Goal: Task Accomplishment & Management: Complete application form

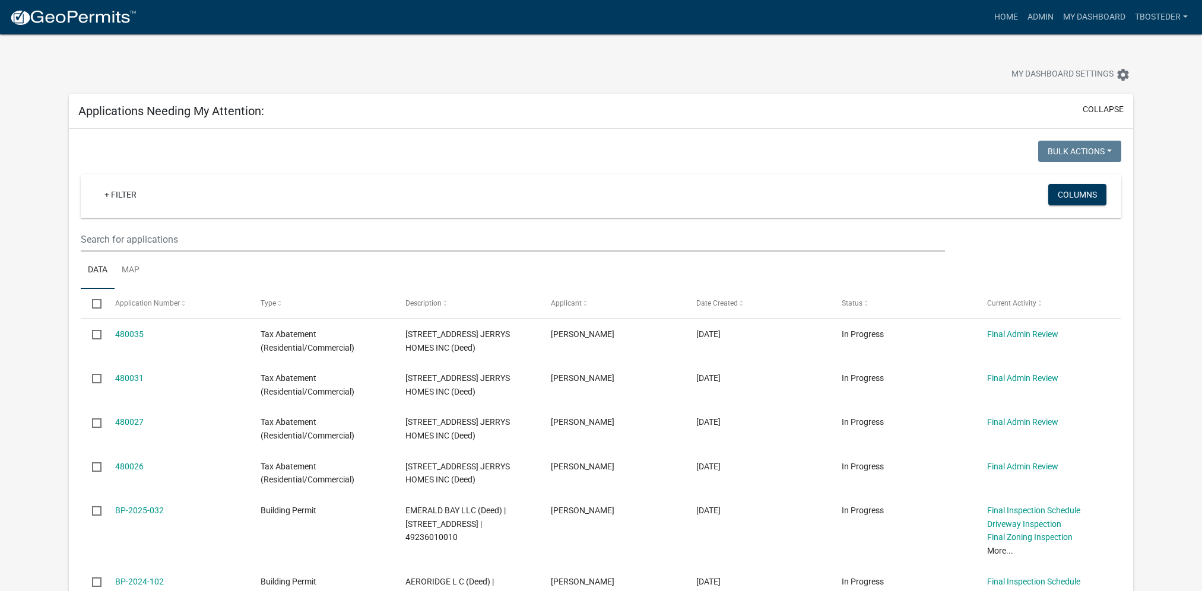
scroll to position [46, 0]
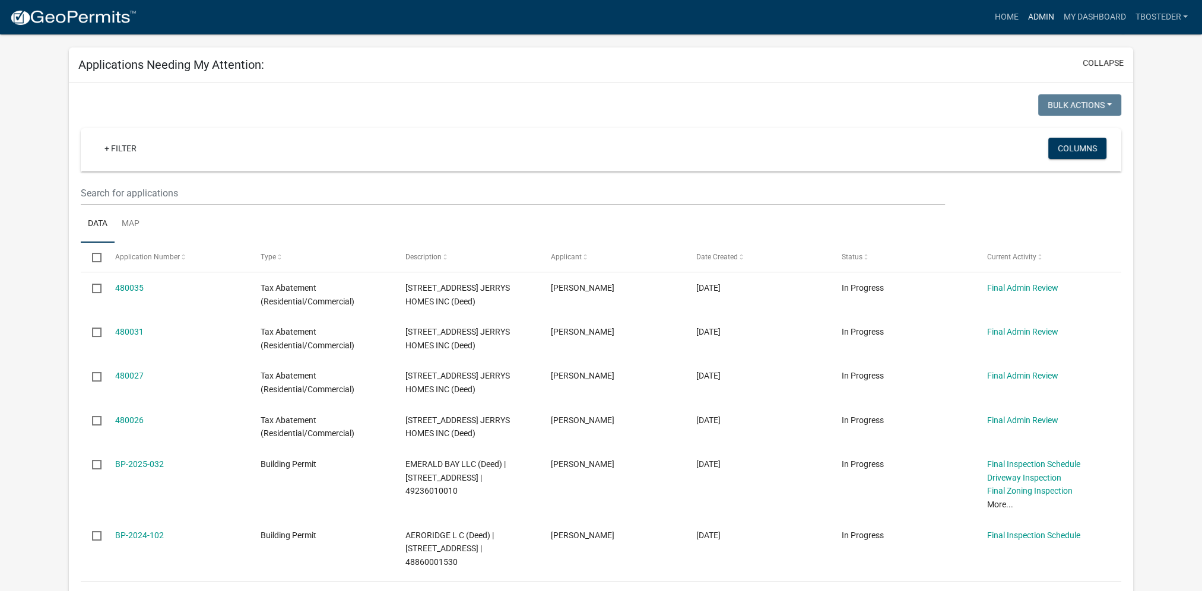
click at [1034, 19] on link "Admin" at bounding box center [1041, 17] width 36 height 23
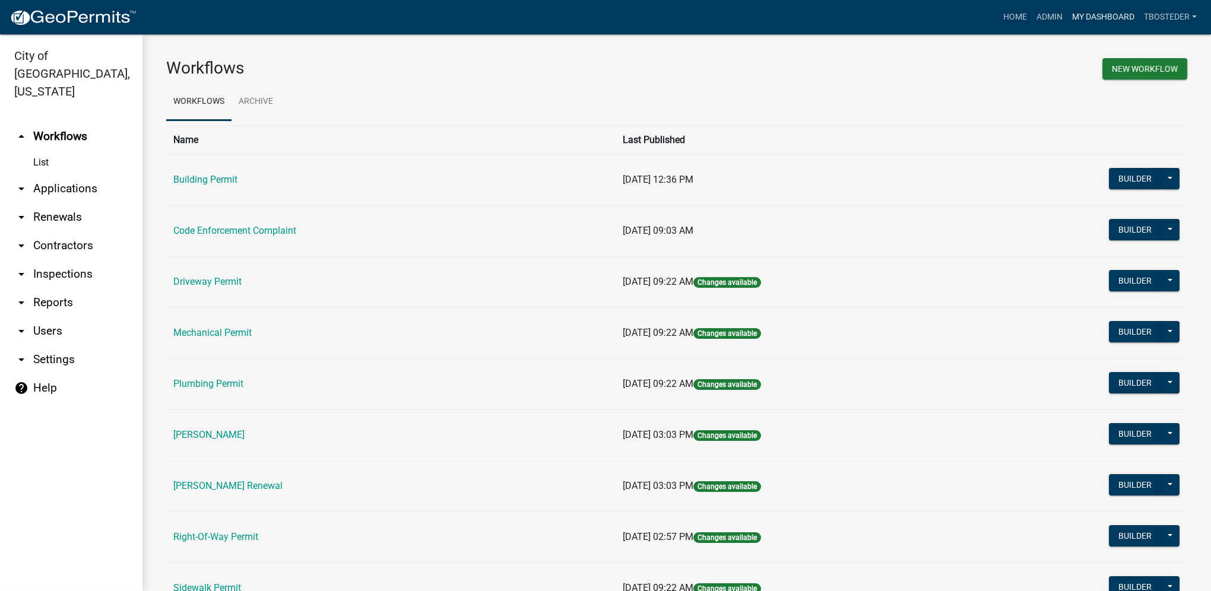
click at [1087, 19] on link "My Dashboard" at bounding box center [1103, 17] width 72 height 23
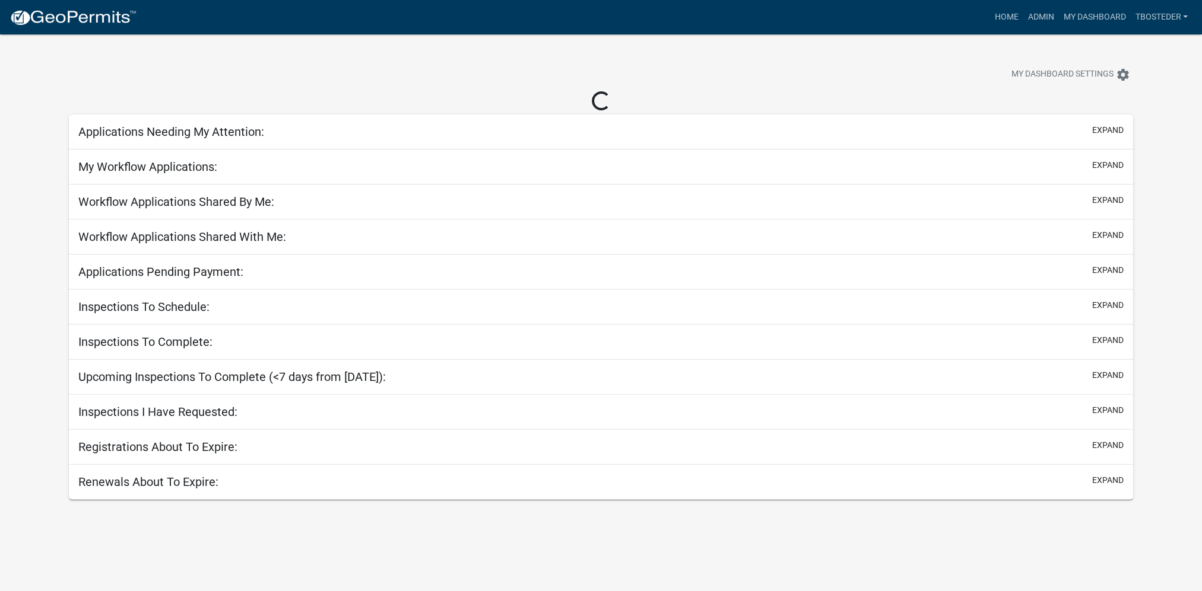
select select "1: 25"
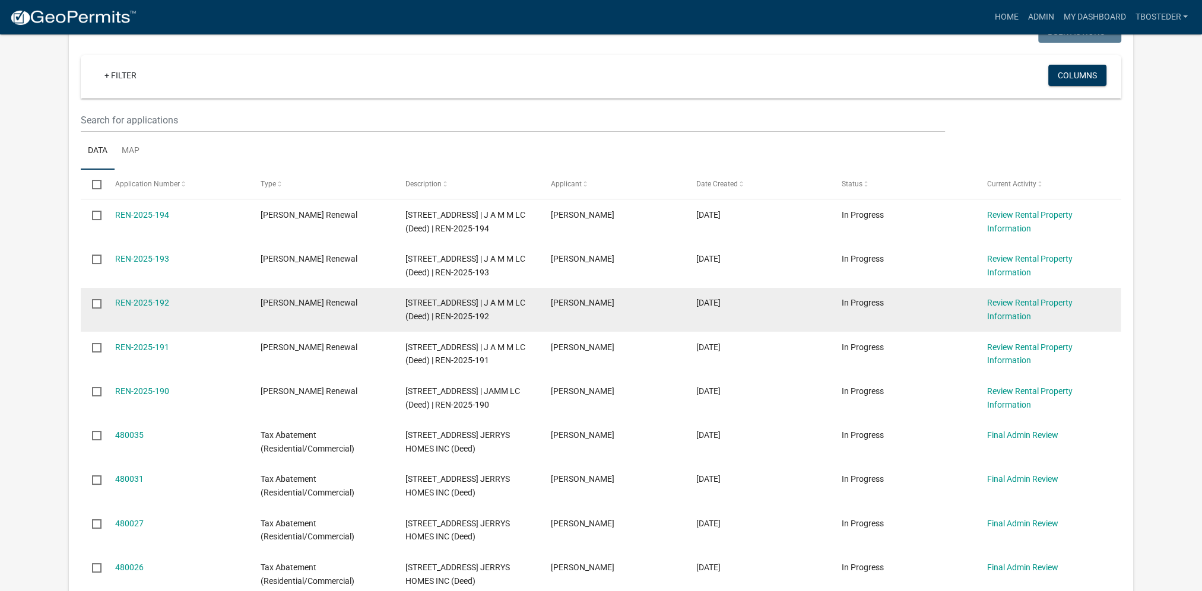
scroll to position [237, 0]
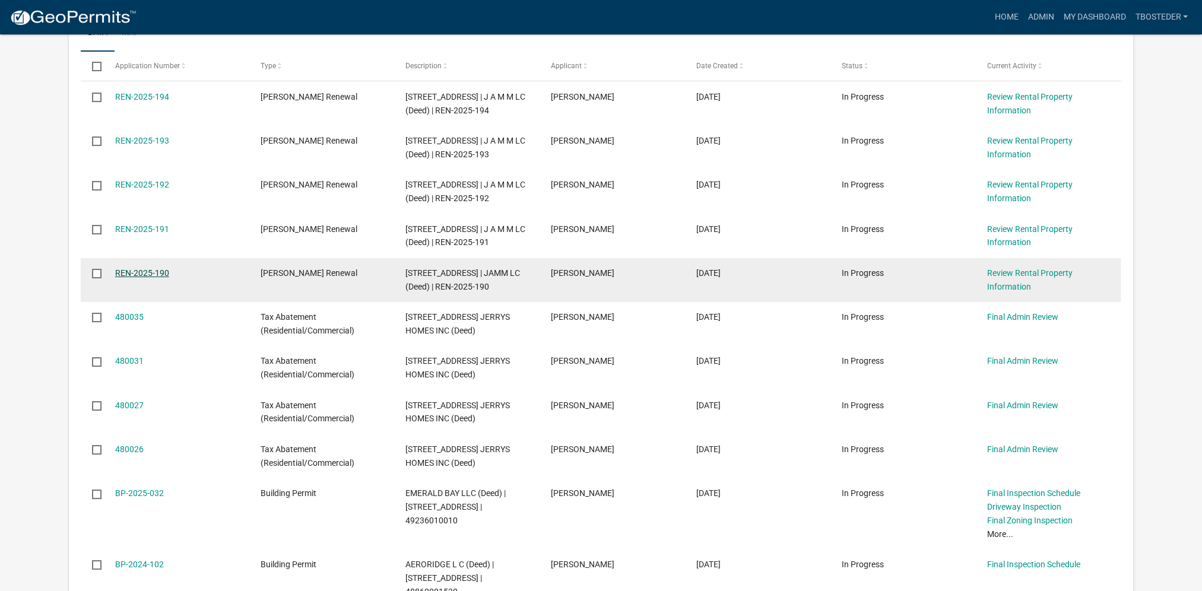
click at [158, 276] on link "REN-2025-190" at bounding box center [142, 272] width 54 height 9
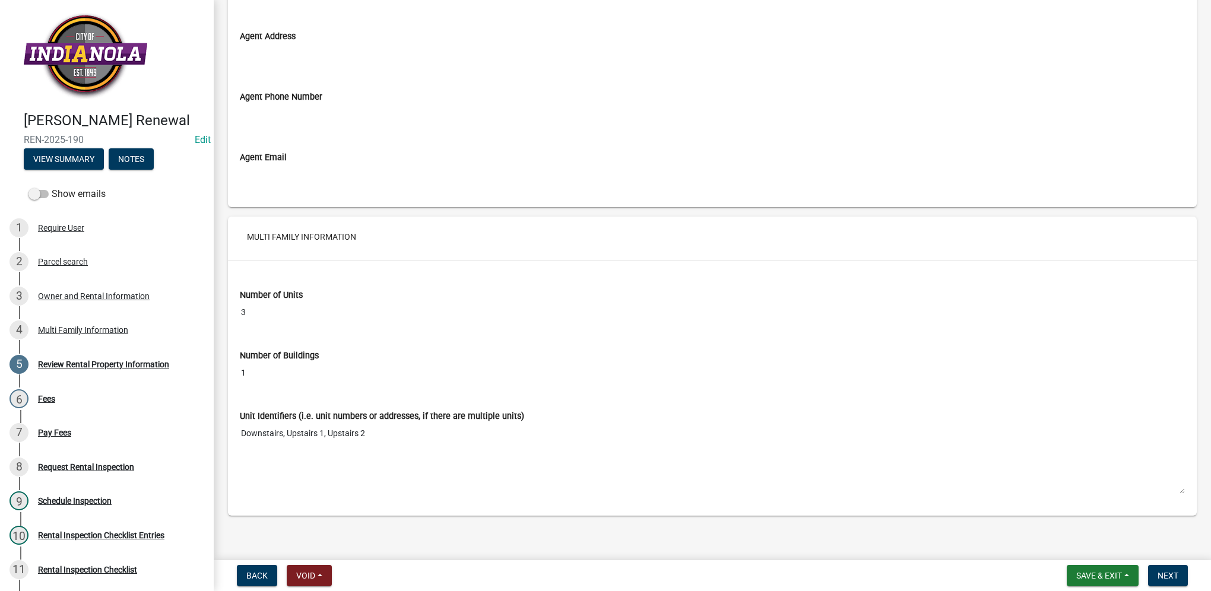
scroll to position [1722, 0]
click at [1168, 575] on span "Next" at bounding box center [1167, 575] width 21 height 9
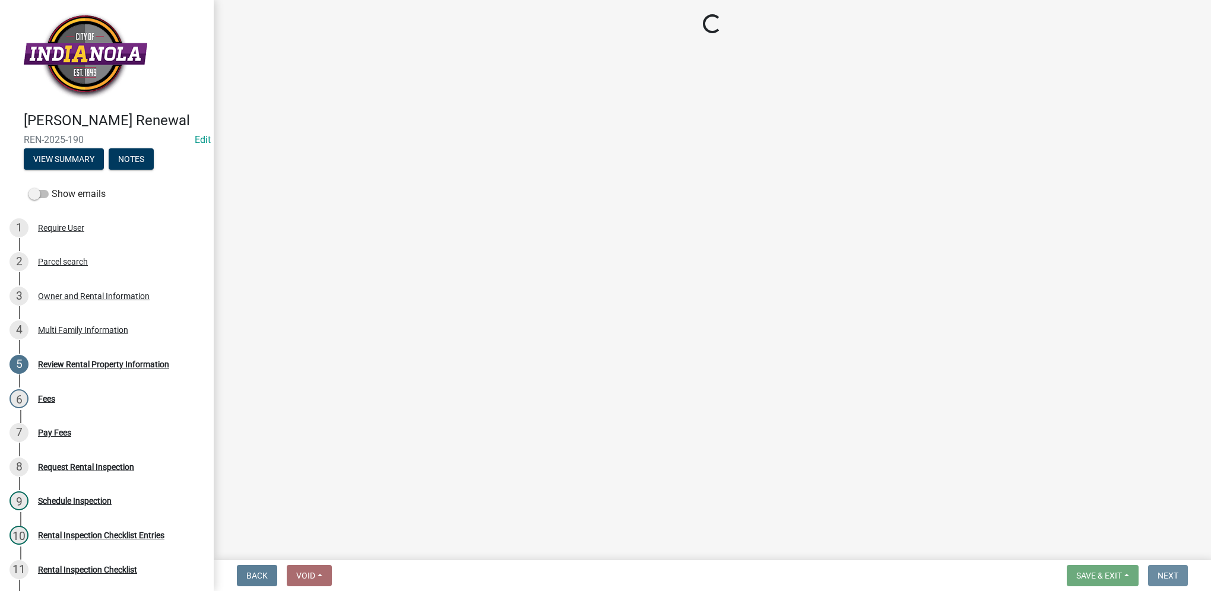
scroll to position [0, 0]
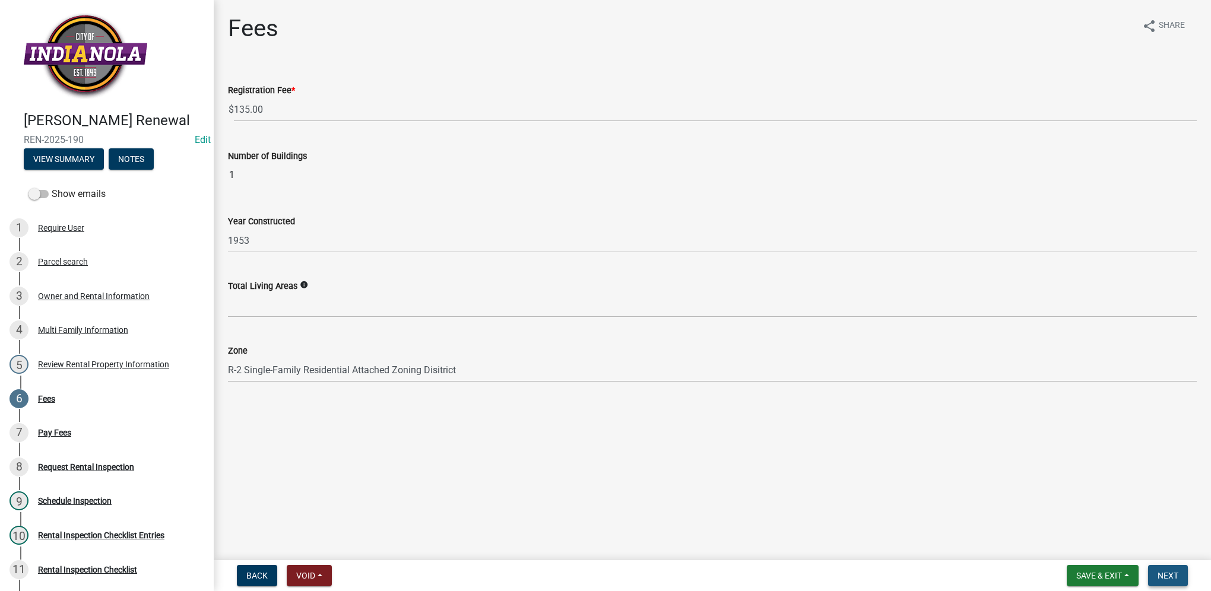
click at [1166, 571] on span "Next" at bounding box center [1167, 575] width 21 height 9
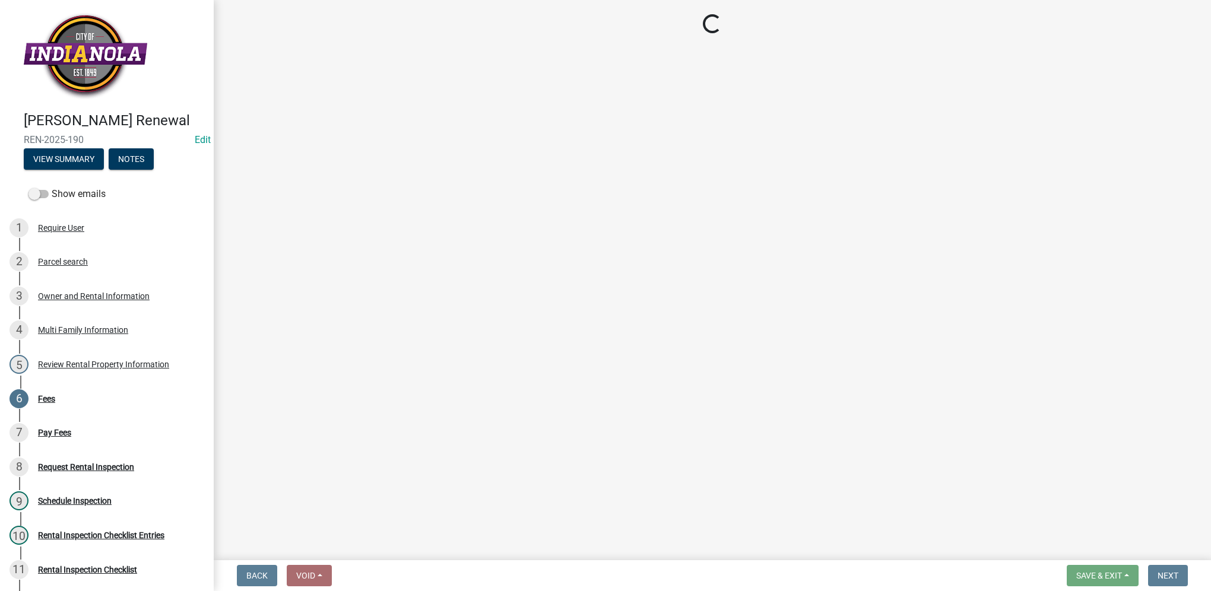
select select "3: 3"
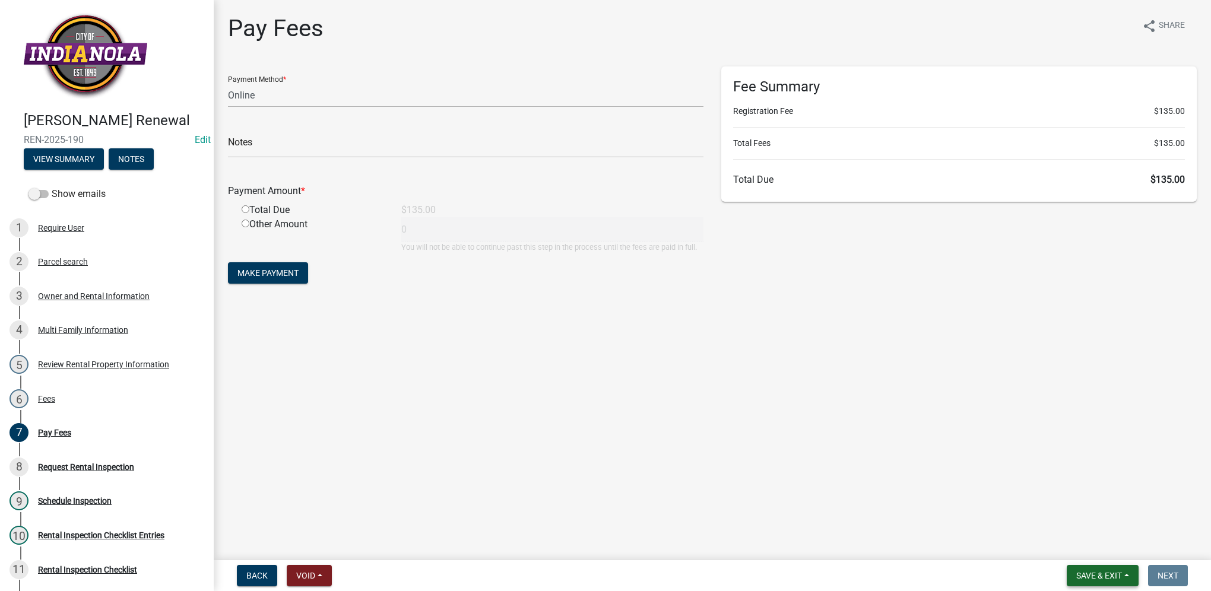
click at [1106, 577] on span "Save & Exit" at bounding box center [1099, 575] width 46 height 9
click at [1099, 541] on button "Save & Exit" at bounding box center [1090, 545] width 95 height 28
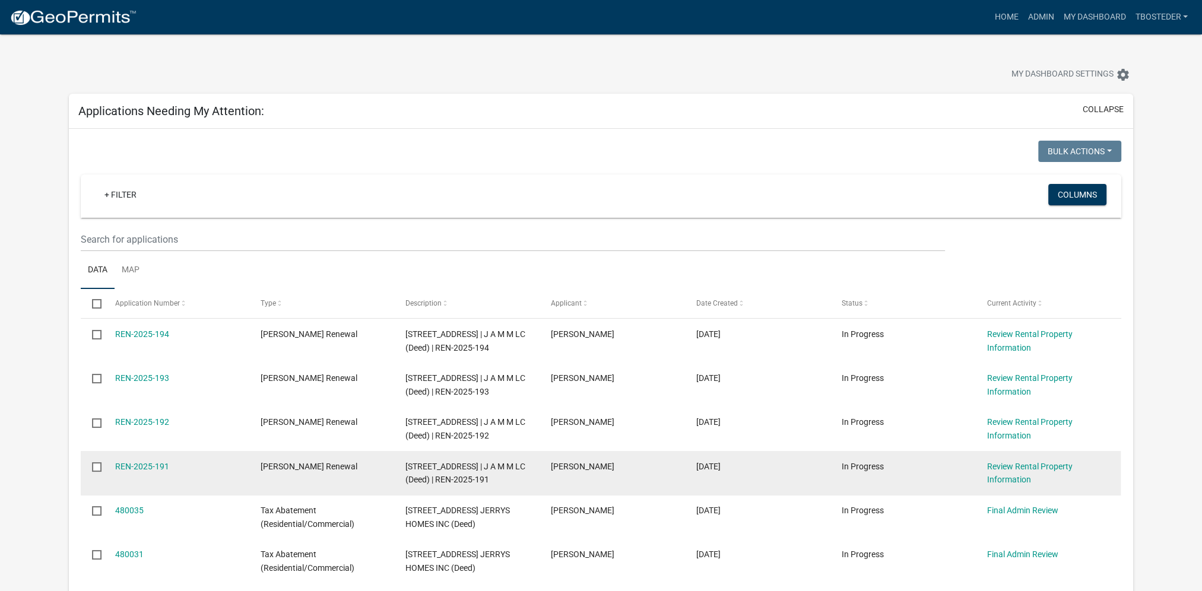
click at [135, 472] on div "REN-2025-191" at bounding box center [176, 467] width 122 height 14
click at [134, 463] on link "REN-2025-191" at bounding box center [142, 466] width 54 height 9
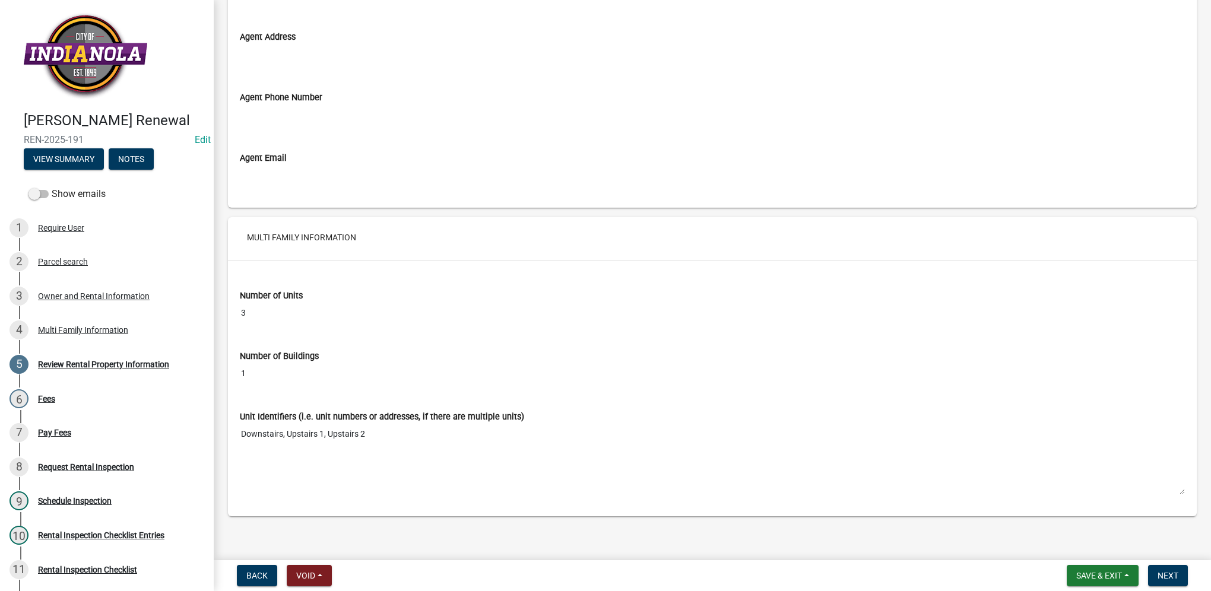
scroll to position [1722, 0]
click at [1158, 584] on button "Next" at bounding box center [1168, 575] width 40 height 21
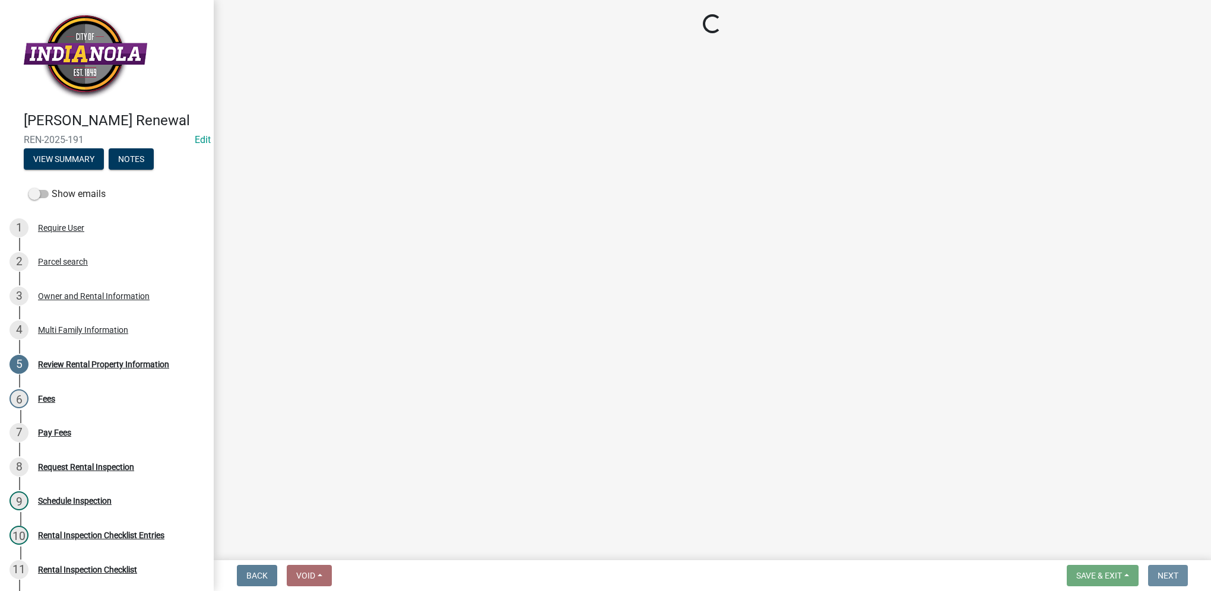
scroll to position [0, 0]
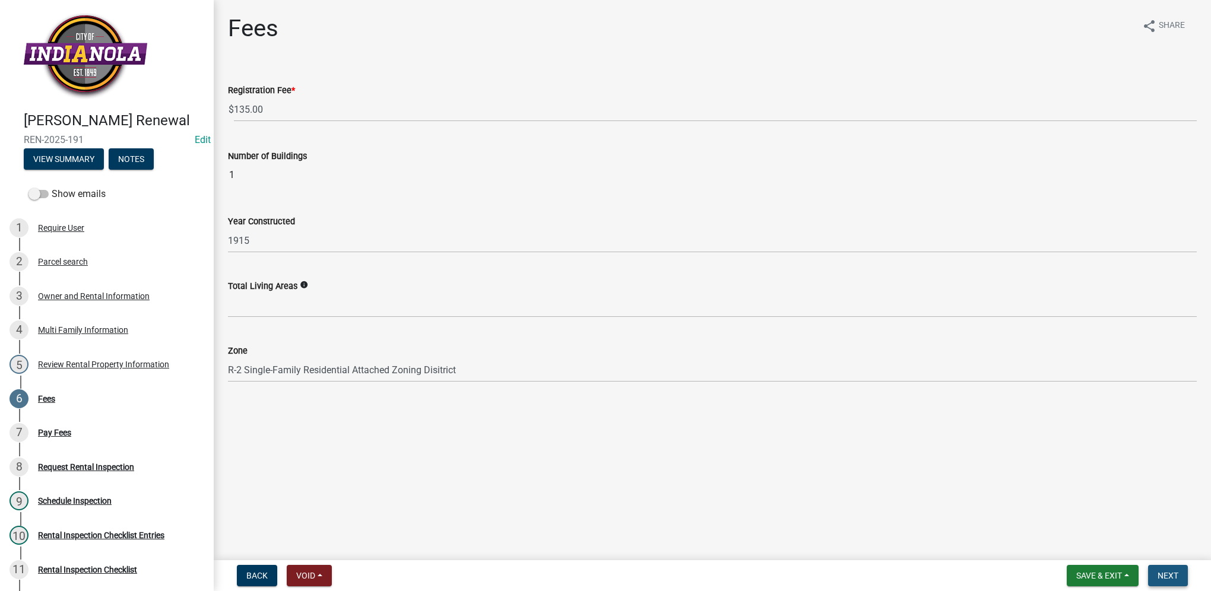
click at [1163, 575] on span "Next" at bounding box center [1167, 575] width 21 height 9
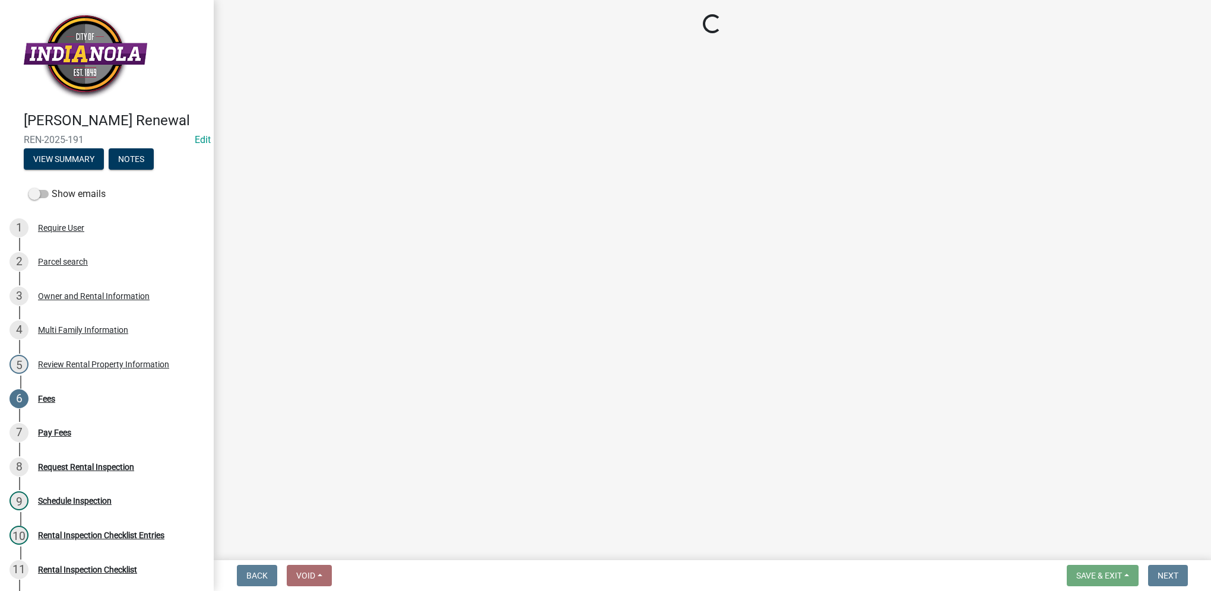
select select "3: 3"
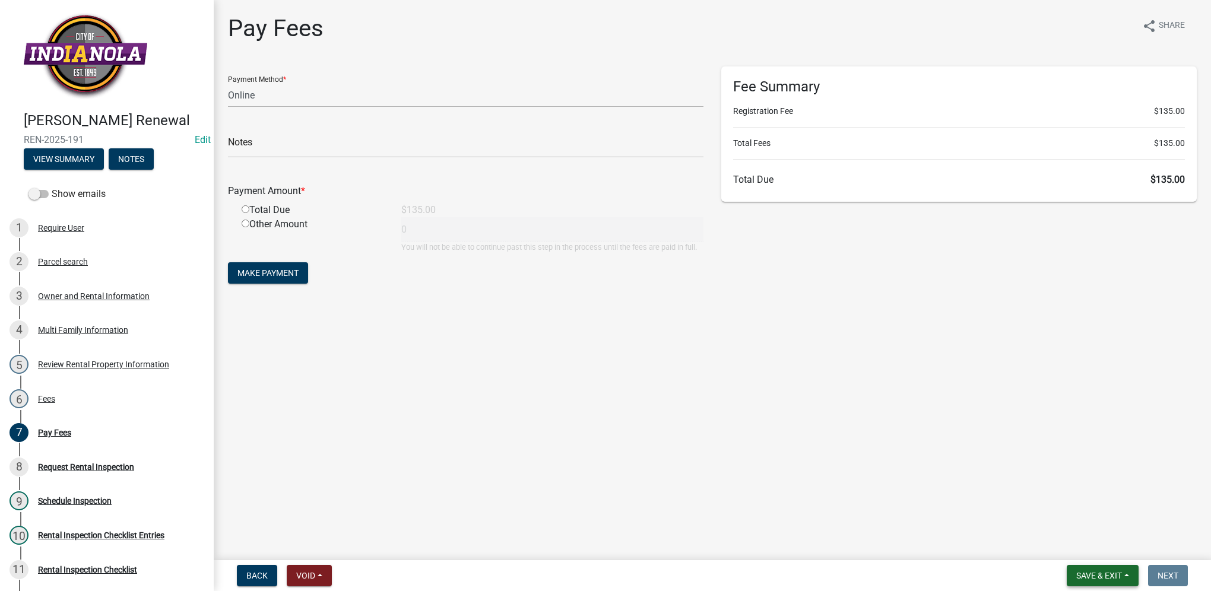
click at [1115, 576] on span "Save & Exit" at bounding box center [1099, 575] width 46 height 9
click at [1101, 544] on button "Save & Exit" at bounding box center [1090, 545] width 95 height 28
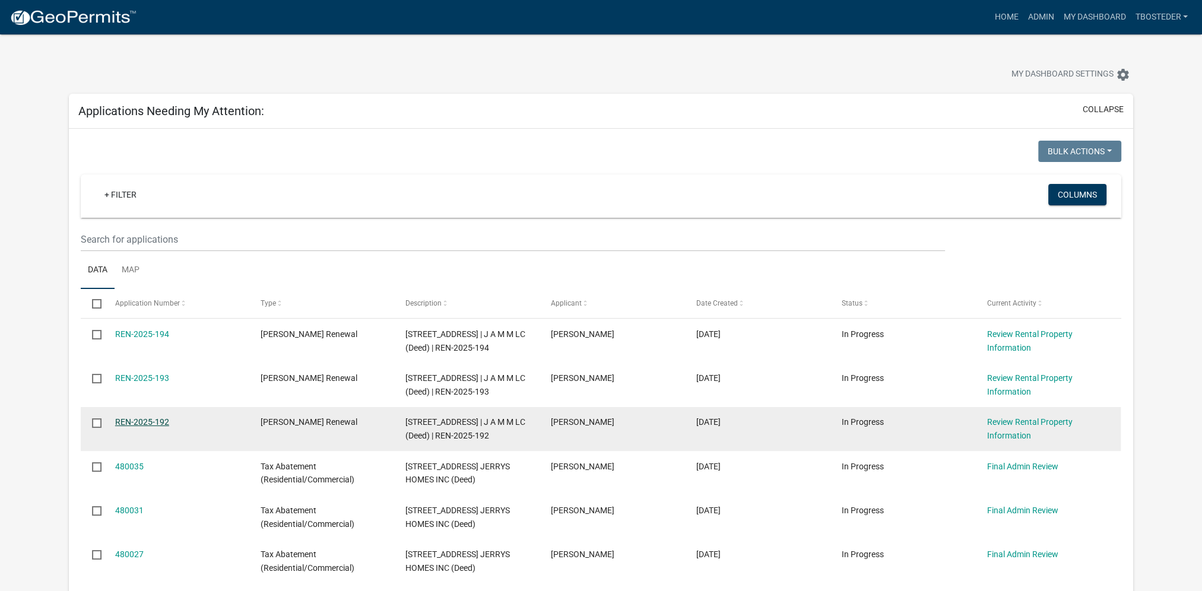
click at [126, 421] on link "REN-2025-192" at bounding box center [142, 421] width 54 height 9
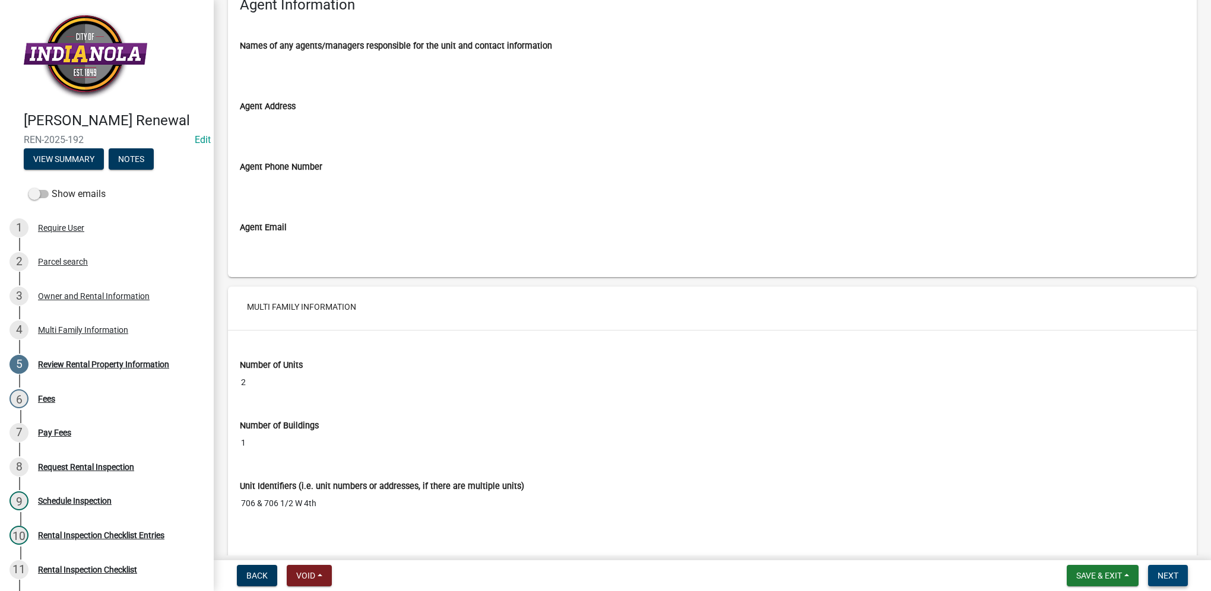
scroll to position [1662, 0]
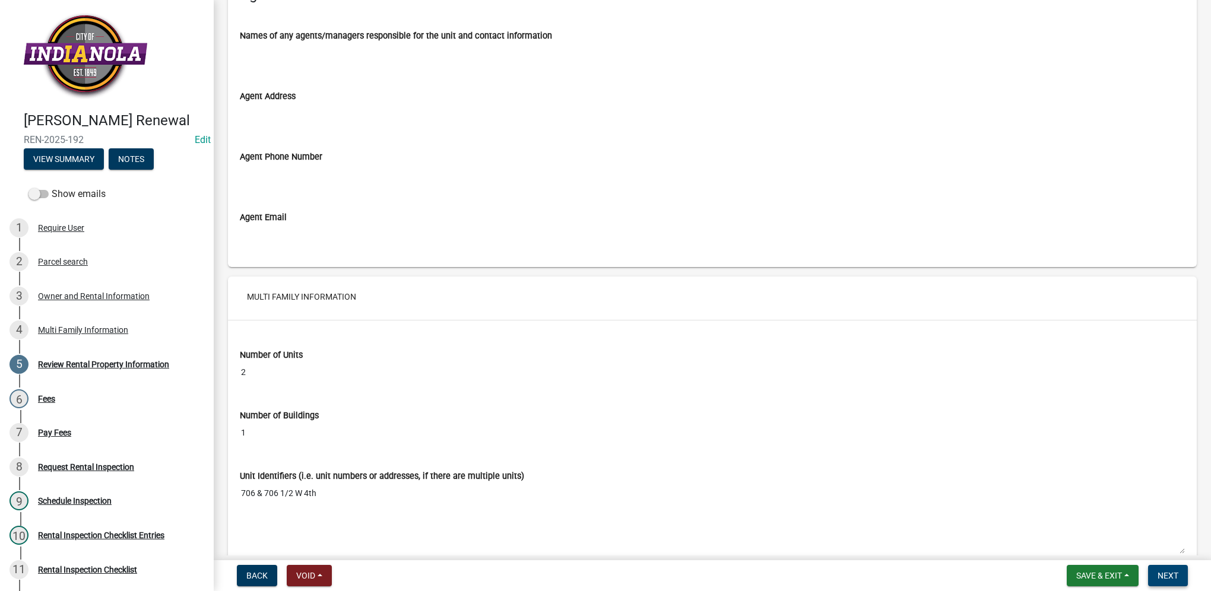
click at [1164, 574] on span "Next" at bounding box center [1167, 575] width 21 height 9
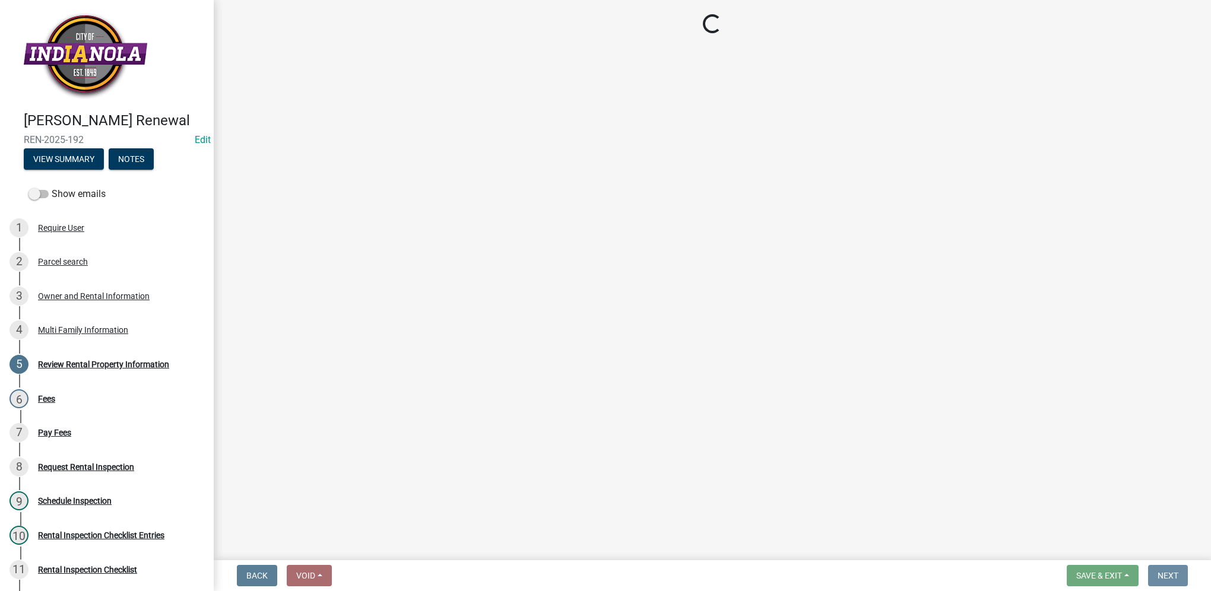
scroll to position [0, 0]
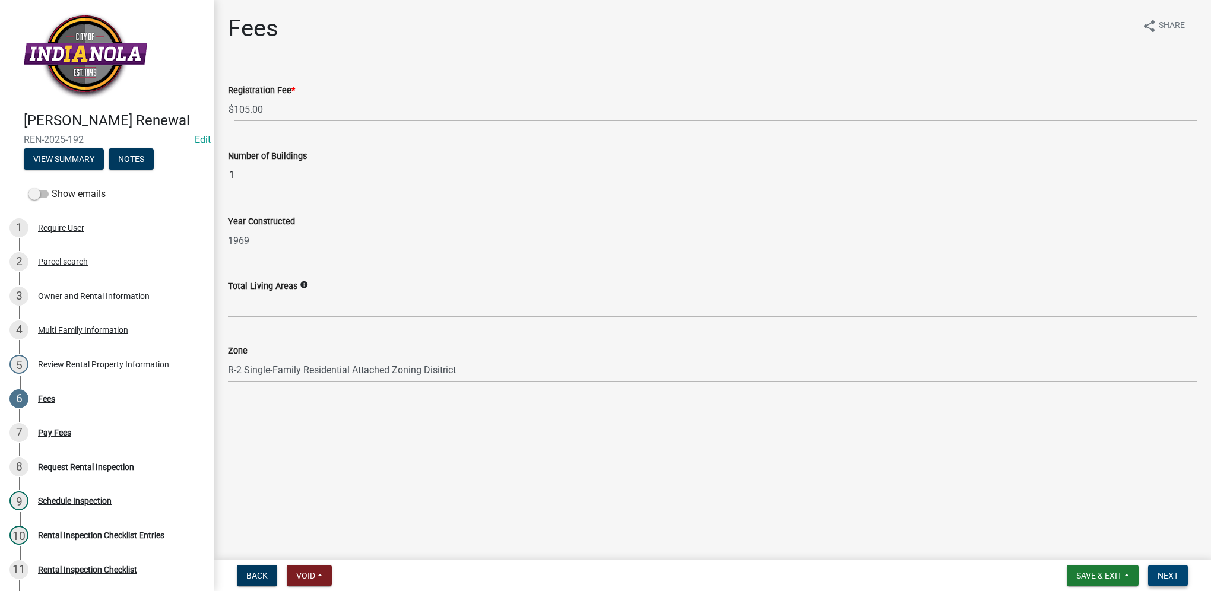
click at [1178, 580] on button "Next" at bounding box center [1168, 575] width 40 height 21
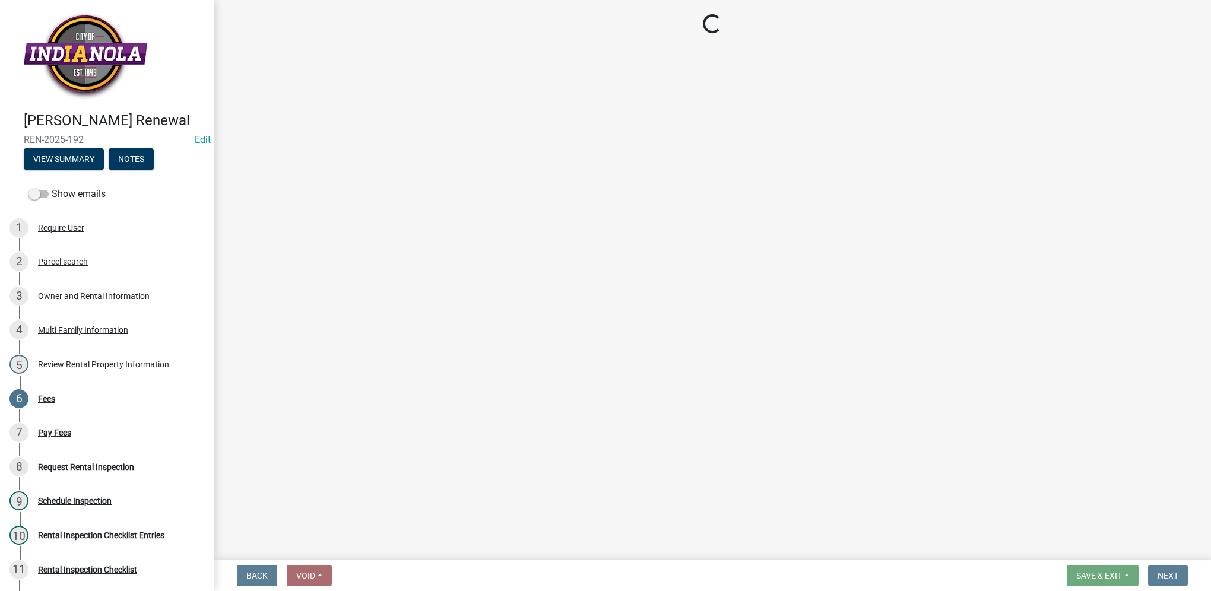
select select "3: 3"
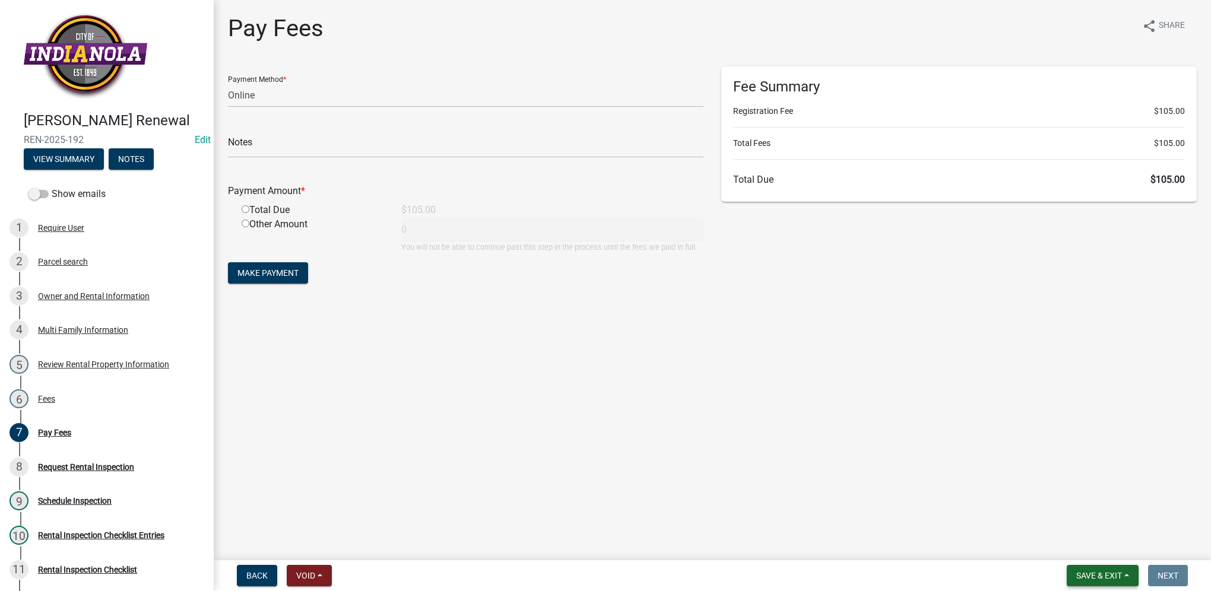
click at [1071, 572] on button "Save & Exit" at bounding box center [1102, 575] width 72 height 21
click at [1077, 541] on button "Save & Exit" at bounding box center [1090, 545] width 95 height 28
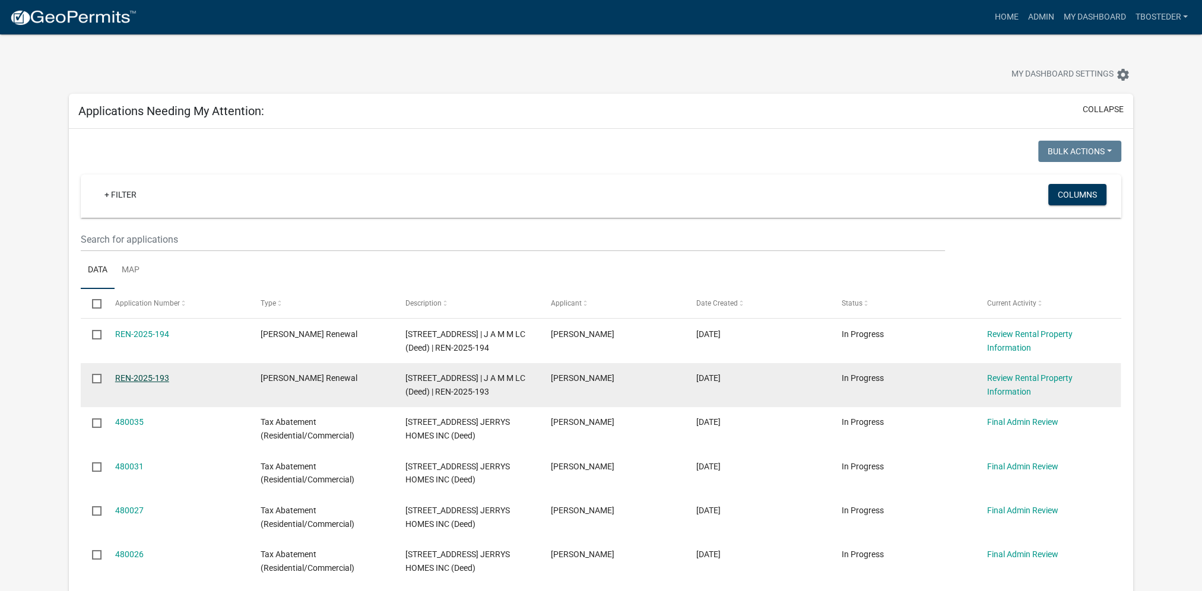
click at [153, 380] on link "REN-2025-193" at bounding box center [142, 377] width 54 height 9
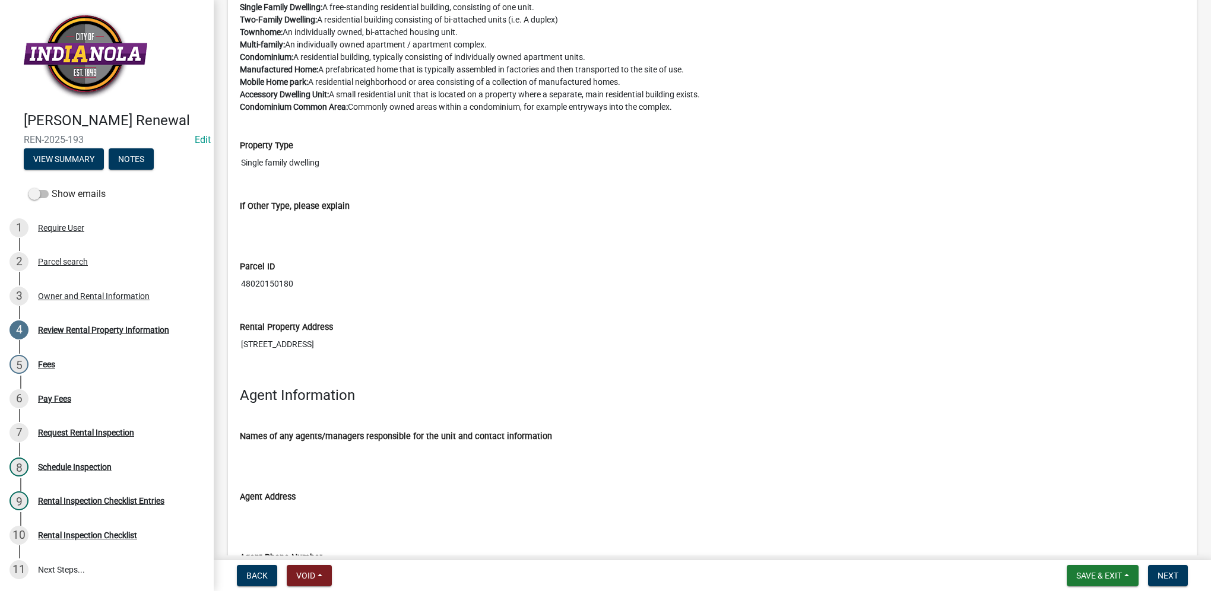
scroll to position [1415, 0]
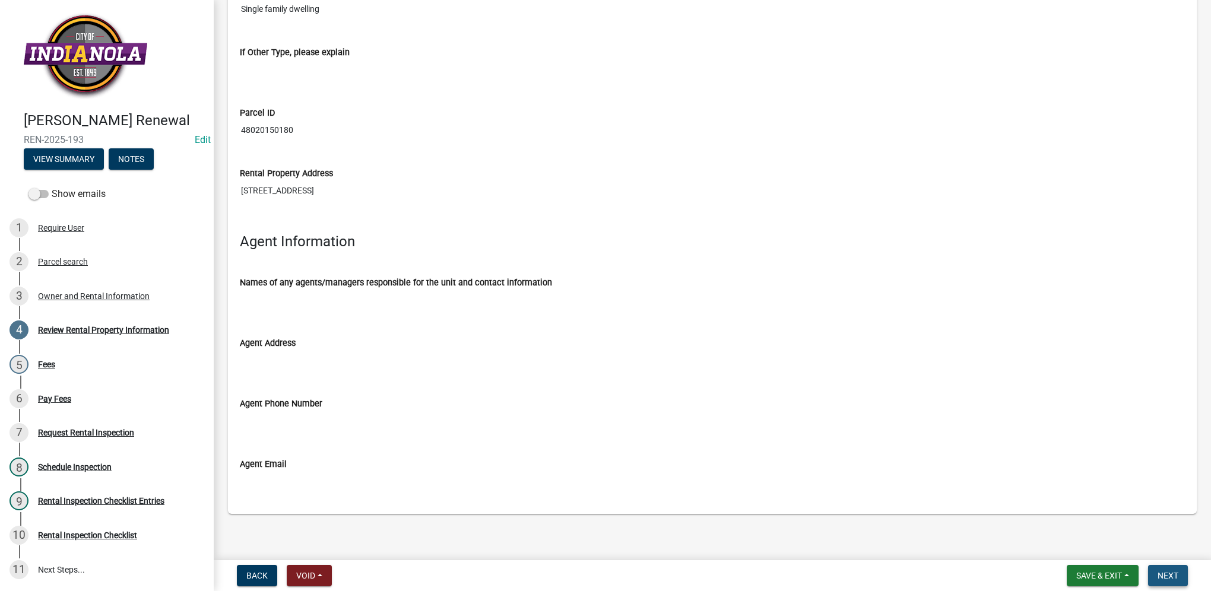
click at [1171, 576] on span "Next" at bounding box center [1167, 575] width 21 height 9
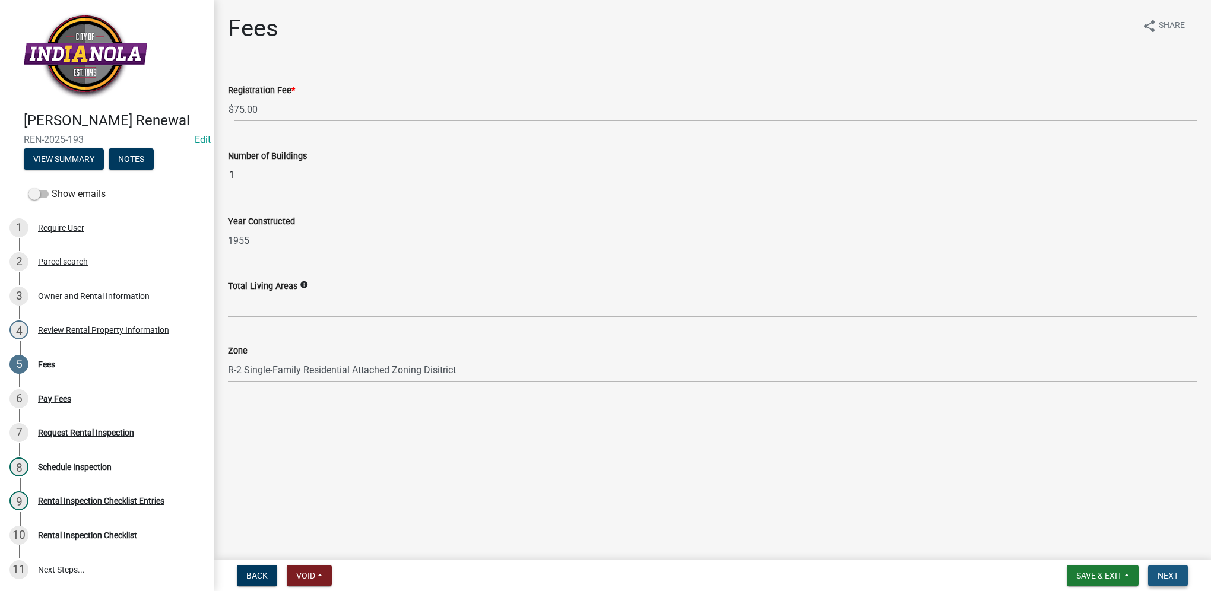
click at [1166, 582] on button "Next" at bounding box center [1168, 575] width 40 height 21
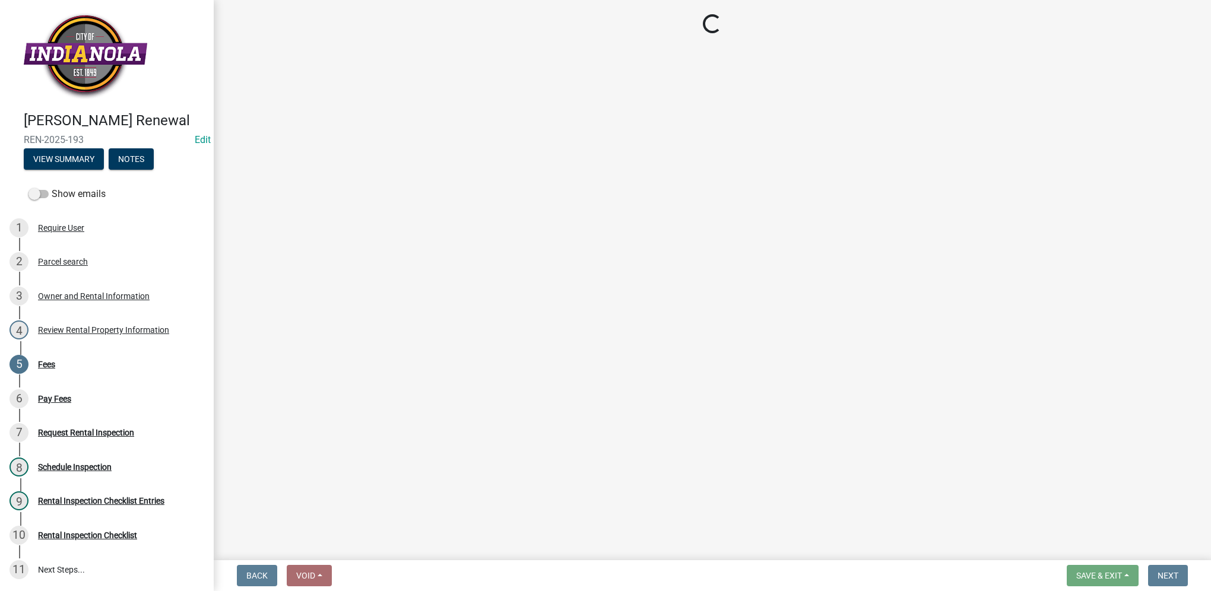
select select "3: 3"
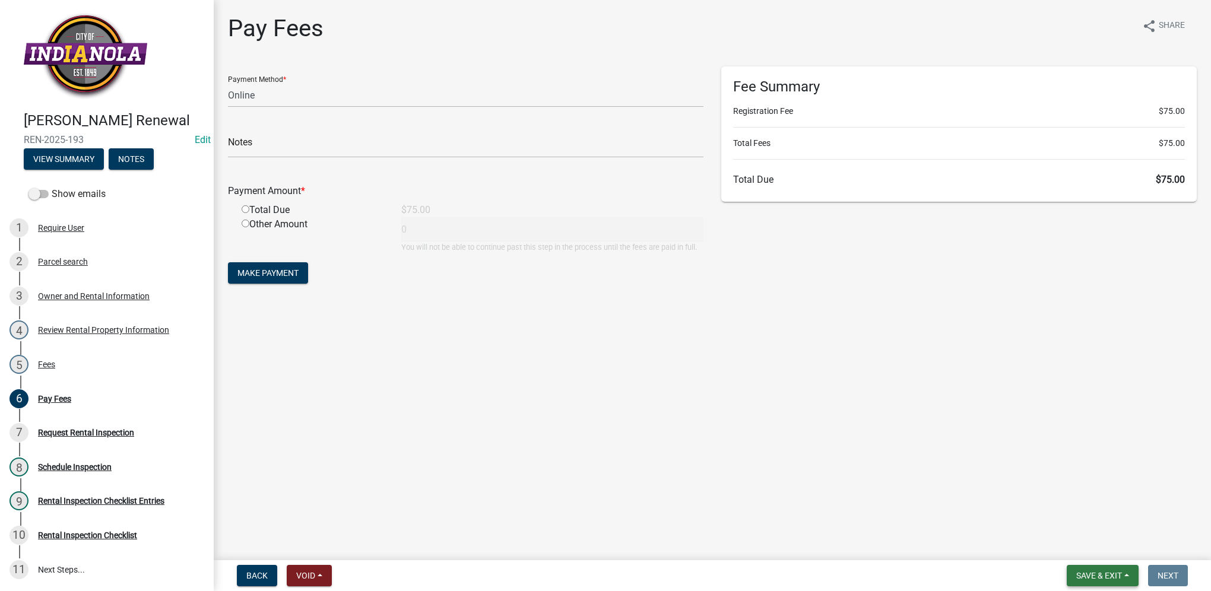
click at [1094, 577] on span "Save & Exit" at bounding box center [1099, 575] width 46 height 9
click at [1102, 538] on button "Save & Exit" at bounding box center [1090, 545] width 95 height 28
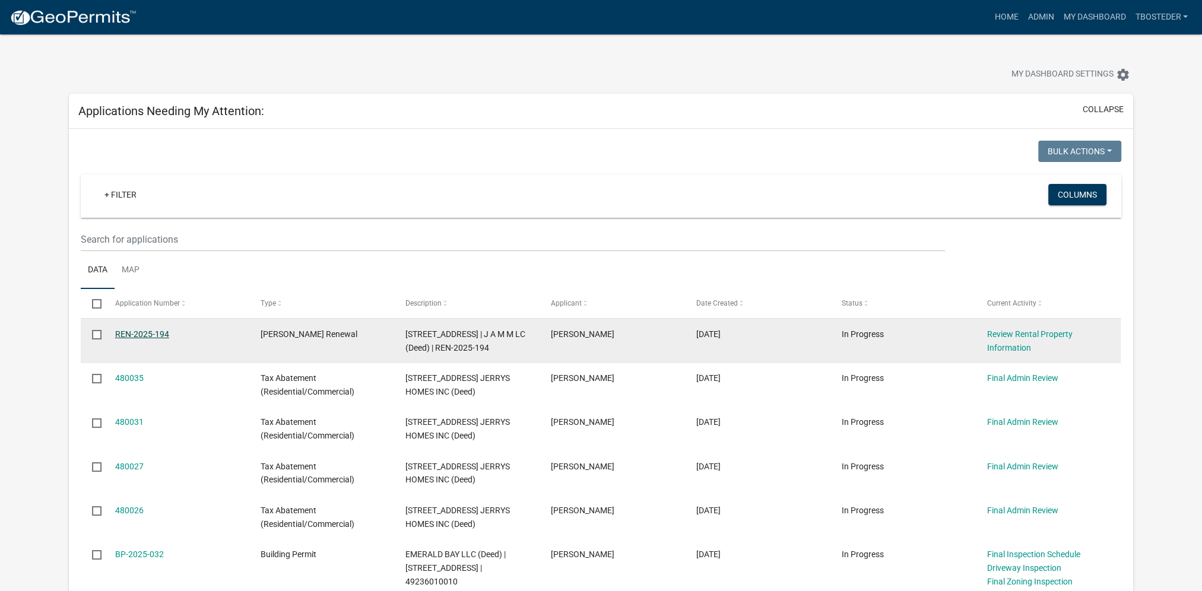
click at [161, 336] on link "REN-2025-194" at bounding box center [142, 333] width 54 height 9
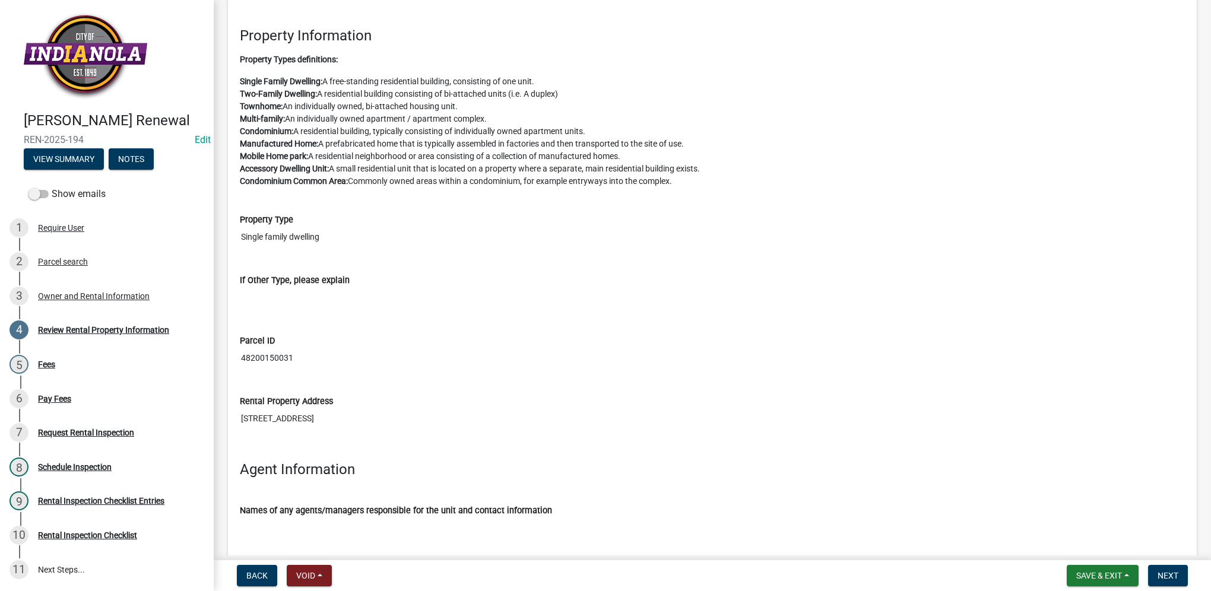
scroll to position [1415, 0]
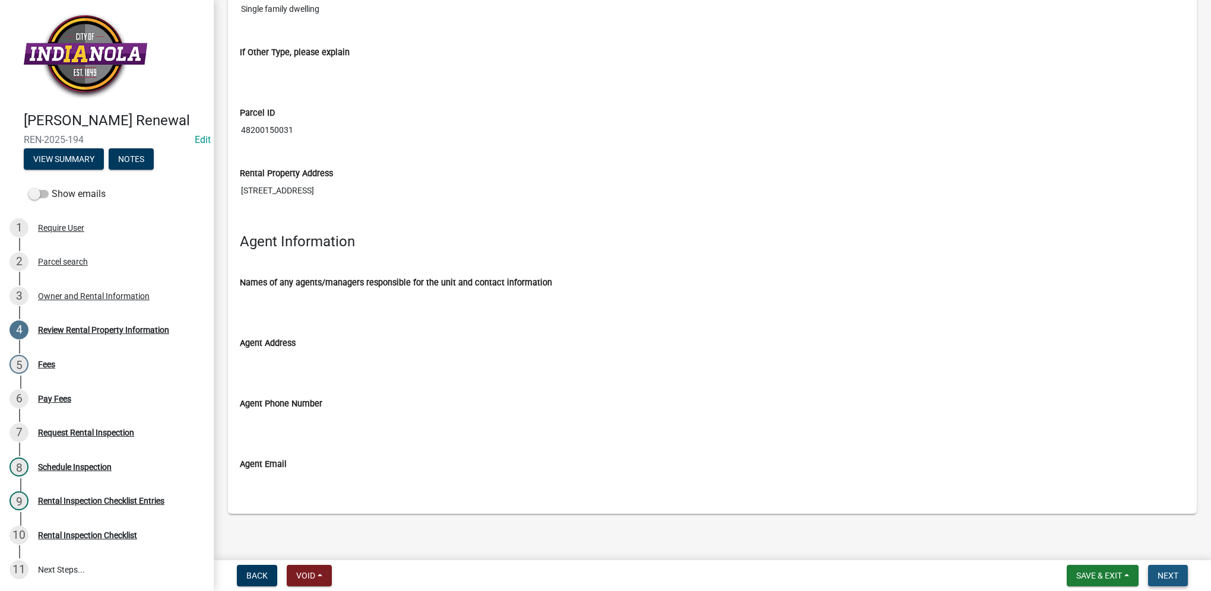
click at [1168, 577] on span "Next" at bounding box center [1167, 575] width 21 height 9
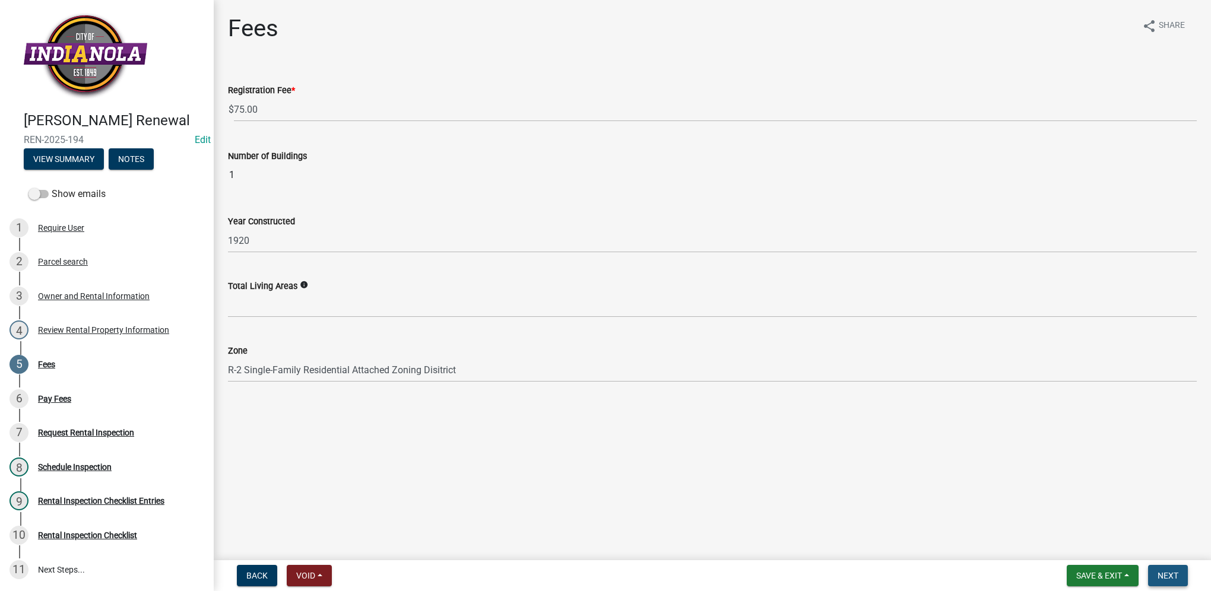
click at [1177, 577] on button "Next" at bounding box center [1168, 575] width 40 height 21
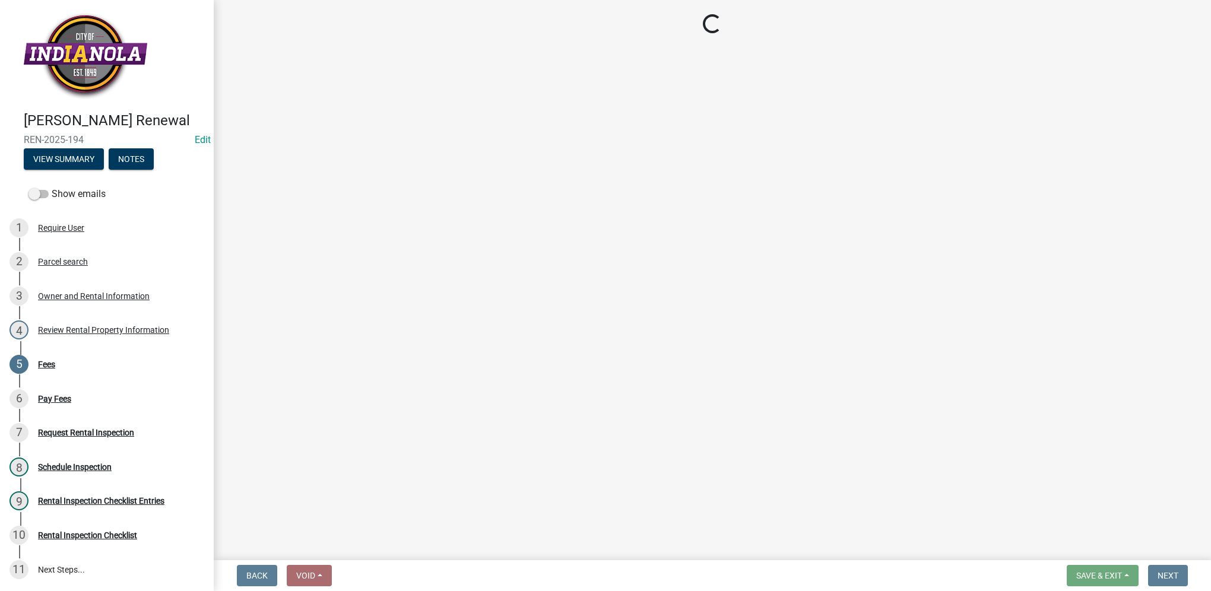
select select "3: 3"
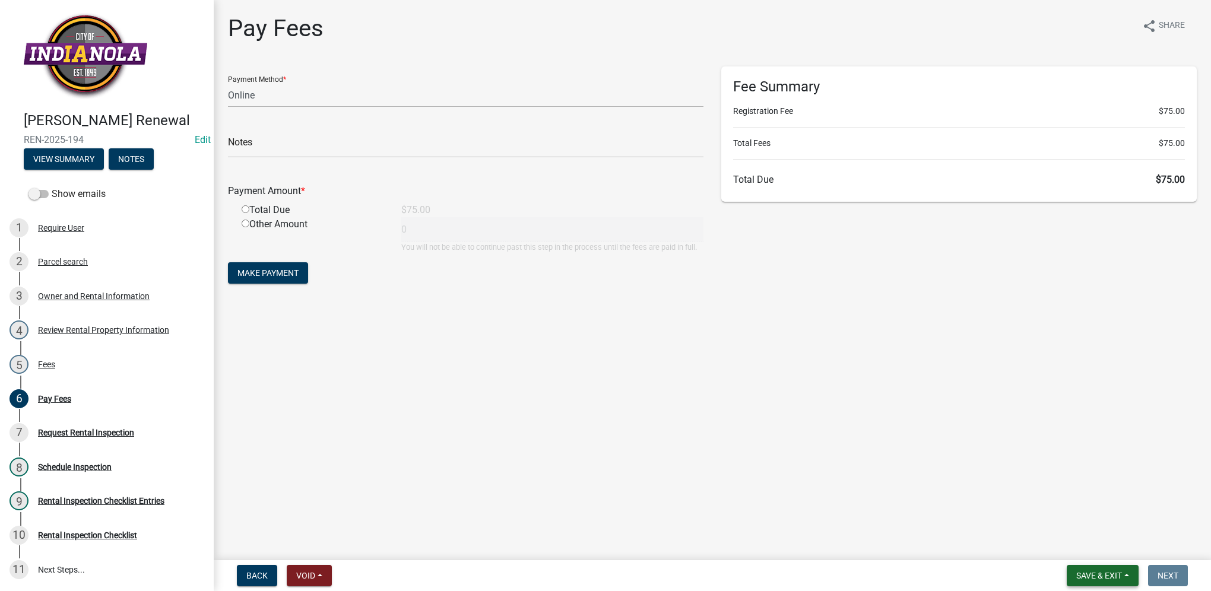
click at [1106, 571] on span "Save & Exit" at bounding box center [1099, 575] width 46 height 9
click at [1100, 551] on button "Save & Exit" at bounding box center [1090, 545] width 95 height 28
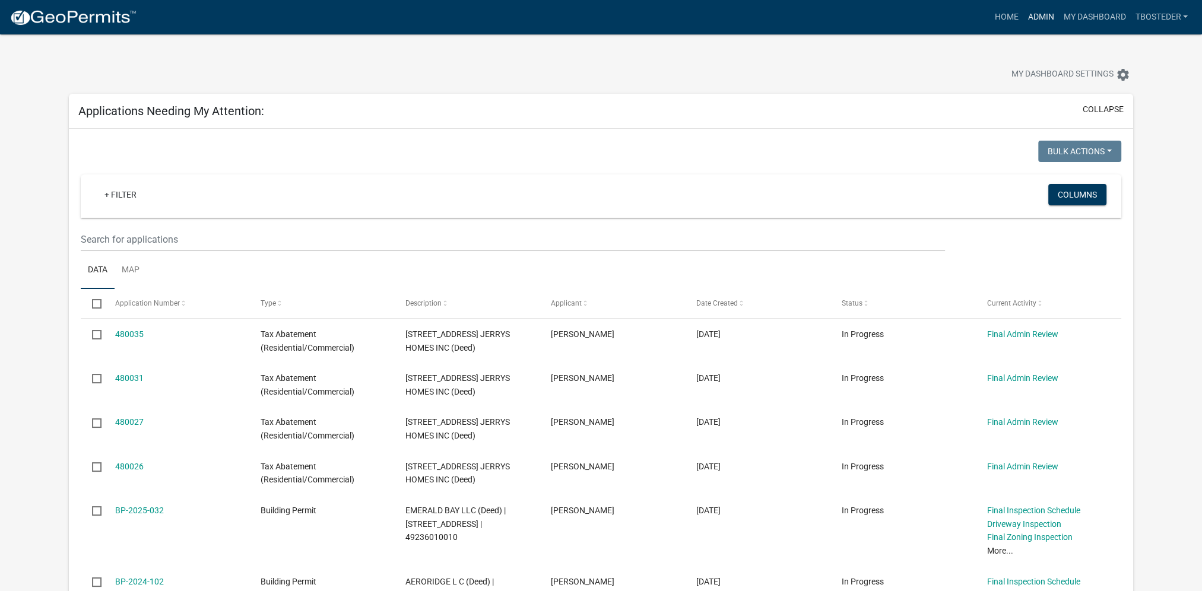
click at [1035, 20] on link "Admin" at bounding box center [1041, 17] width 36 height 23
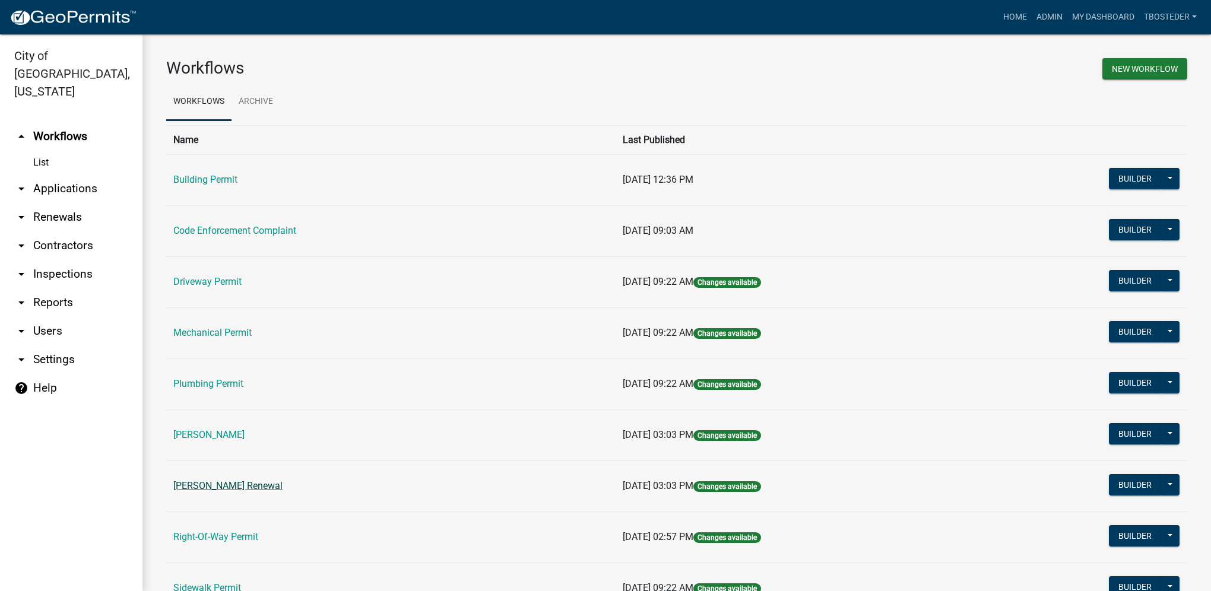
click at [266, 484] on link "[PERSON_NAME] Renewal" at bounding box center [227, 485] width 109 height 11
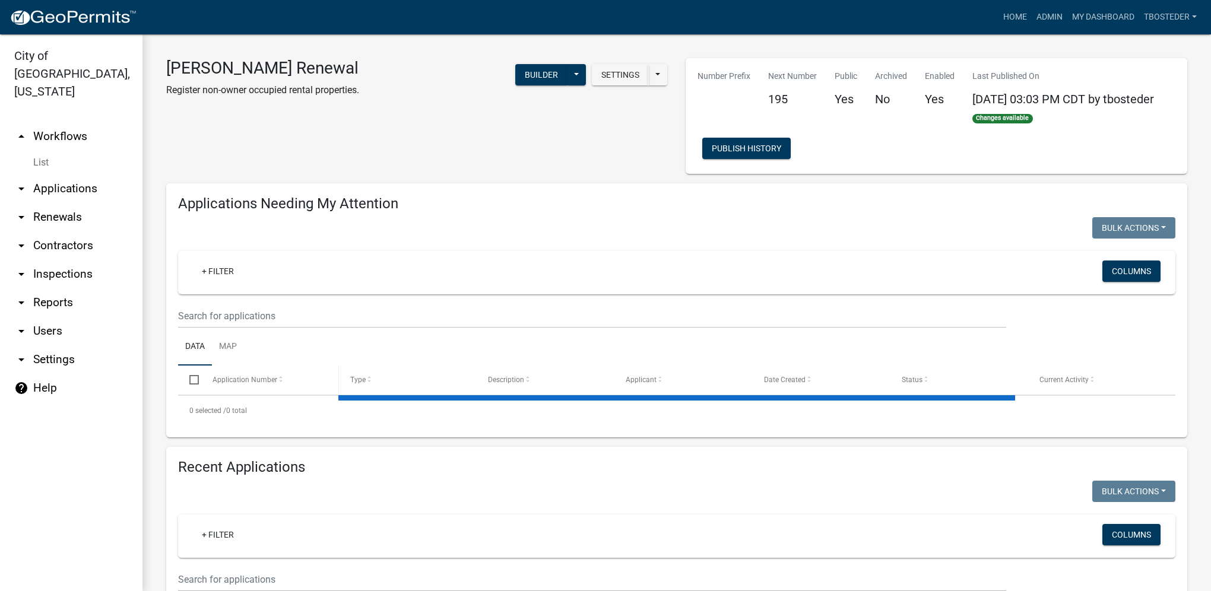
select select "1: 25"
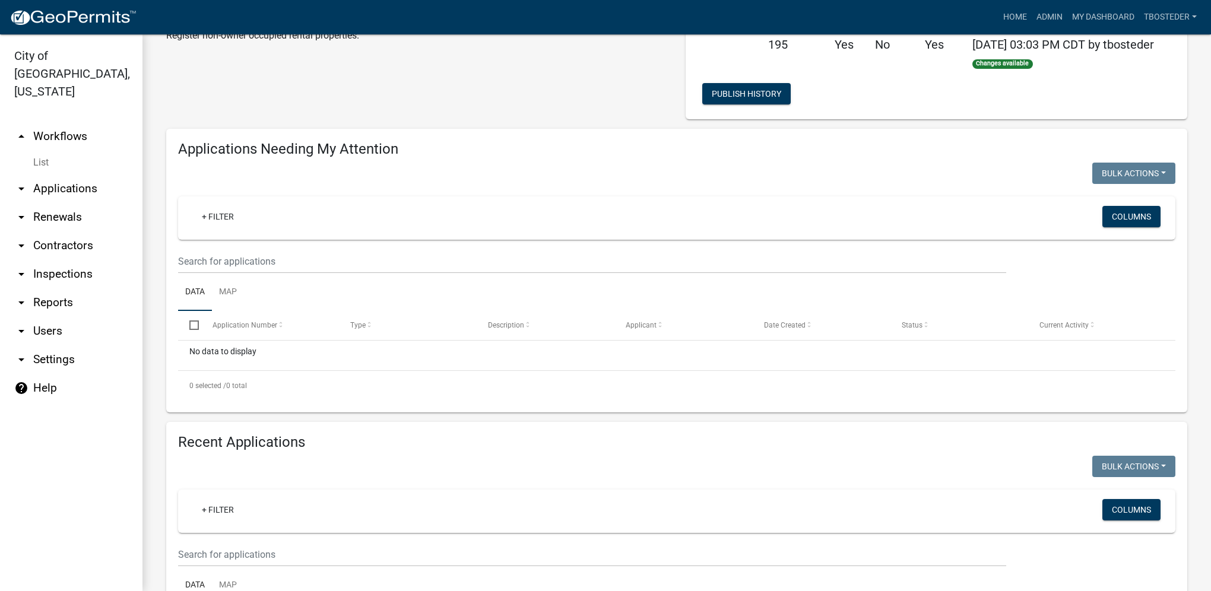
scroll to position [237, 0]
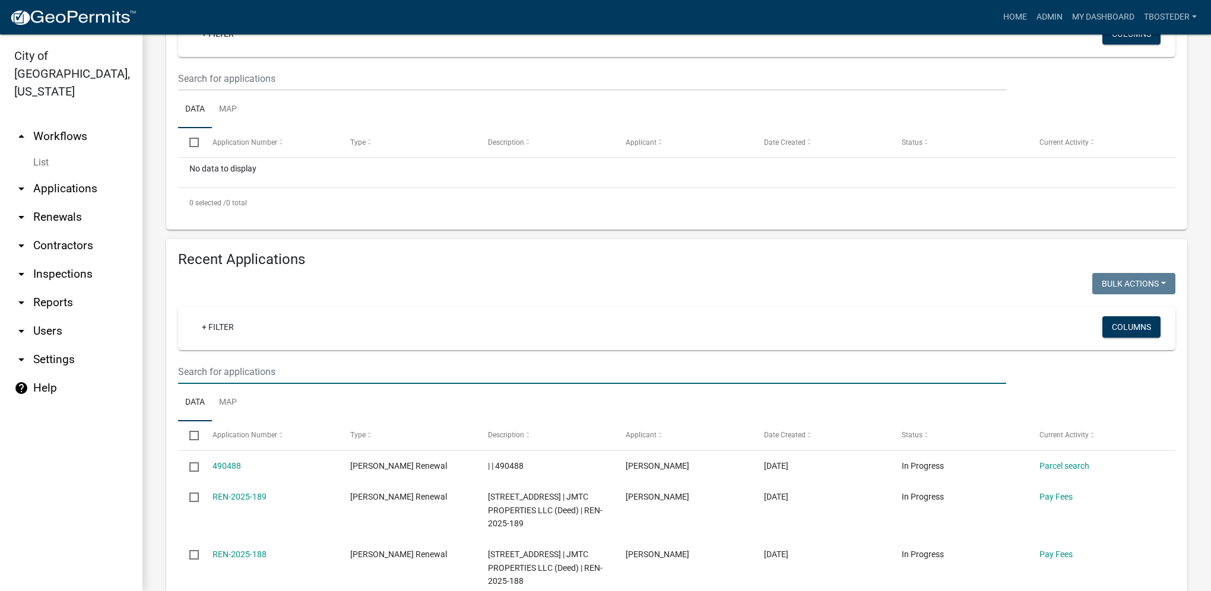
click at [230, 367] on input "text" at bounding box center [592, 372] width 828 height 24
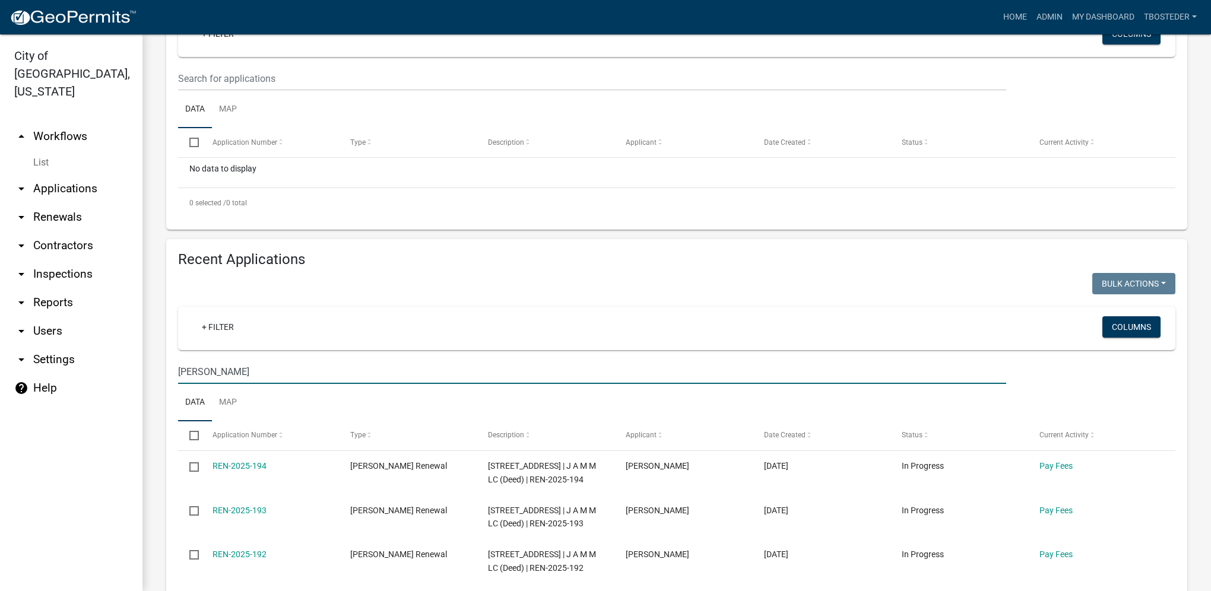
type input "[PERSON_NAME]"
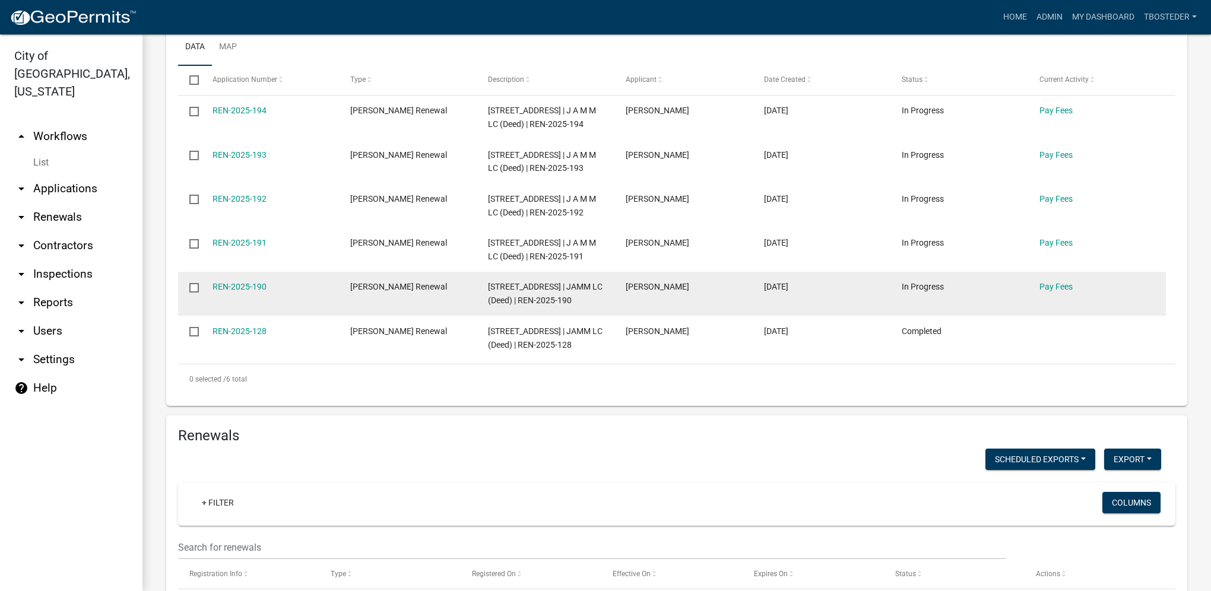
scroll to position [593, 0]
click at [227, 291] on link "REN-2025-190" at bounding box center [239, 285] width 54 height 9
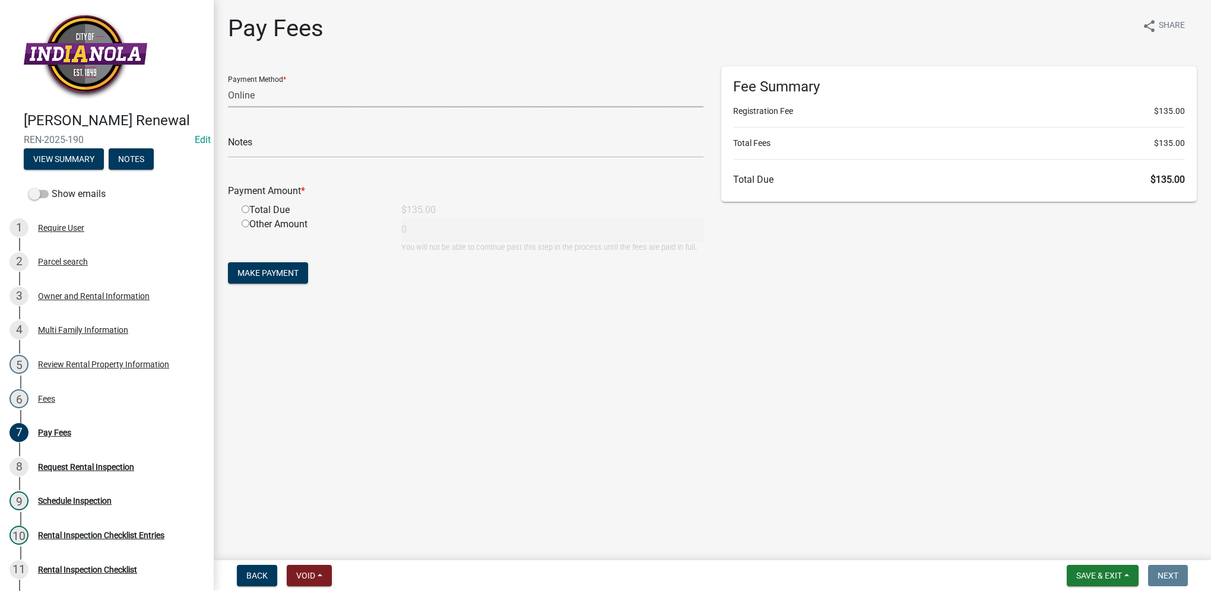
click at [306, 106] on select "Credit Card POS Check Cash Online" at bounding box center [465, 95] width 475 height 24
select select "1: 0"
click at [228, 83] on select "Credit Card POS Check Cash Online" at bounding box center [465, 95] width 475 height 24
click at [293, 142] on input "text" at bounding box center [465, 146] width 475 height 24
type input "5"
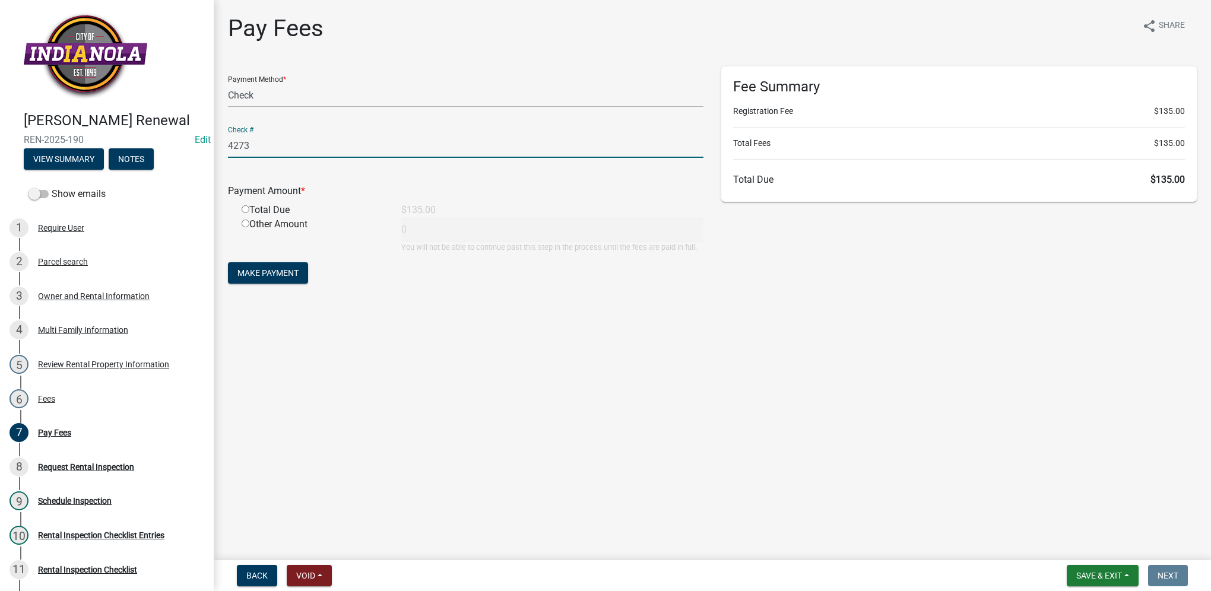
type input "4273"
click at [245, 209] on input "radio" at bounding box center [246, 209] width 8 height 8
radio input "true"
type input "135"
click at [274, 274] on span "Make Payment" at bounding box center [267, 272] width 61 height 9
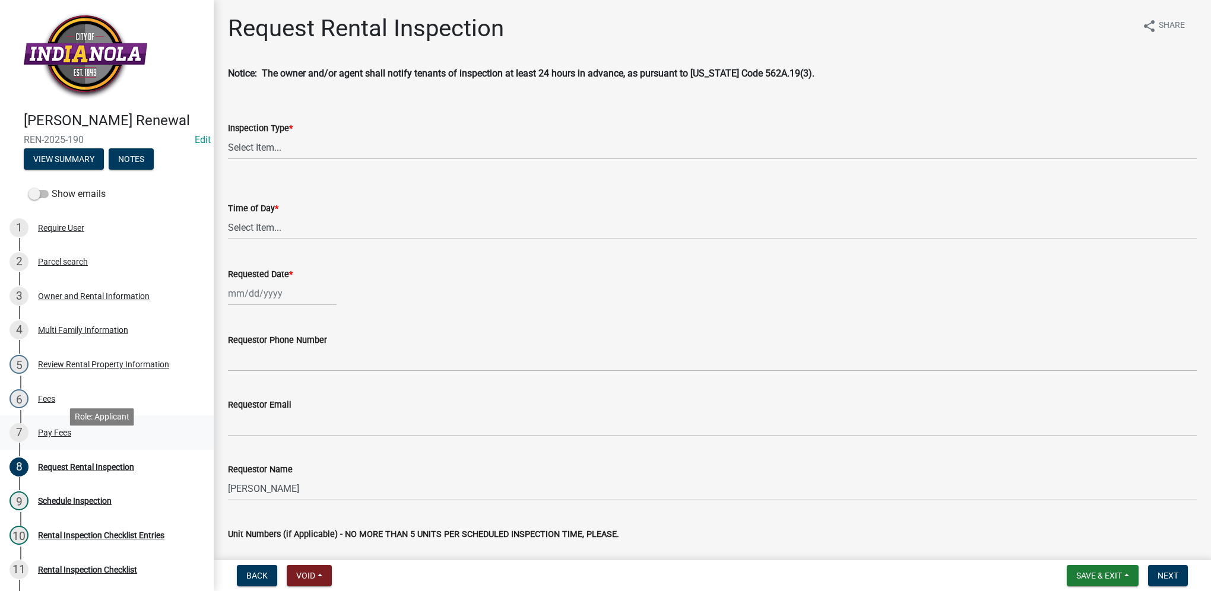
click at [71, 437] on div "Pay Fees" at bounding box center [54, 432] width 33 height 8
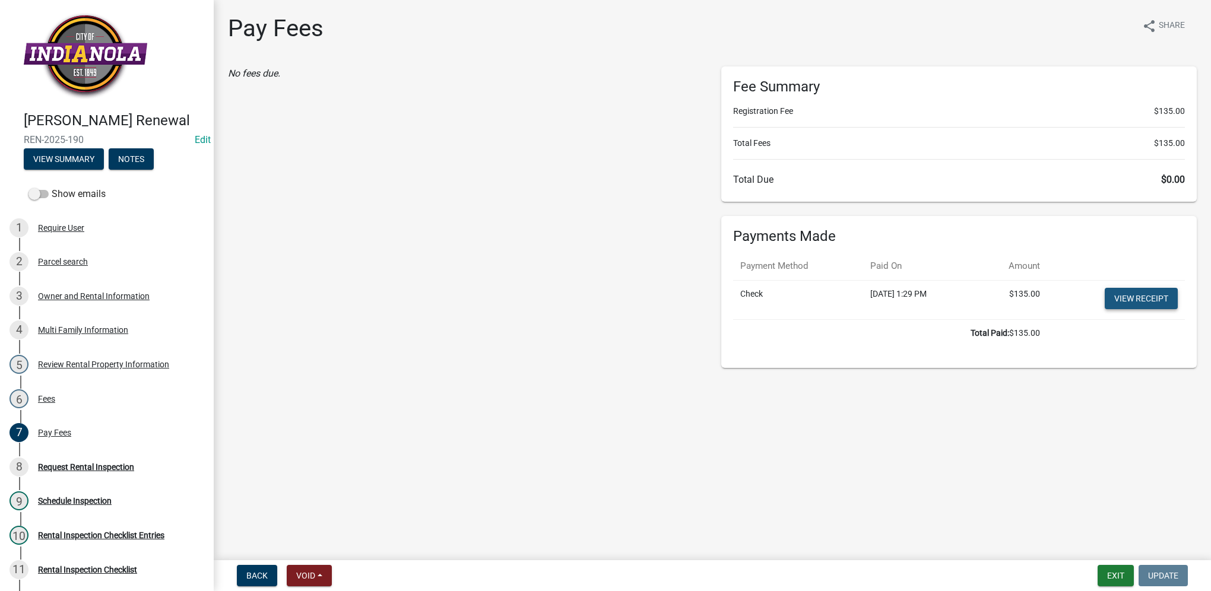
click at [1122, 295] on link "View receipt" at bounding box center [1140, 298] width 73 height 21
click at [131, 471] on div "Request Rental Inspection" at bounding box center [86, 467] width 96 height 8
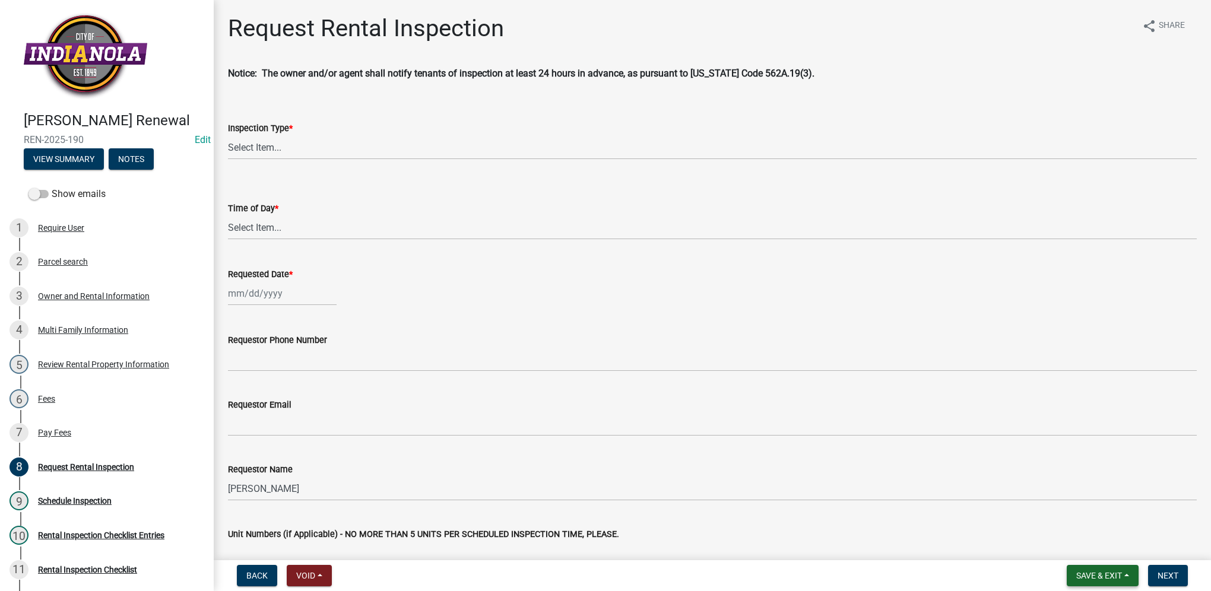
click at [1123, 572] on button "Save & Exit" at bounding box center [1102, 575] width 72 height 21
click at [1117, 553] on button "Save & Exit" at bounding box center [1090, 545] width 95 height 28
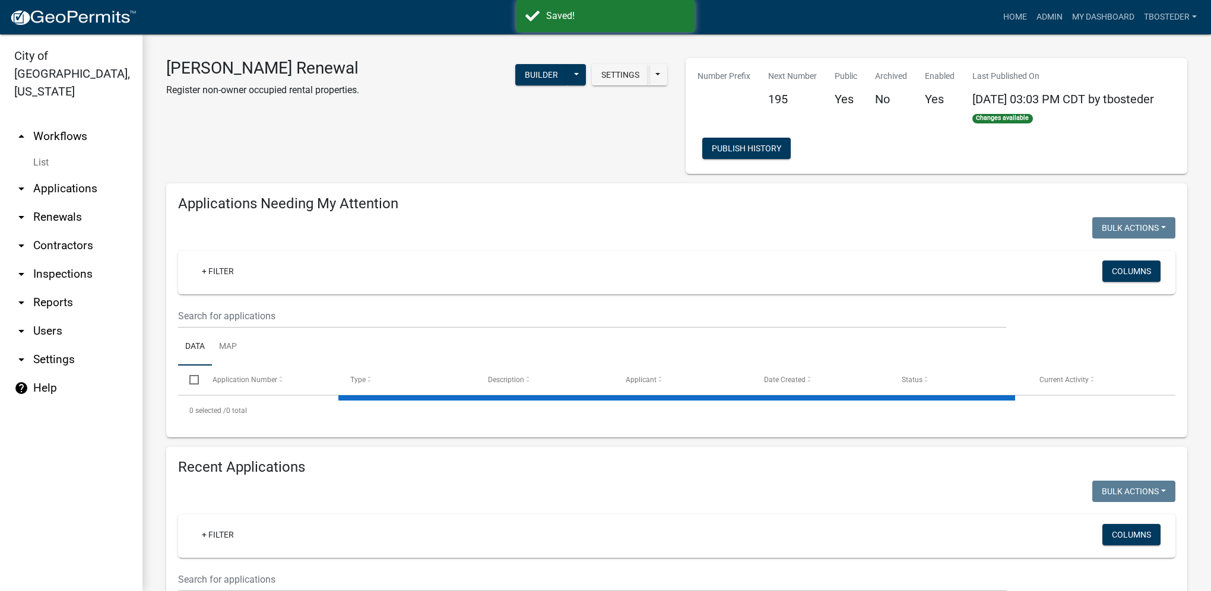
select select "1: 25"
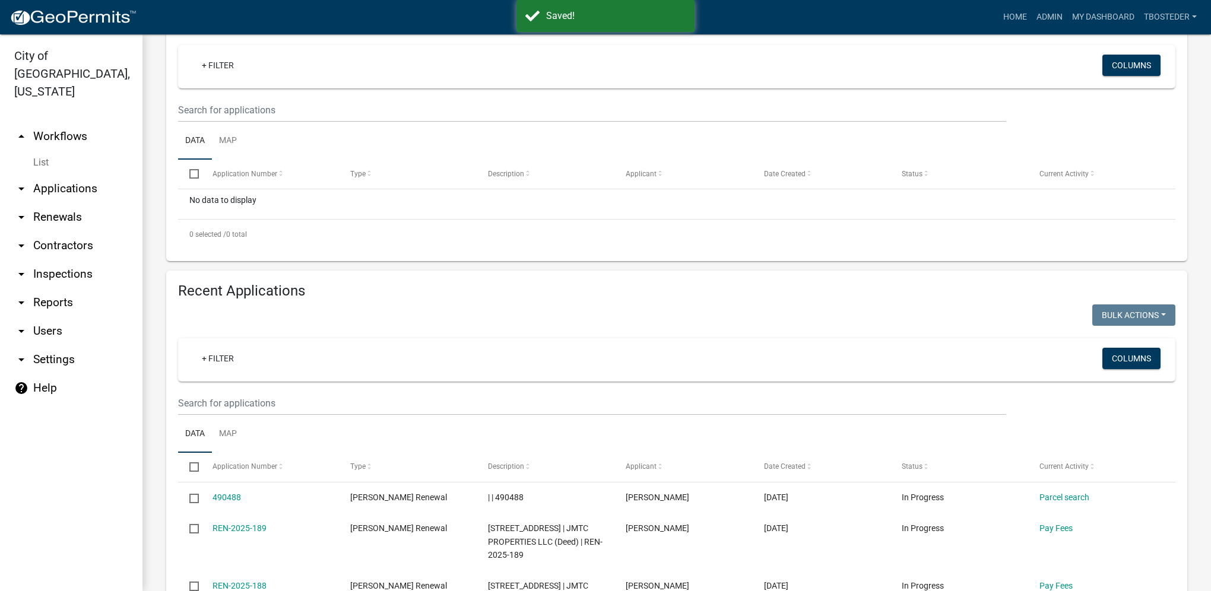
scroll to position [297, 0]
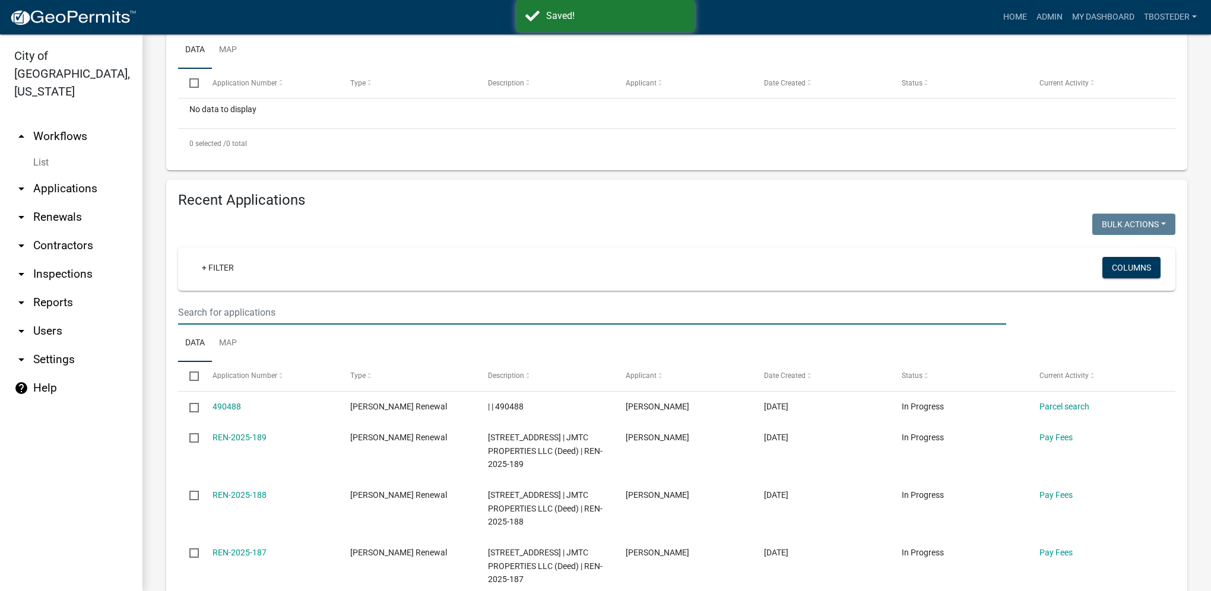
click at [307, 321] on input "text" at bounding box center [592, 312] width 828 height 24
click at [245, 309] on input "text" at bounding box center [592, 312] width 828 height 24
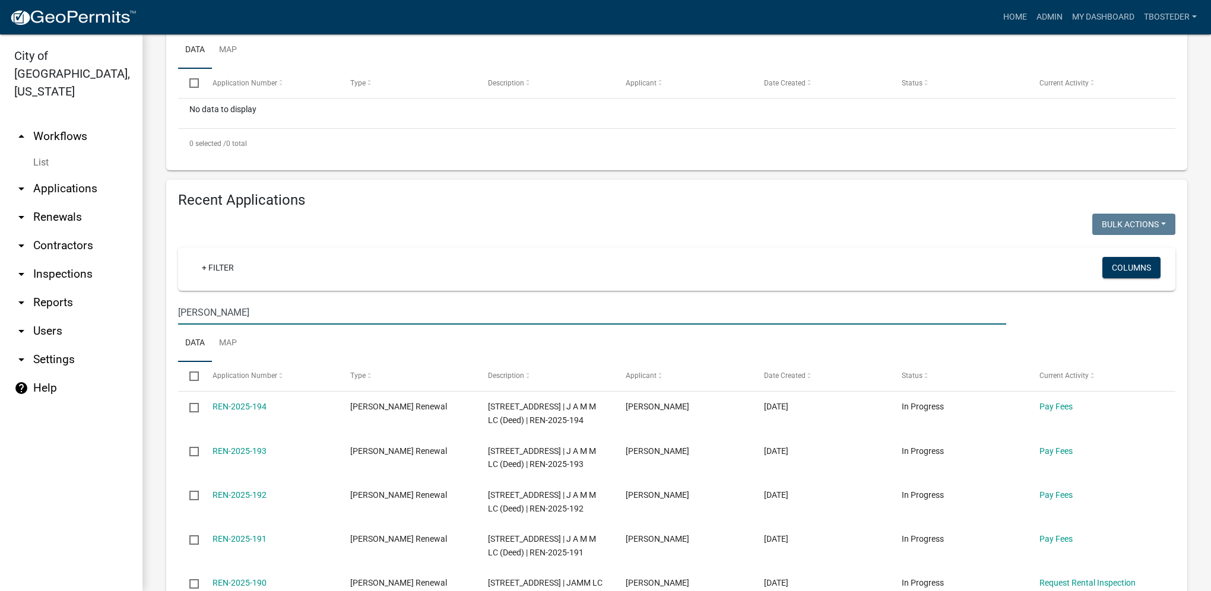
type input "[PERSON_NAME]"
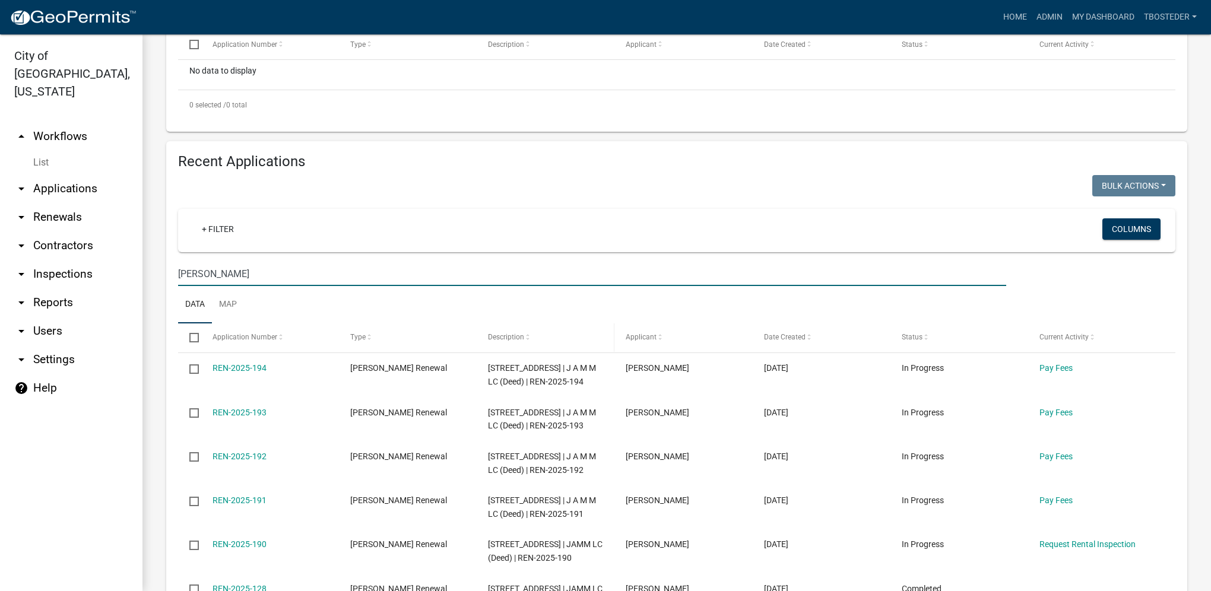
scroll to position [356, 0]
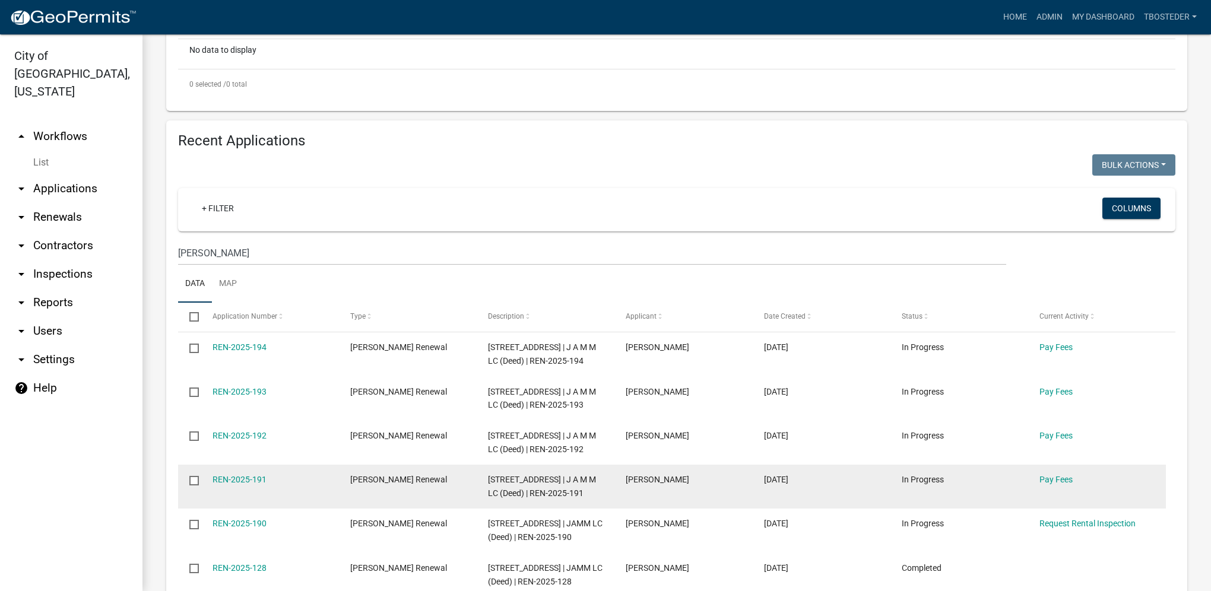
drag, startPoint x: 688, startPoint y: 486, endPoint x: 626, endPoint y: 477, distance: 63.6
click at [626, 477] on div "[PERSON_NAME]" at bounding box center [683, 480] width 115 height 14
copy span "[PERSON_NAME]"
click at [251, 482] on link "REN-2025-191" at bounding box center [239, 479] width 54 height 9
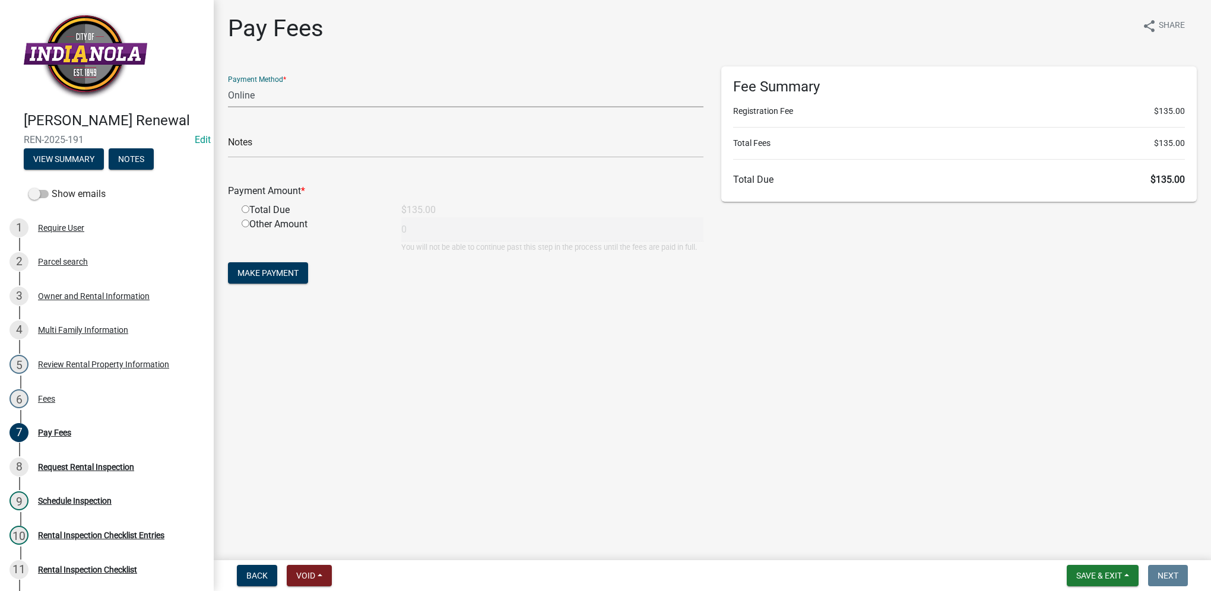
click at [268, 91] on select "Credit Card POS Check Cash Online" at bounding box center [465, 95] width 475 height 24
select select "1: 0"
click at [228, 83] on select "Credit Card POS Check Cash Online" at bounding box center [465, 95] width 475 height 24
click at [254, 139] on input "text" at bounding box center [465, 146] width 475 height 24
type input "4273"
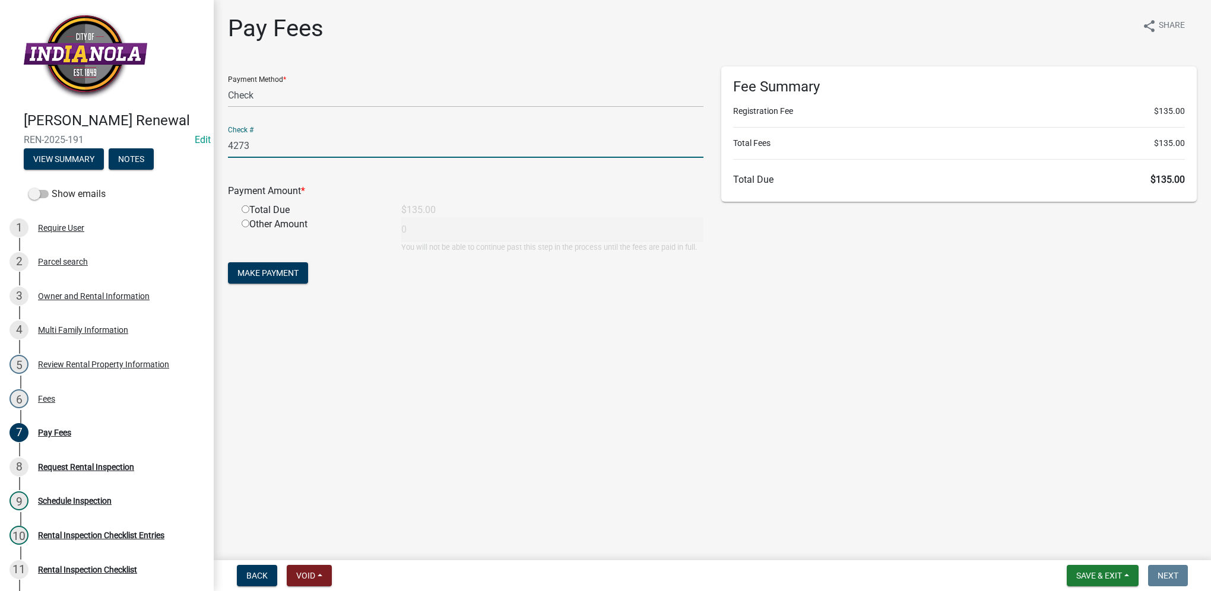
click at [243, 209] on input "radio" at bounding box center [246, 209] width 8 height 8
radio input "true"
type input "135"
click at [262, 269] on span "Make Payment" at bounding box center [267, 272] width 61 height 9
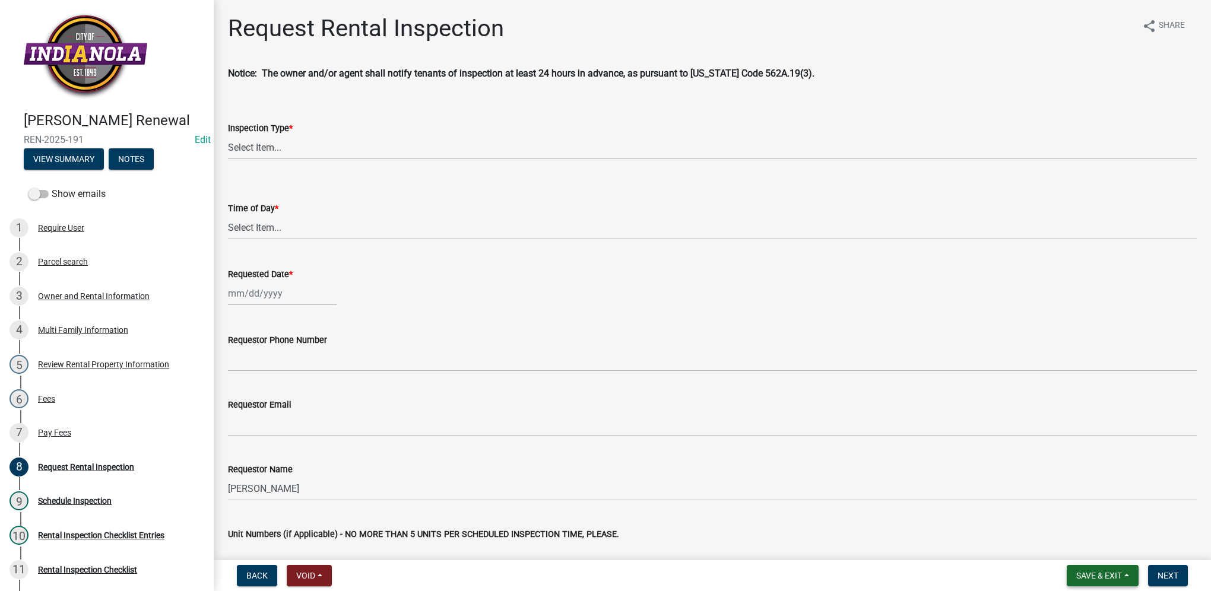
click at [1078, 582] on button "Save & Exit" at bounding box center [1102, 575] width 72 height 21
click at [68, 442] on div "7 Pay Fees" at bounding box center [101, 432] width 185 height 19
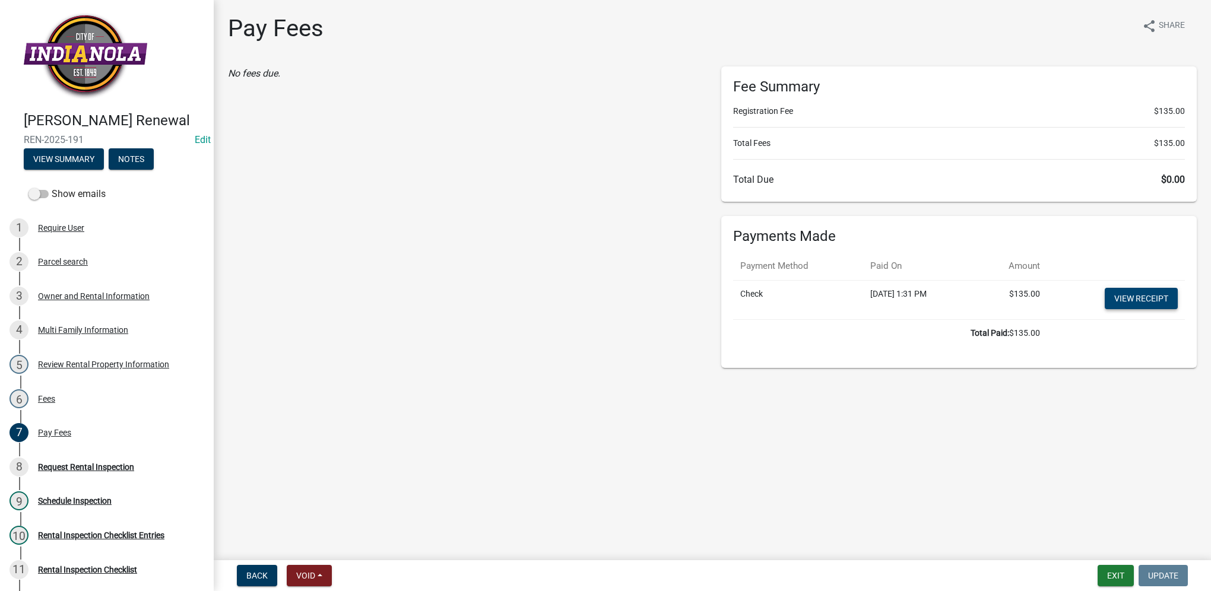
click at [1158, 297] on link "View receipt" at bounding box center [1140, 298] width 73 height 21
click at [128, 477] on div "8 Request Rental Inspection" at bounding box center [101, 467] width 185 height 19
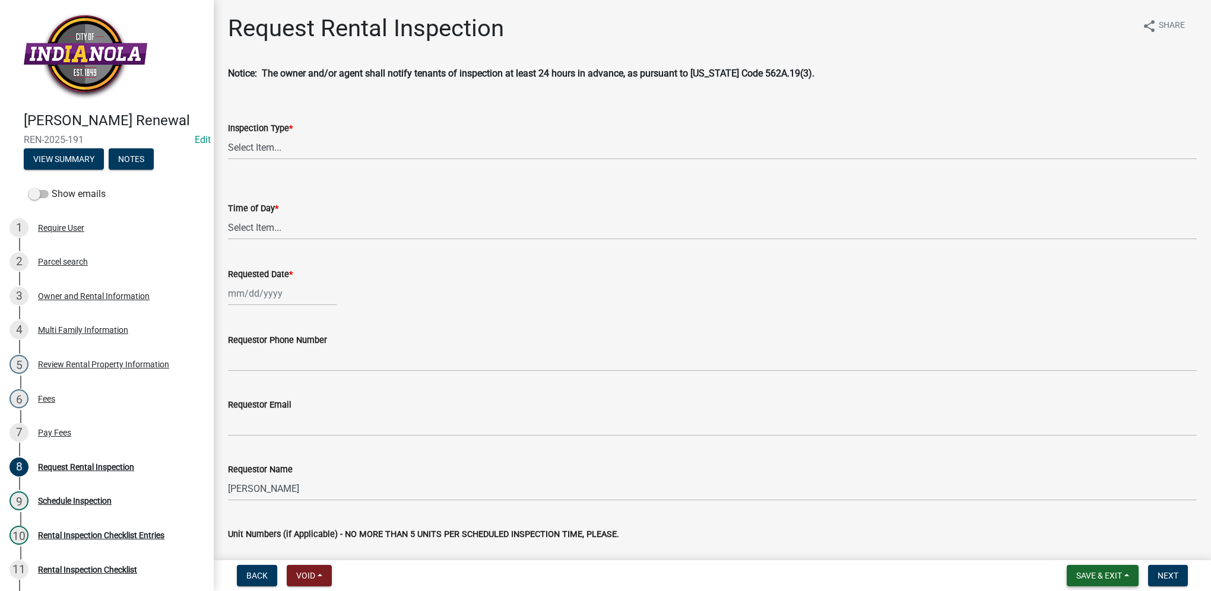
click at [1088, 574] on span "Save & Exit" at bounding box center [1099, 575] width 46 height 9
click at [1091, 548] on button "Save & Exit" at bounding box center [1090, 545] width 95 height 28
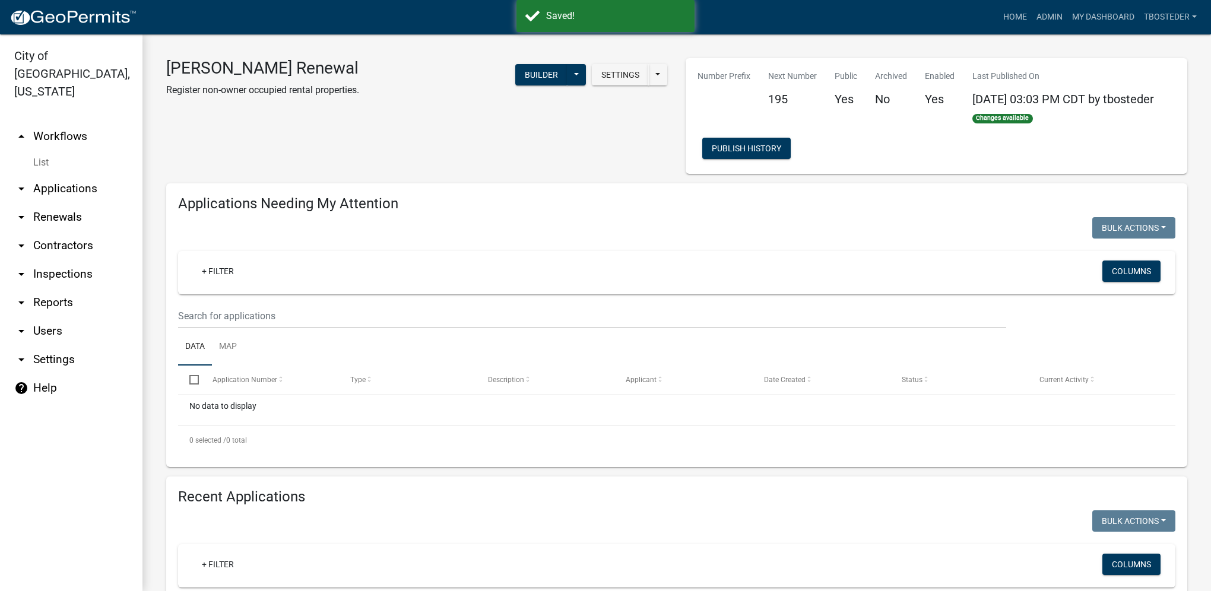
select select "1: 25"
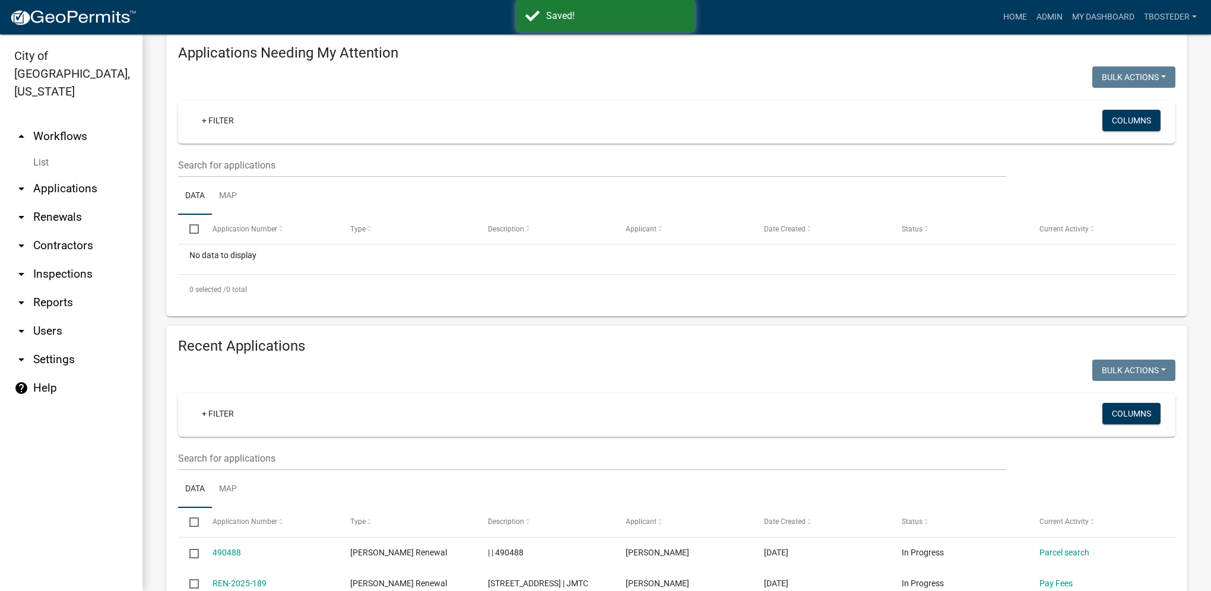
scroll to position [178, 0]
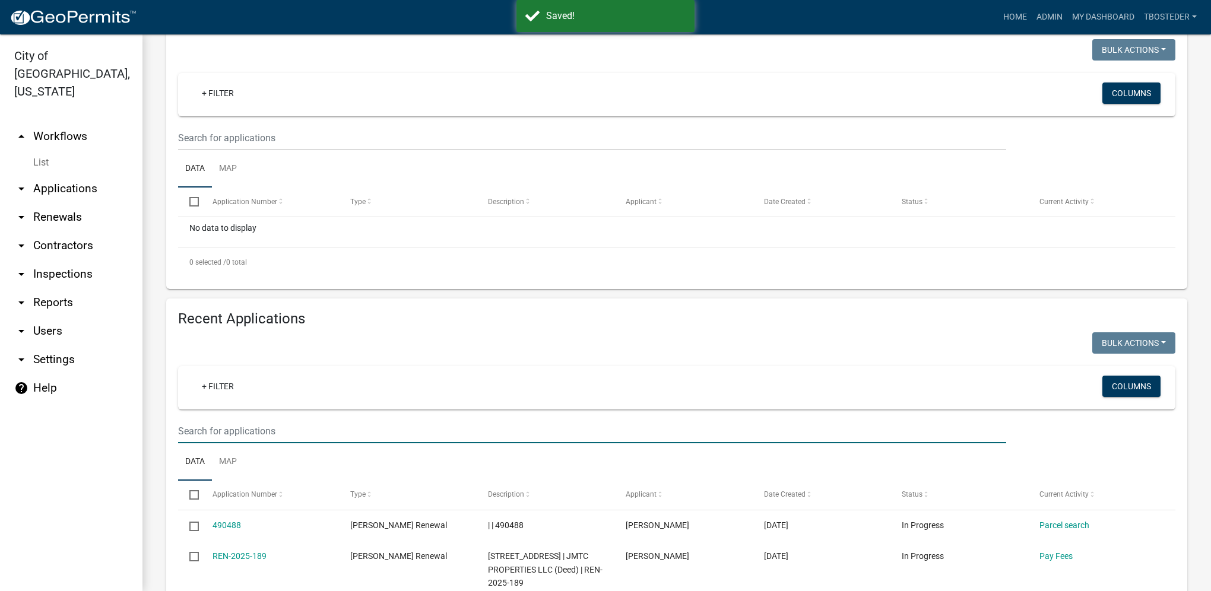
click at [288, 434] on input "text" at bounding box center [592, 431] width 828 height 24
paste input "[PERSON_NAME]"
type input "[PERSON_NAME]"
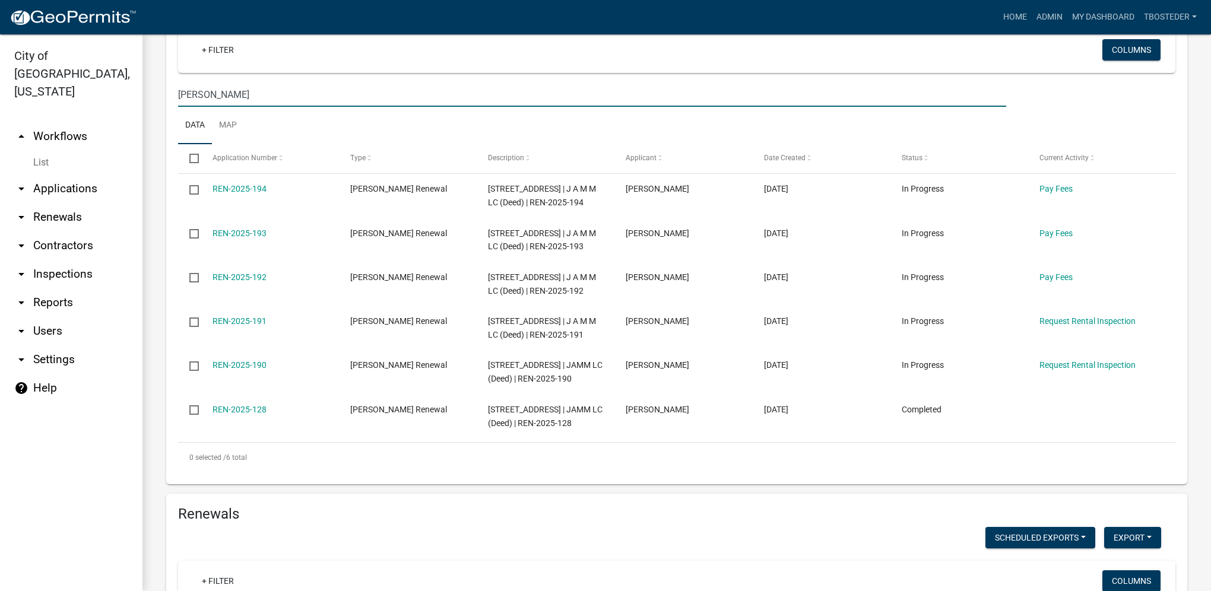
scroll to position [593, 0]
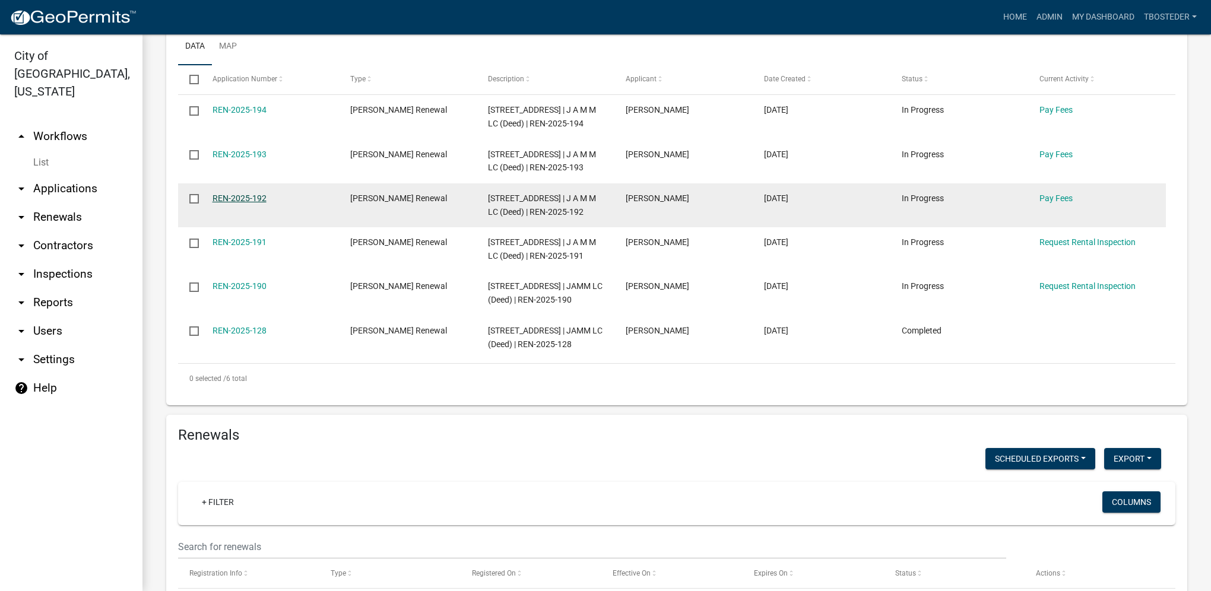
click at [261, 203] on link "REN-2025-192" at bounding box center [239, 197] width 54 height 9
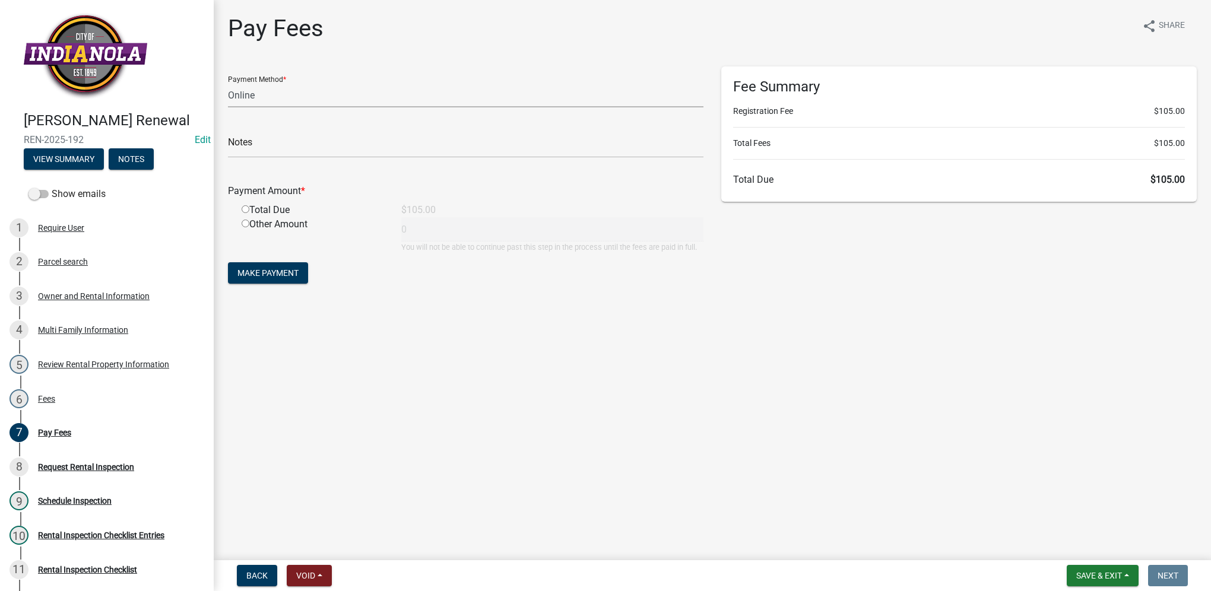
click at [287, 99] on select "Credit Card POS Check Cash Online" at bounding box center [465, 95] width 475 height 24
select select "1: 0"
click at [228, 83] on select "Credit Card POS Check Cash Online" at bounding box center [465, 95] width 475 height 24
click at [280, 139] on input "text" at bounding box center [465, 146] width 475 height 24
type input "4273"
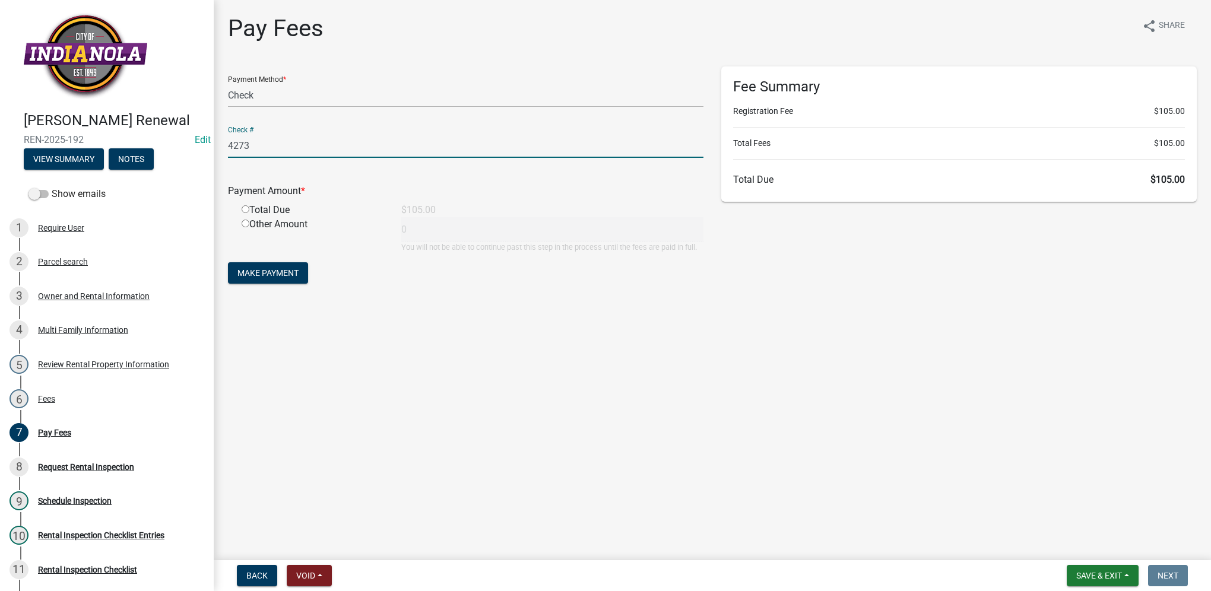
click at [244, 207] on input "radio" at bounding box center [246, 209] width 8 height 8
radio input "true"
type input "105"
click at [264, 271] on span "Make Payment" at bounding box center [267, 272] width 61 height 9
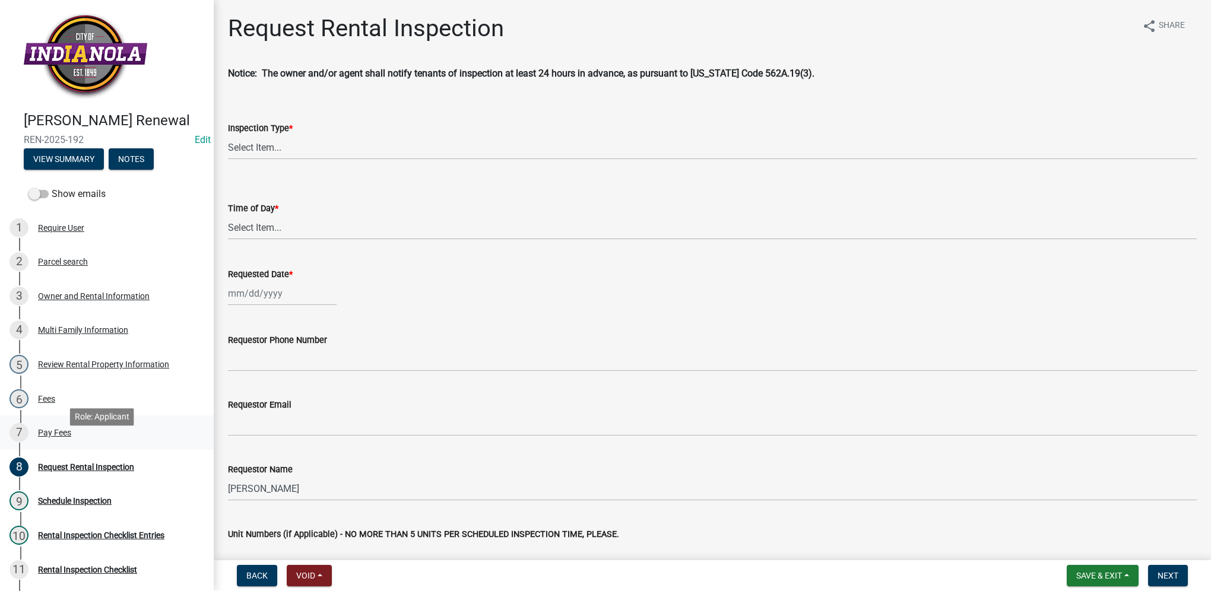
click at [55, 437] on div "Pay Fees" at bounding box center [54, 432] width 33 height 8
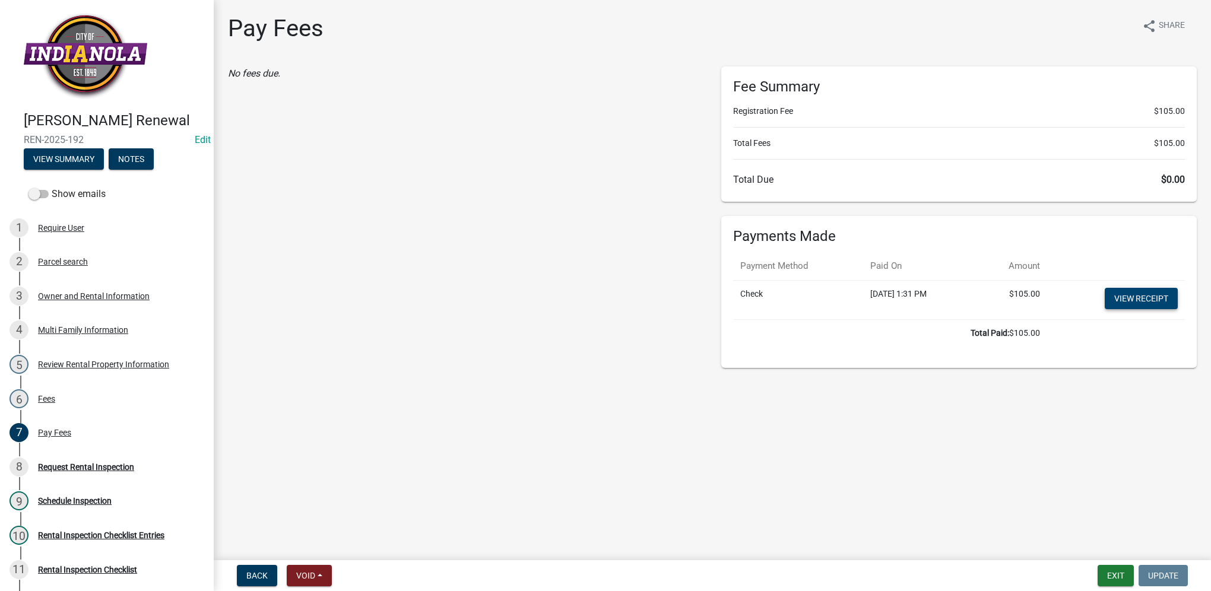
click at [1159, 299] on link "View receipt" at bounding box center [1140, 298] width 73 height 21
click at [117, 471] on div "Request Rental Inspection" at bounding box center [86, 467] width 96 height 8
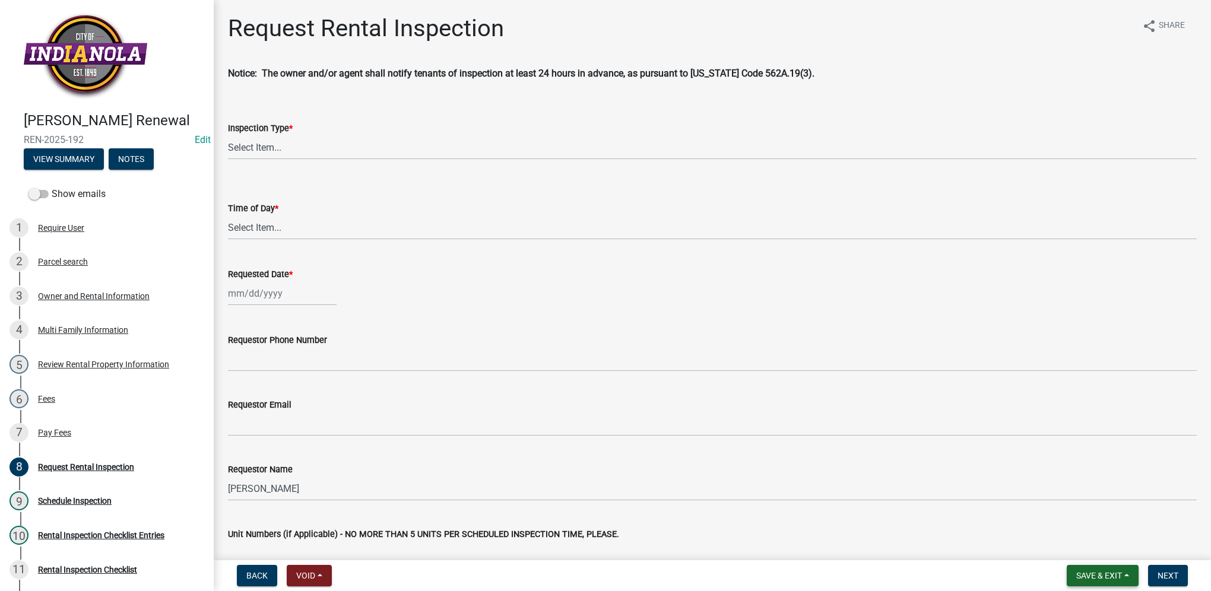
click at [1112, 583] on button "Save & Exit" at bounding box center [1102, 575] width 72 height 21
click at [1101, 546] on button "Save & Exit" at bounding box center [1090, 545] width 95 height 28
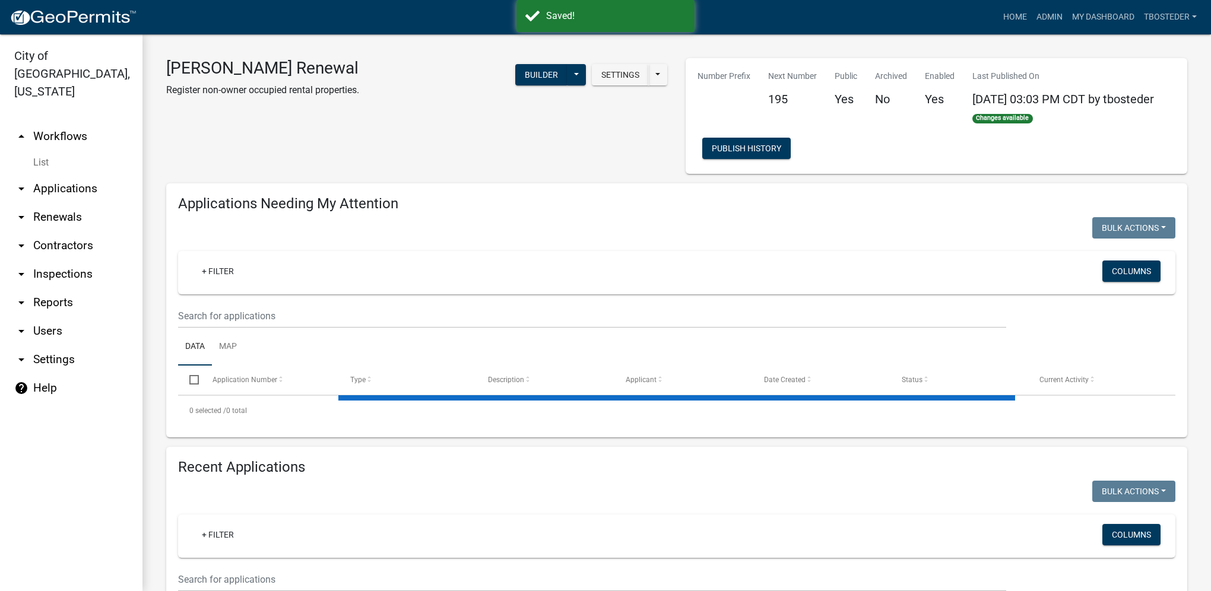
select select "1: 25"
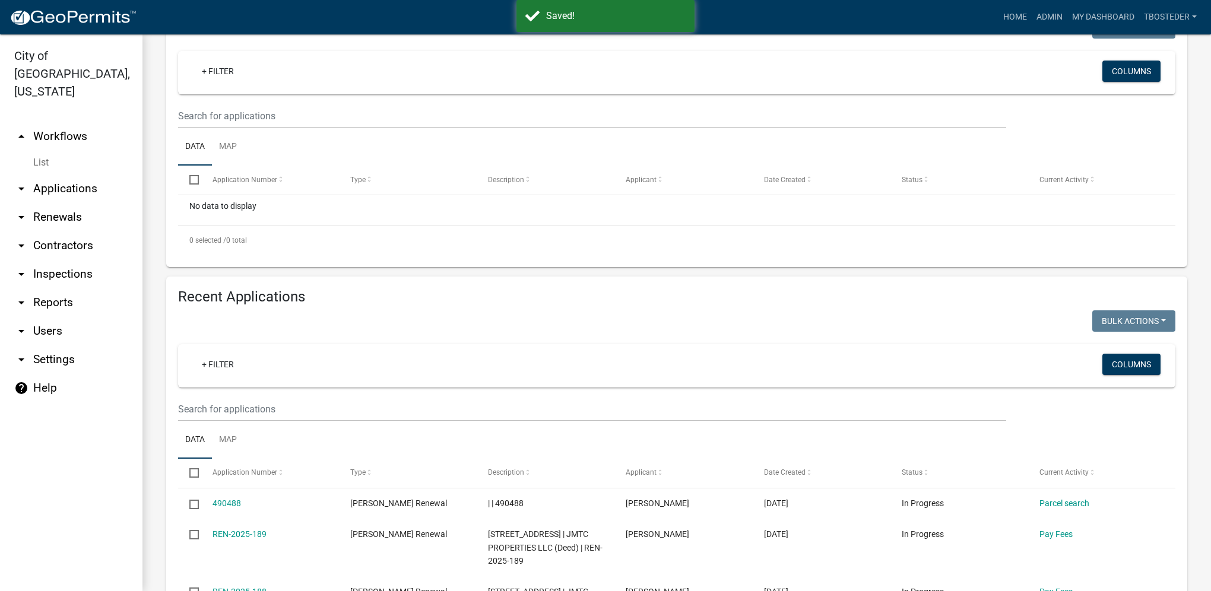
scroll to position [237, 0]
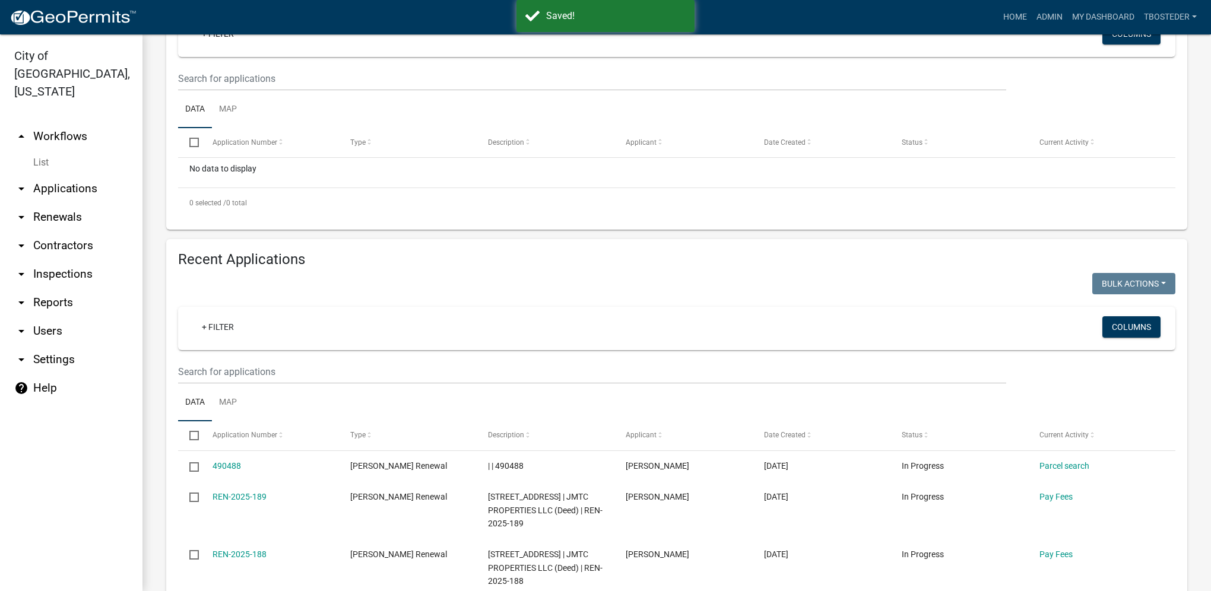
click at [246, 359] on wm-filter-builder "+ Filter Columns" at bounding box center [676, 345] width 997 height 77
click at [241, 372] on input "text" at bounding box center [592, 372] width 828 height 24
paste input "[PERSON_NAME]"
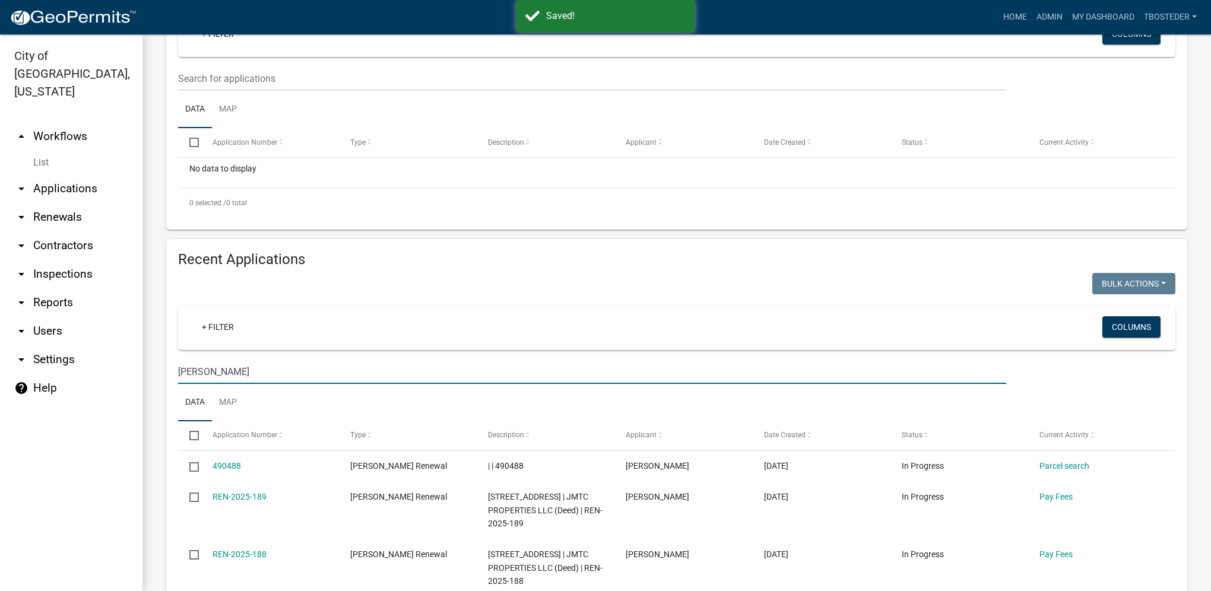
type input "[PERSON_NAME]"
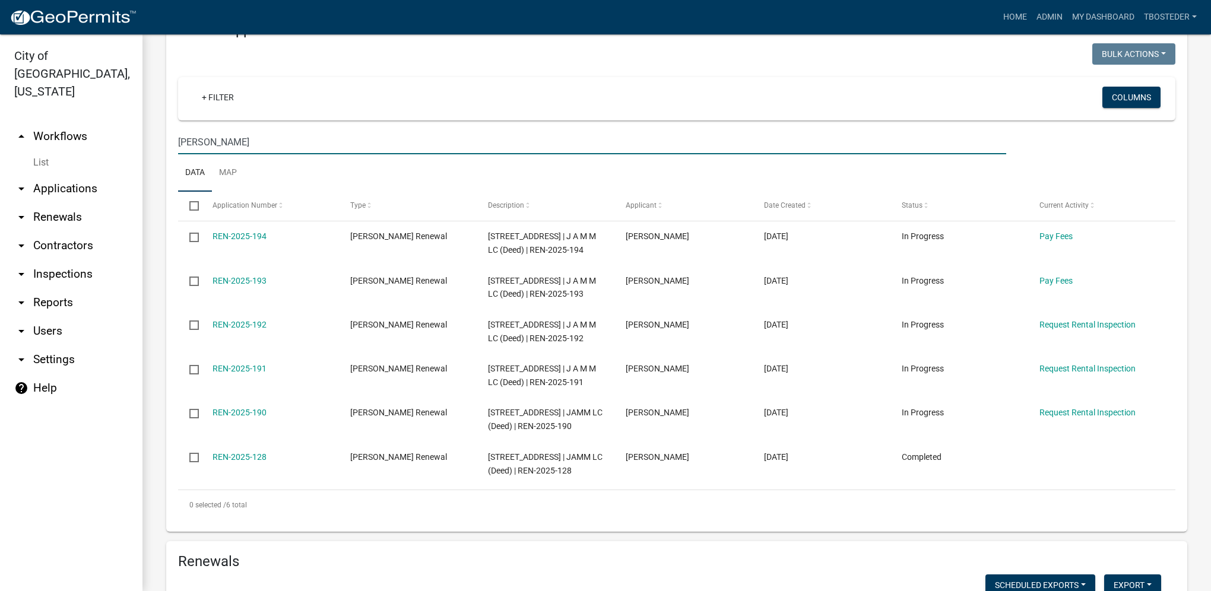
scroll to position [475, 0]
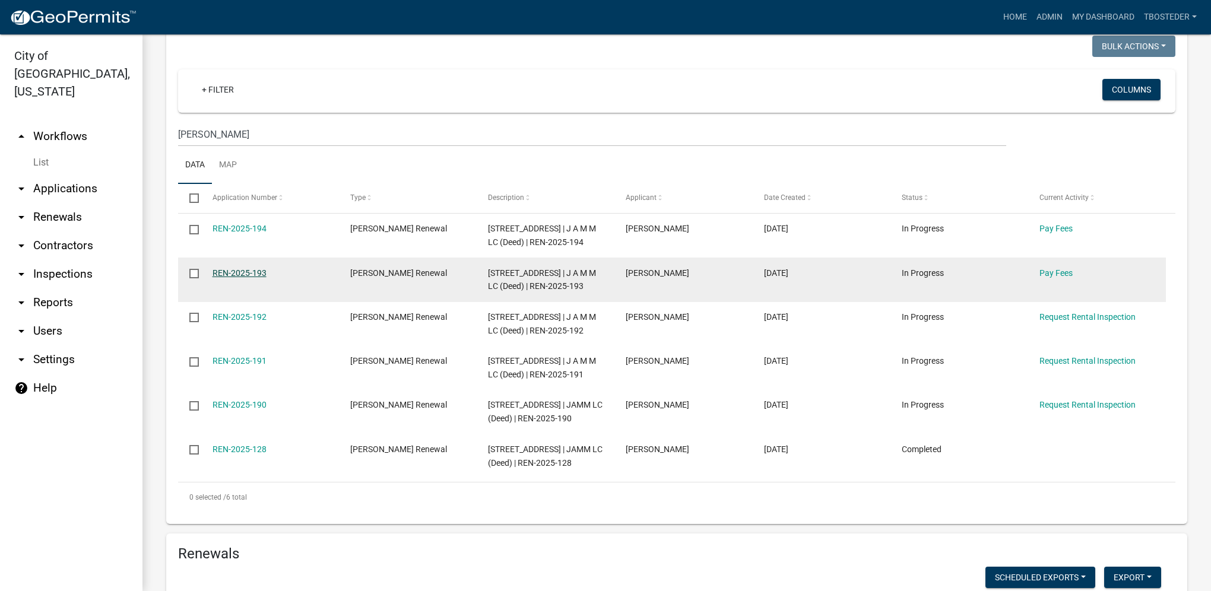
click at [250, 272] on link "REN-2025-193" at bounding box center [239, 272] width 54 height 9
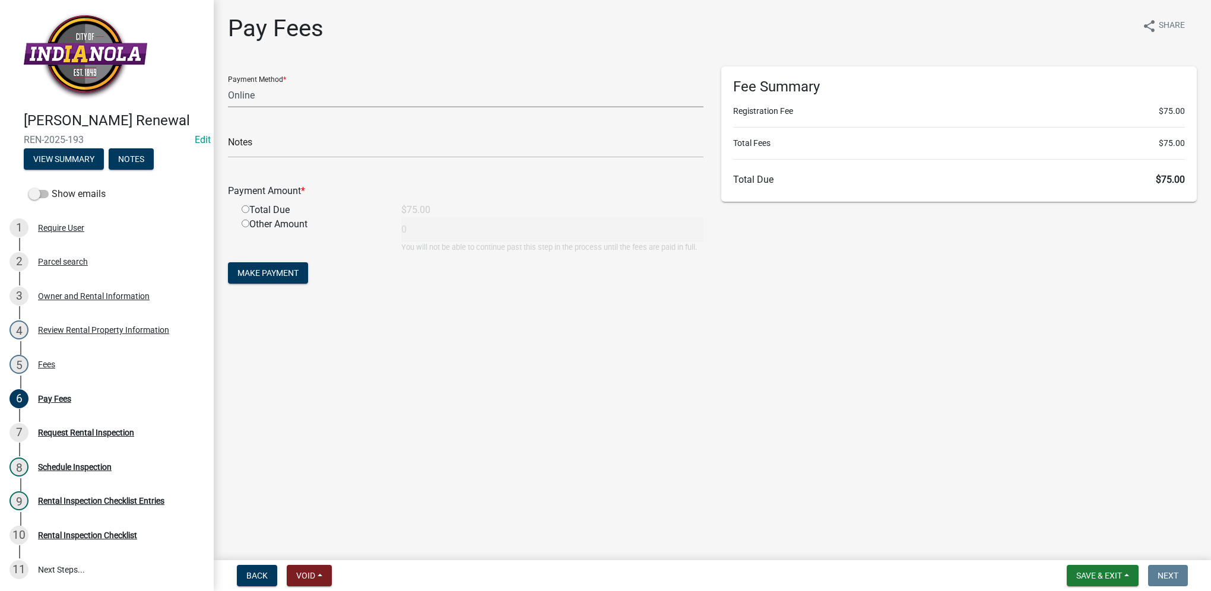
click at [249, 101] on select "Credit Card POS Check Cash Online" at bounding box center [465, 95] width 475 height 24
select select "1: 0"
click at [228, 83] on select "Credit Card POS Check Cash Online" at bounding box center [465, 95] width 475 height 24
click at [256, 137] on input "text" at bounding box center [465, 146] width 475 height 24
type input "4273"
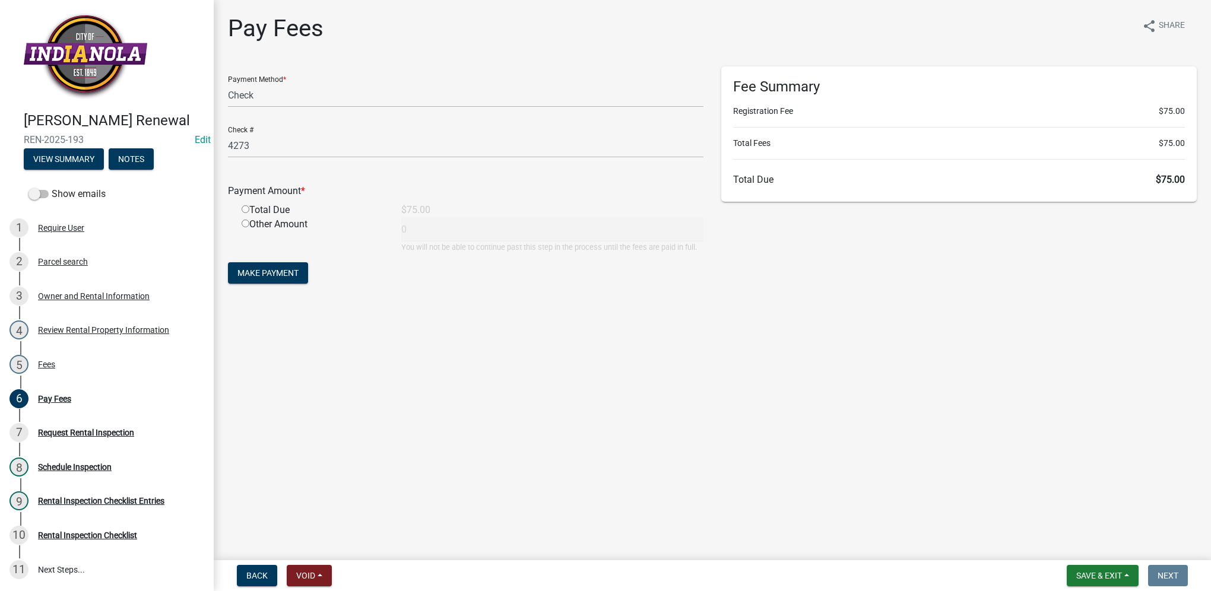
click at [245, 211] on input "radio" at bounding box center [246, 209] width 8 height 8
radio input "true"
type input "75"
click at [273, 271] on span "Make Payment" at bounding box center [267, 272] width 61 height 9
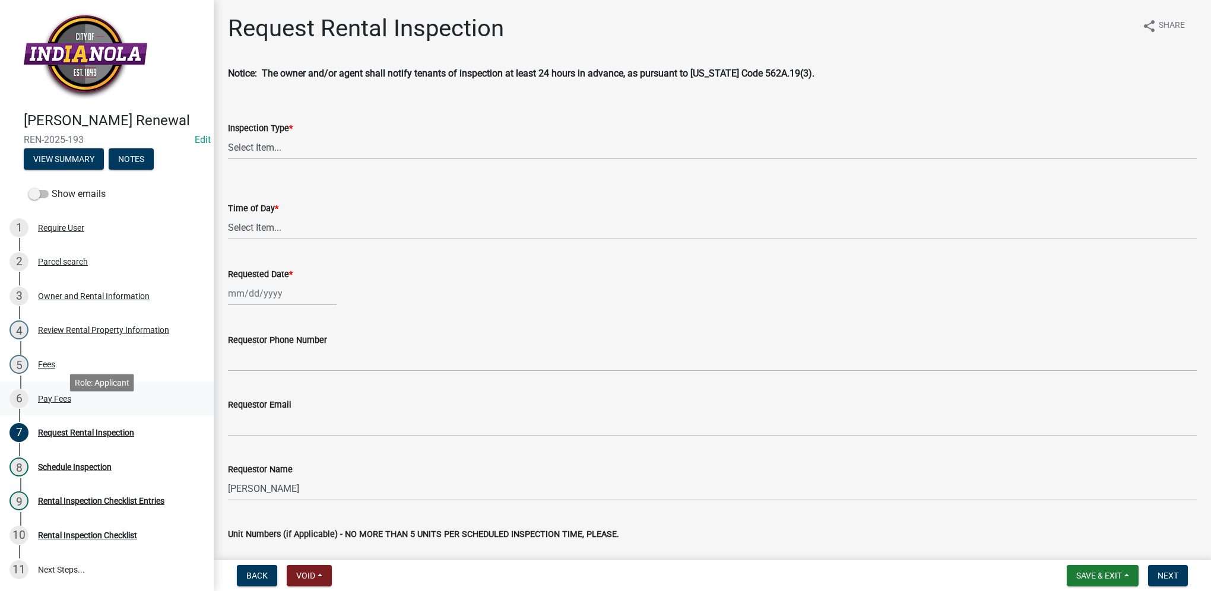
click at [61, 403] on div "Pay Fees" at bounding box center [54, 399] width 33 height 8
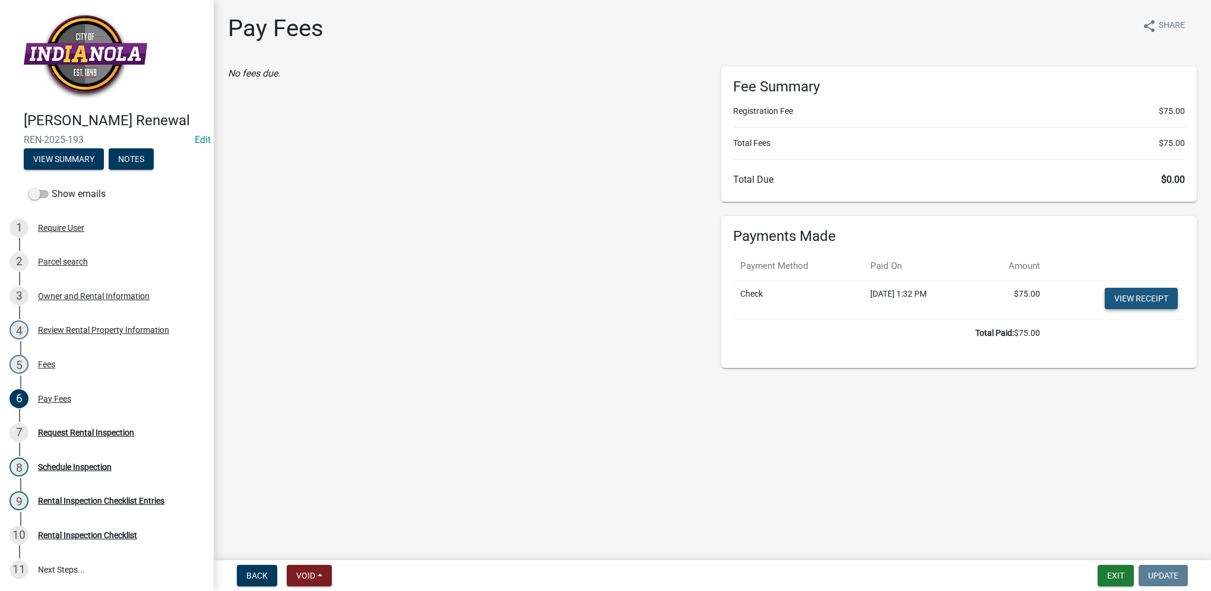
click at [1124, 301] on link "View receipt" at bounding box center [1140, 298] width 73 height 21
click at [94, 439] on link "7 Request Rental Inspection" at bounding box center [107, 432] width 214 height 34
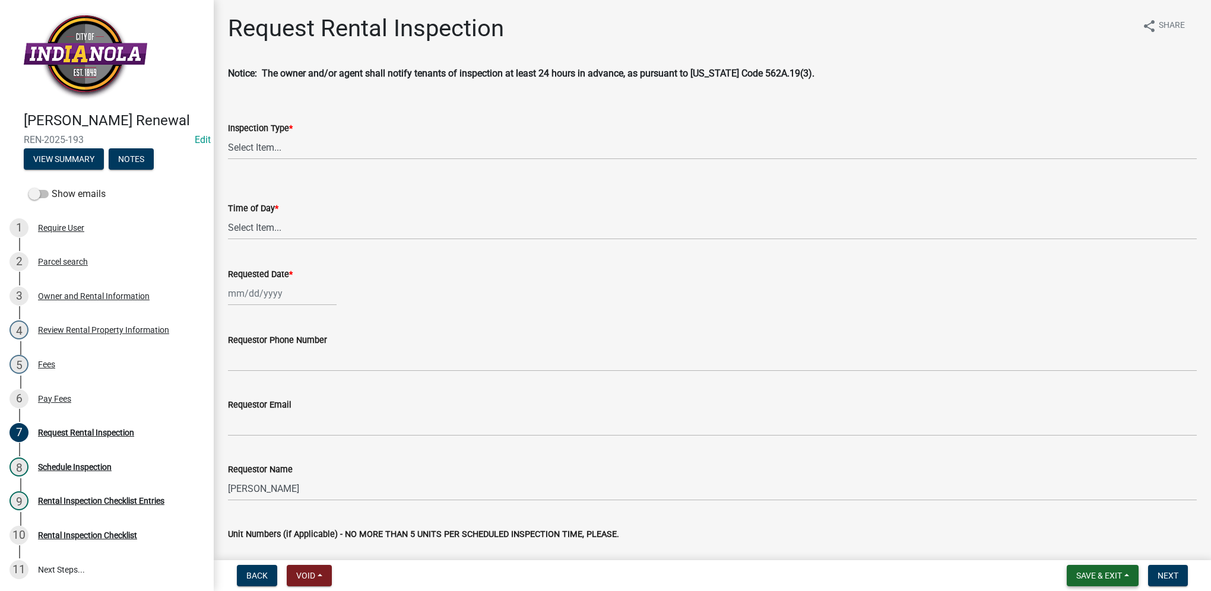
click at [1088, 579] on span "Save & Exit" at bounding box center [1099, 575] width 46 height 9
click at [1085, 551] on button "Save & Exit" at bounding box center [1090, 545] width 95 height 28
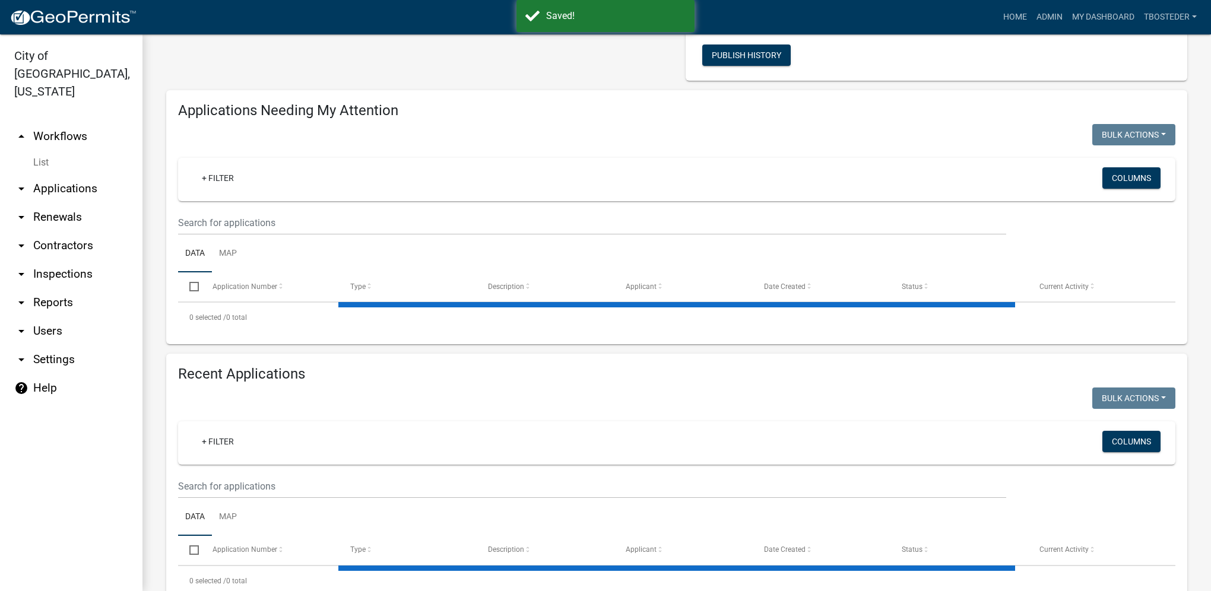
select select "1: 25"
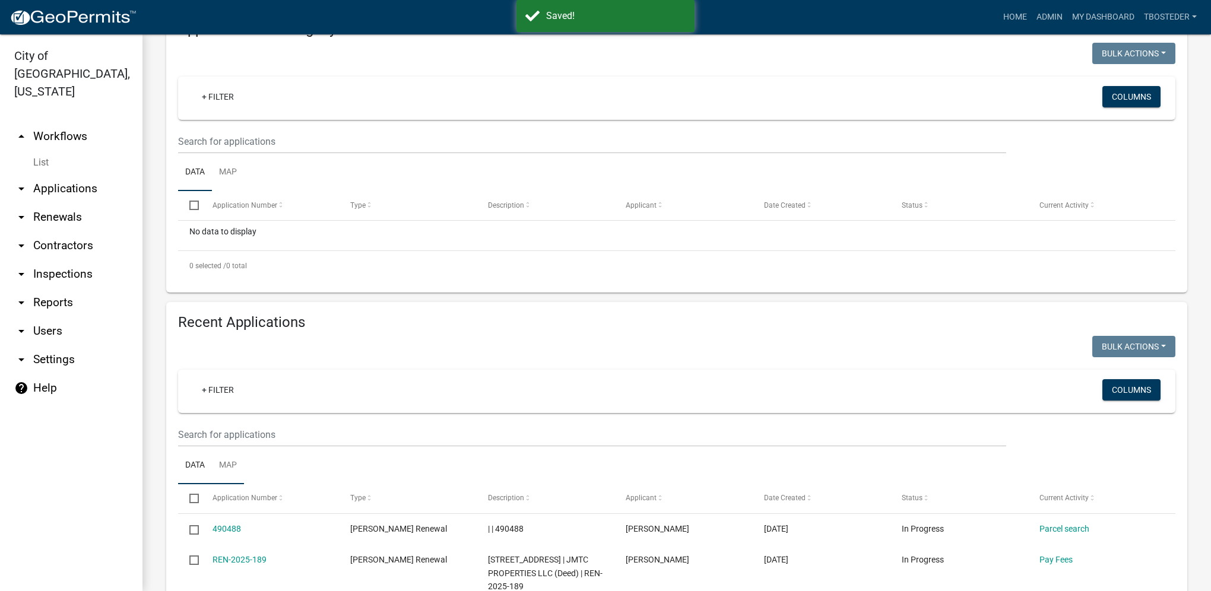
scroll to position [178, 0]
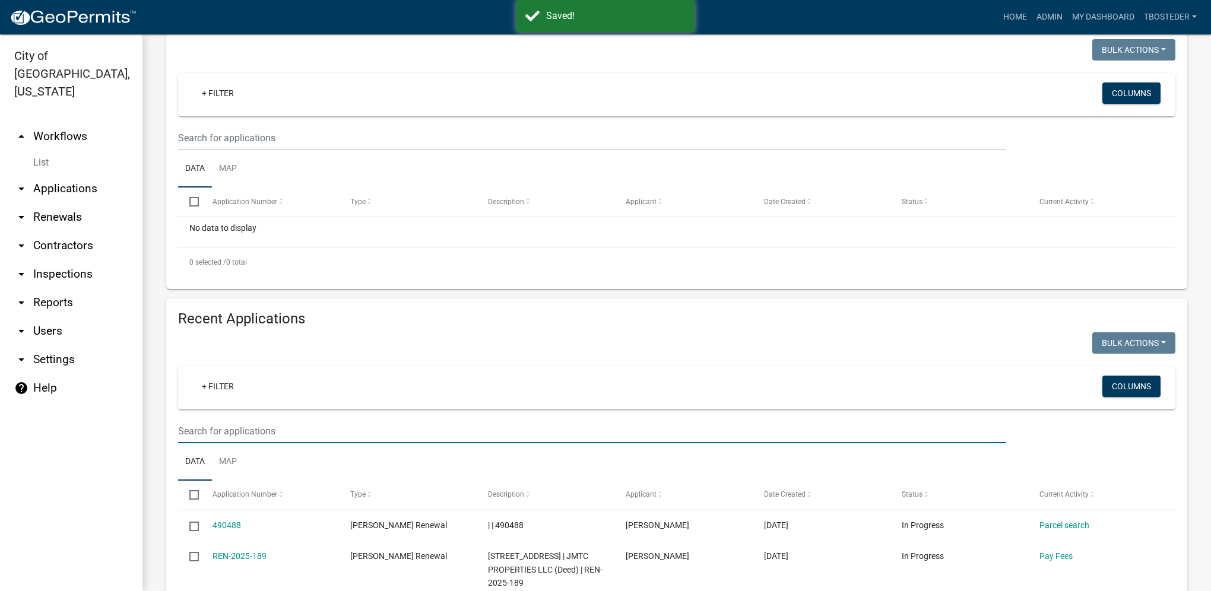
click at [222, 439] on input "text" at bounding box center [592, 431] width 828 height 24
paste input "[PERSON_NAME]"
type input "[PERSON_NAME]"
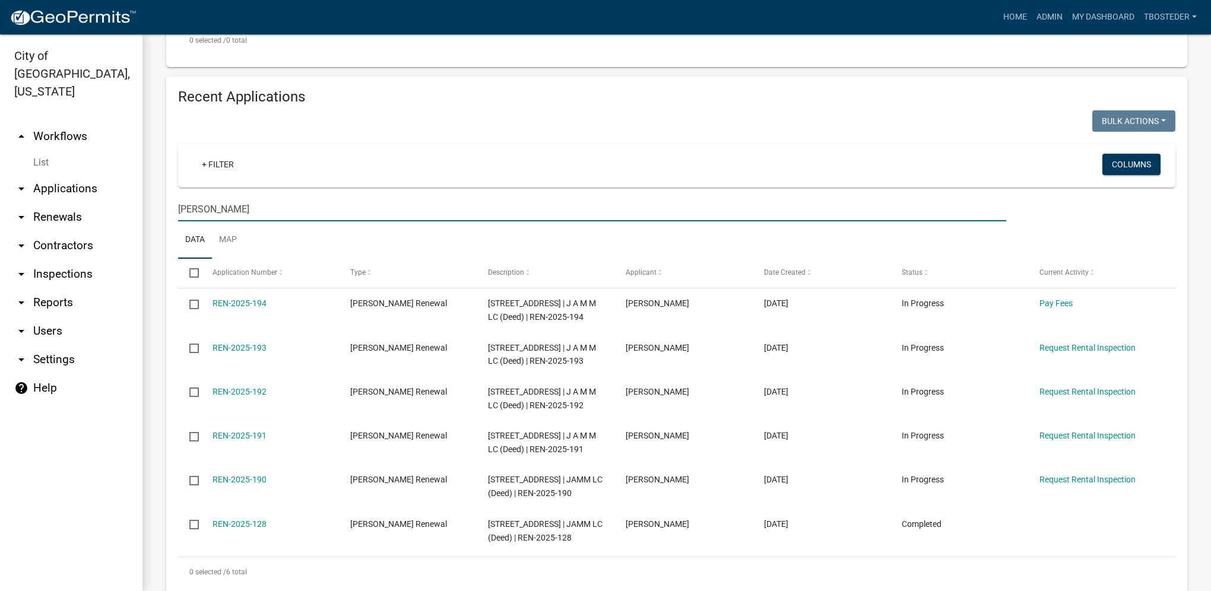
scroll to position [534, 0]
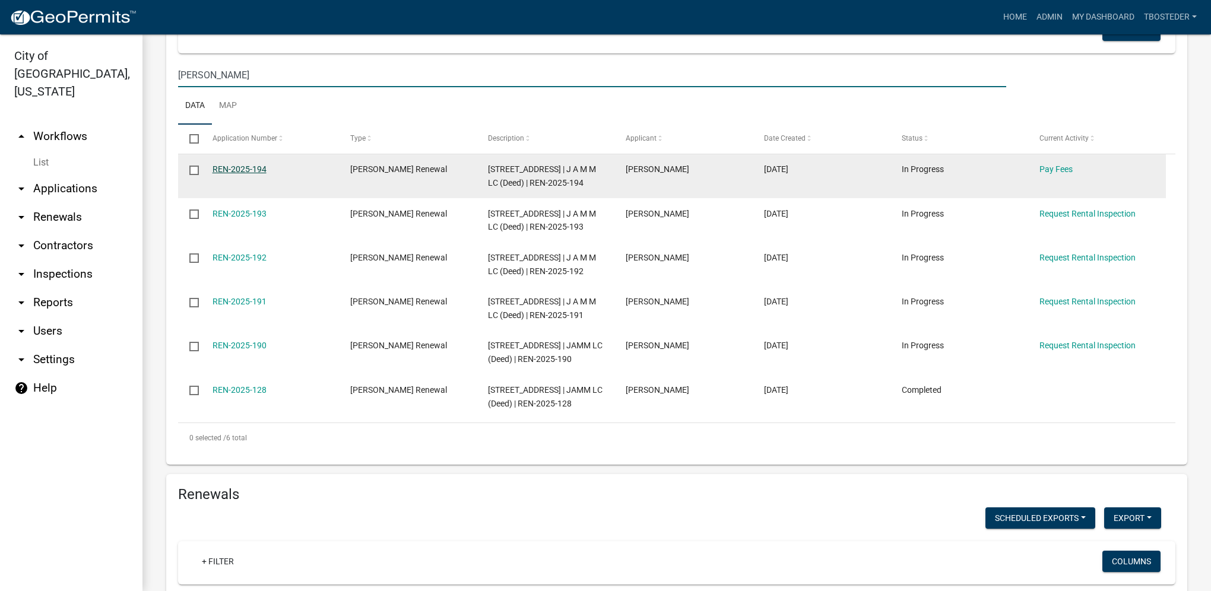
click at [234, 169] on link "REN-2025-194" at bounding box center [239, 168] width 54 height 9
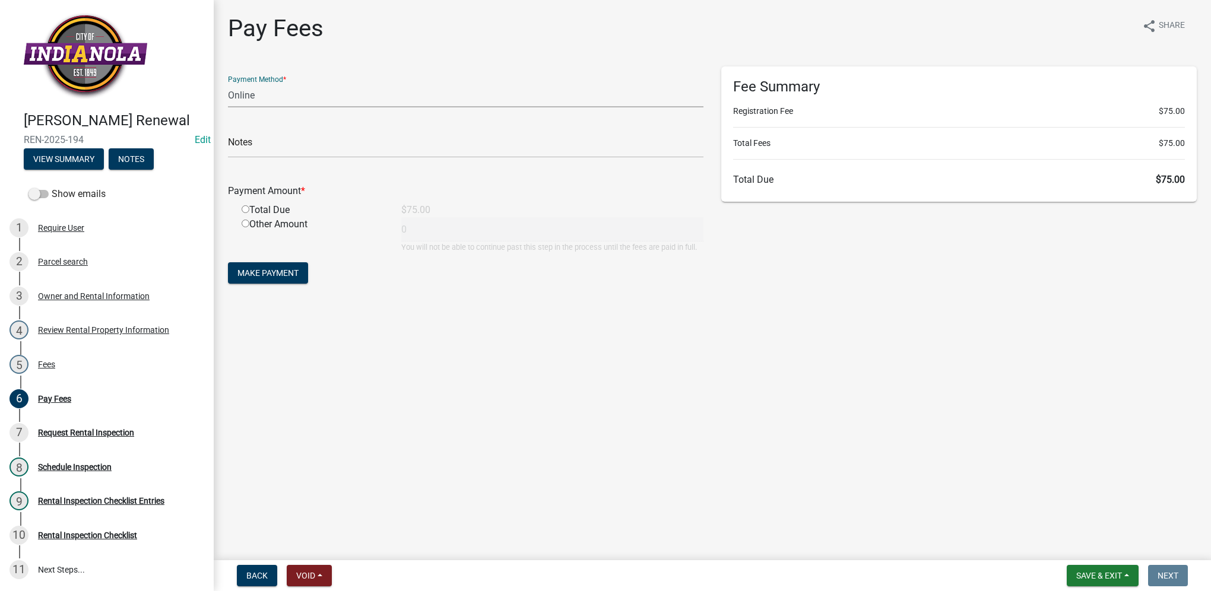
click at [265, 96] on select "Credit Card POS Check Cash Online" at bounding box center [465, 95] width 475 height 24
select select "1: 0"
click at [228, 83] on select "Credit Card POS Check Cash Online" at bounding box center [465, 95] width 475 height 24
click at [258, 147] on input "text" at bounding box center [465, 146] width 475 height 24
type input "4273"
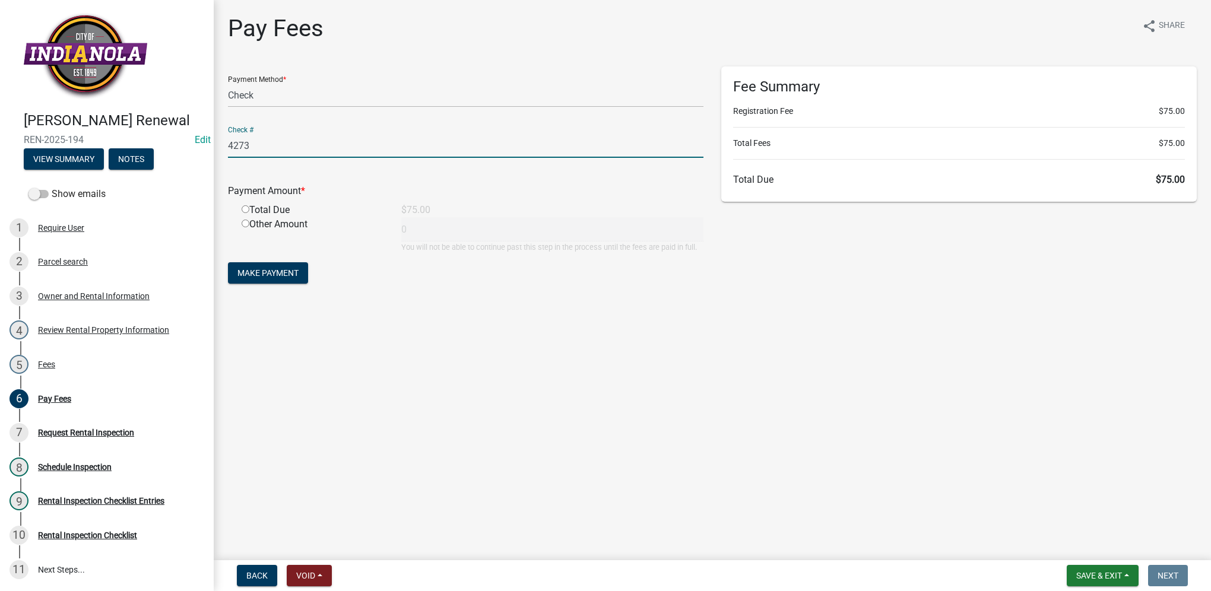
drag, startPoint x: 243, startPoint y: 209, endPoint x: 247, endPoint y: 219, distance: 11.2
click at [243, 209] on input "radio" at bounding box center [246, 209] width 8 height 8
radio input "true"
type input "75"
click at [261, 271] on span "Make Payment" at bounding box center [267, 272] width 61 height 9
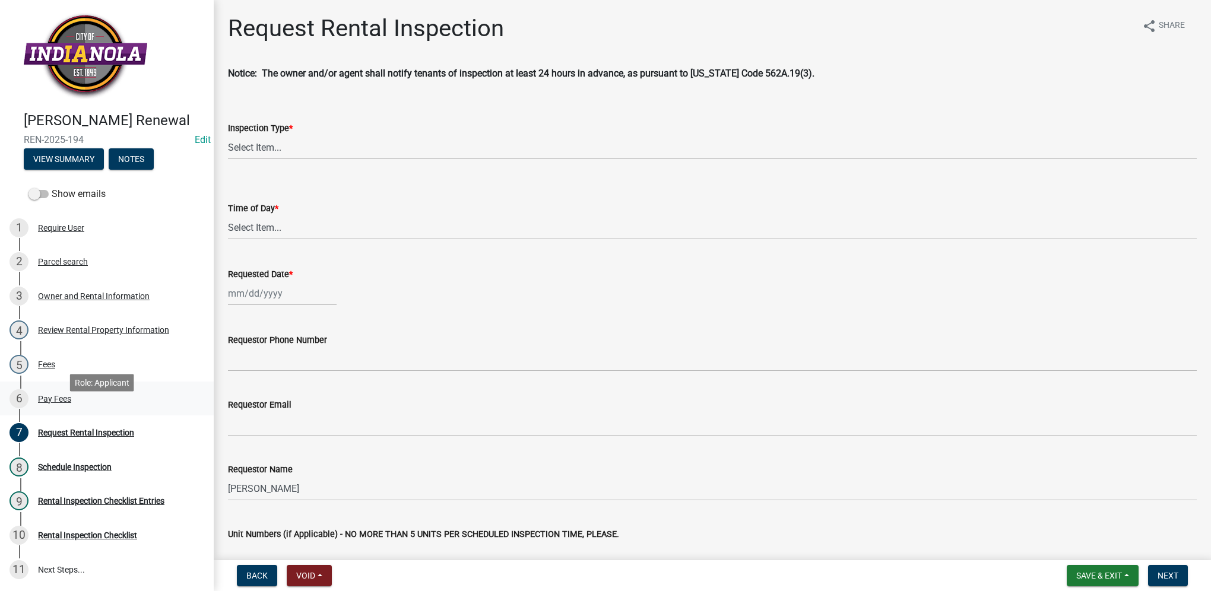
click at [77, 408] on div "6 Pay Fees" at bounding box center [101, 398] width 185 height 19
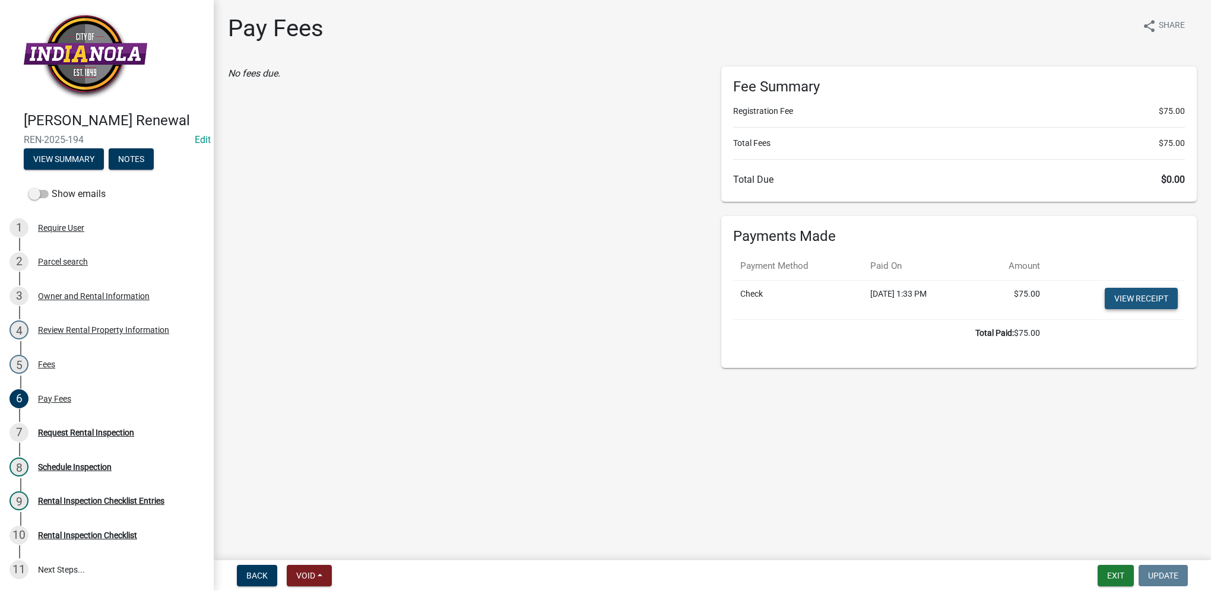
click at [1132, 297] on link "View receipt" at bounding box center [1140, 298] width 73 height 21
click at [90, 437] on div "Request Rental Inspection" at bounding box center [86, 432] width 96 height 8
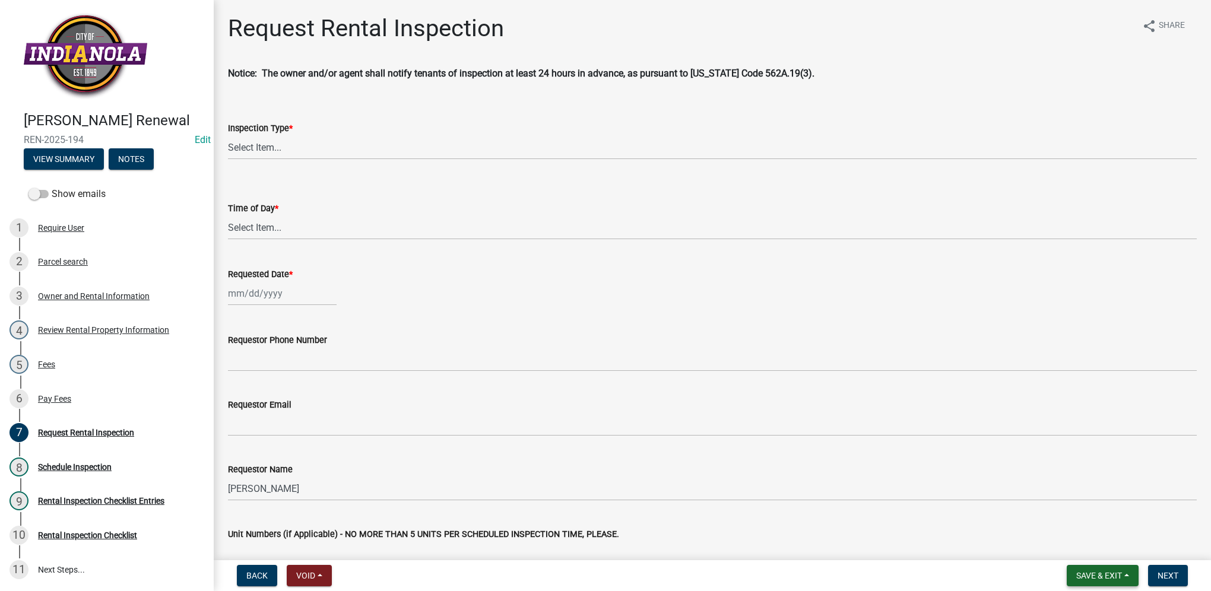
click at [1113, 576] on span "Save & Exit" at bounding box center [1099, 575] width 46 height 9
click at [1113, 553] on button "Save & Exit" at bounding box center [1090, 545] width 95 height 28
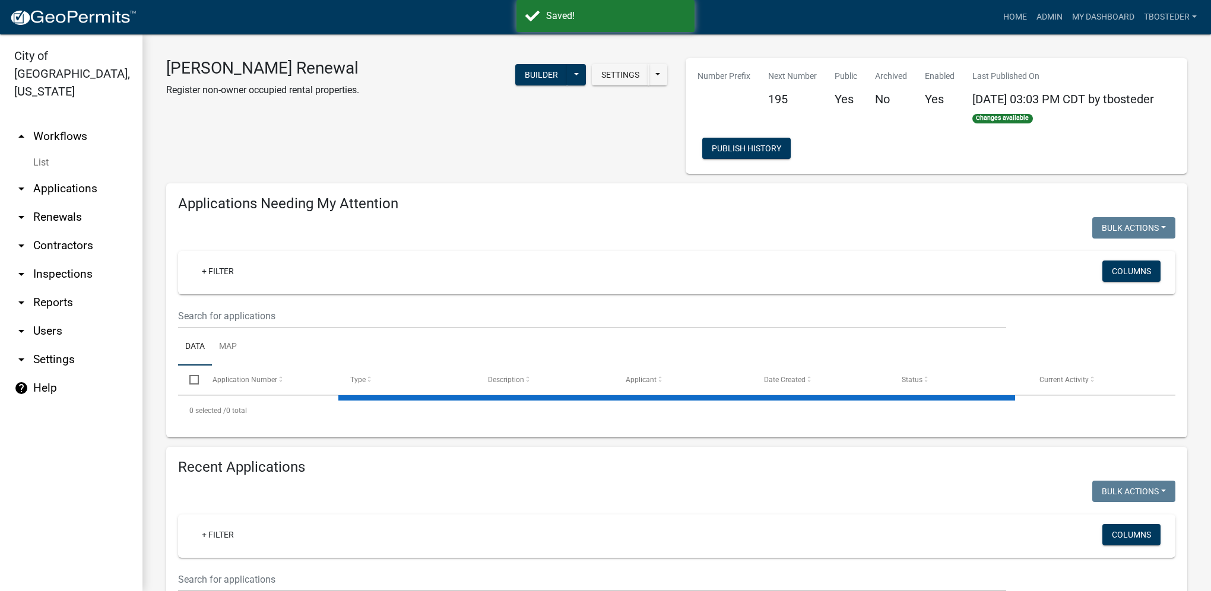
select select "1: 25"
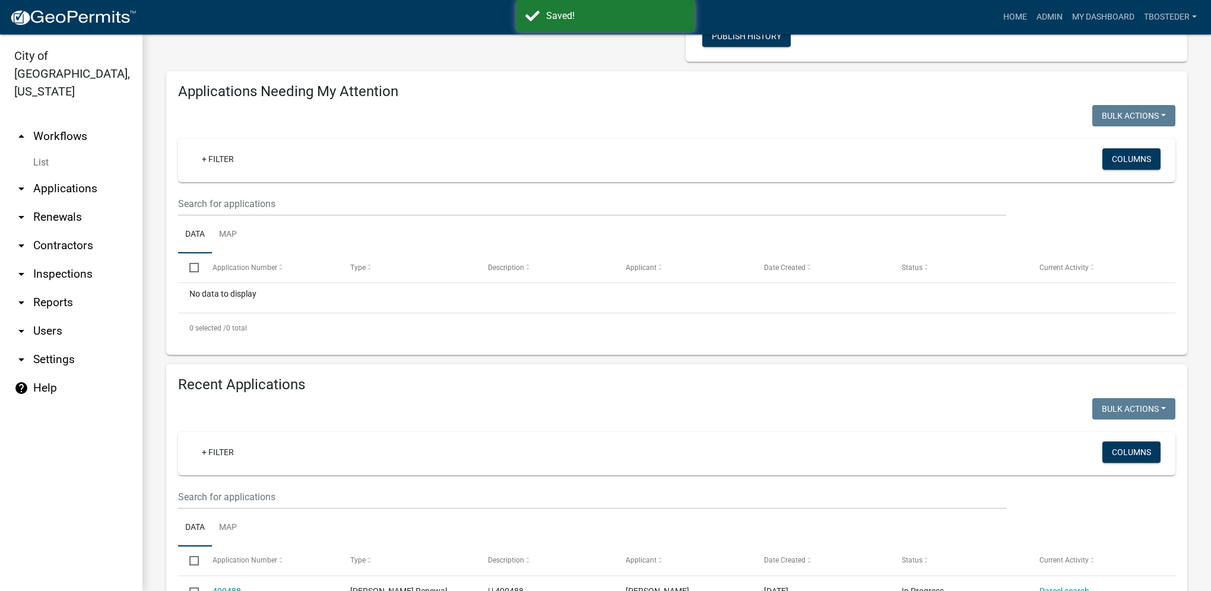
scroll to position [119, 0]
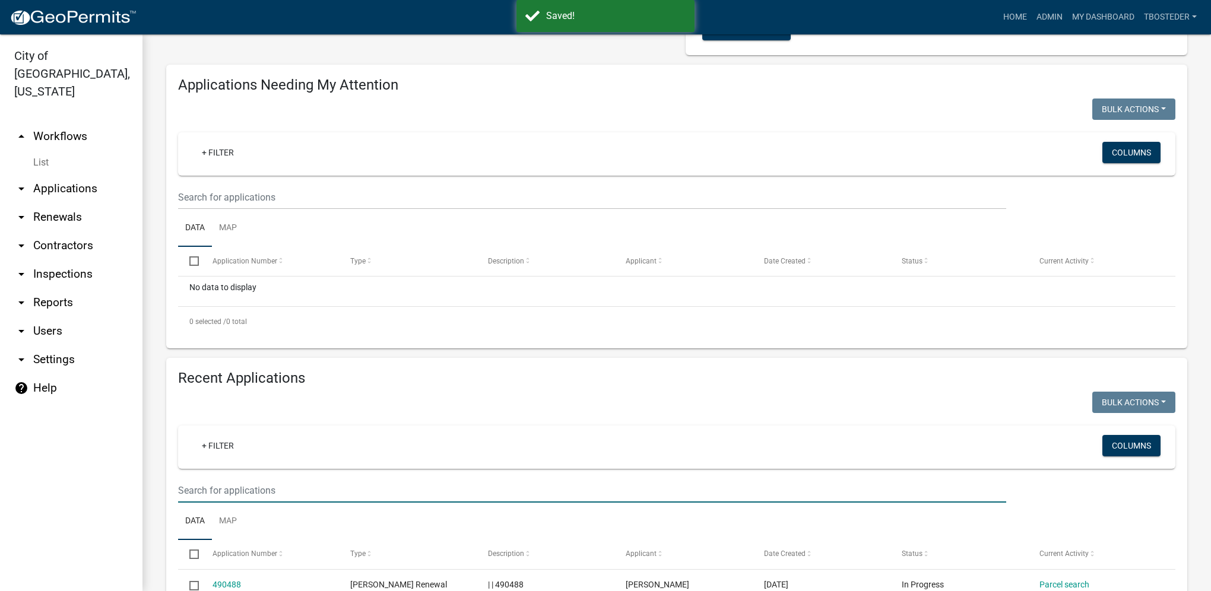
click at [198, 502] on input "text" at bounding box center [592, 490] width 828 height 24
paste input "[PERSON_NAME]"
type input "[PERSON_NAME]"
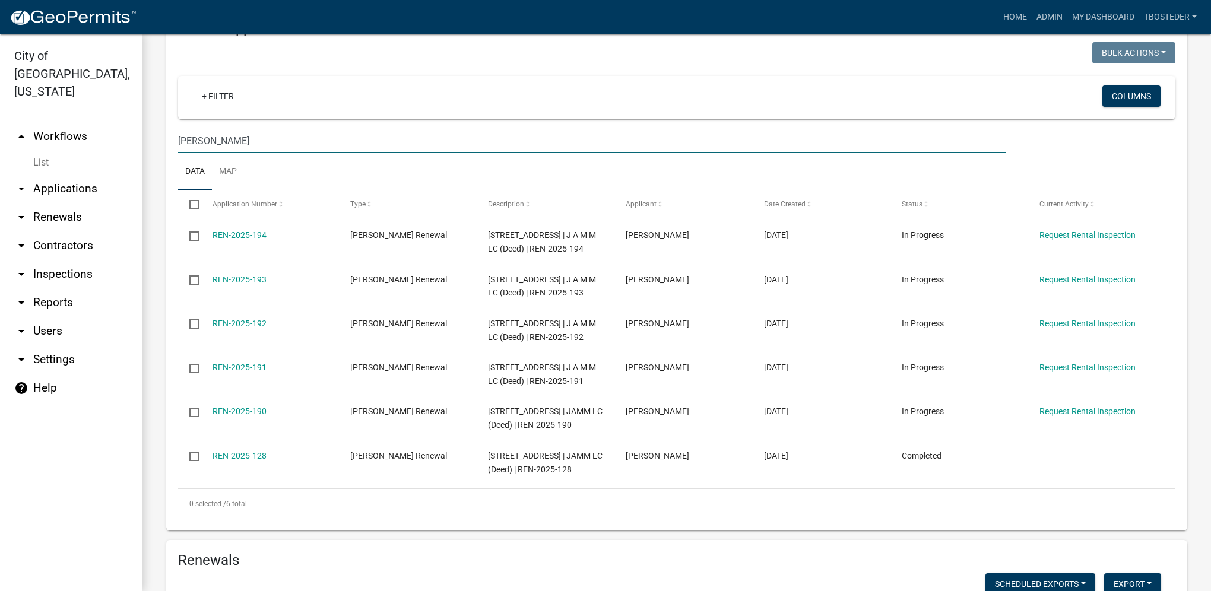
scroll to position [475, 0]
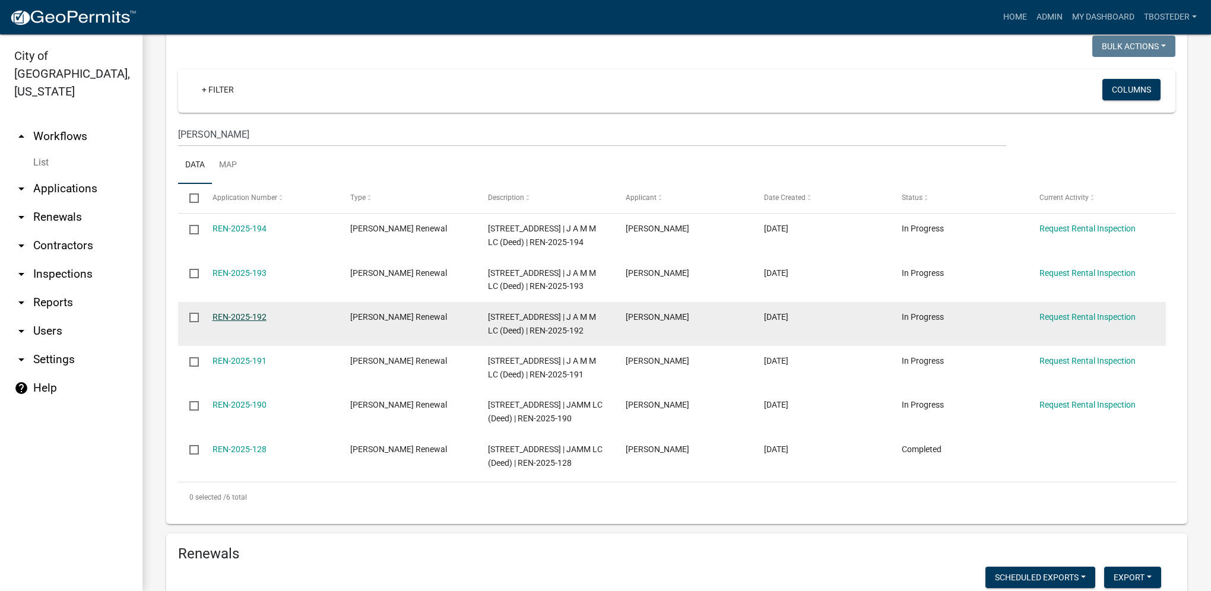
click at [253, 321] on link "REN-2025-192" at bounding box center [239, 316] width 54 height 9
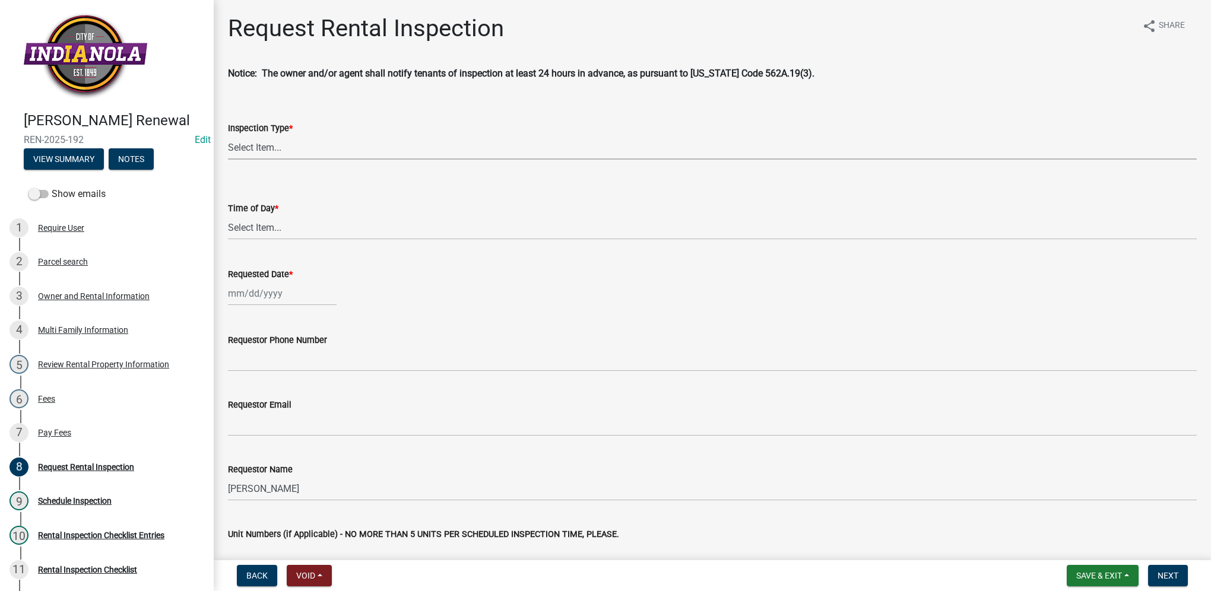
click at [307, 149] on select "Select Item... Rental Inspection" at bounding box center [712, 147] width 969 height 24
click at [118, 300] on div "Owner and Rental Information" at bounding box center [94, 296] width 112 height 8
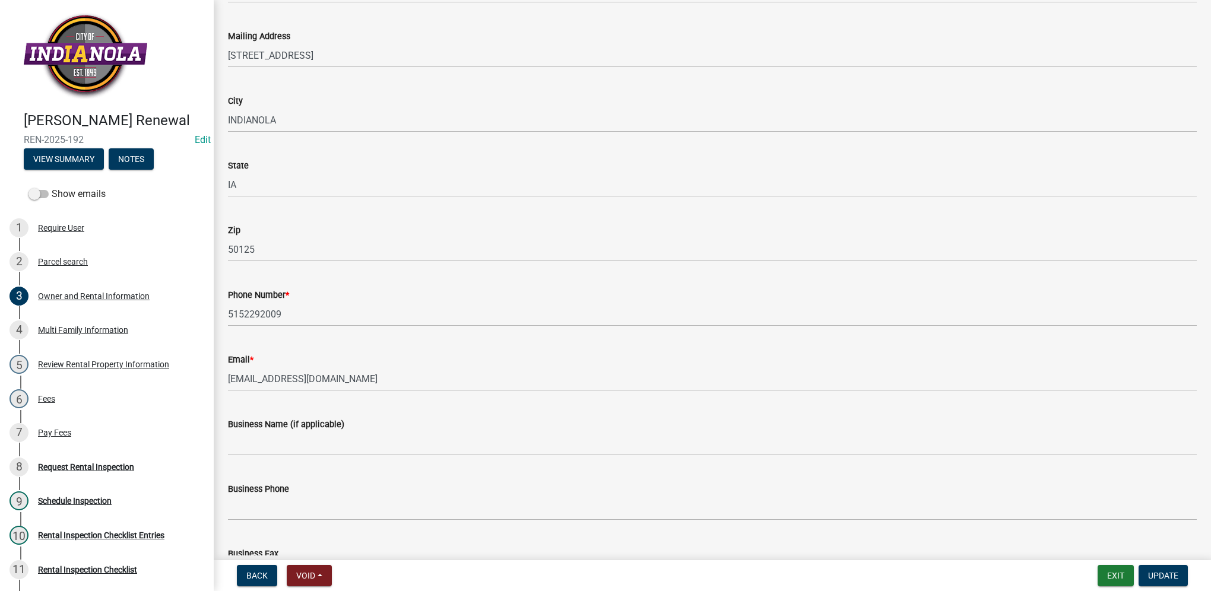
scroll to position [178, 0]
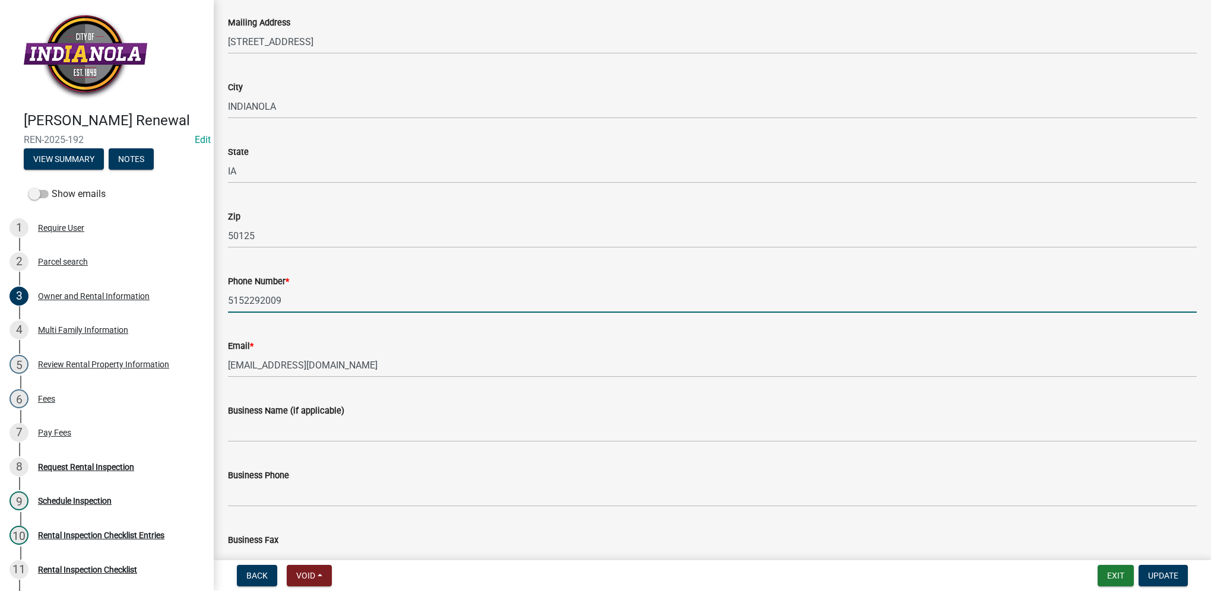
drag, startPoint x: 302, startPoint y: 303, endPoint x: 207, endPoint y: 315, distance: 96.3
click at [207, 315] on div "[PERSON_NAME] Renewal REN-2025-192 Edit View Summary Notes Show emails 1 Requir…" at bounding box center [605, 295] width 1211 height 591
click at [134, 476] on div "8 Request Rental Inspection" at bounding box center [101, 467] width 185 height 19
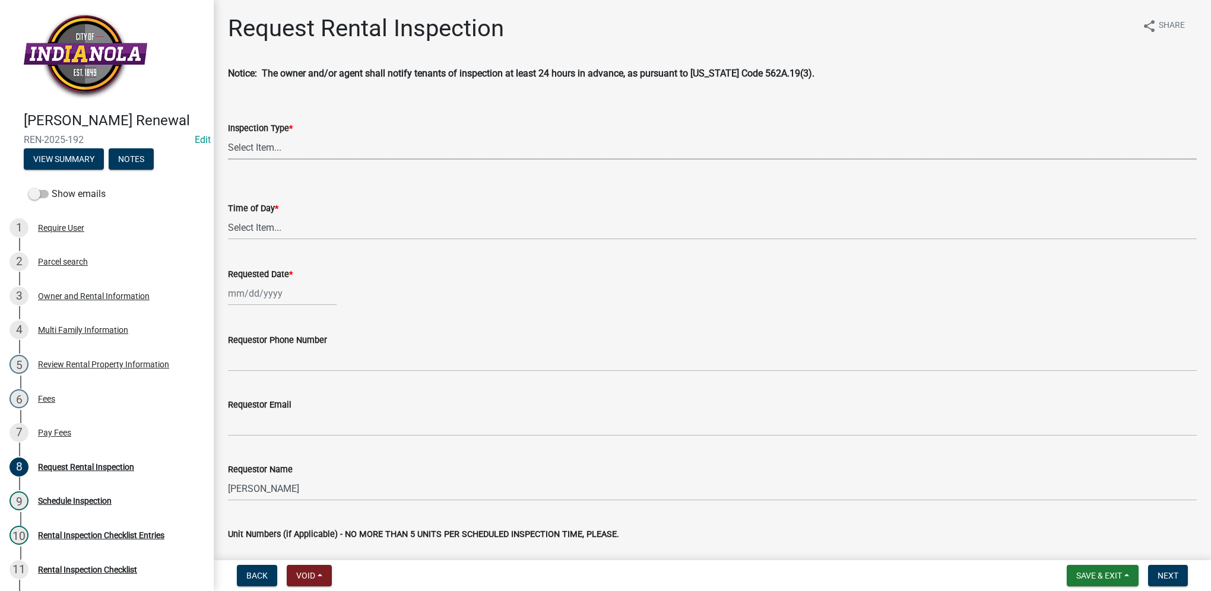
click at [279, 154] on select "Select Item... Rental Inspection" at bounding box center [712, 147] width 969 height 24
click at [228, 135] on select "Select Item... Rental Inspection" at bounding box center [712, 147] width 969 height 24
select select "b959d790-e5ea-4503-81e8-7f17c022e9fc"
click at [276, 223] on select "Select Item... AM PM" at bounding box center [712, 227] width 969 height 24
click at [228, 215] on select "Select Item... AM PM" at bounding box center [712, 227] width 969 height 24
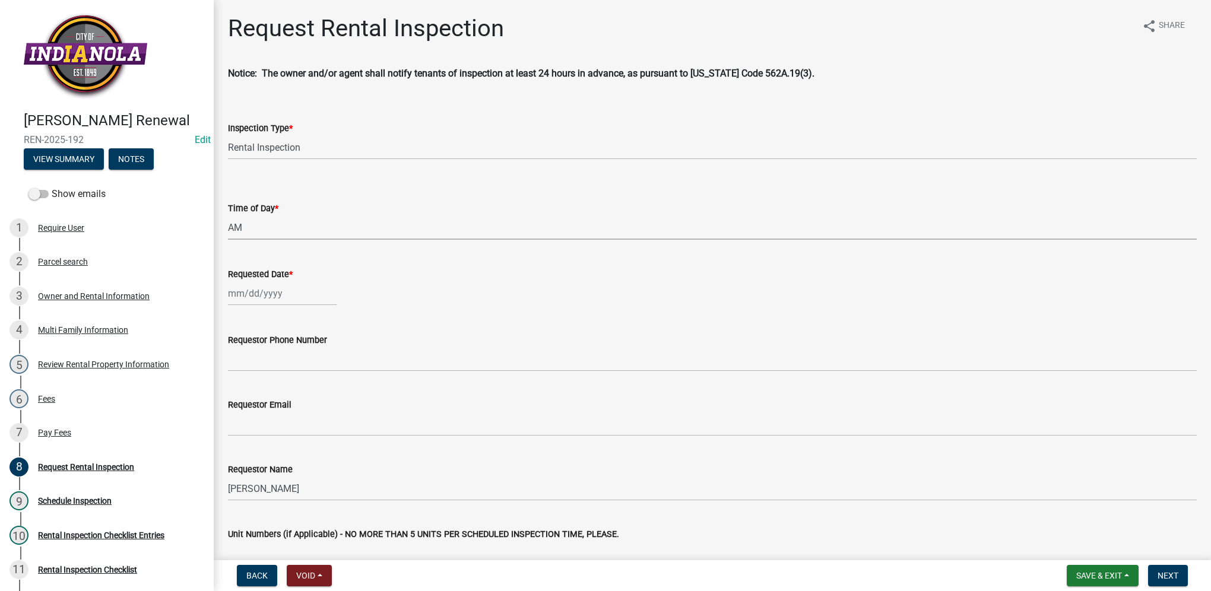
select select "843ebab2-59e7-4208-955a-d78dd632208f"
click at [268, 296] on div "Oct Nov [DATE] 2026 2027 2028 2029 2030 2031 2032 2033 2034 2035 2036 2037 2038…" at bounding box center [282, 293] width 109 height 24
click at [310, 395] on div "17" at bounding box center [315, 394] width 19 height 19
type input "[DATE]"
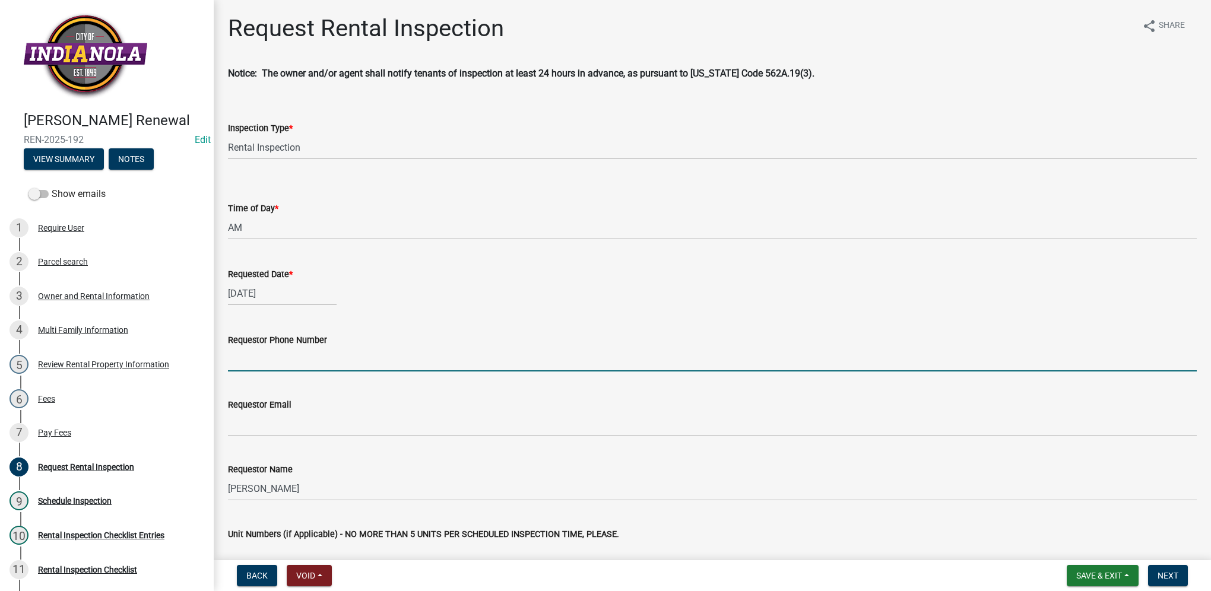
click at [308, 362] on input "Requestor Phone Number" at bounding box center [712, 359] width 969 height 24
paste input "5152292009"
type input "5152292009"
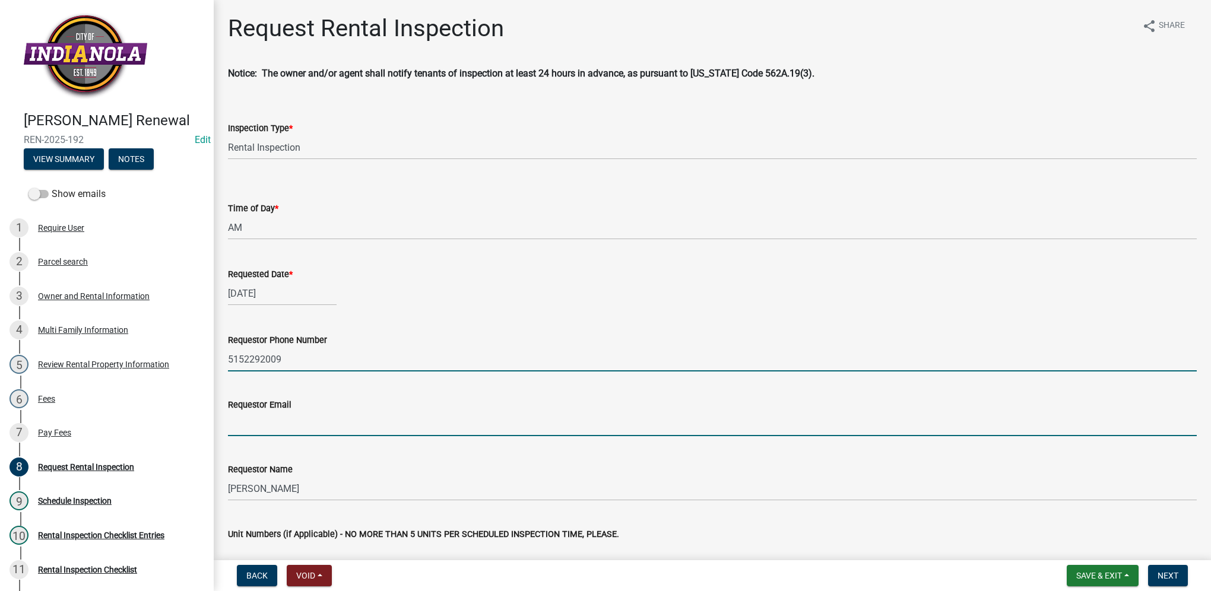
click at [278, 421] on input "Requestor Email" at bounding box center [712, 424] width 969 height 24
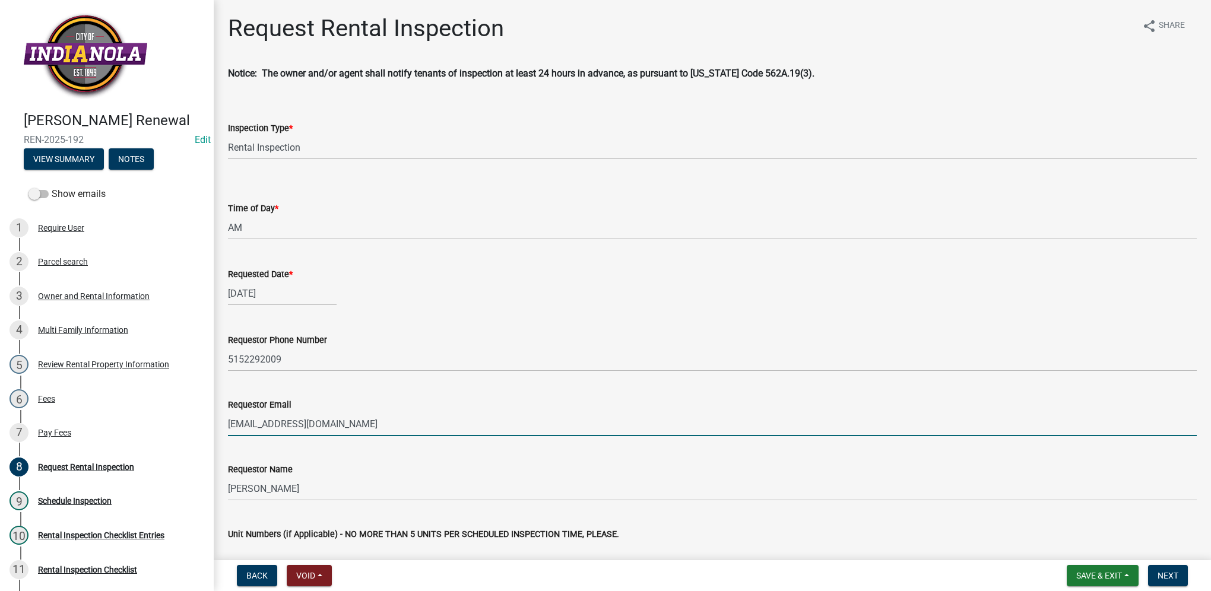
type input "[EMAIL_ADDRESS][DOMAIN_NAME]"
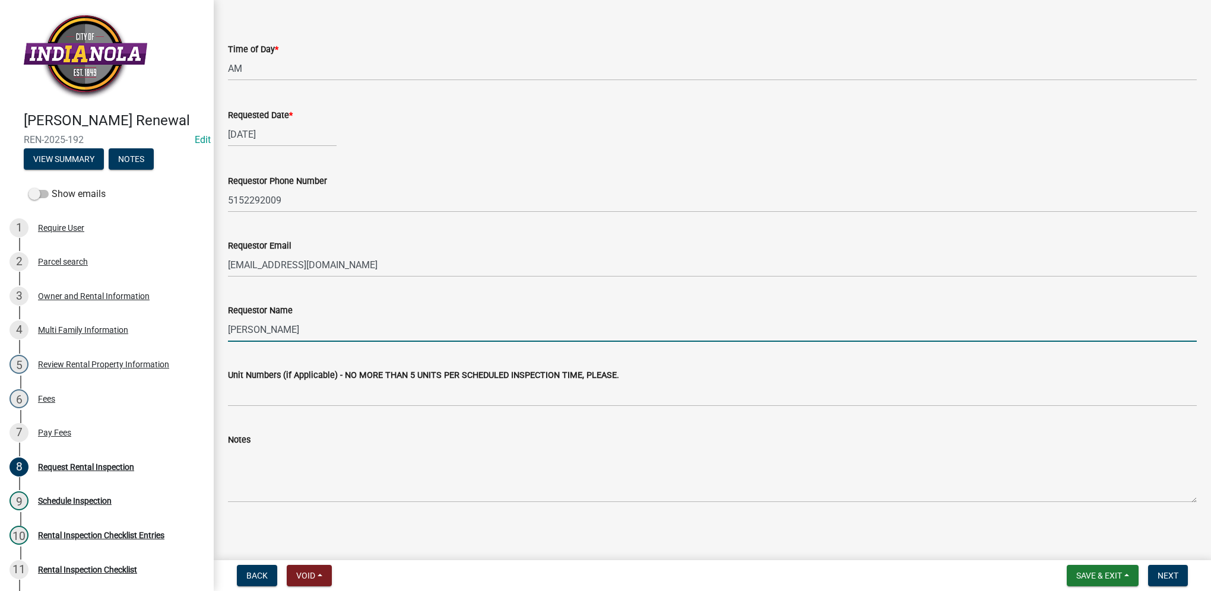
scroll to position [161, 0]
type input "[PERSON_NAME]"
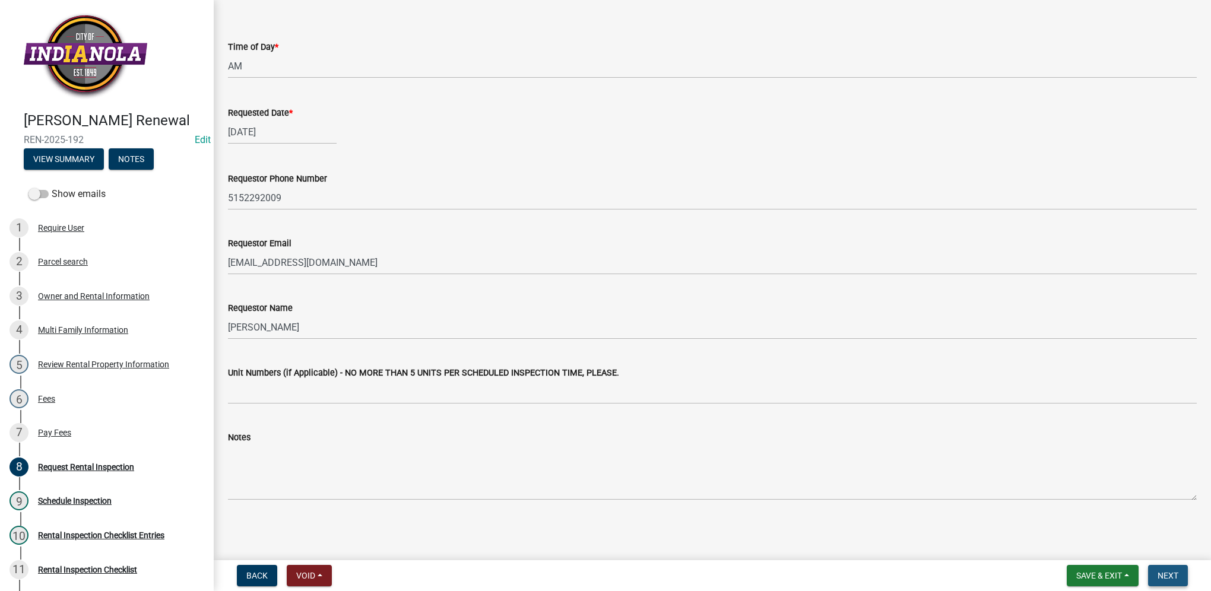
click at [1174, 578] on span "Next" at bounding box center [1167, 575] width 21 height 9
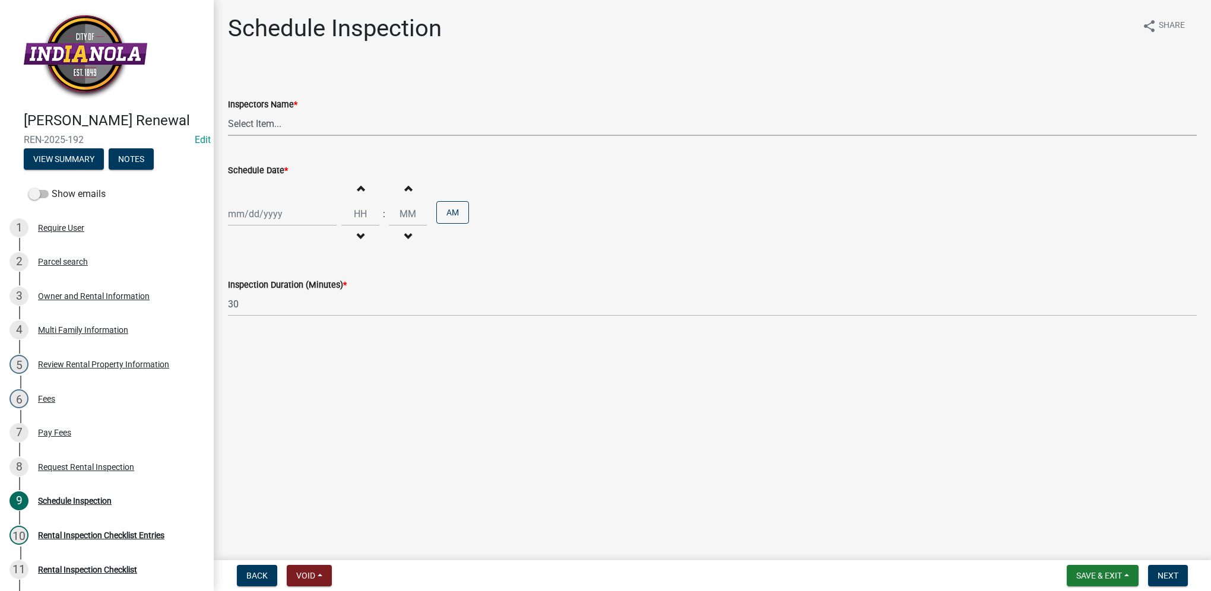
click at [294, 133] on select "Select Item... T. Little ([PERSON_NAME]) [PERSON_NAME] ([PERSON_NAME])" at bounding box center [712, 124] width 969 height 24
select select "252c9b68-f941-49e4-9705-8f6b19d23831"
click at [228, 112] on select "Select Item... T. Little ([PERSON_NAME]) [PERSON_NAME] ([PERSON_NAME])" at bounding box center [712, 124] width 969 height 24
click at [271, 214] on div at bounding box center [282, 214] width 109 height 24
select select "10"
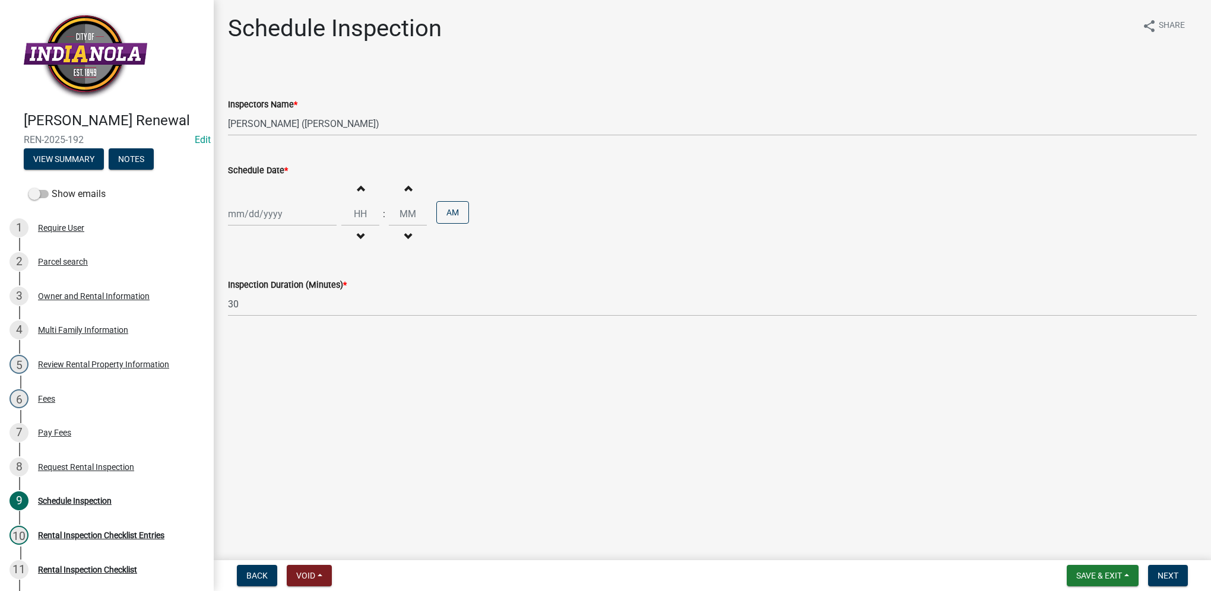
select select "2025"
click at [318, 318] on div "17" at bounding box center [315, 315] width 19 height 19
type input "[DATE]"
click at [353, 218] on input "Hours" at bounding box center [360, 214] width 38 height 24
type input "09"
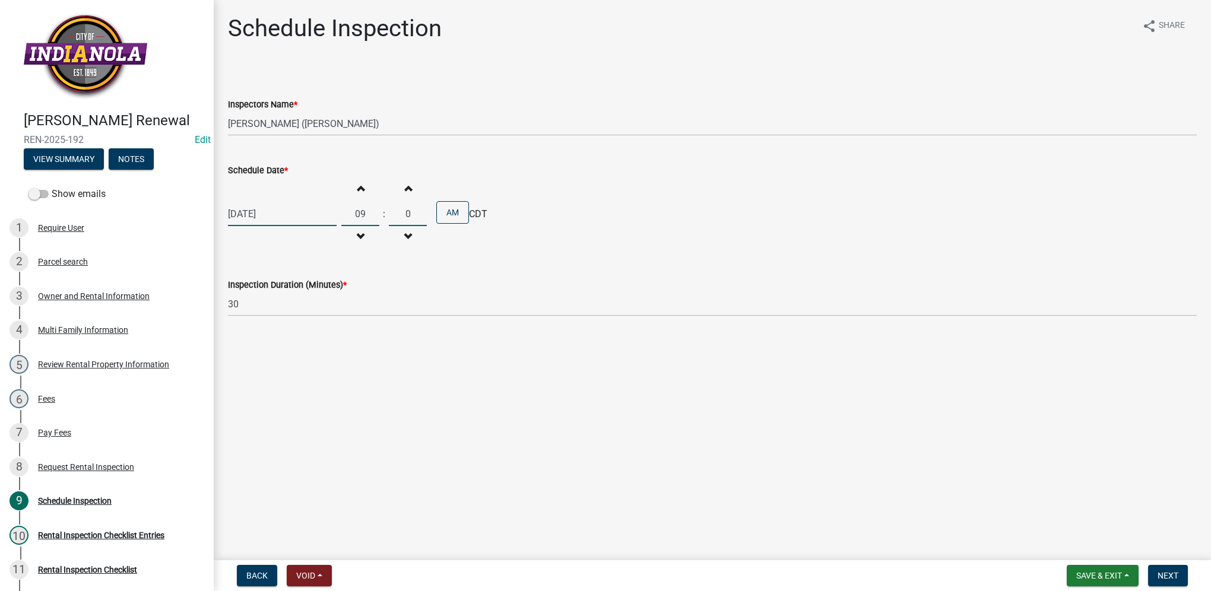
type input "00"
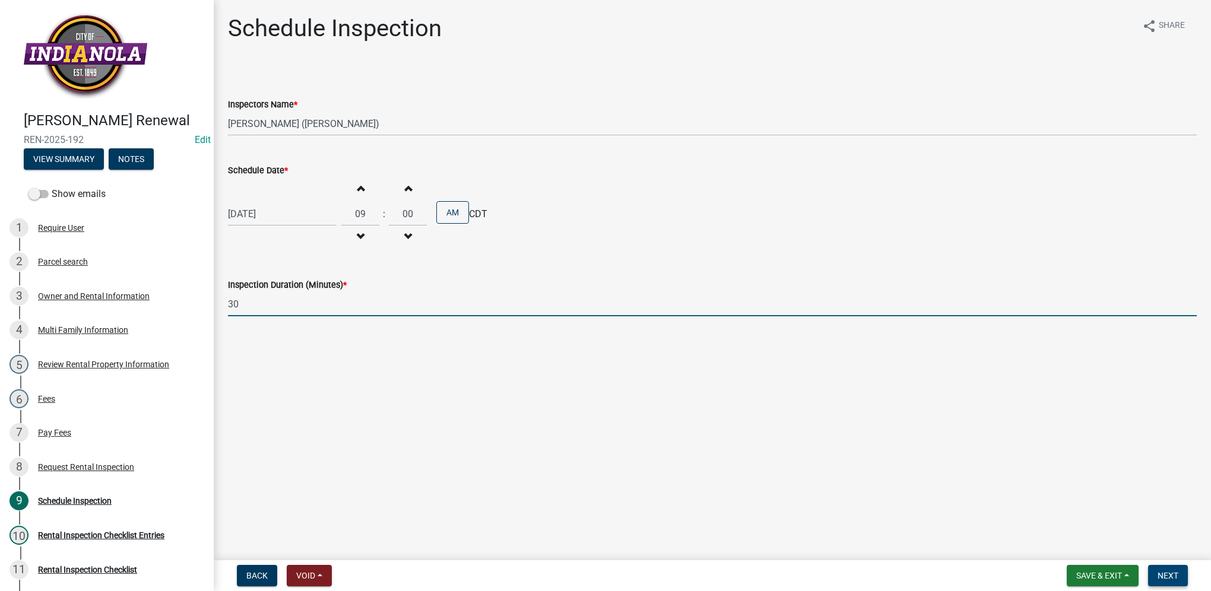
click at [1155, 572] on button "Next" at bounding box center [1168, 575] width 40 height 21
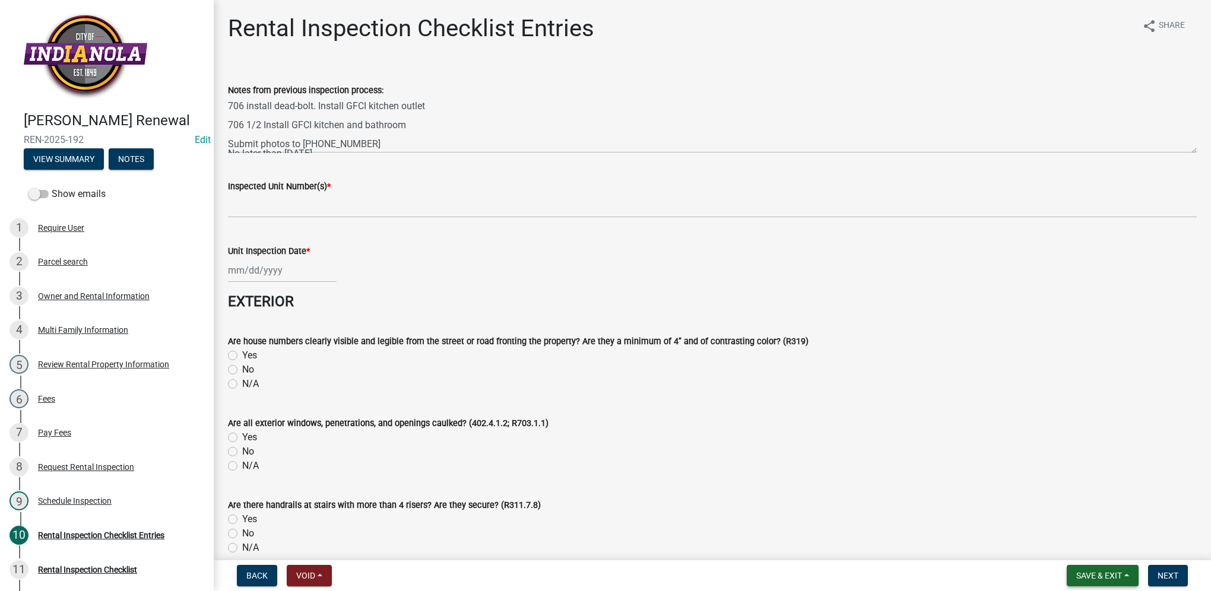
click at [1104, 579] on span "Save & Exit" at bounding box center [1099, 575] width 46 height 9
click at [1097, 550] on button "Save & Exit" at bounding box center [1090, 545] width 95 height 28
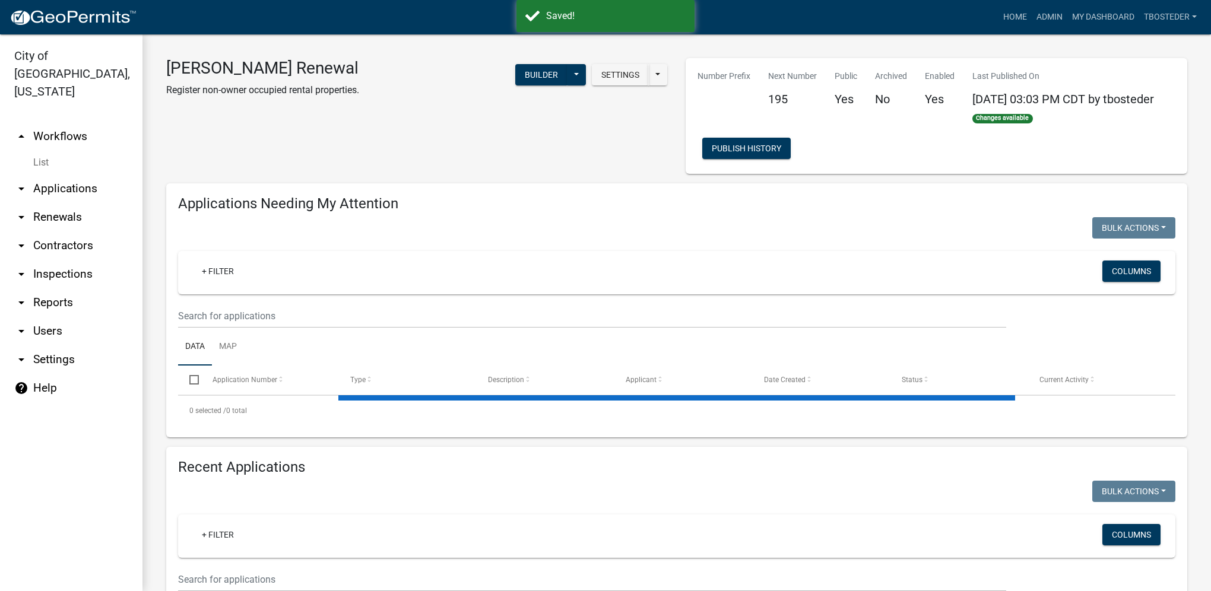
select select "1: 25"
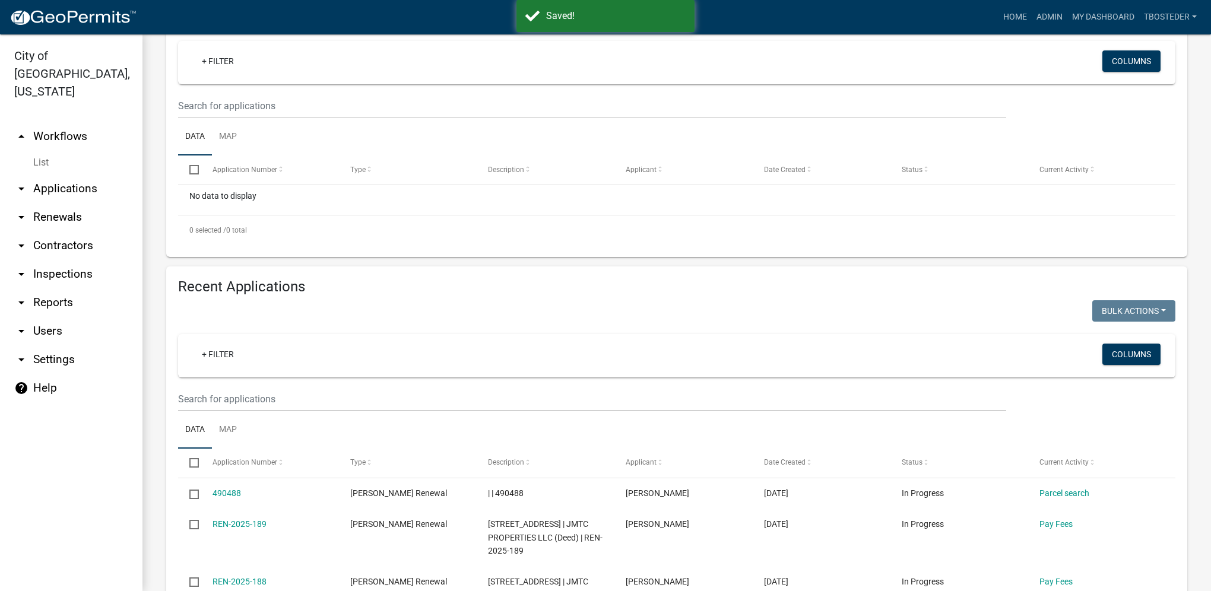
scroll to position [237, 0]
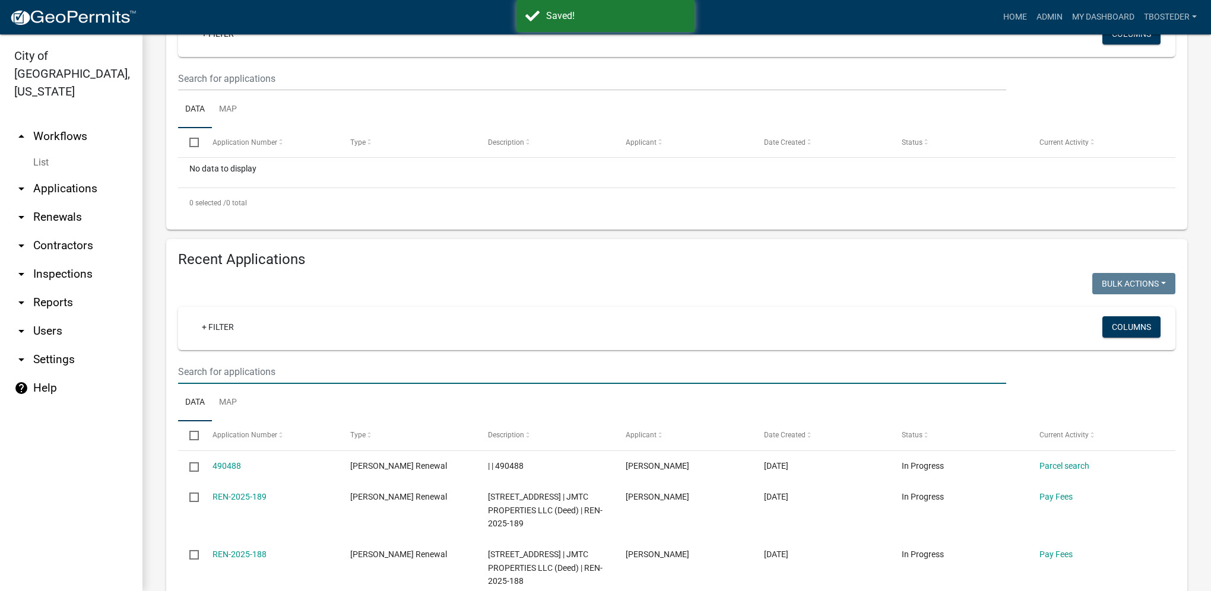
click at [303, 377] on input "text" at bounding box center [592, 372] width 828 height 24
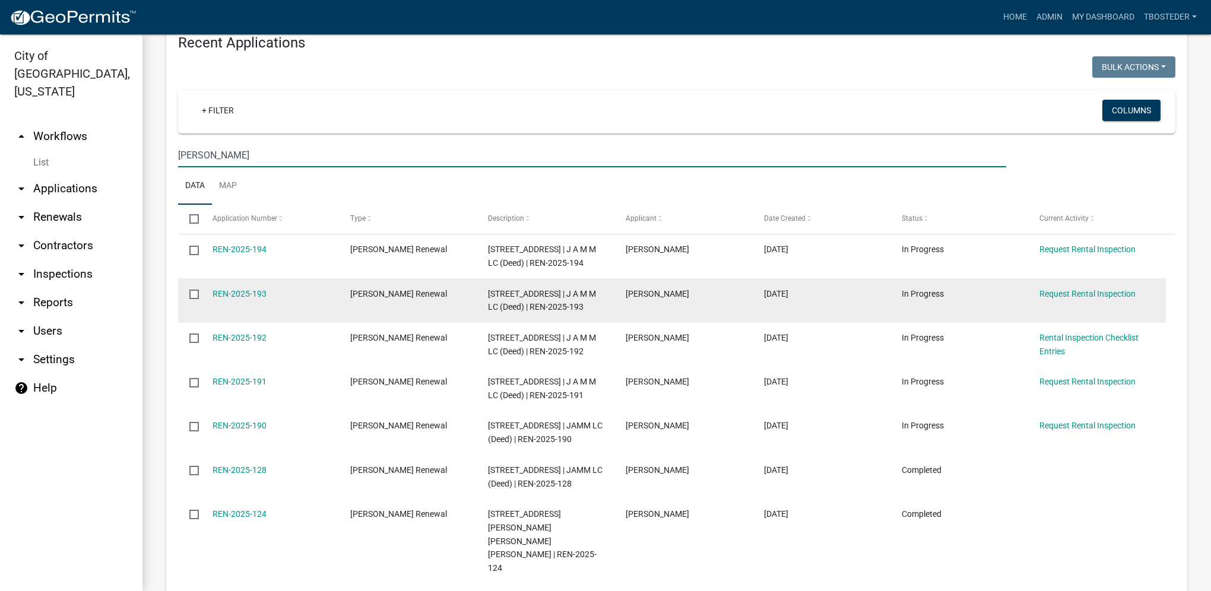
scroll to position [475, 0]
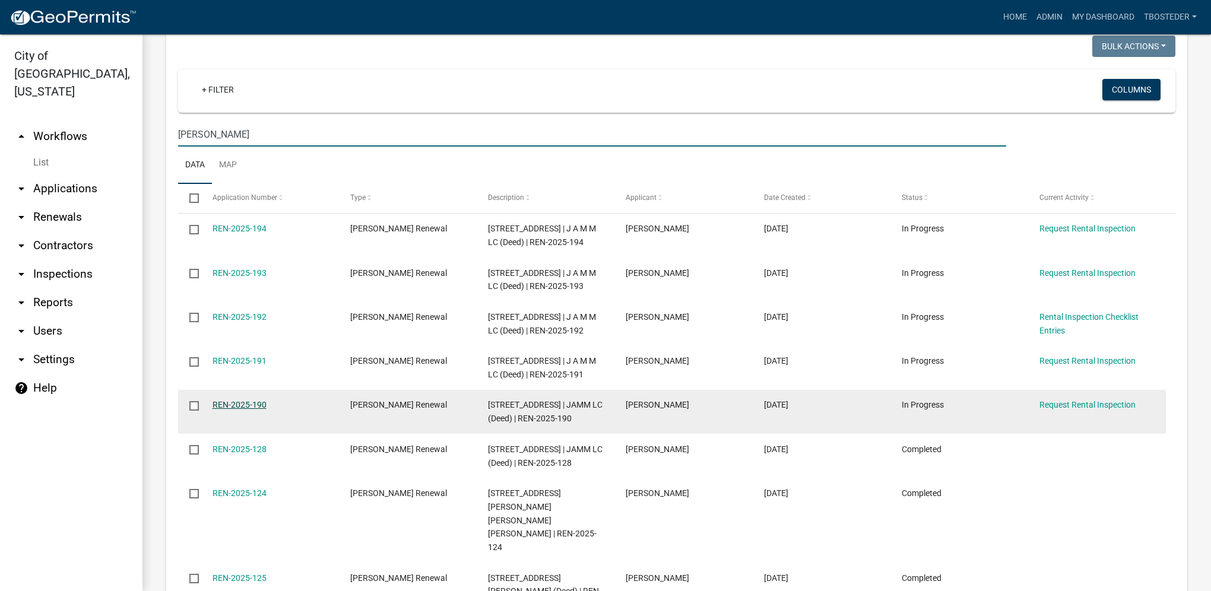
type input "[PERSON_NAME]"
click at [217, 409] on link "REN-2025-190" at bounding box center [239, 404] width 54 height 9
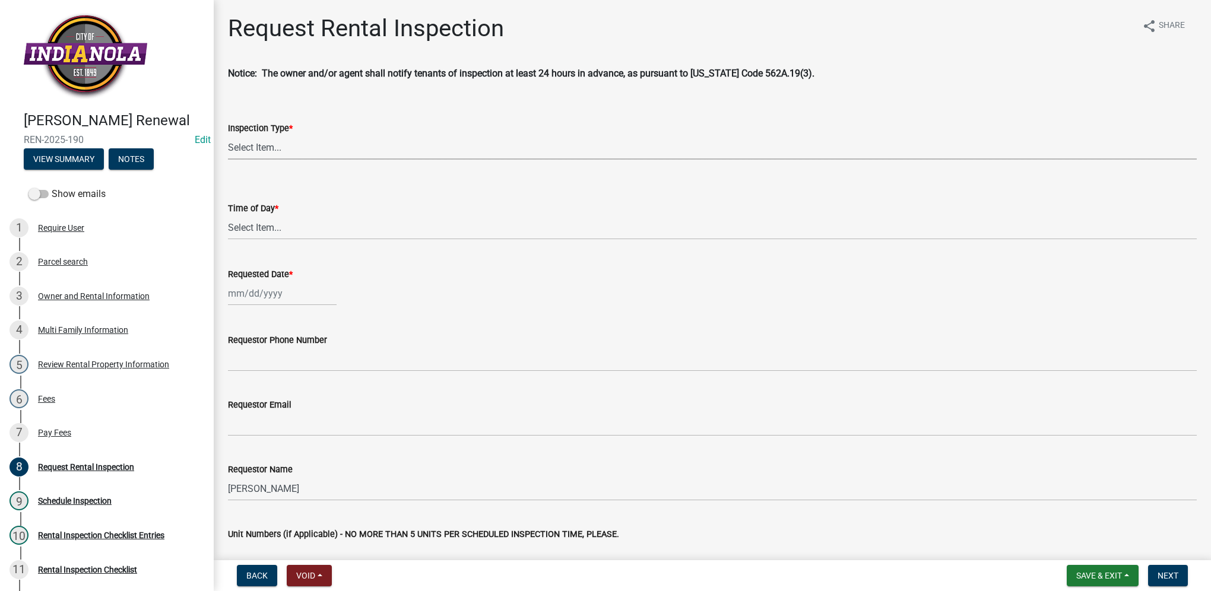
click at [297, 155] on select "Select Item... Rental Inspection" at bounding box center [712, 147] width 969 height 24
click at [228, 135] on select "Select Item... Rental Inspection" at bounding box center [712, 147] width 969 height 24
select select "b959d790-e5ea-4503-81e8-7f17c022e9fc"
click at [290, 221] on select "Select Item... AM PM" at bounding box center [712, 227] width 969 height 24
click at [228, 215] on select "Select Item... AM PM" at bounding box center [712, 227] width 969 height 24
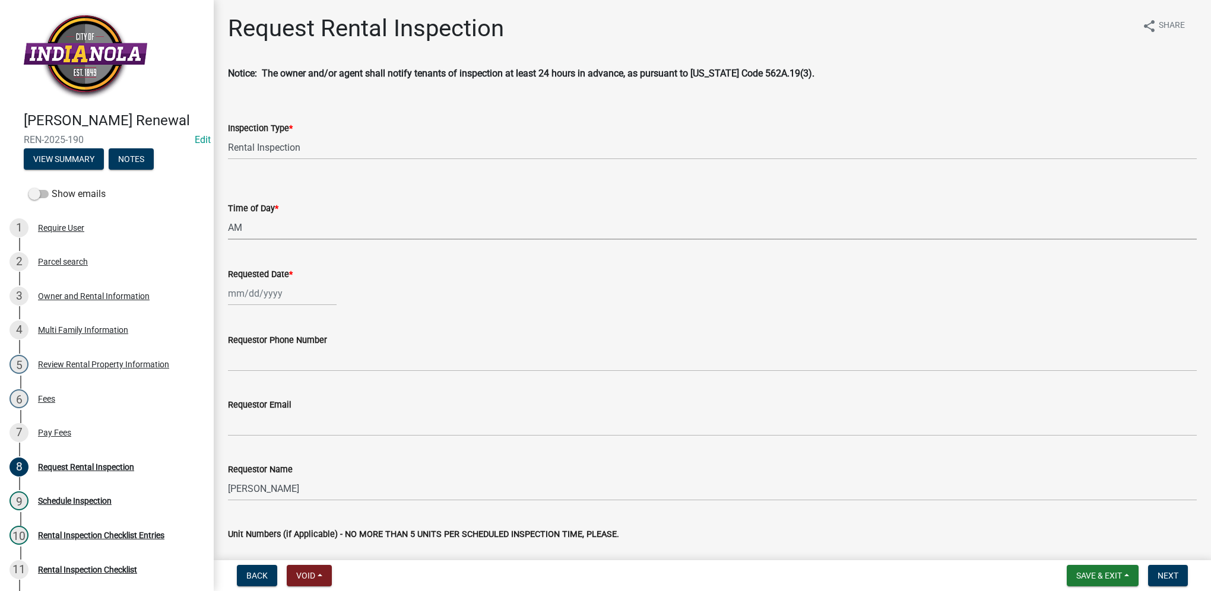
select select "843ebab2-59e7-4208-955a-d78dd632208f"
click at [274, 294] on div "Oct Nov [DATE] 2026 2027 2028 2029 2030 2031 2032 2033 2034 2035 2036 2037 2038…" at bounding box center [282, 293] width 109 height 24
click at [313, 401] on div "17" at bounding box center [315, 394] width 19 height 19
type input "[DATE]"
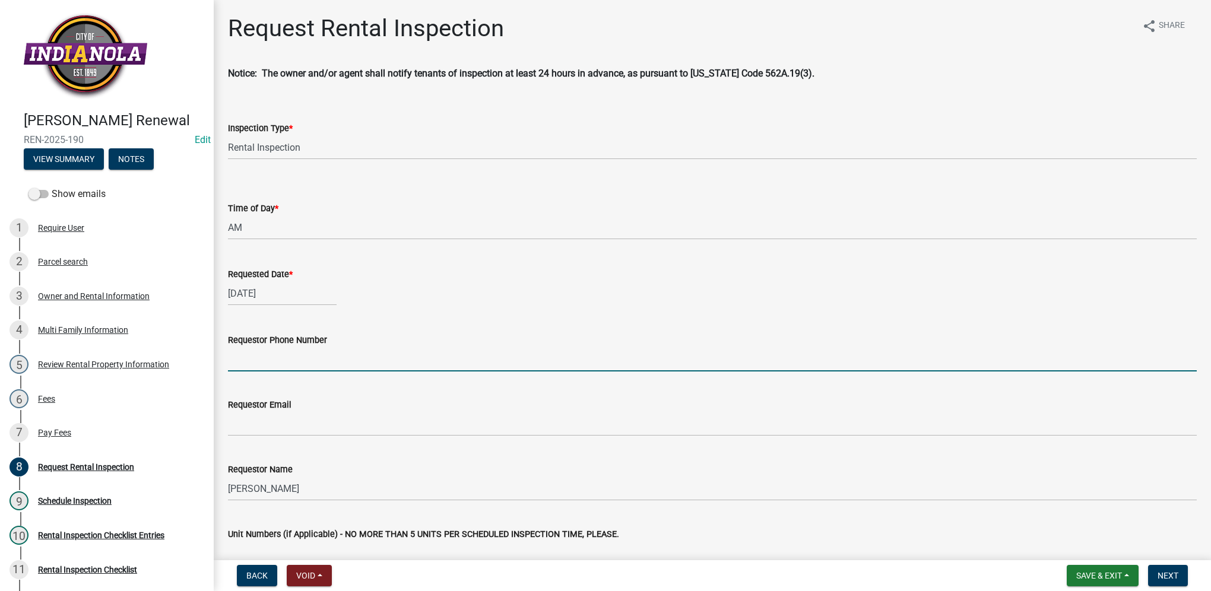
click at [306, 358] on input "Requestor Phone Number" at bounding box center [712, 359] width 969 height 24
paste input "5152292009"
type input "5152292009"
click at [287, 446] on div "Requestor Name [PERSON_NAME]" at bounding box center [712, 473] width 969 height 55
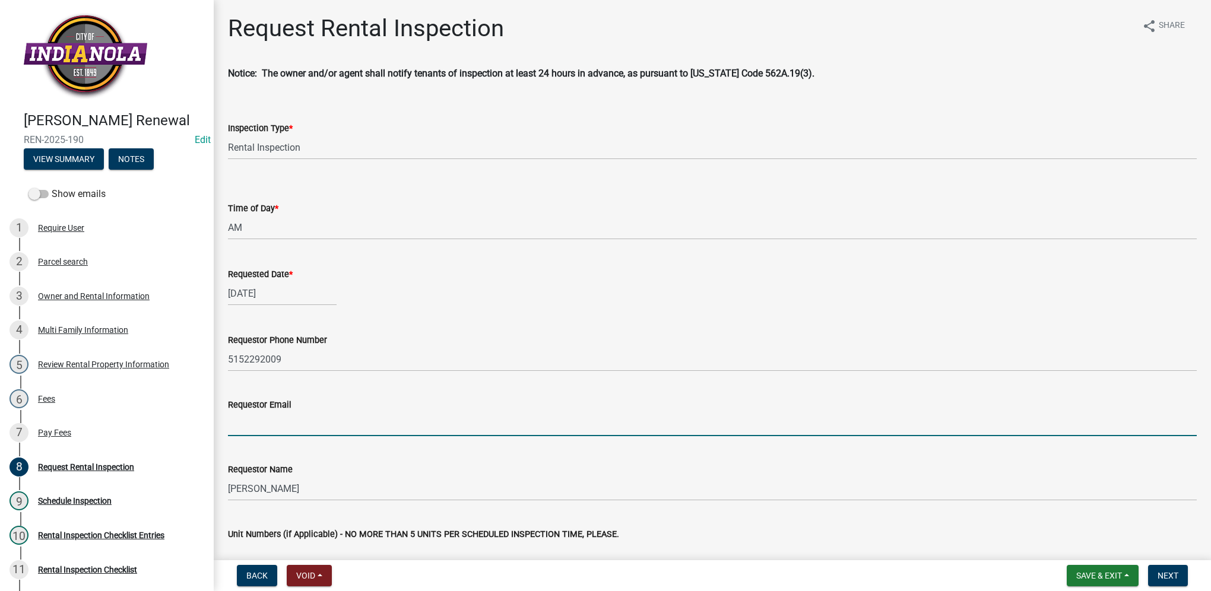
click at [285, 435] on input "Requestor Email" at bounding box center [712, 424] width 969 height 24
type input "[EMAIL_ADDRESS][DOMAIN_NAME]"
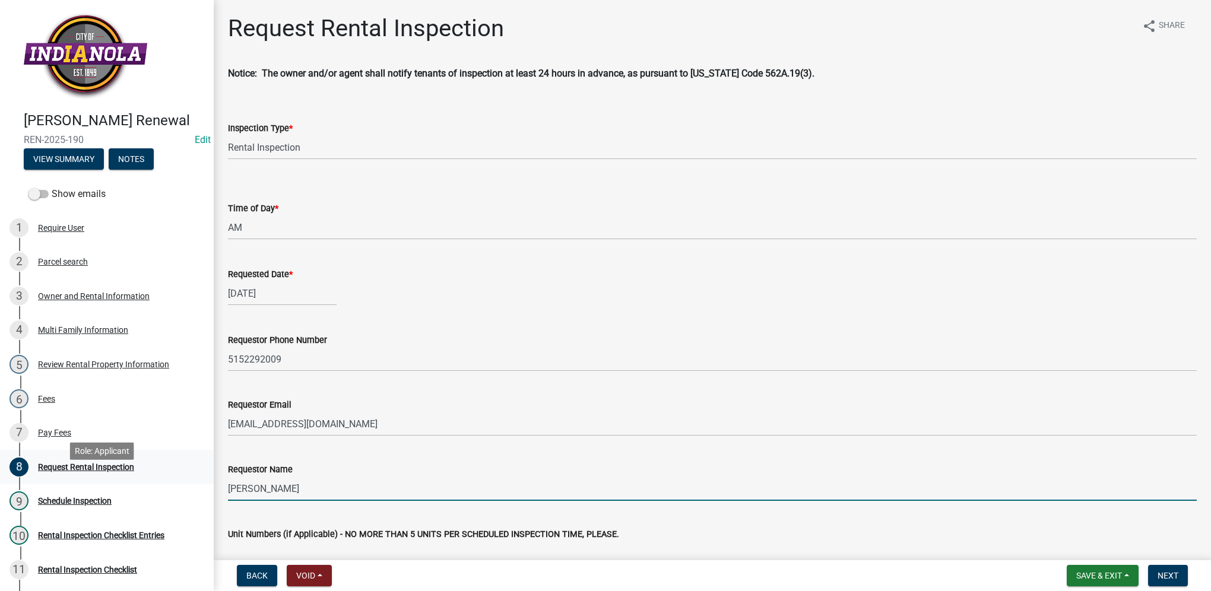
drag, startPoint x: 296, startPoint y: 482, endPoint x: 186, endPoint y: 485, distance: 109.2
click at [186, 485] on div "[PERSON_NAME] Renewal REN-2025-190 Edit View Summary Notes Show emails 1 Requir…" at bounding box center [605, 295] width 1211 height 591
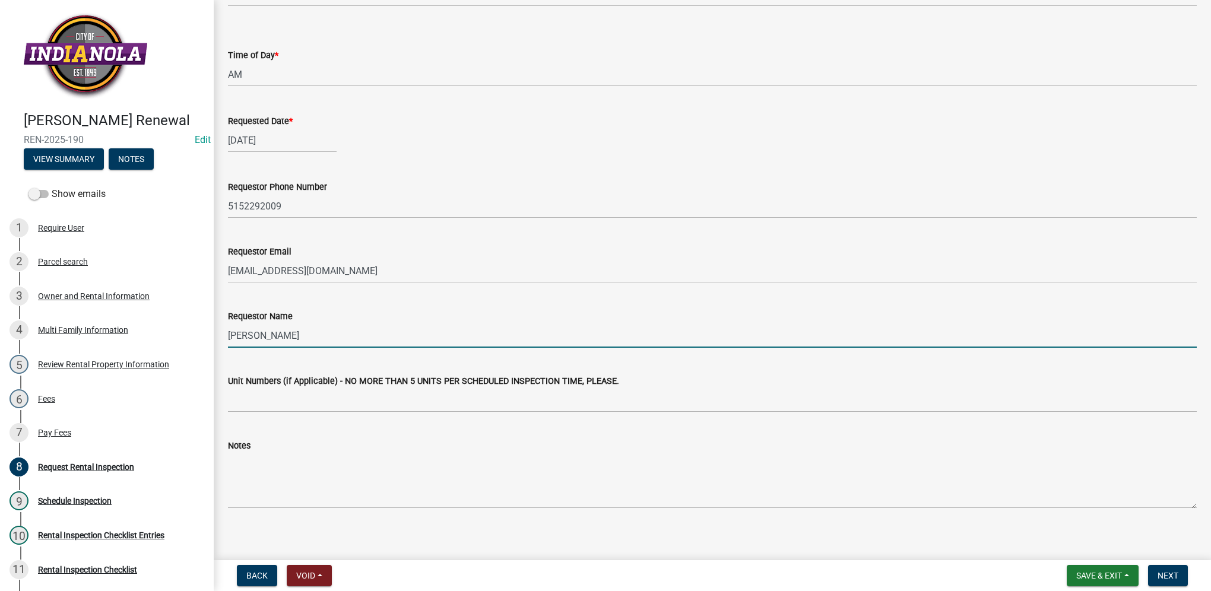
scroll to position [161, 0]
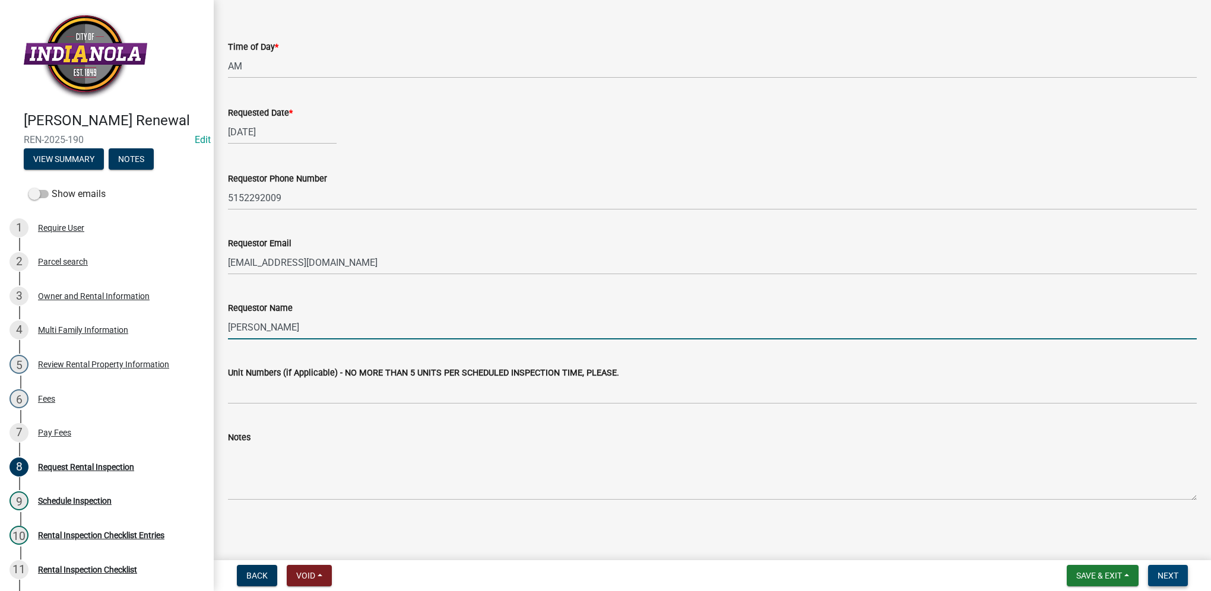
type input "[PERSON_NAME]"
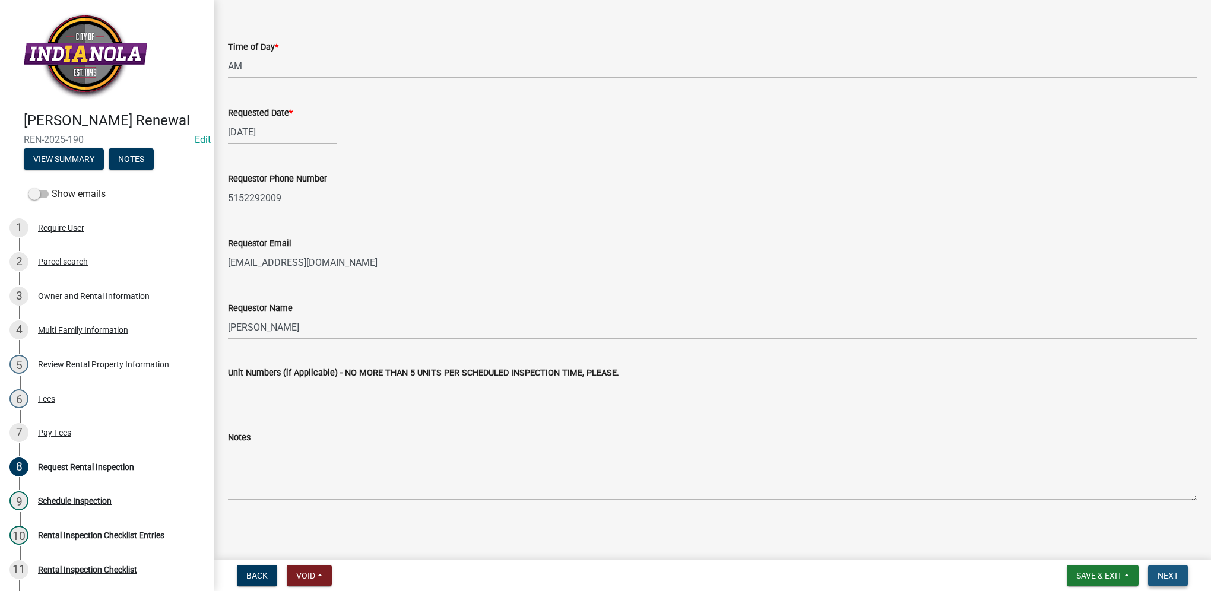
click at [1177, 571] on button "Next" at bounding box center [1168, 575] width 40 height 21
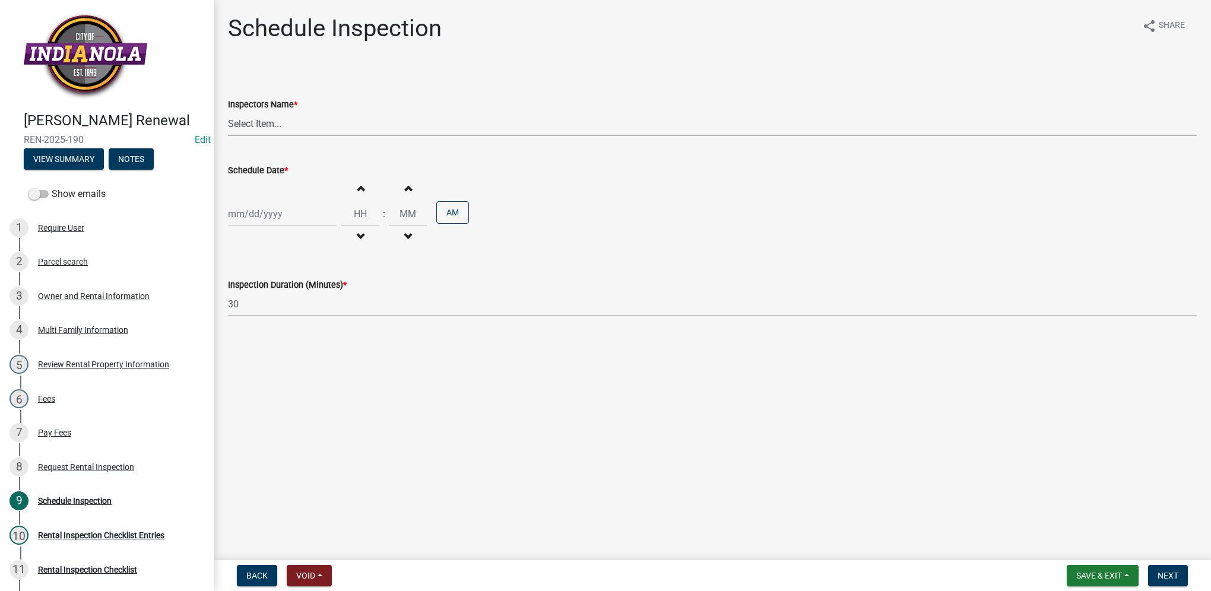
click at [305, 123] on select "Select Item... T. Little ([PERSON_NAME]) [PERSON_NAME] ([PERSON_NAME])" at bounding box center [712, 124] width 969 height 24
select select "252c9b68-f941-49e4-9705-8f6b19d23831"
click at [228, 112] on select "Select Item... T. Little ([PERSON_NAME]) [PERSON_NAME] ([PERSON_NAME])" at bounding box center [712, 124] width 969 height 24
click at [292, 207] on div at bounding box center [282, 214] width 109 height 24
select select "10"
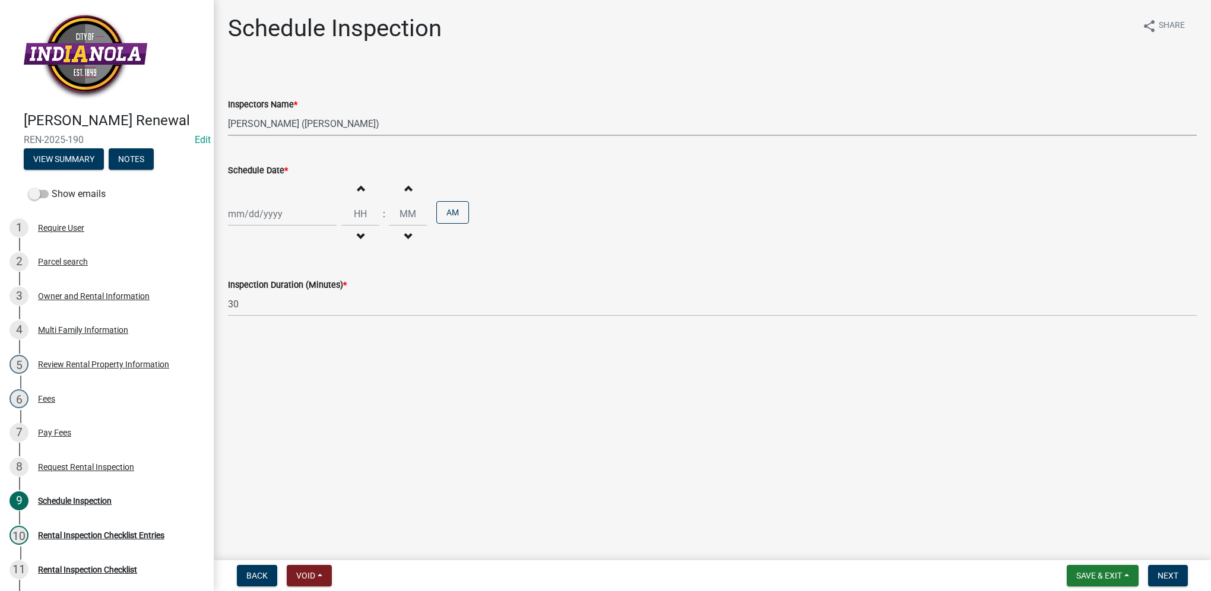
select select "2025"
click at [314, 309] on div "17" at bounding box center [315, 315] width 19 height 19
type input "[DATE]"
click at [356, 211] on input "Hours" at bounding box center [360, 214] width 38 height 24
type input "09"
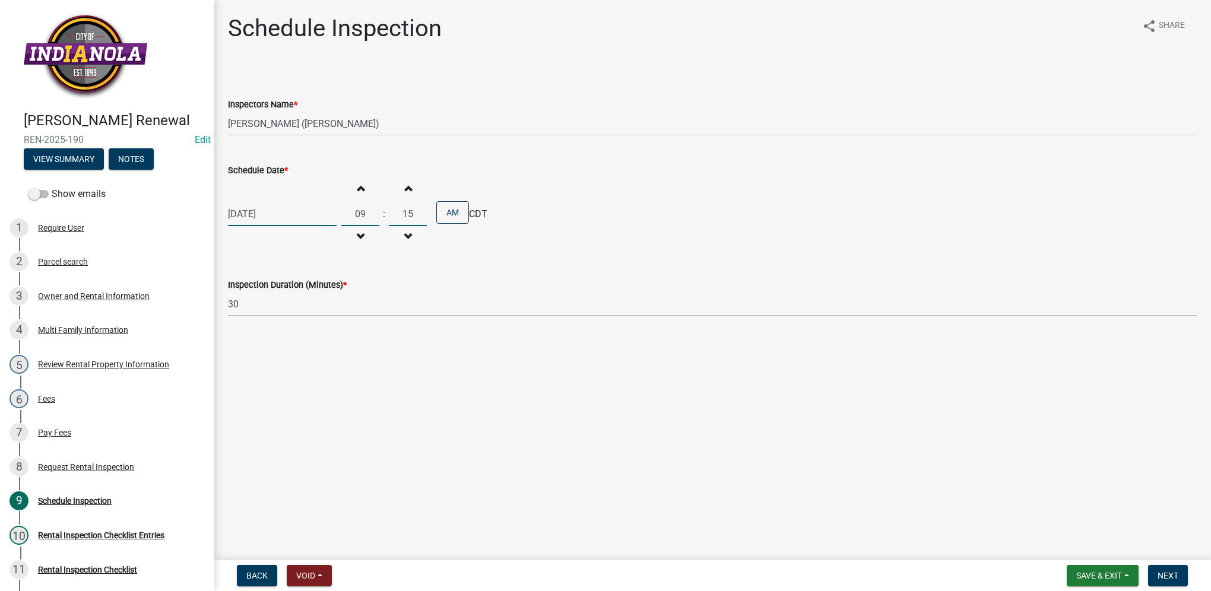
type input "15"
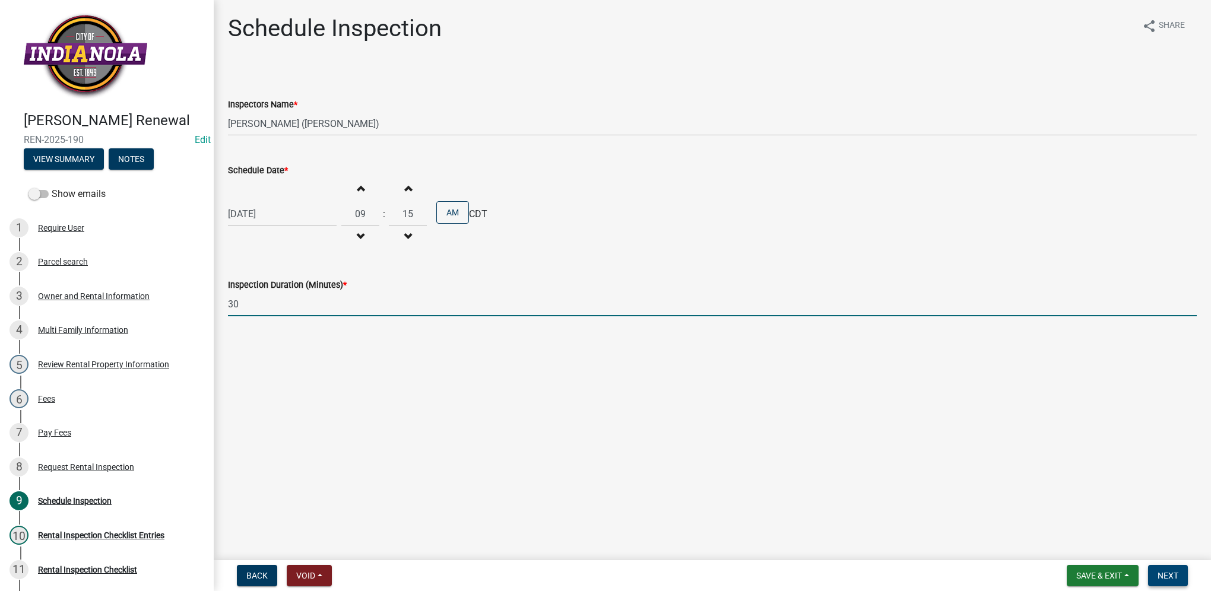
click at [1161, 574] on span "Next" at bounding box center [1167, 575] width 21 height 9
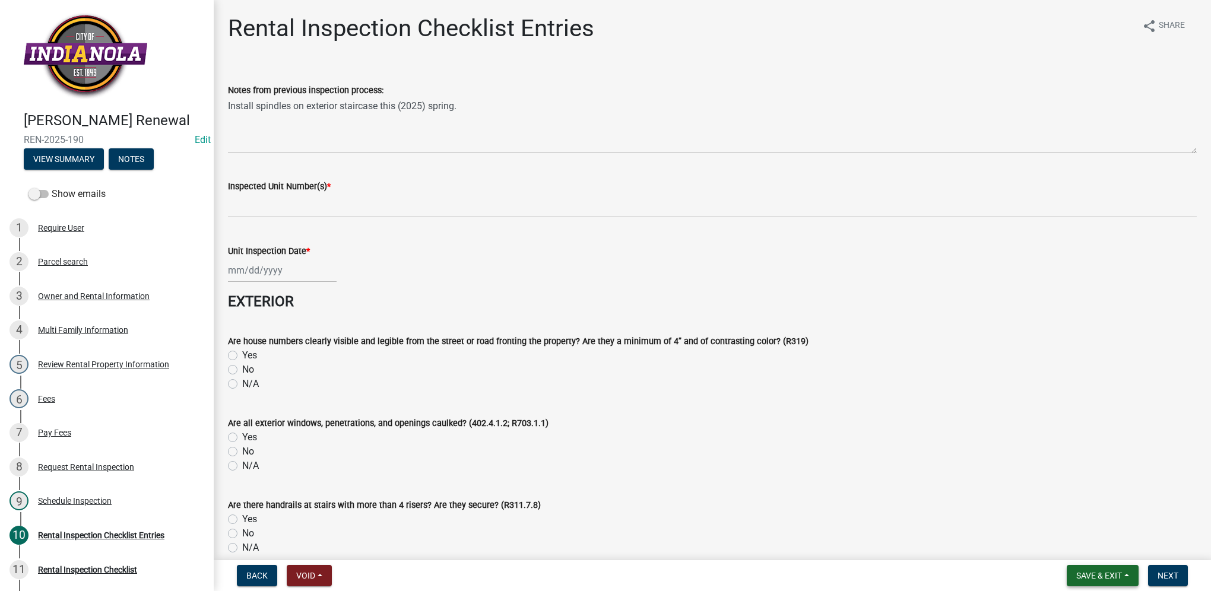
click at [1120, 584] on button "Save & Exit" at bounding box center [1102, 575] width 72 height 21
click at [1110, 549] on button "Save & Exit" at bounding box center [1090, 545] width 95 height 28
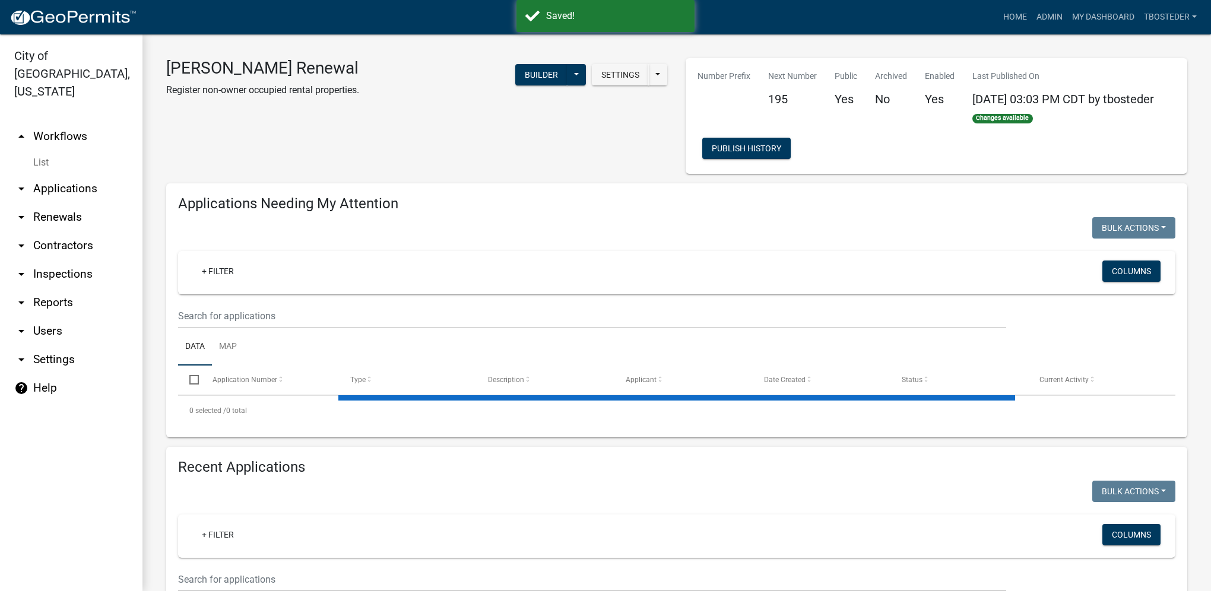
select select "1: 25"
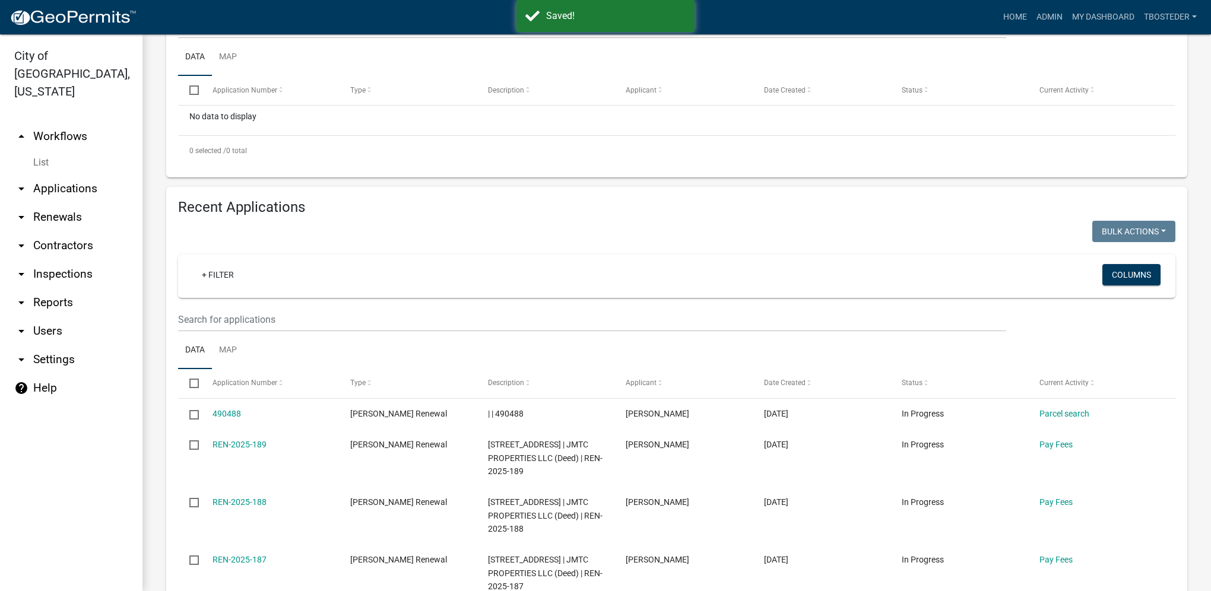
scroll to position [297, 0]
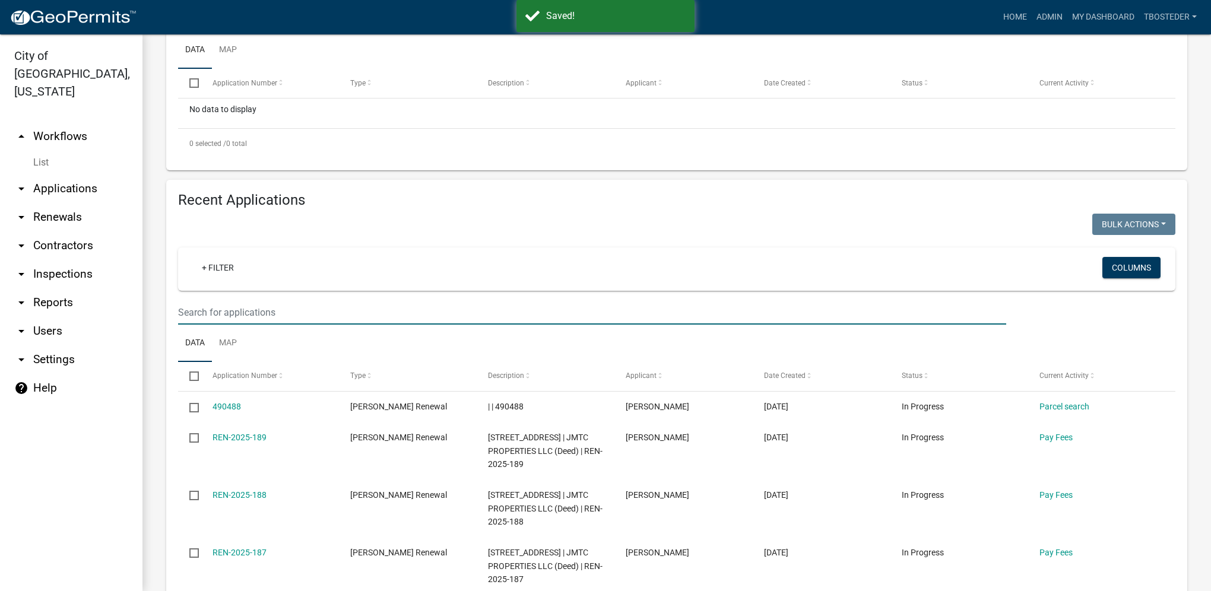
click at [255, 320] on input "text" at bounding box center [592, 312] width 828 height 24
type input "[PERSON_NAME]"
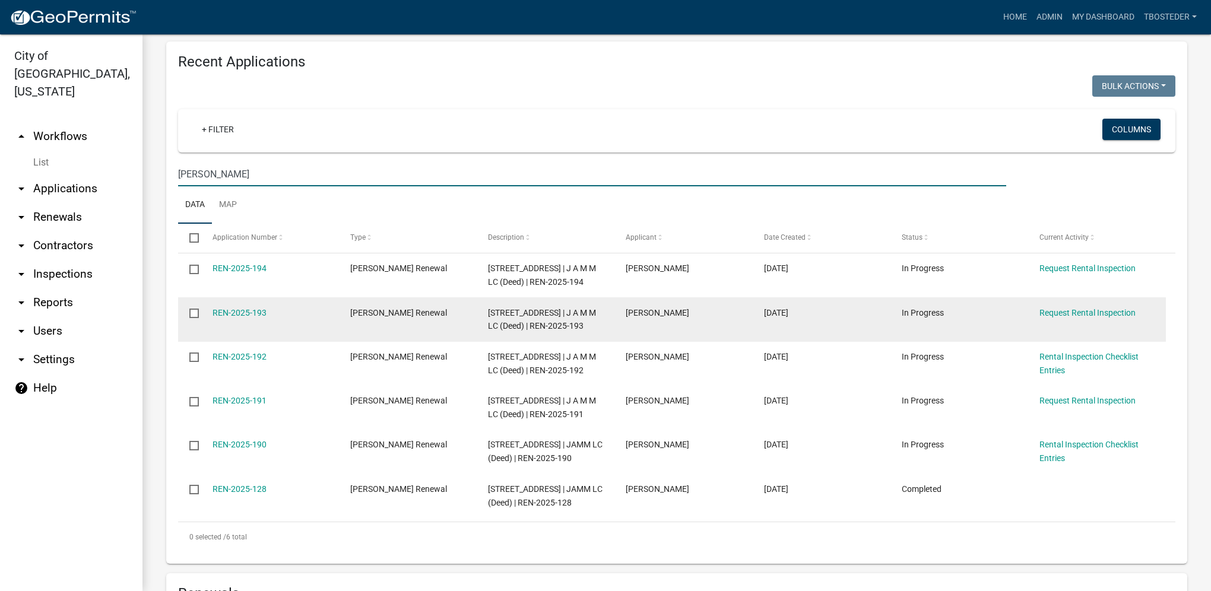
scroll to position [475, 0]
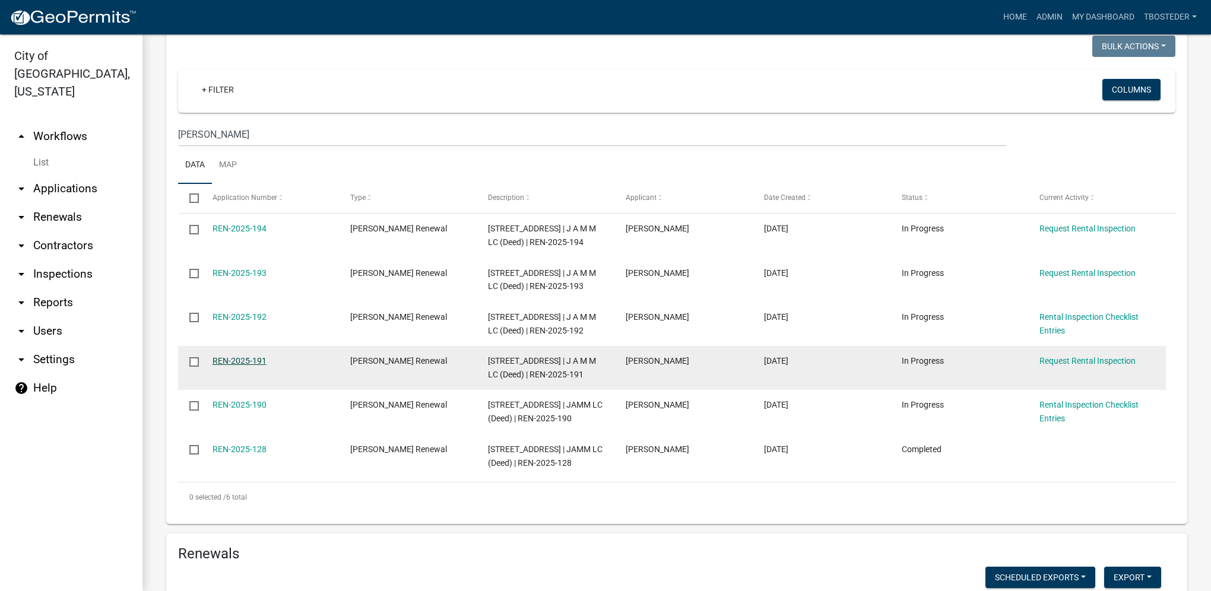
click at [262, 366] on link "REN-2025-191" at bounding box center [239, 360] width 54 height 9
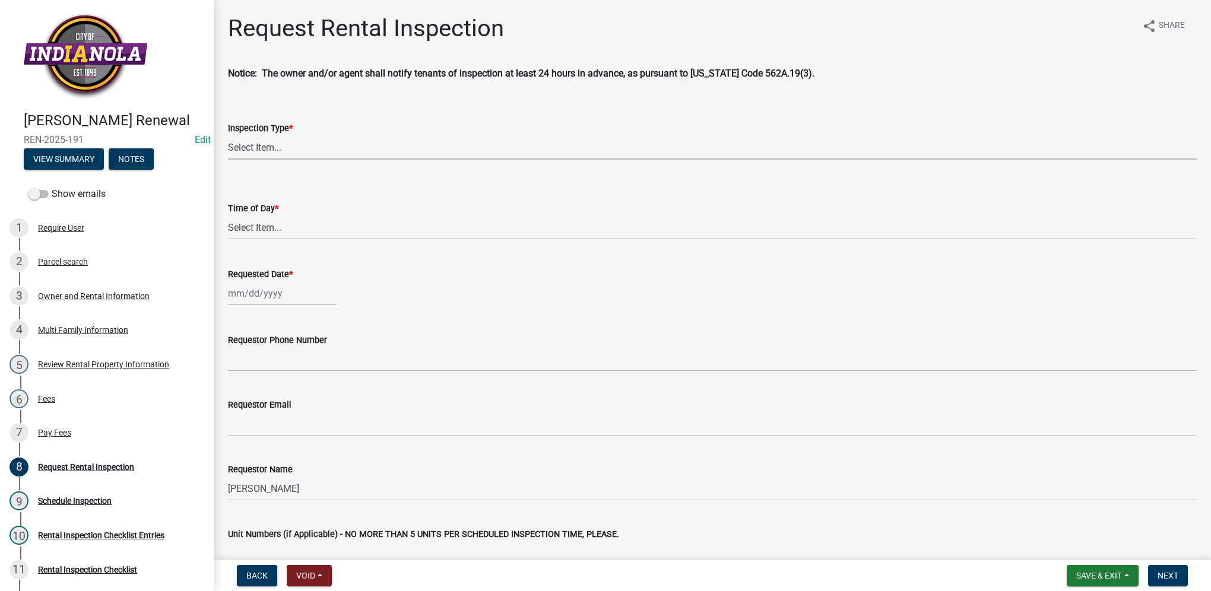
click at [308, 155] on select "Select Item... Rental Inspection" at bounding box center [712, 147] width 969 height 24
click at [228, 135] on select "Select Item... Rental Inspection" at bounding box center [712, 147] width 969 height 24
select select "b959d790-e5ea-4503-81e8-7f17c022e9fc"
click at [294, 226] on select "Select Item... AM PM" at bounding box center [712, 227] width 969 height 24
click at [228, 215] on select "Select Item... AM PM" at bounding box center [712, 227] width 969 height 24
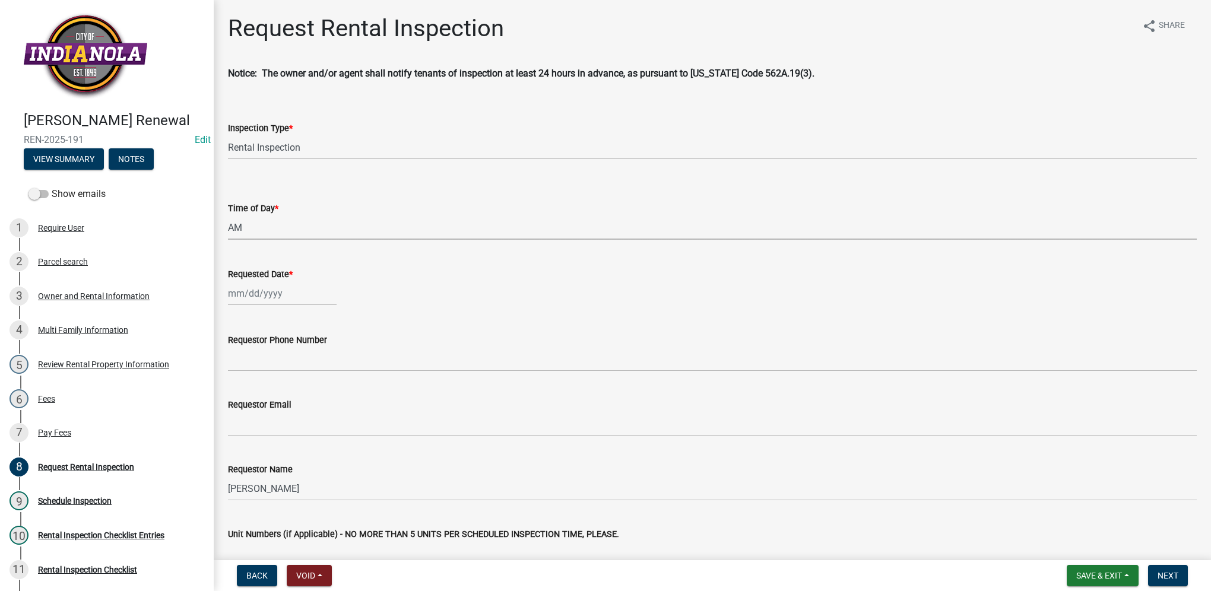
select select "843ebab2-59e7-4208-955a-d78dd632208f"
click at [287, 294] on div at bounding box center [282, 293] width 109 height 24
click at [318, 397] on div "17" at bounding box center [315, 394] width 19 height 19
type input "[DATE]"
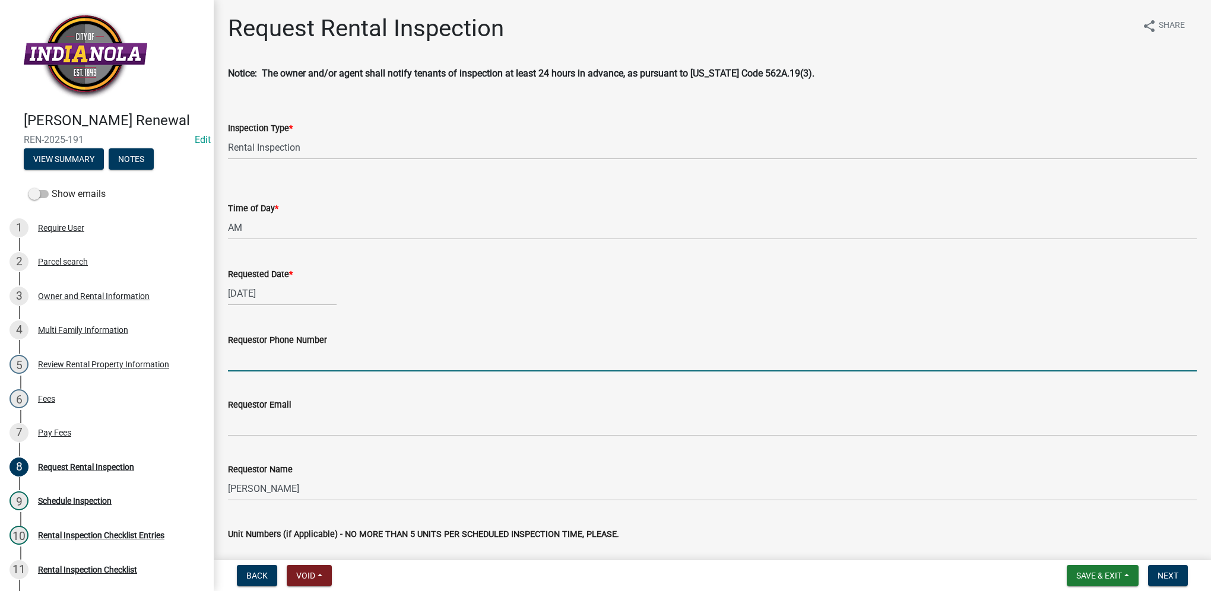
click at [302, 370] on input "Requestor Phone Number" at bounding box center [712, 359] width 969 height 24
type input "5152292009"
type input "[EMAIL_ADDRESS][DOMAIN_NAME]"
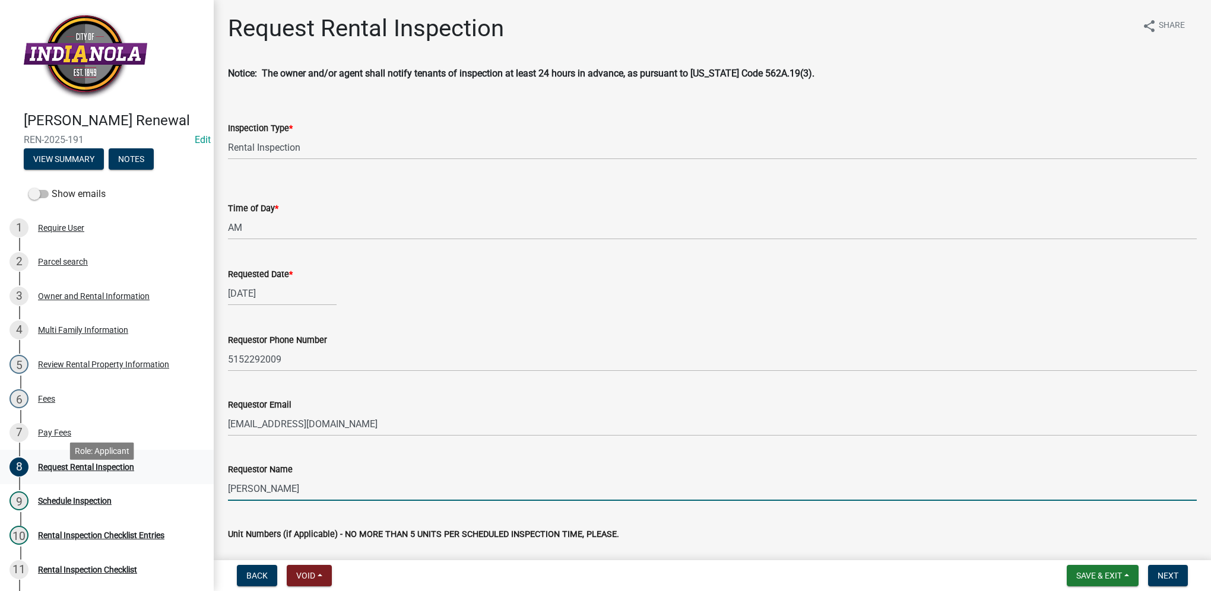
drag, startPoint x: 290, startPoint y: 482, endPoint x: 201, endPoint y: 475, distance: 89.3
click at [201, 476] on div "[PERSON_NAME] Renewal REN-2025-191 Edit View Summary Notes Show emails 1 Requir…" at bounding box center [605, 295] width 1211 height 591
type input "[PERSON_NAME]"
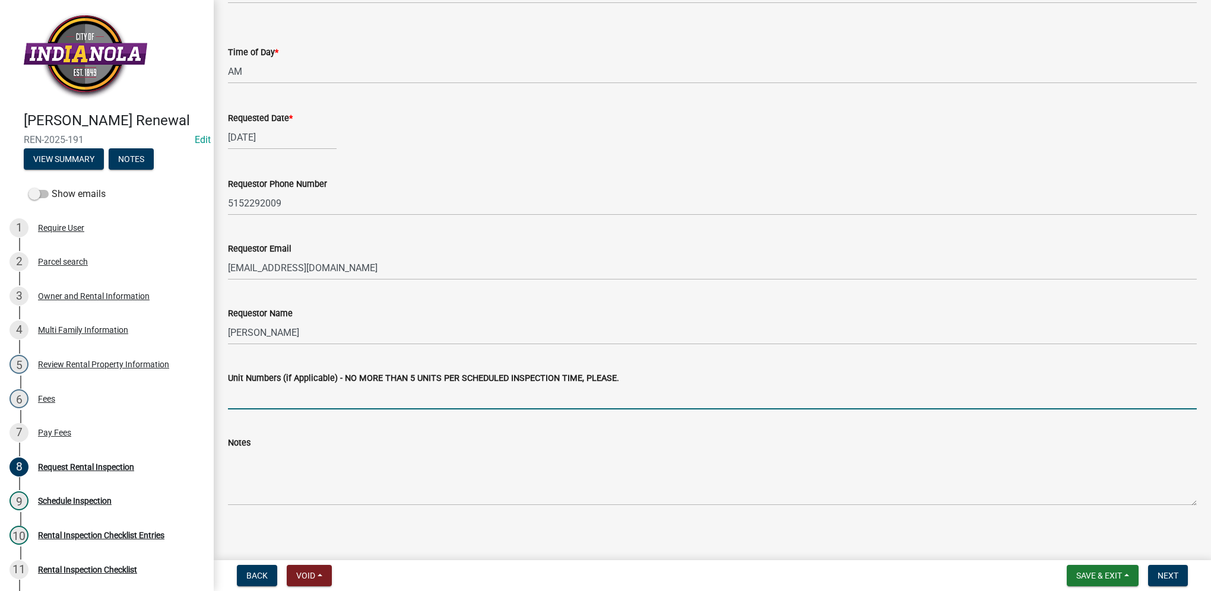
scroll to position [161, 0]
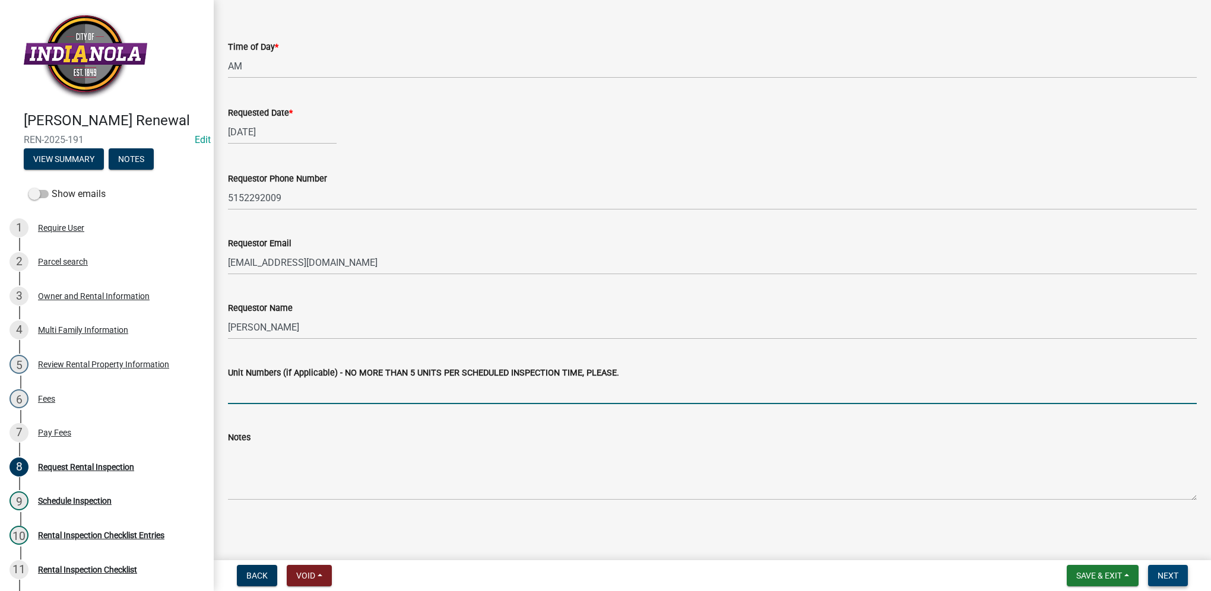
click at [1164, 573] on span "Next" at bounding box center [1167, 575] width 21 height 9
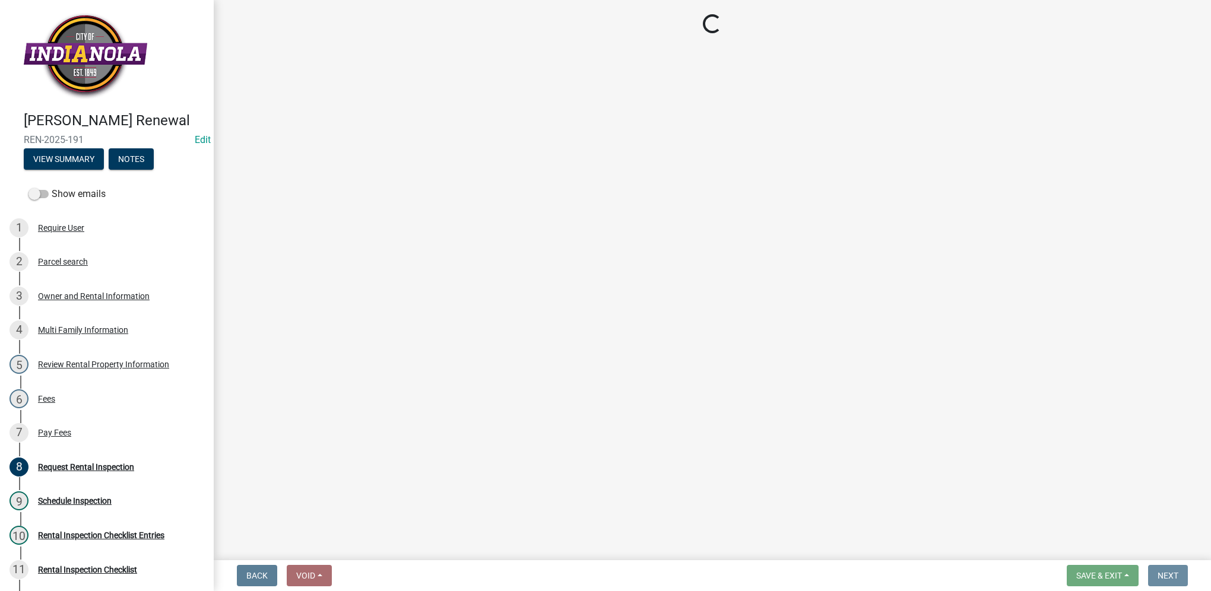
scroll to position [0, 0]
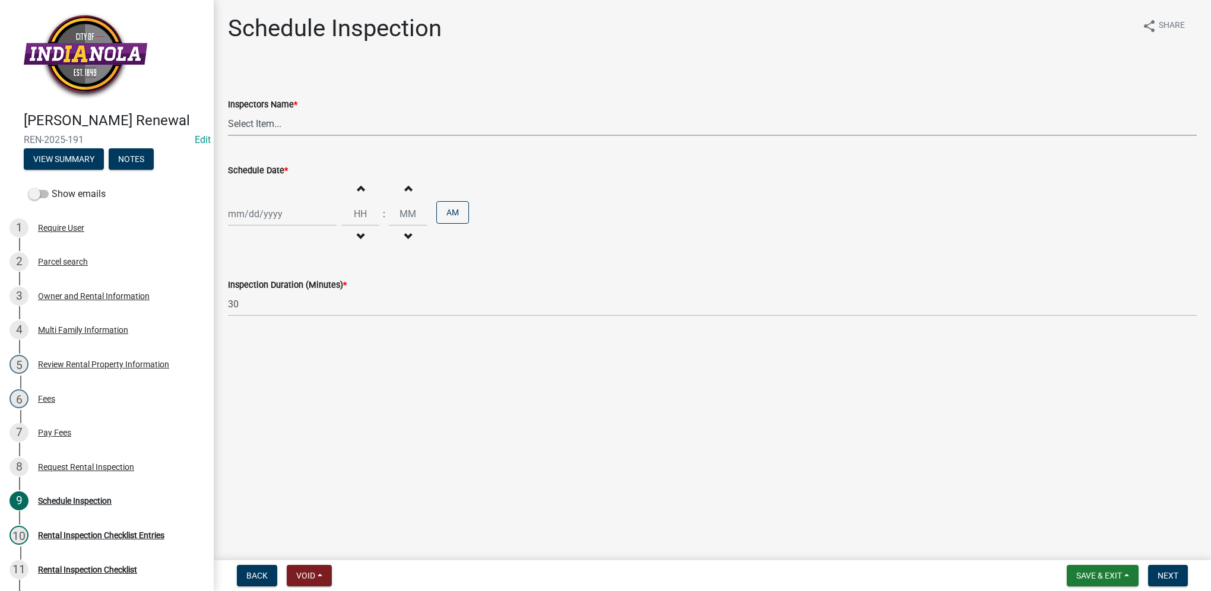
click at [280, 129] on select "Select Item... T. Little ([PERSON_NAME]) [PERSON_NAME] ([PERSON_NAME])" at bounding box center [712, 124] width 969 height 24
select select "252c9b68-f941-49e4-9705-8f6b19d23831"
click at [228, 112] on select "Select Item... T. Little ([PERSON_NAME]) [PERSON_NAME] ([PERSON_NAME])" at bounding box center [712, 124] width 969 height 24
click at [295, 211] on div at bounding box center [282, 214] width 109 height 24
select select "10"
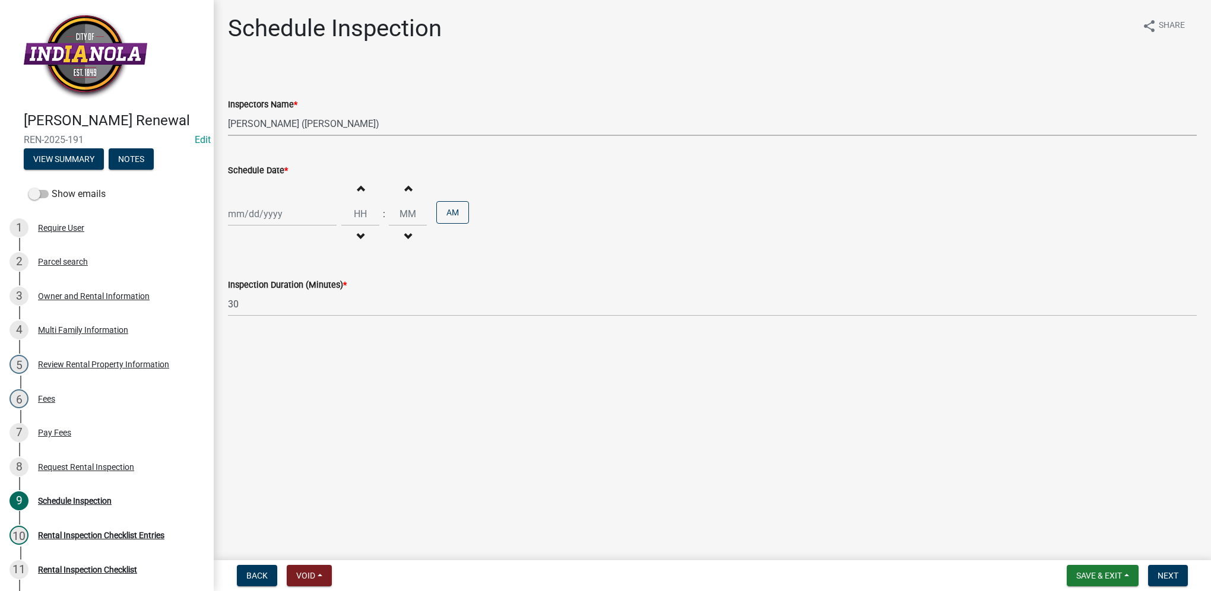
select select "2025"
click at [314, 315] on div "17" at bounding box center [315, 315] width 19 height 19
type input "[DATE]"
click at [359, 212] on input "Hours" at bounding box center [360, 214] width 38 height 24
type input "09"
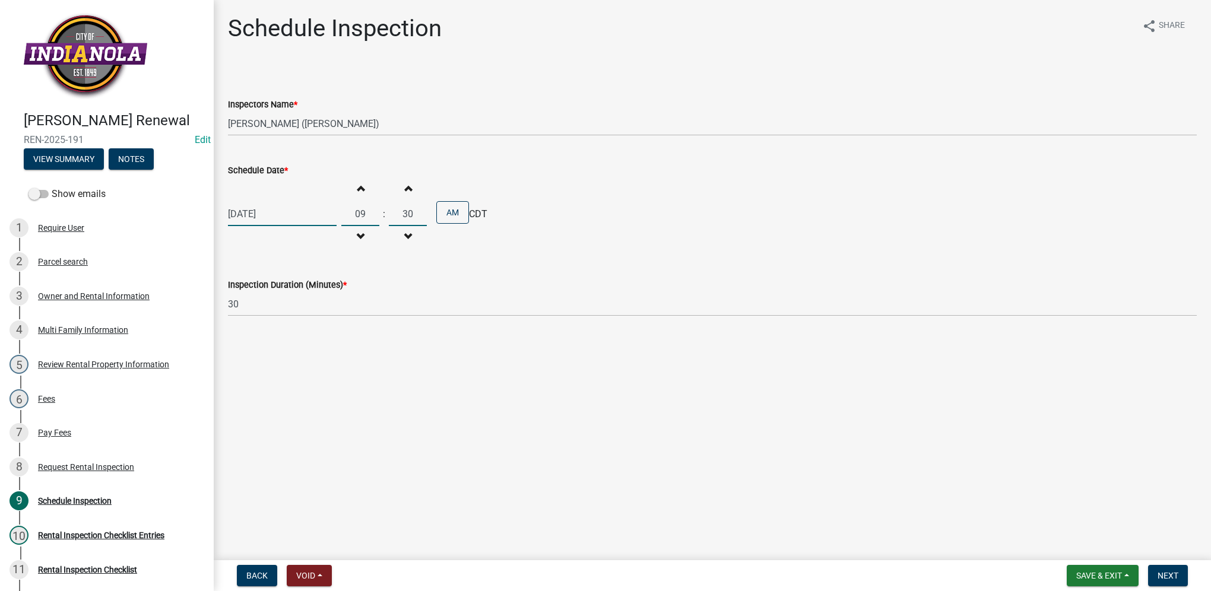
type input "30"
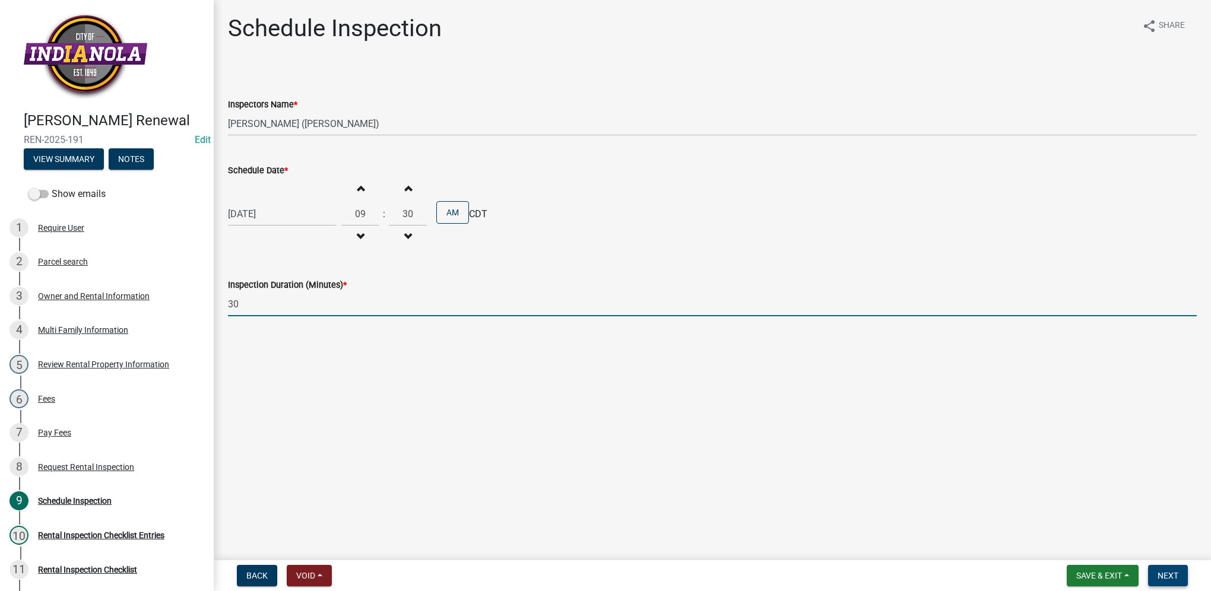
click at [1168, 573] on span "Next" at bounding box center [1167, 575] width 21 height 9
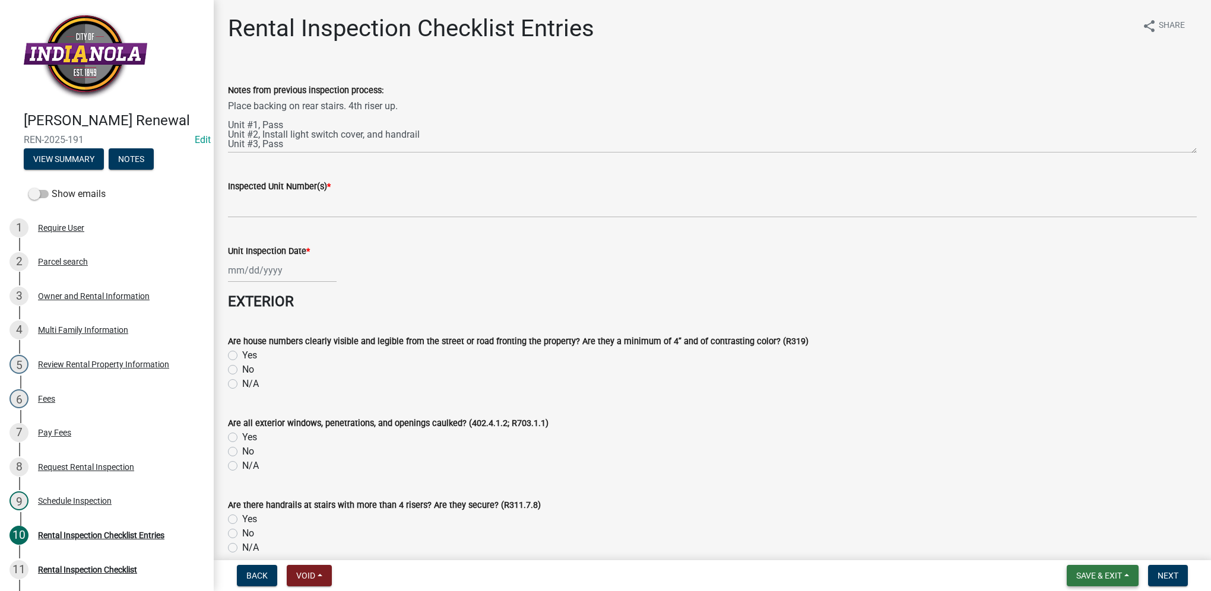
click at [1076, 574] on span "Save & Exit" at bounding box center [1099, 575] width 46 height 9
click at [1075, 547] on button "Save & Exit" at bounding box center [1090, 545] width 95 height 28
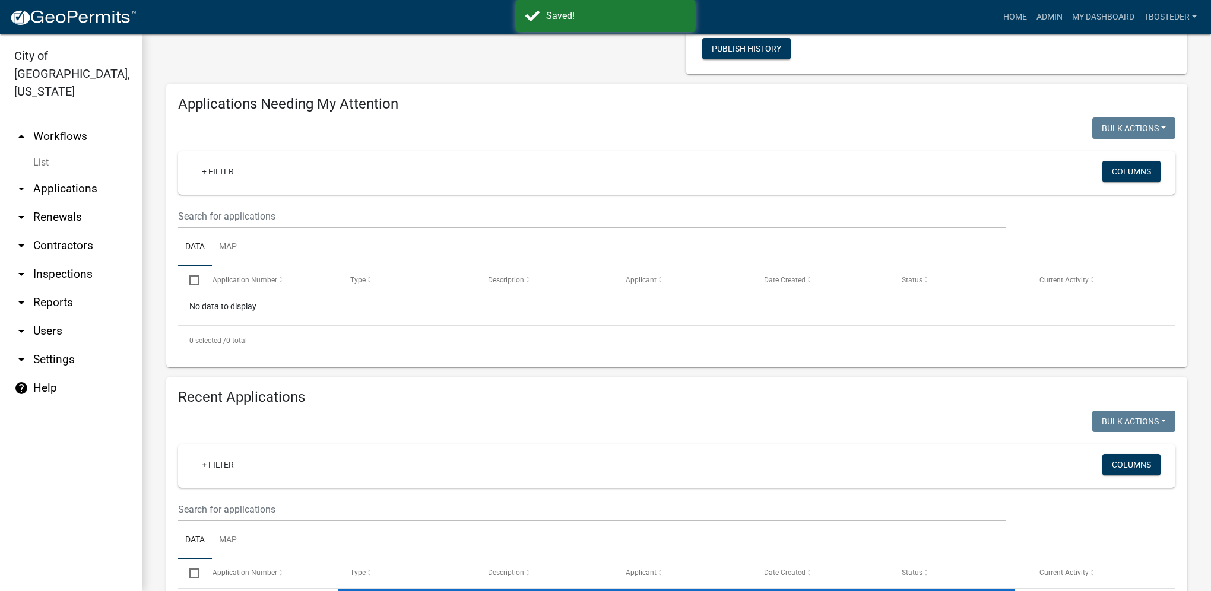
select select "1: 25"
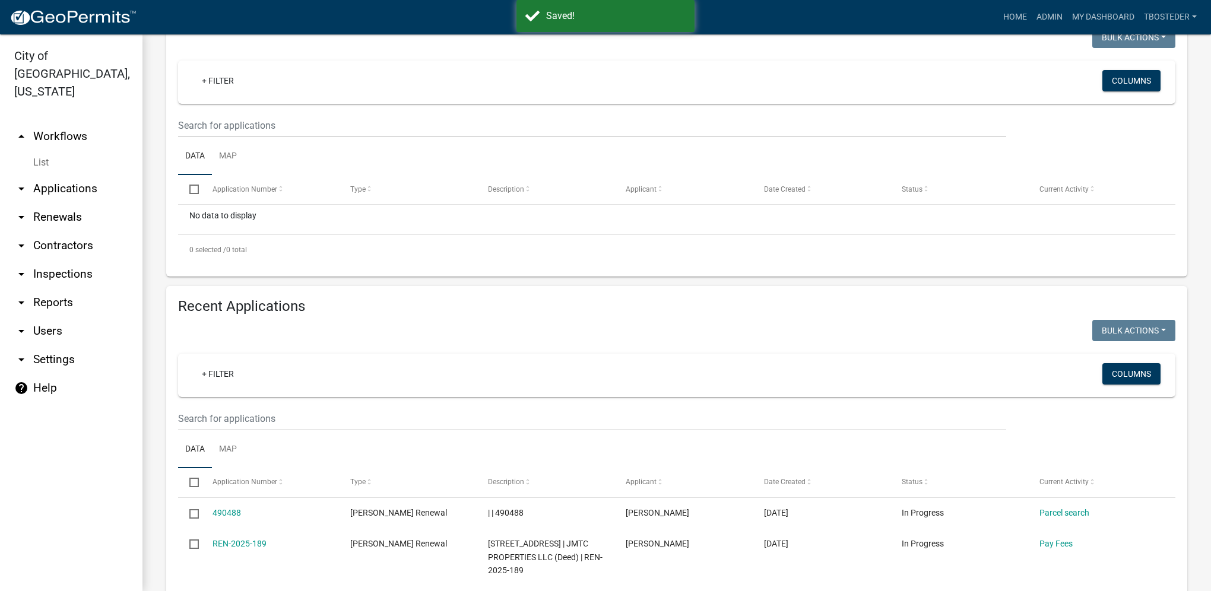
scroll to position [237, 0]
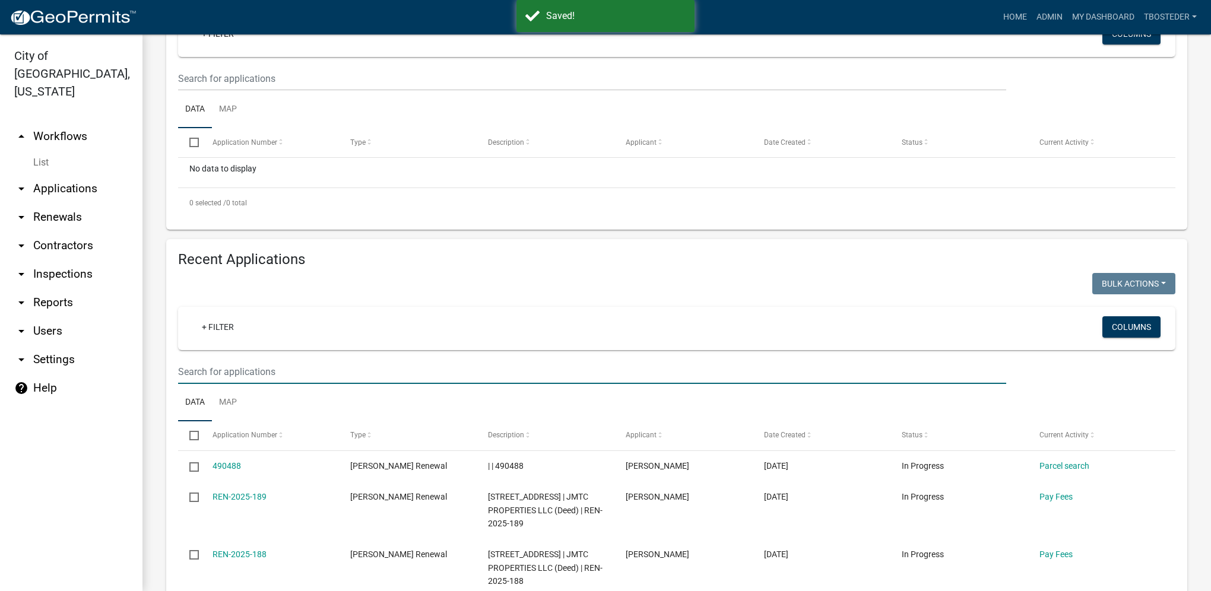
click at [307, 364] on input "text" at bounding box center [592, 372] width 828 height 24
type input "[PERSON_NAME]"
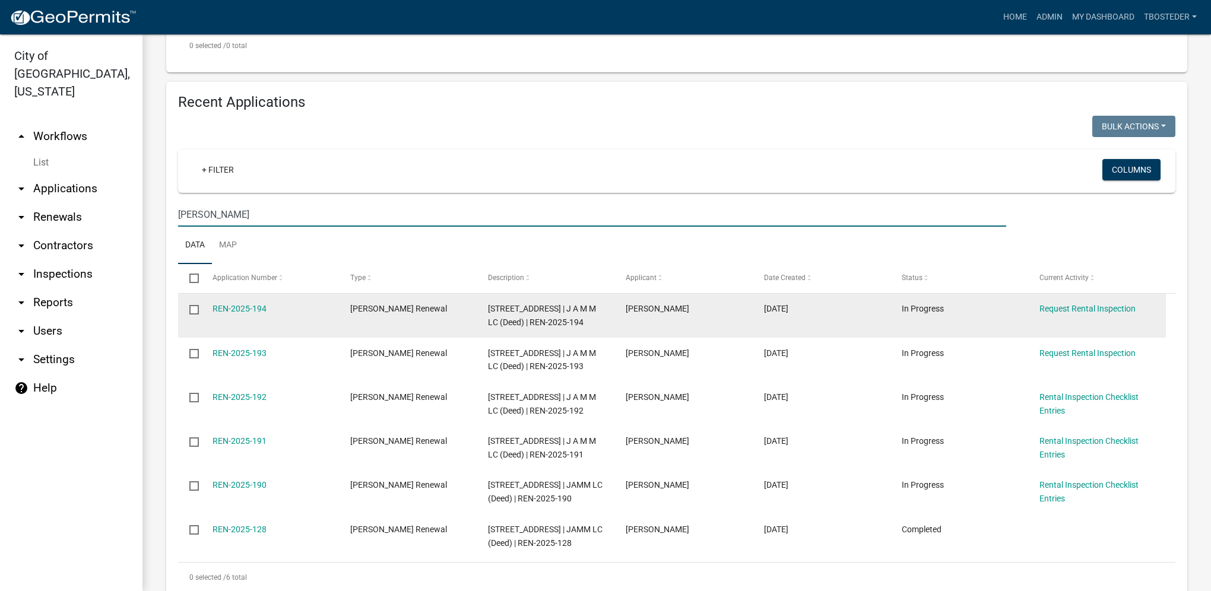
scroll to position [415, 0]
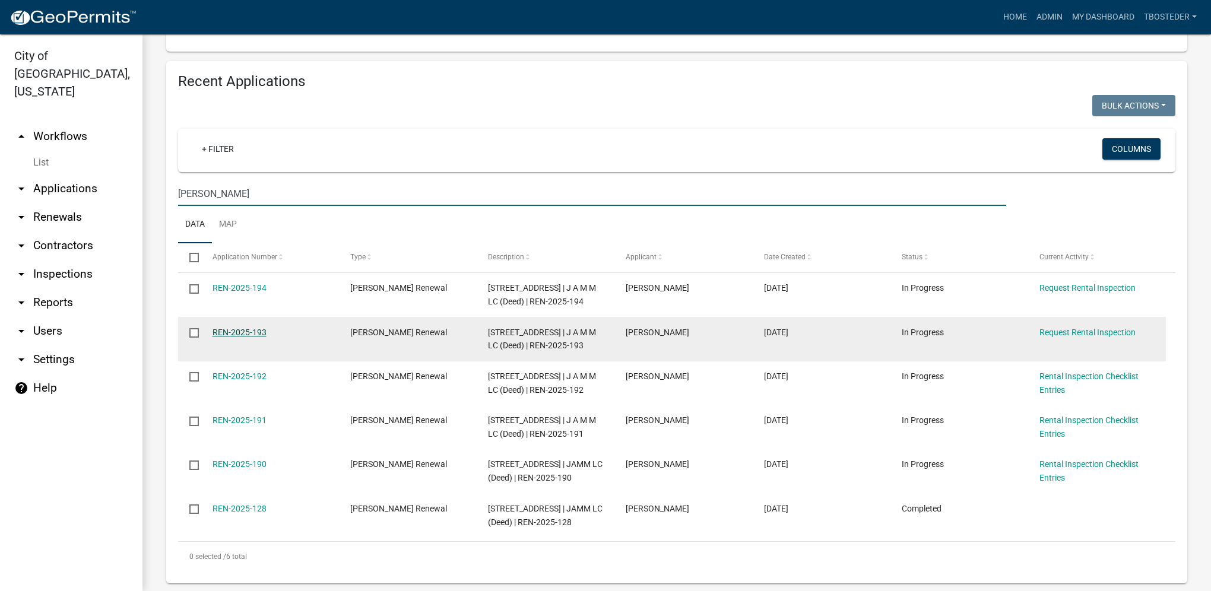
click at [254, 335] on link "REN-2025-193" at bounding box center [239, 332] width 54 height 9
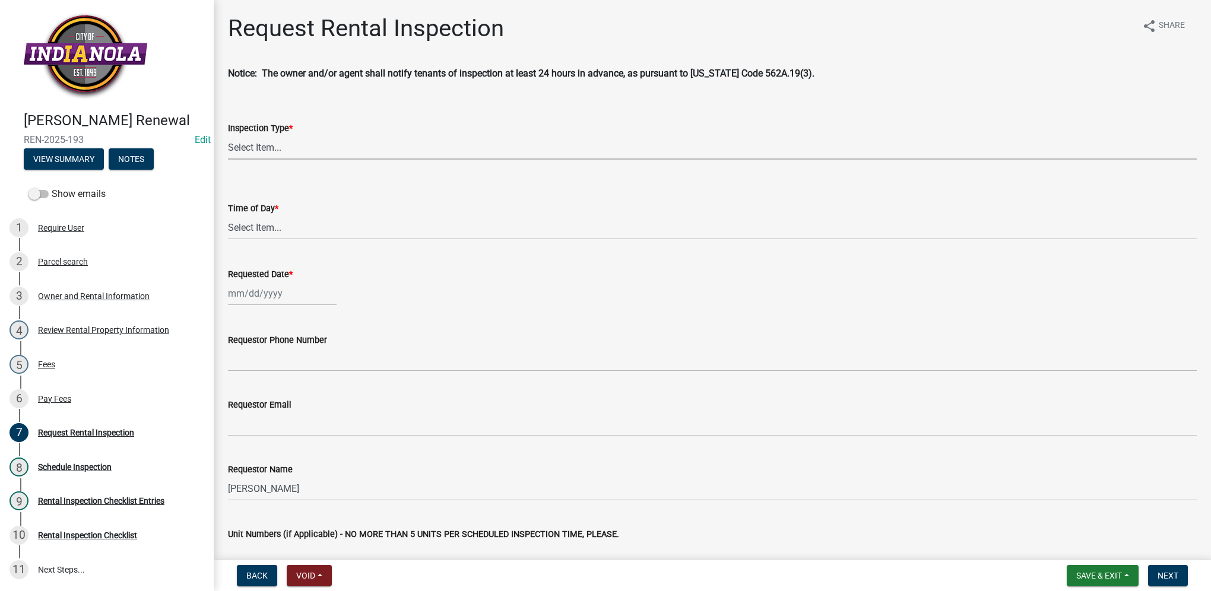
click at [261, 148] on select "Select Item... Rental Inspection" at bounding box center [712, 147] width 969 height 24
click at [228, 135] on select "Select Item... Rental Inspection" at bounding box center [712, 147] width 969 height 24
select select "b959d790-e5ea-4503-81e8-7f17c022e9fc"
click at [285, 221] on select "Select Item... AM PM" at bounding box center [712, 227] width 969 height 24
click at [228, 215] on select "Select Item... AM PM" at bounding box center [712, 227] width 969 height 24
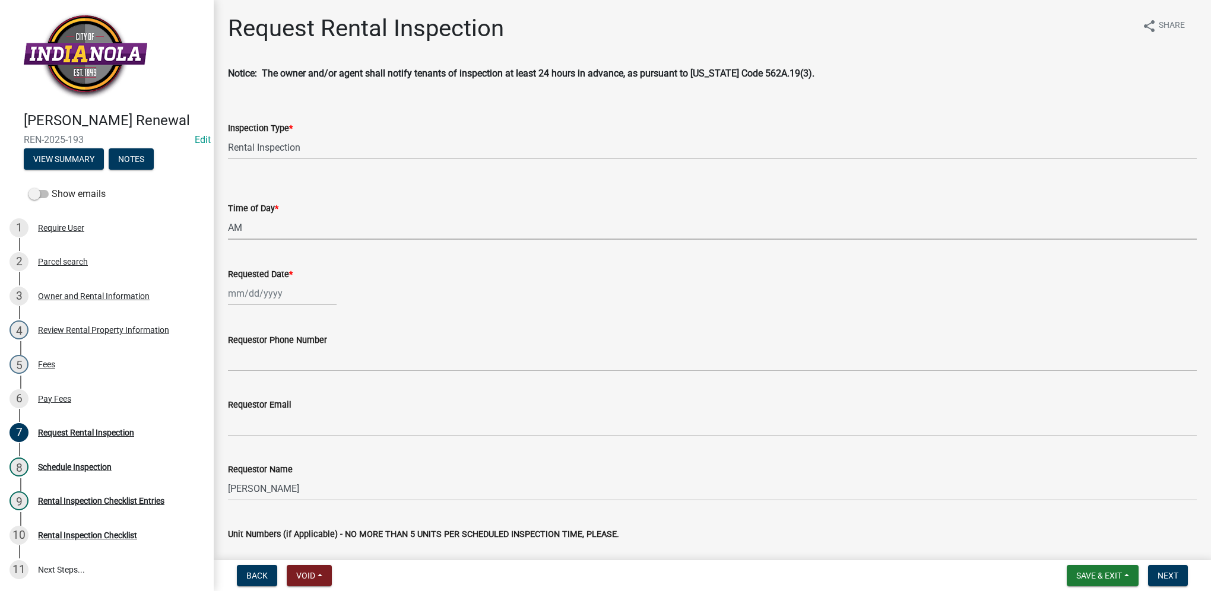
select select "843ebab2-59e7-4208-955a-d78dd632208f"
drag, startPoint x: 263, startPoint y: 284, endPoint x: 282, endPoint y: 301, distance: 25.2
click at [263, 284] on div "Oct Nov [DATE] 2026 2027 2028 2029 2030 2031 2032 2033 2034 2035 2036 2037 2038…" at bounding box center [282, 293] width 109 height 24
click at [316, 396] on div "17" at bounding box center [315, 394] width 19 height 19
type input "[DATE]"
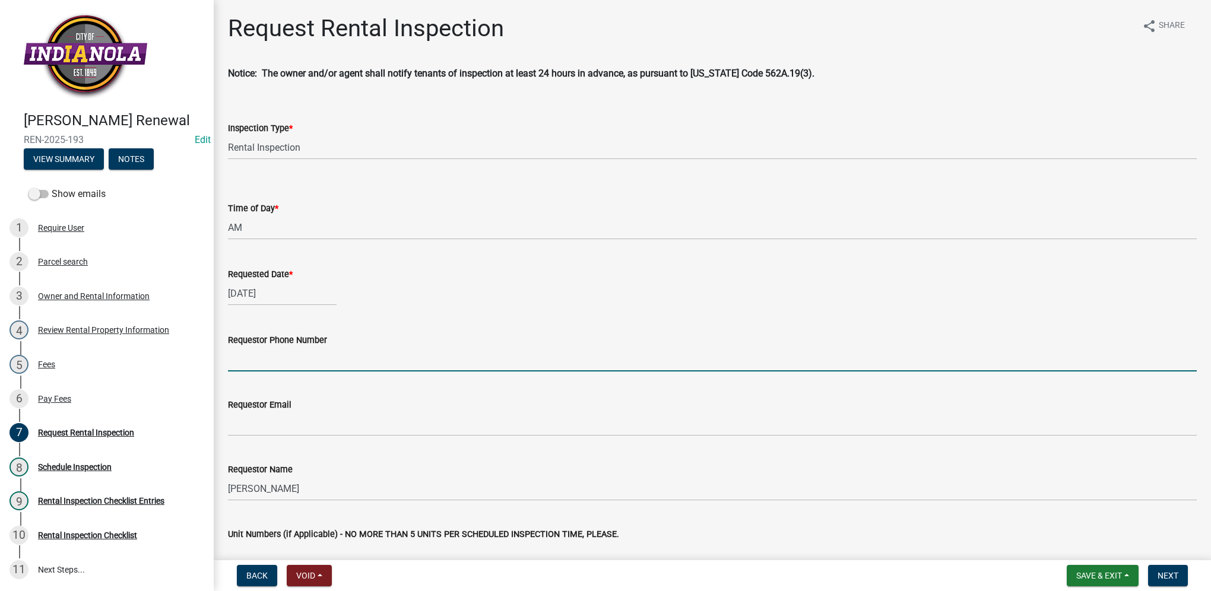
click at [310, 355] on input "Requestor Phone Number" at bounding box center [712, 359] width 969 height 24
type input "5152292009"
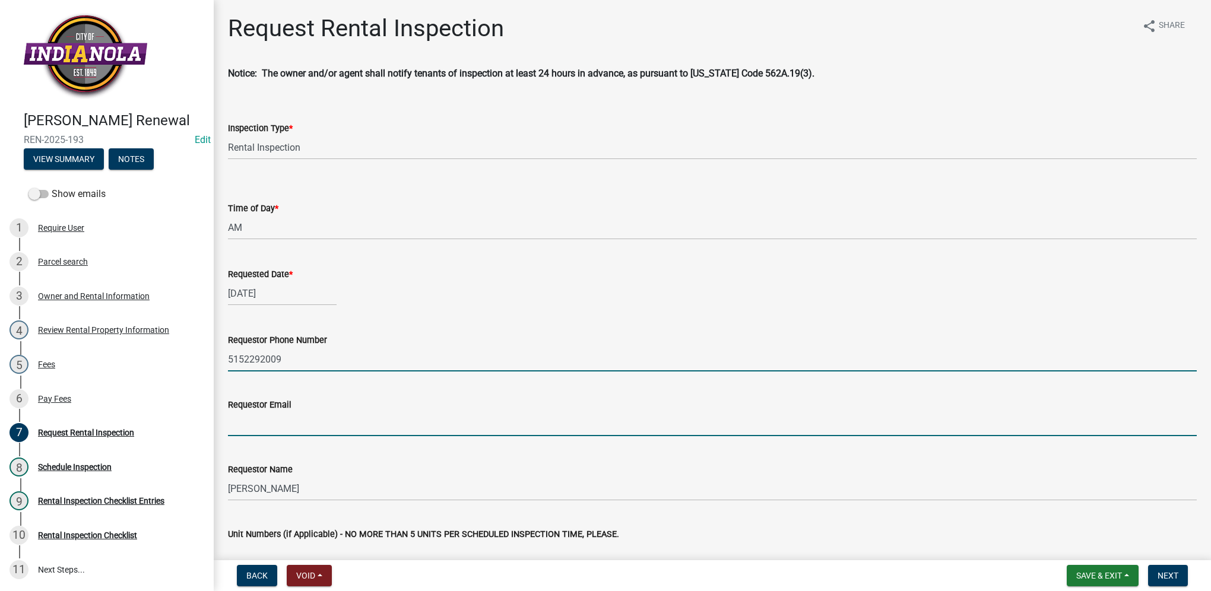
type input "[EMAIL_ADDRESS][DOMAIN_NAME]"
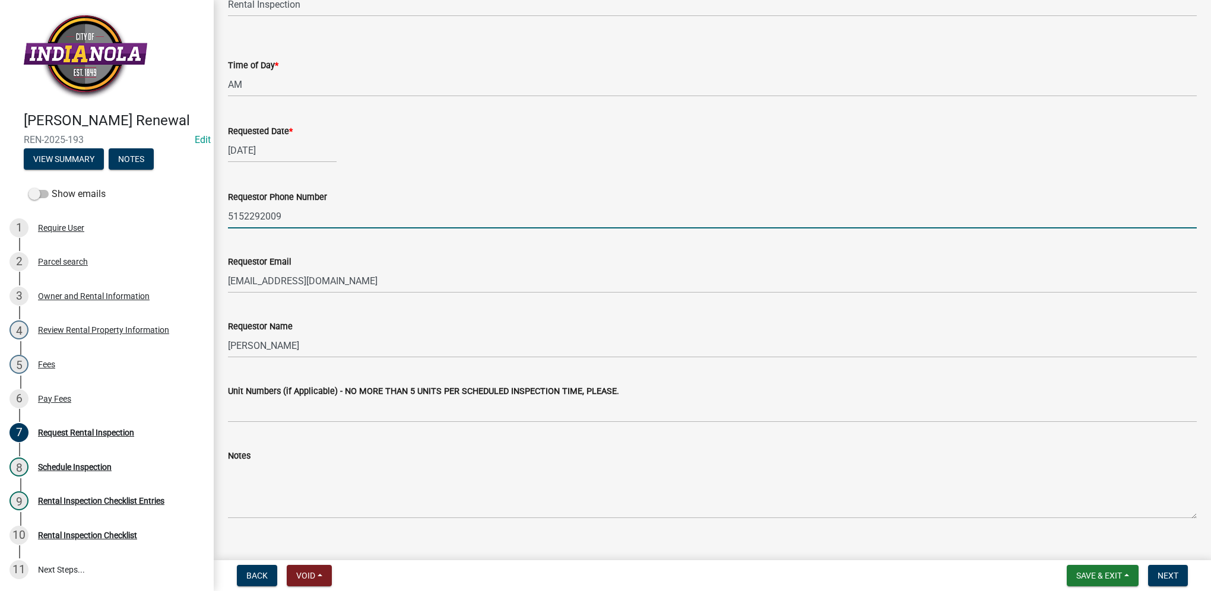
scroll to position [161, 0]
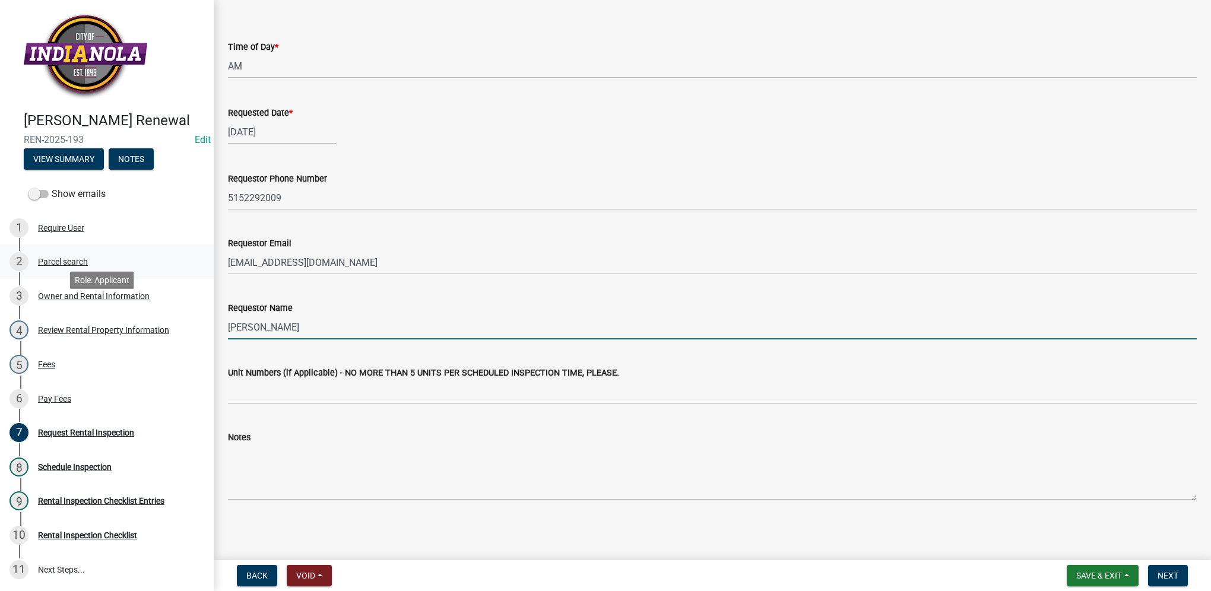
drag, startPoint x: 295, startPoint y: 324, endPoint x: 192, endPoint y: 293, distance: 107.4
click at [185, 307] on div "[PERSON_NAME] Renewal REN-2025-193 Edit View Summary Notes Show emails 1 Requir…" at bounding box center [605, 295] width 1211 height 591
type input "[PERSON_NAME]"
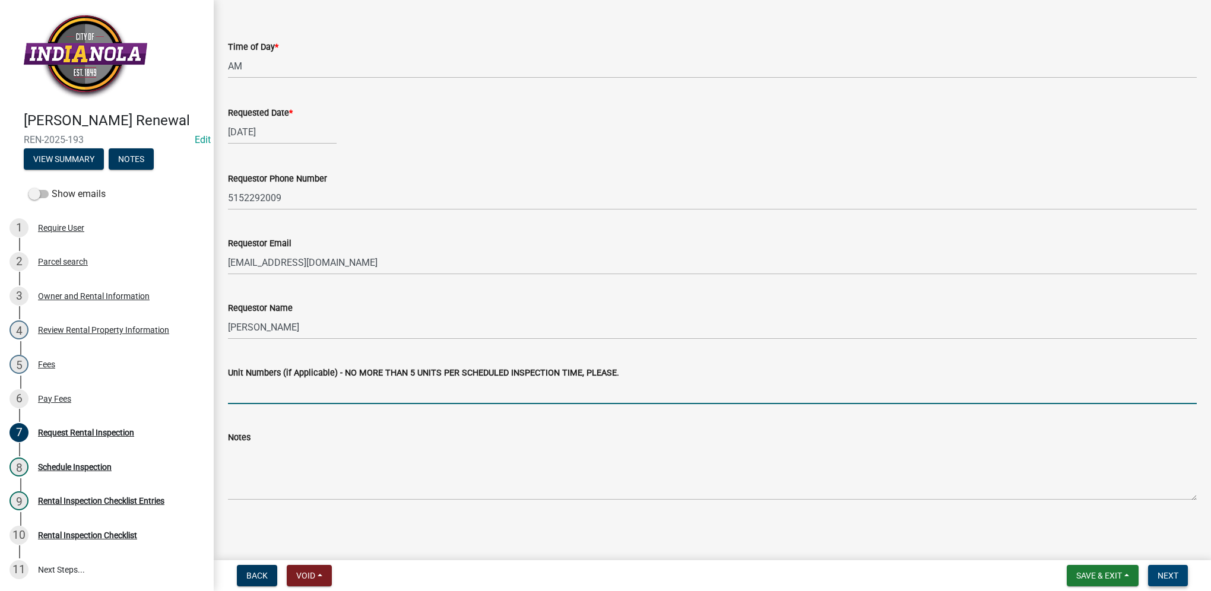
click at [1180, 574] on button "Next" at bounding box center [1168, 575] width 40 height 21
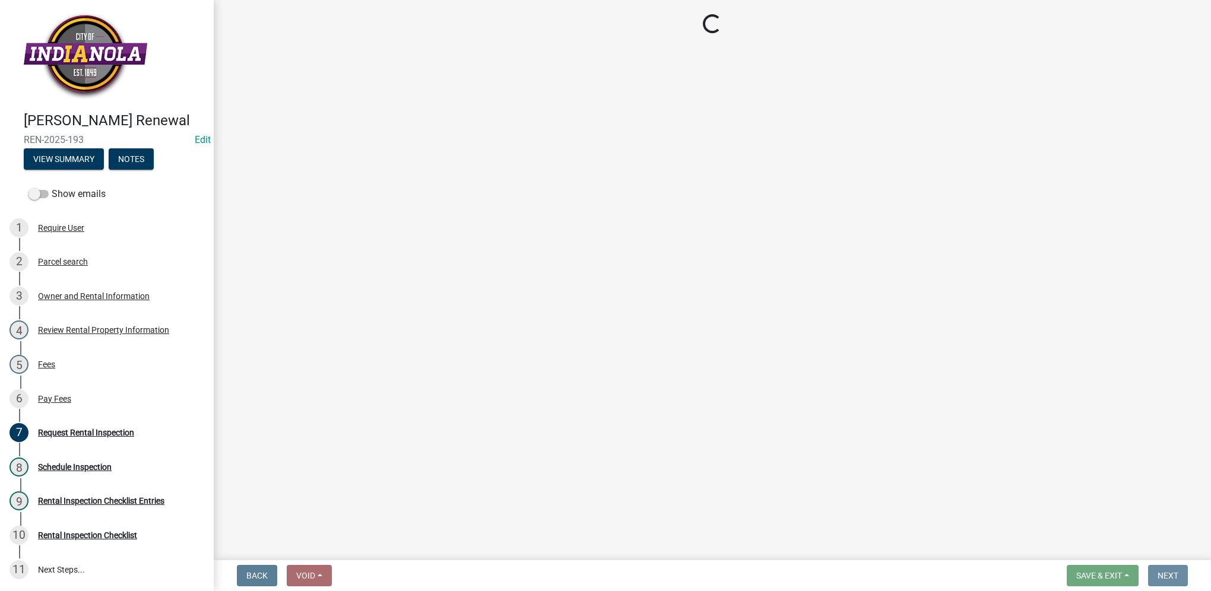
scroll to position [0, 0]
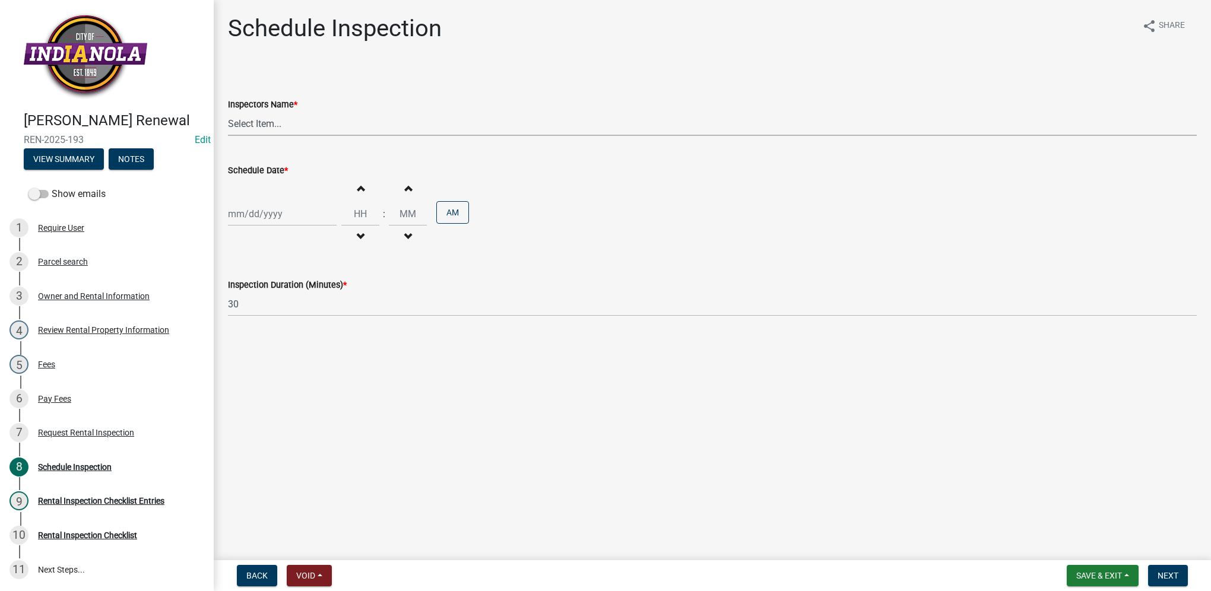
drag, startPoint x: 303, startPoint y: 122, endPoint x: 301, endPoint y: 134, distance: 12.5
click at [303, 122] on select "Select Item... T. Little ([PERSON_NAME]) [PERSON_NAME] ([PERSON_NAME])" at bounding box center [712, 124] width 969 height 24
select select "252c9b68-f941-49e4-9705-8f6b19d23831"
click at [228, 112] on select "Select Item... T. Little ([PERSON_NAME]) [PERSON_NAME] ([PERSON_NAME])" at bounding box center [712, 124] width 969 height 24
select select "10"
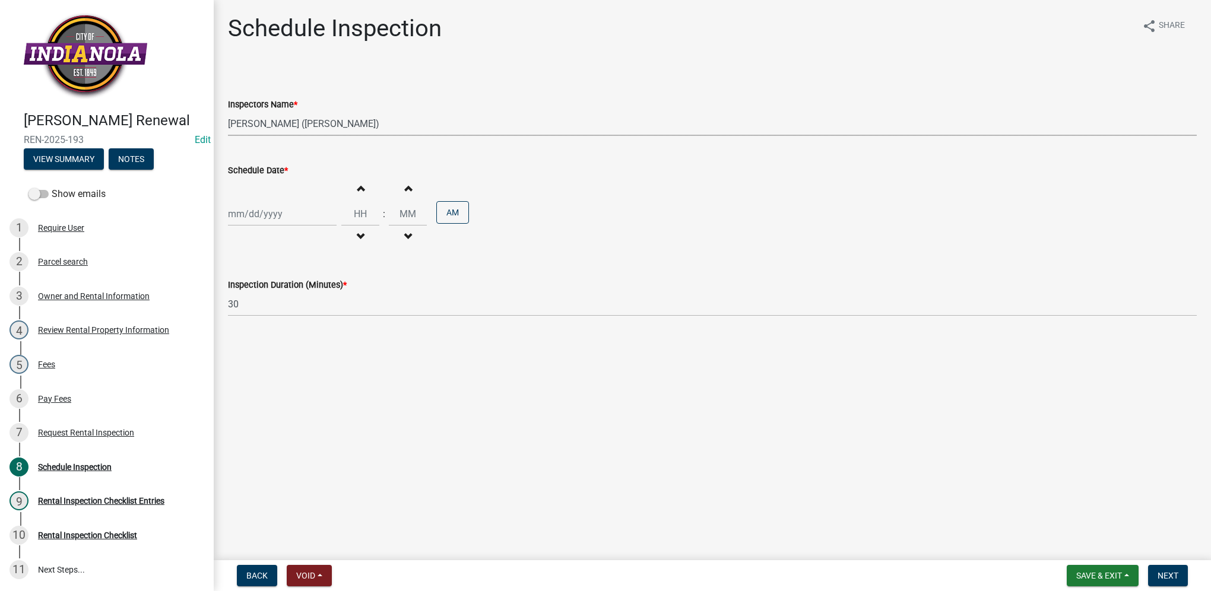
select select "2025"
drag, startPoint x: 298, startPoint y: 208, endPoint x: 283, endPoint y: 216, distance: 17.0
click at [293, 208] on div "[PERSON_NAME] Feb Mar Apr [PERSON_NAME][DATE] Oct Nov [DATE] 1526 1527 1528 152…" at bounding box center [282, 214] width 109 height 24
click at [315, 322] on div "17" at bounding box center [315, 315] width 19 height 19
type input "[DATE]"
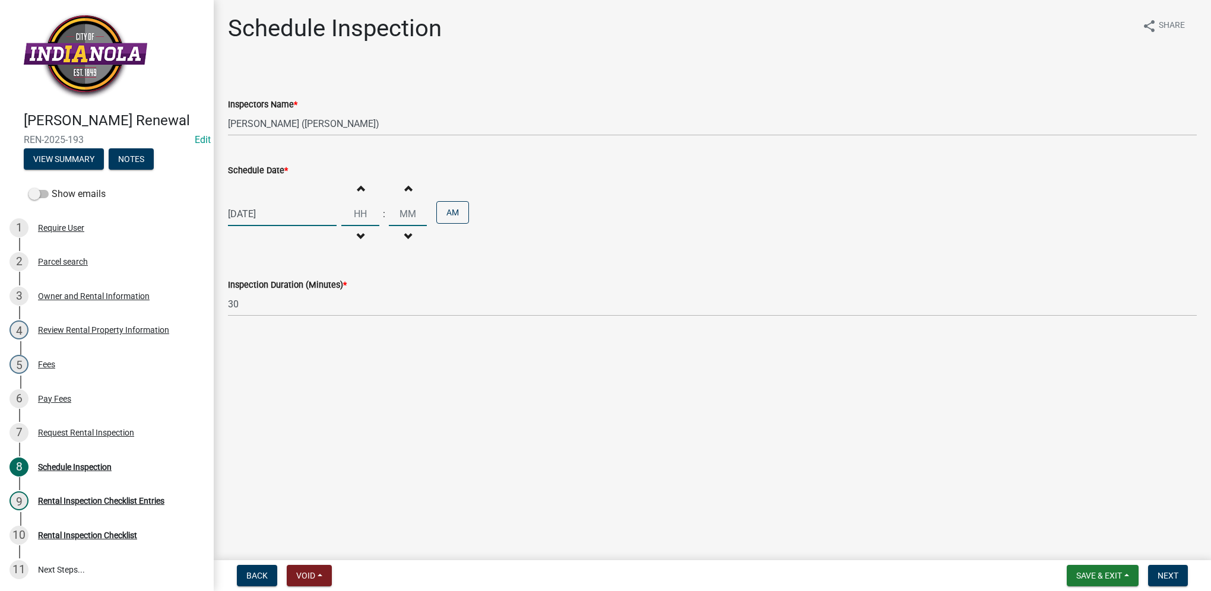
click at [347, 217] on input "Hours" at bounding box center [360, 214] width 38 height 24
type input "09"
type input "45"
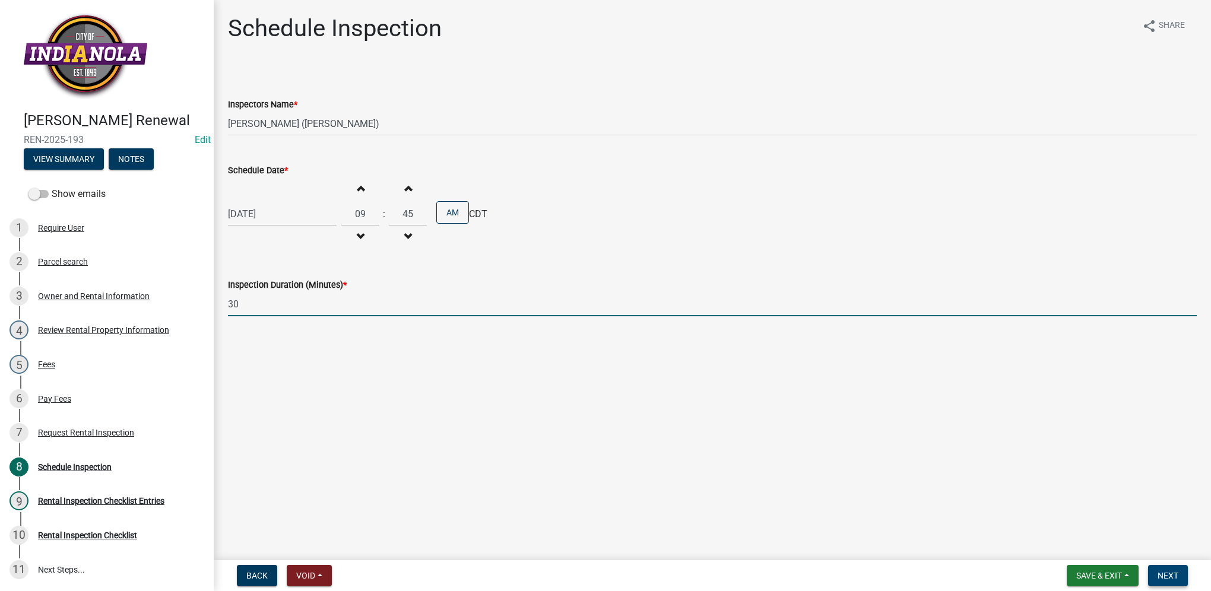
click at [1163, 569] on button "Next" at bounding box center [1168, 575] width 40 height 21
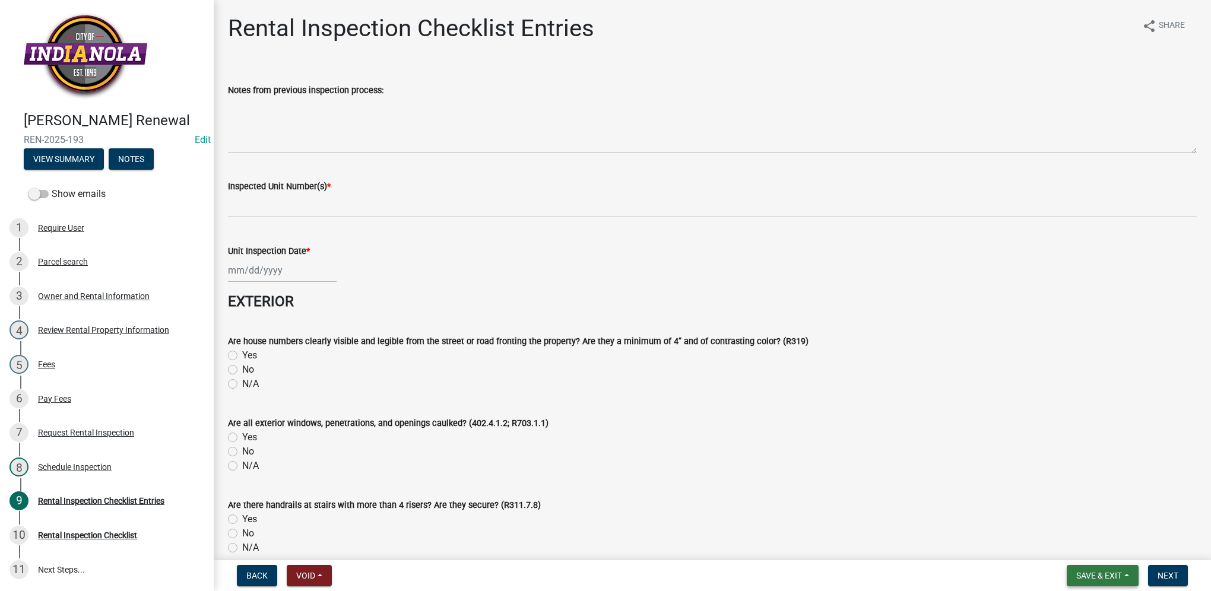
click at [1120, 584] on button "Save & Exit" at bounding box center [1102, 575] width 72 height 21
click at [1116, 555] on button "Save & Exit" at bounding box center [1090, 545] width 95 height 28
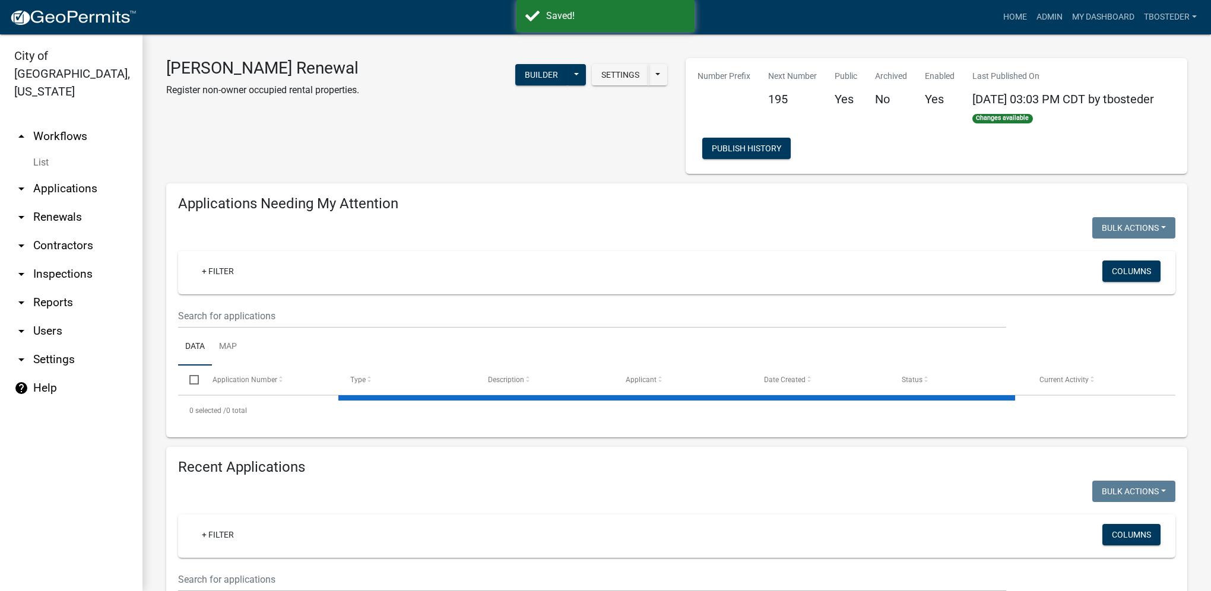
select select "1: 25"
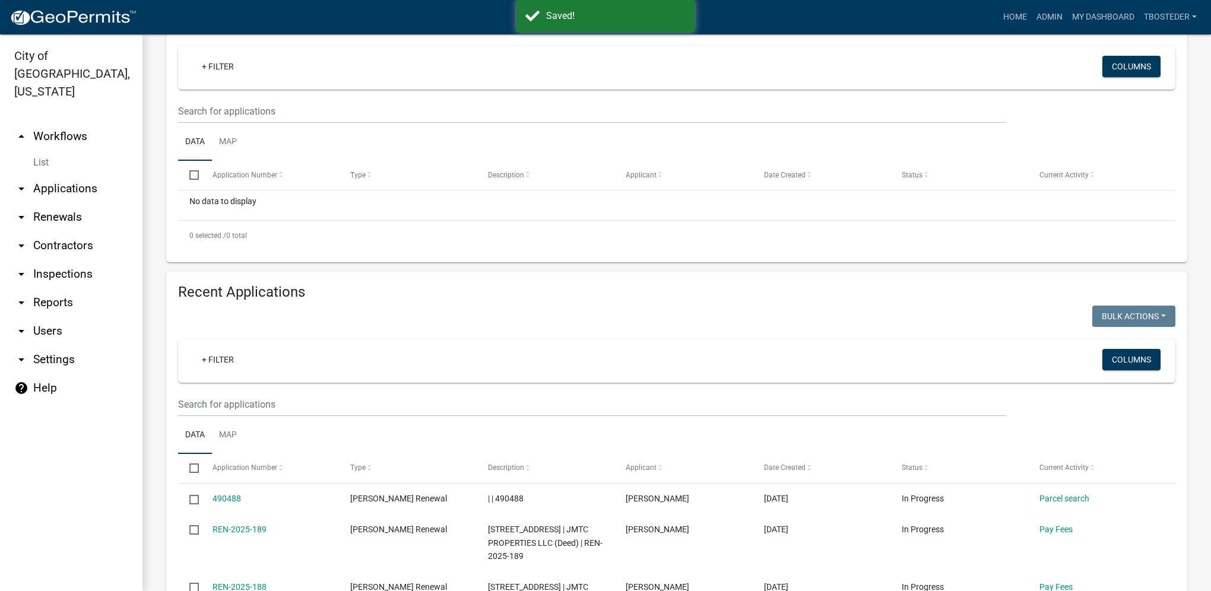
scroll to position [237, 0]
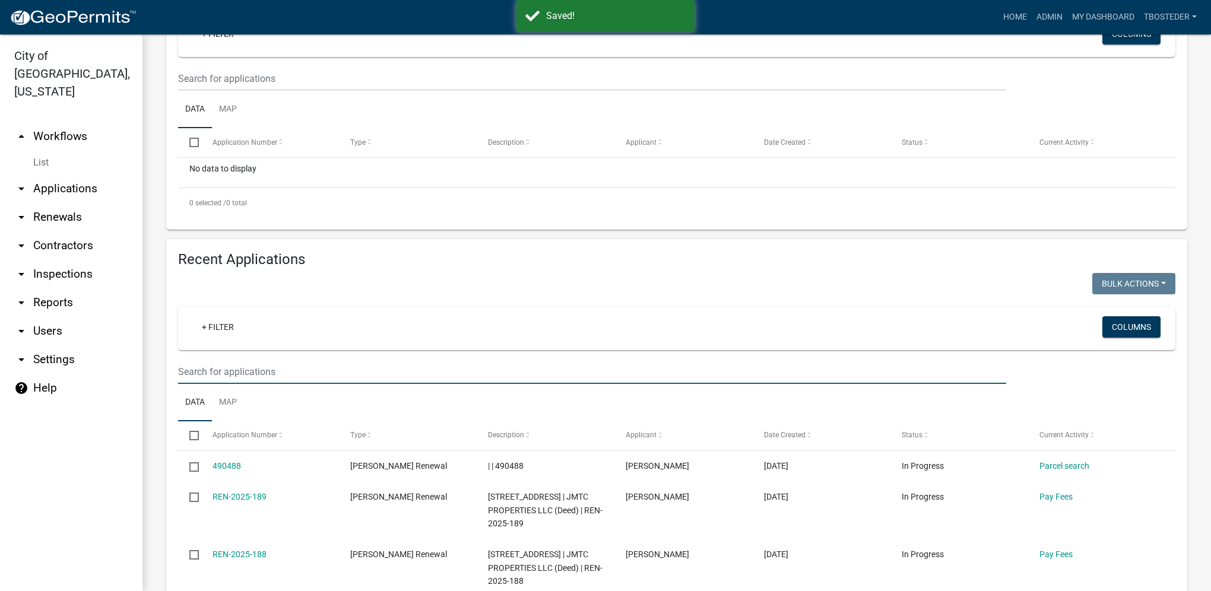
click at [202, 374] on input "text" at bounding box center [592, 372] width 828 height 24
type input "[PERSON_NAME]"
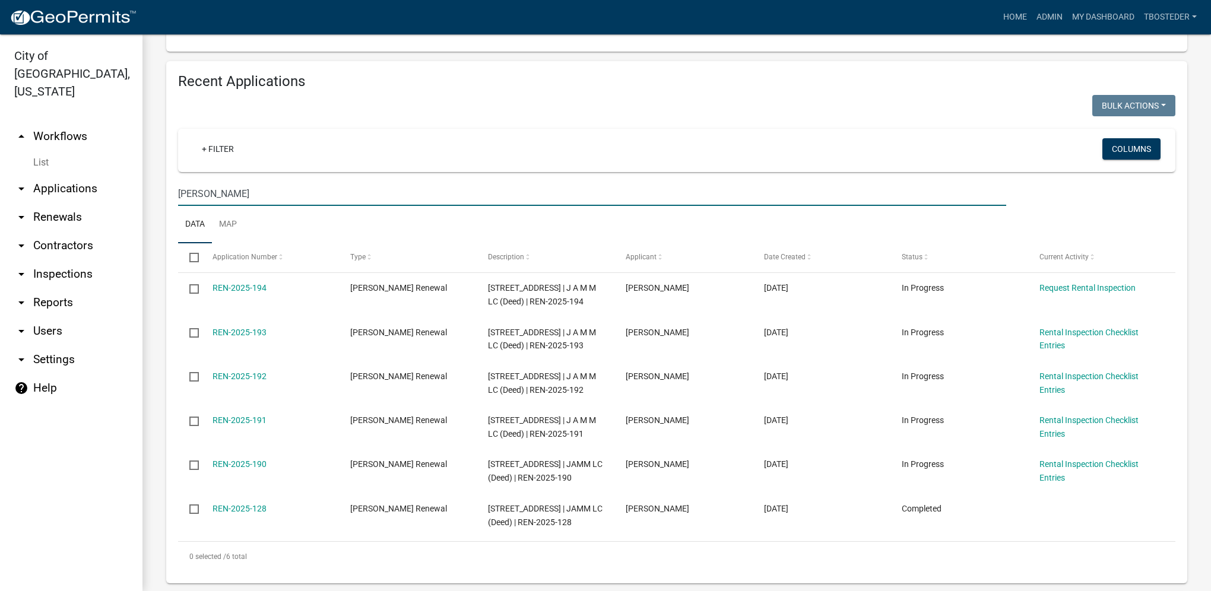
scroll to position [475, 0]
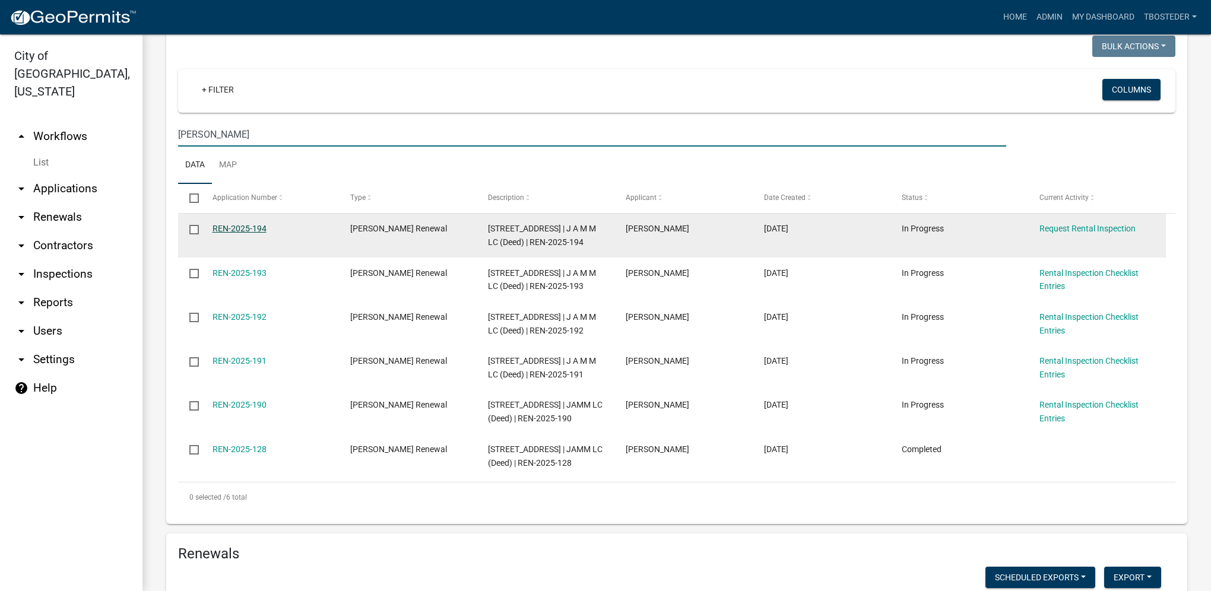
click at [247, 230] on link "REN-2025-194" at bounding box center [239, 228] width 54 height 9
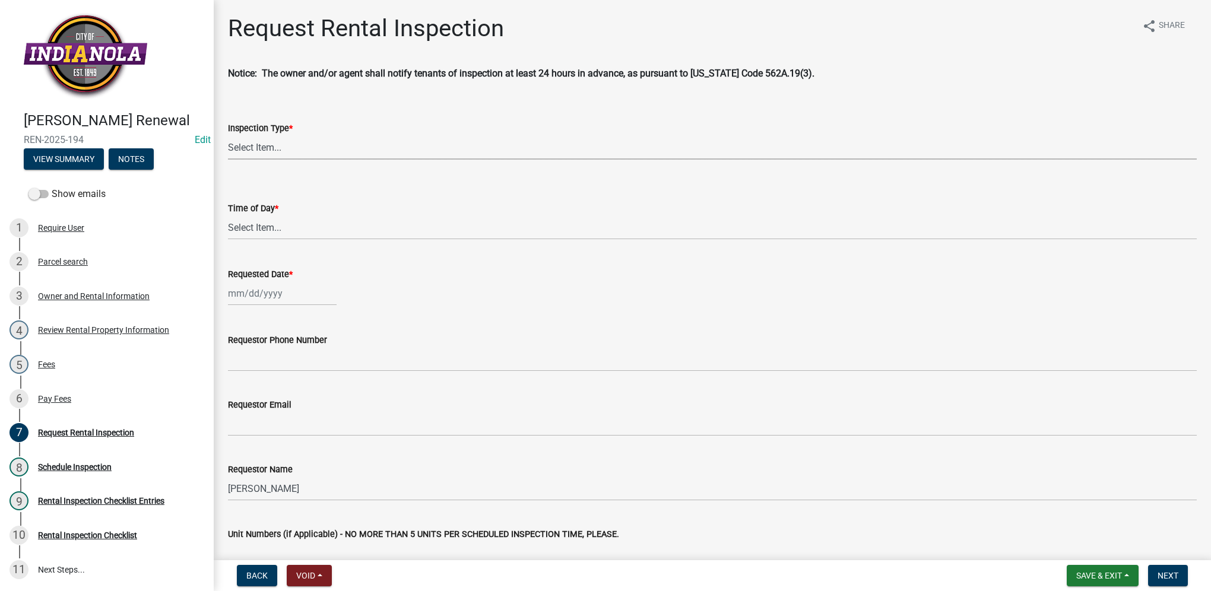
click at [280, 151] on select "Select Item... Rental Inspection" at bounding box center [712, 147] width 969 height 24
click at [228, 135] on select "Select Item... Rental Inspection" at bounding box center [712, 147] width 969 height 24
select select "b959d790-e5ea-4503-81e8-7f17c022e9fc"
click at [284, 228] on select "Select Item... AM PM" at bounding box center [712, 227] width 969 height 24
click at [228, 215] on select "Select Item... AM PM" at bounding box center [712, 227] width 969 height 24
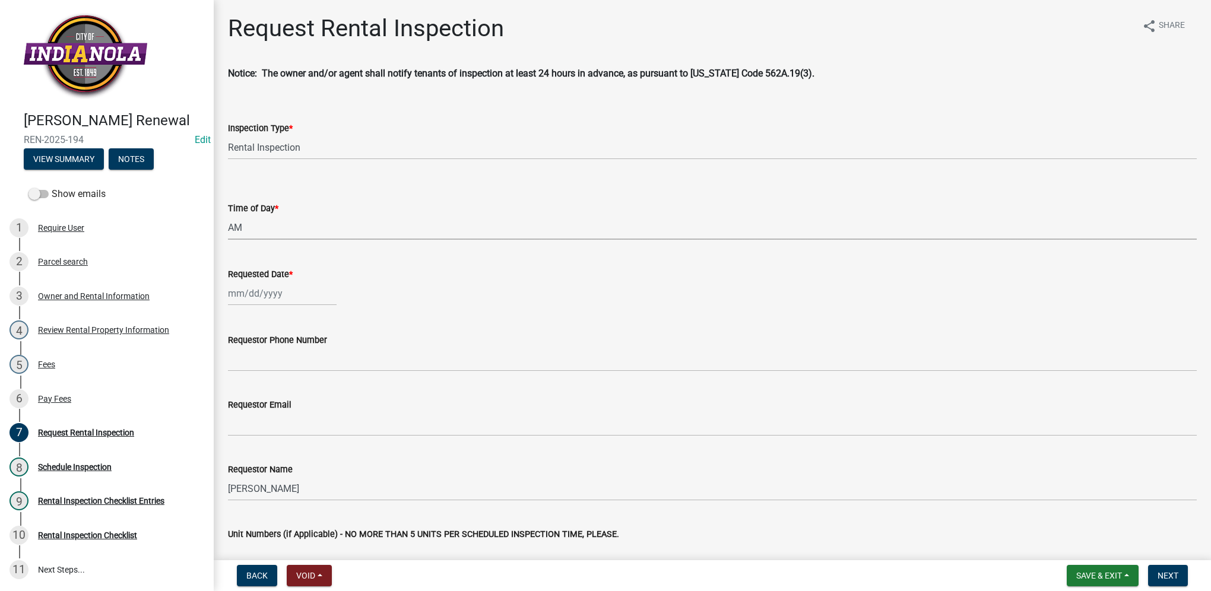
select select "843ebab2-59e7-4208-955a-d78dd632208f"
click at [282, 293] on div "Oct Nov [DATE] 2026 2027 2028 2029 2030 2031 2032 2033 2034 2035 2036 2037 2038…" at bounding box center [282, 293] width 109 height 24
click at [315, 395] on div "17" at bounding box center [315, 394] width 19 height 19
type input "[DATE]"
click at [315, 373] on wm-data-entity-input "Requestor Phone Number" at bounding box center [712, 348] width 969 height 65
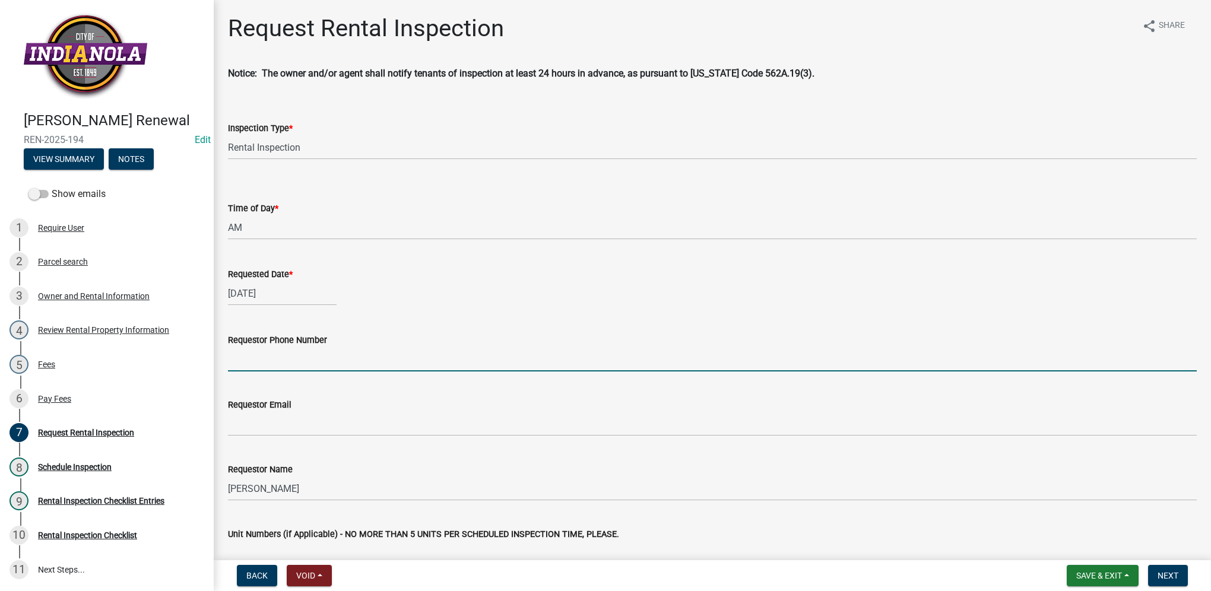
click at [316, 363] on input "Requestor Phone Number" at bounding box center [712, 359] width 969 height 24
type input "5152292009"
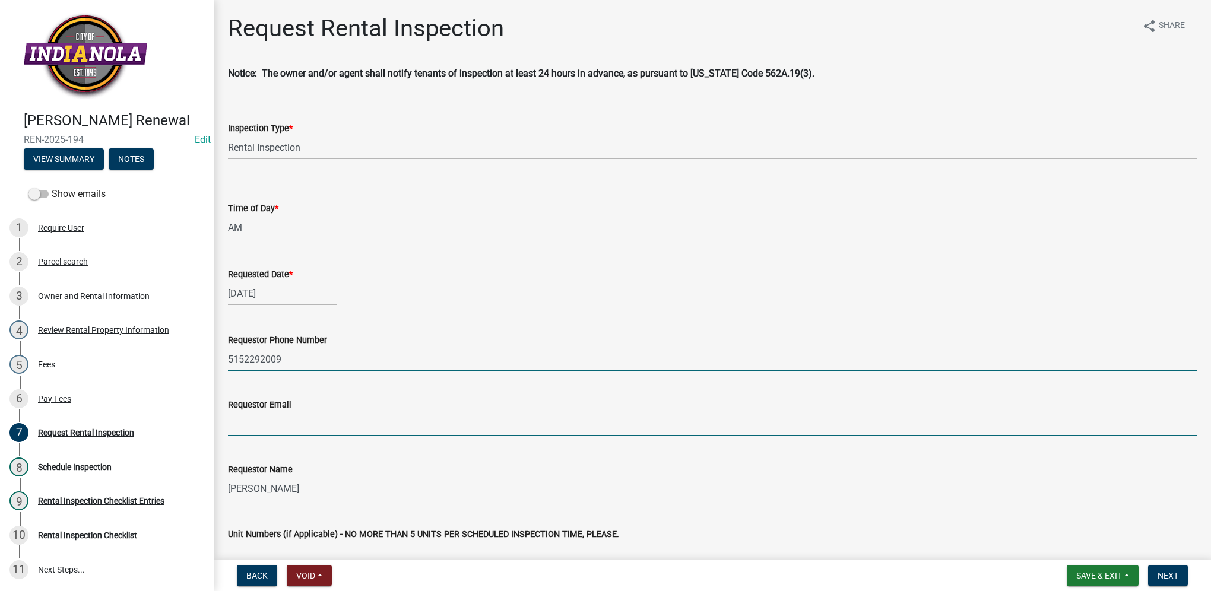
type input "[EMAIL_ADDRESS][DOMAIN_NAME]"
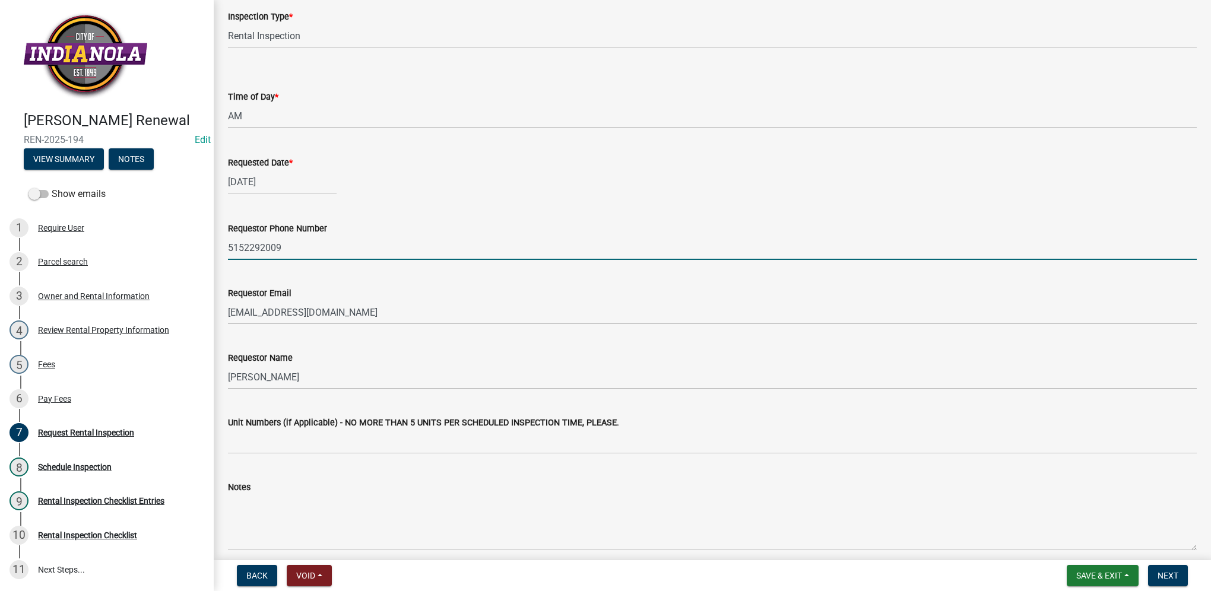
scroll to position [119, 0]
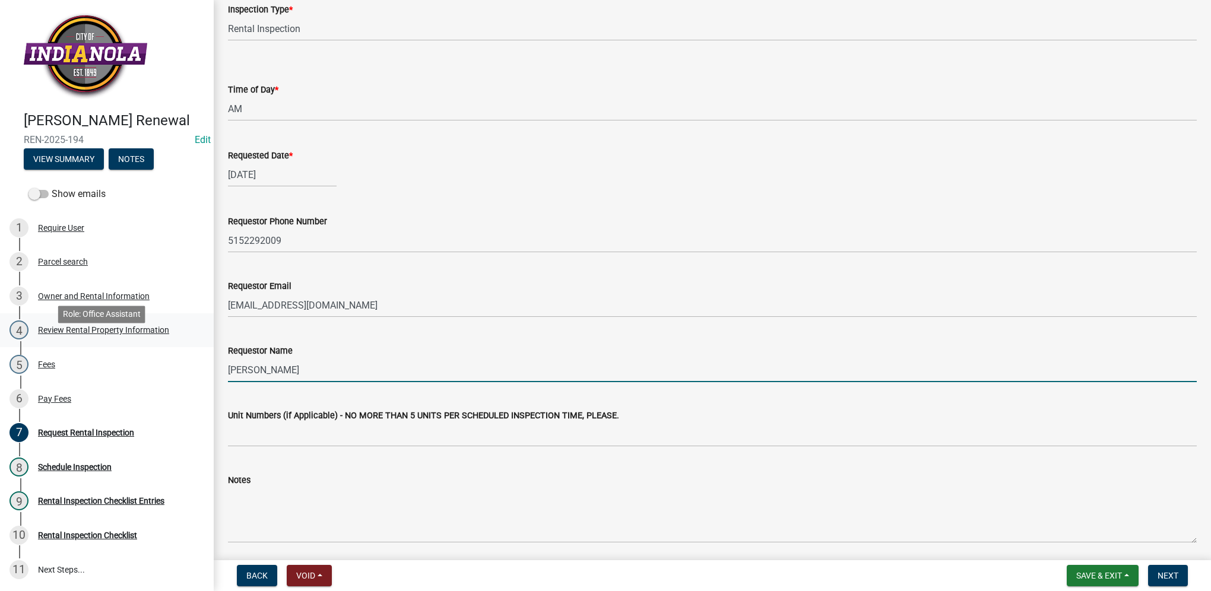
drag, startPoint x: 303, startPoint y: 368, endPoint x: 138, endPoint y: 332, distance: 168.9
click at [138, 343] on div "[PERSON_NAME] Renewal REN-2025-194 Edit View Summary Notes Show emails 1 Requir…" at bounding box center [605, 295] width 1211 height 591
type input "[PERSON_NAME]"
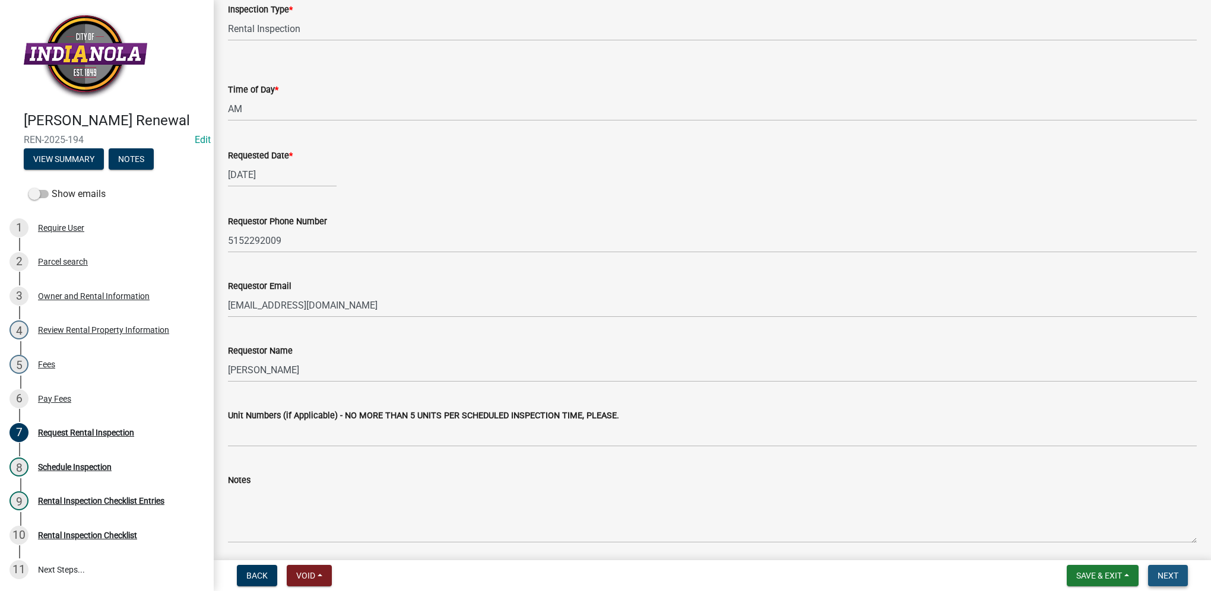
click at [1185, 567] on button "Next" at bounding box center [1168, 575] width 40 height 21
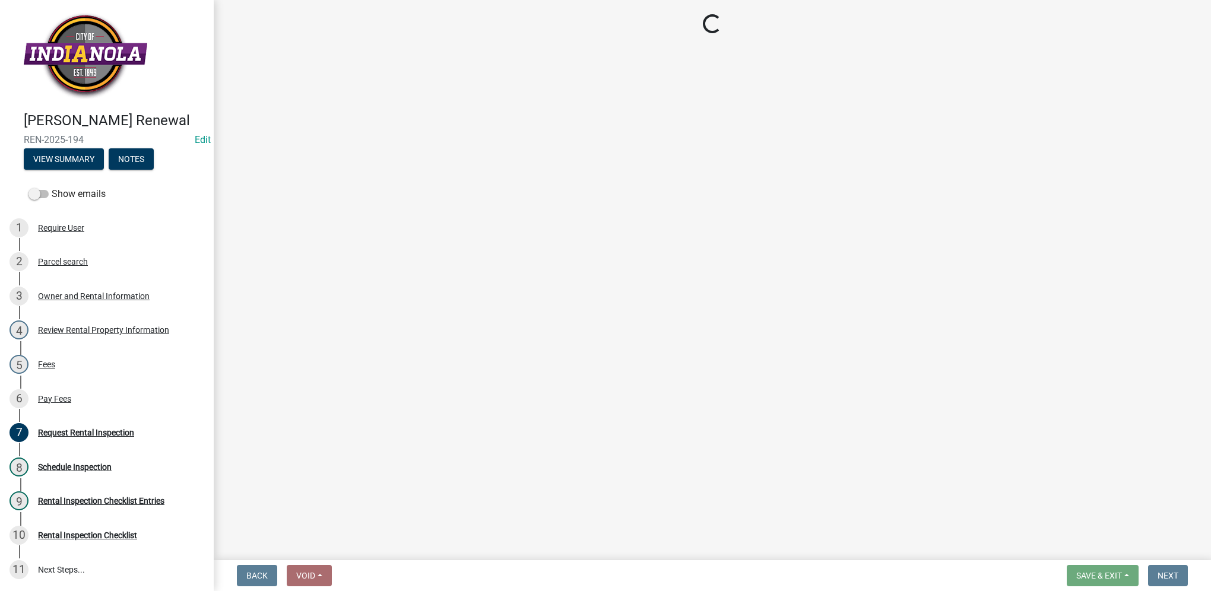
select select "b959d790-e5ea-4503-81e8-7f17c022e9fc"
select select "843ebab2-59e7-4208-955a-d78dd632208f"
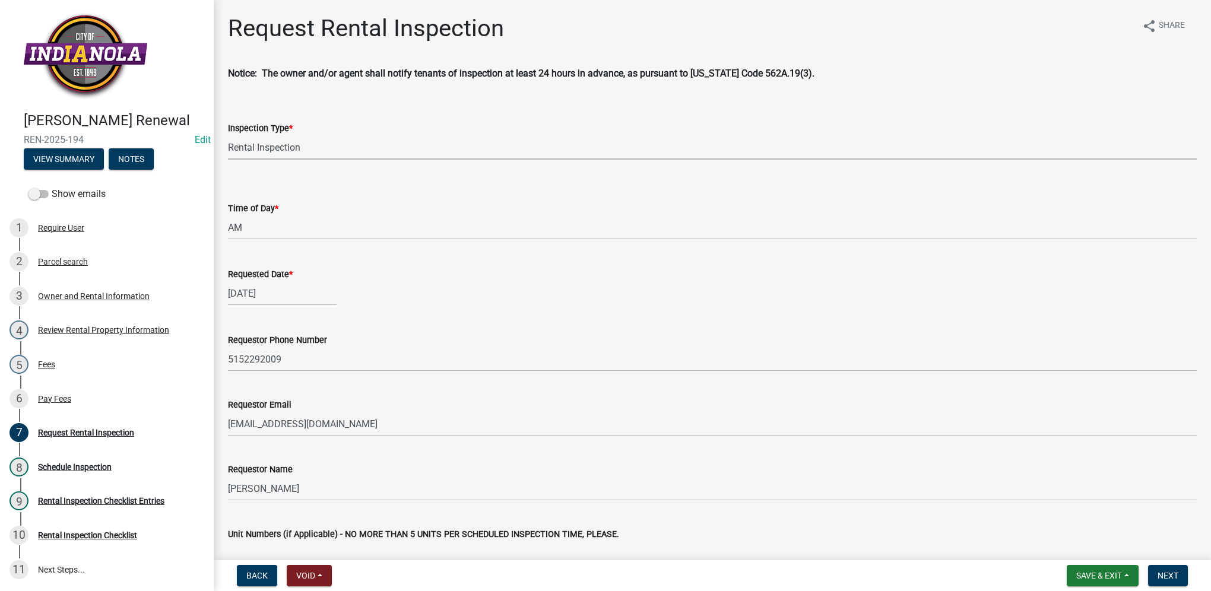
click at [301, 157] on select "Select Item... Rental Inspection" at bounding box center [712, 147] width 969 height 24
click at [335, 263] on div "Requested Date * [DATE]" at bounding box center [712, 277] width 969 height 55
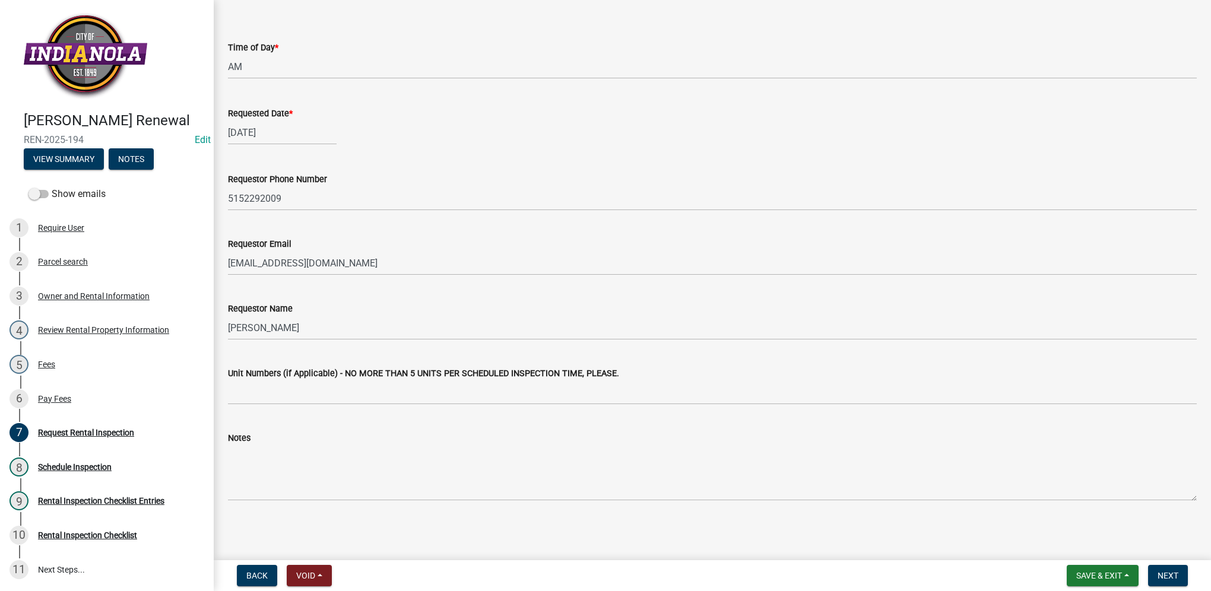
scroll to position [161, 0]
click at [1182, 574] on button "Next" at bounding box center [1168, 575] width 40 height 21
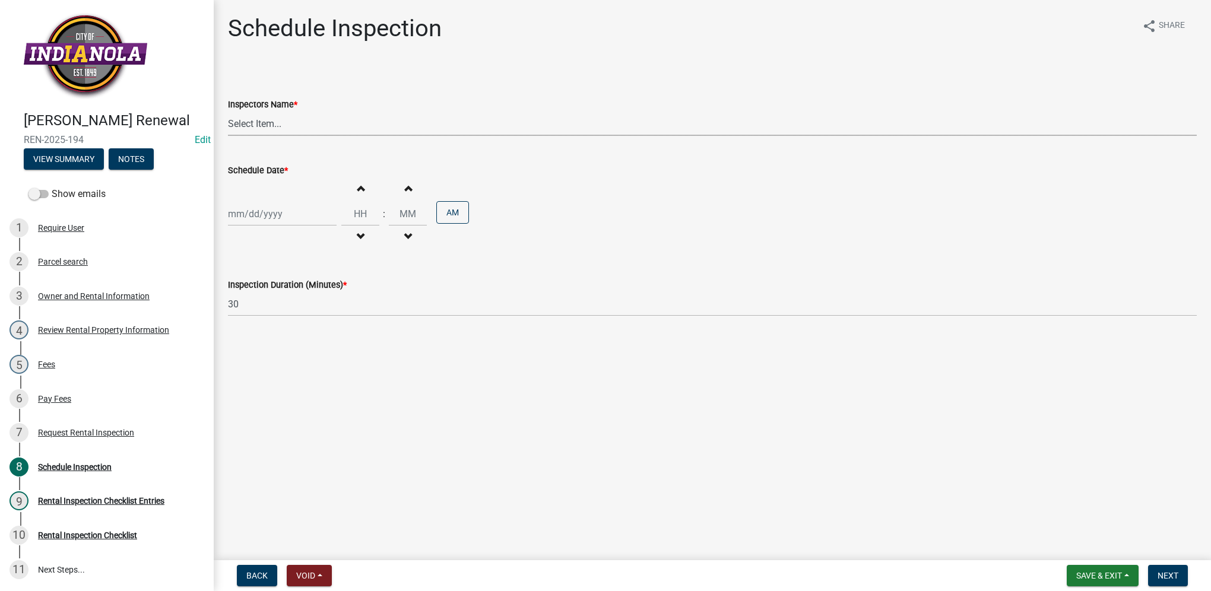
click at [250, 134] on select "Select Item... T. Little ([PERSON_NAME]) [PERSON_NAME] ([PERSON_NAME])" at bounding box center [712, 124] width 969 height 24
select select "252c9b68-f941-49e4-9705-8f6b19d23831"
click at [228, 112] on select "Select Item... T. Little ([PERSON_NAME]) [PERSON_NAME] ([PERSON_NAME])" at bounding box center [712, 124] width 969 height 24
click at [269, 209] on div at bounding box center [282, 214] width 109 height 24
select select "10"
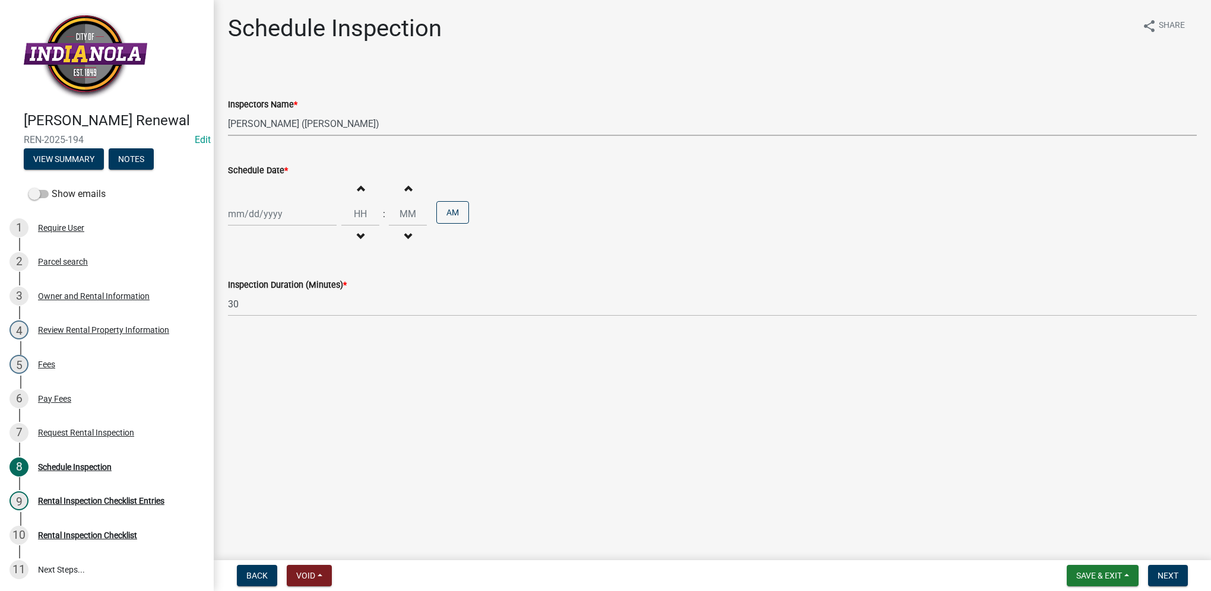
select select "2025"
click at [318, 316] on div "17" at bounding box center [315, 315] width 19 height 19
type input "[DATE]"
click at [349, 223] on input "Hours" at bounding box center [360, 214] width 38 height 24
type input "10"
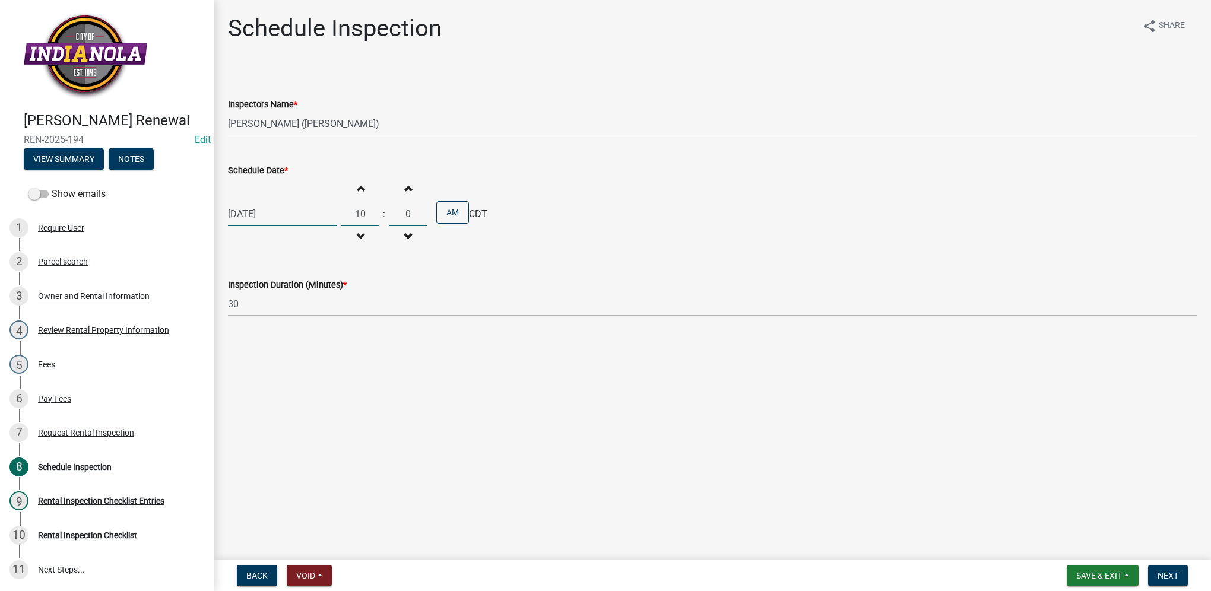
type input "00"
click at [1157, 565] on button "Next" at bounding box center [1168, 575] width 40 height 21
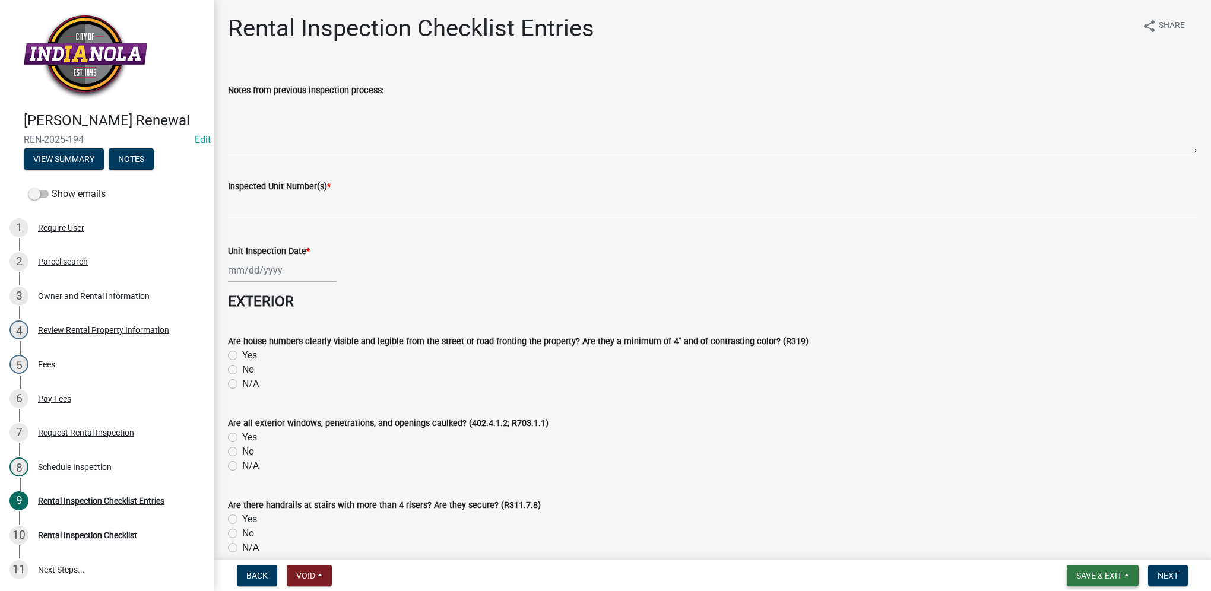
click at [1116, 579] on span "Save & Exit" at bounding box center [1099, 575] width 46 height 9
click at [1109, 552] on button "Save & Exit" at bounding box center [1090, 545] width 95 height 28
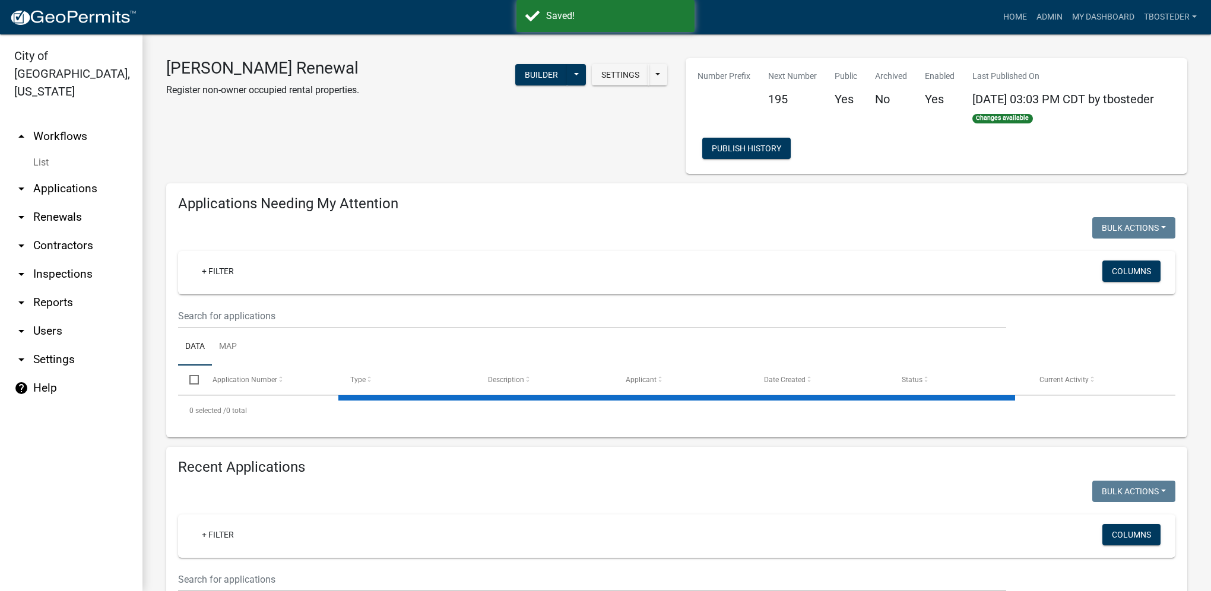
select select "1: 25"
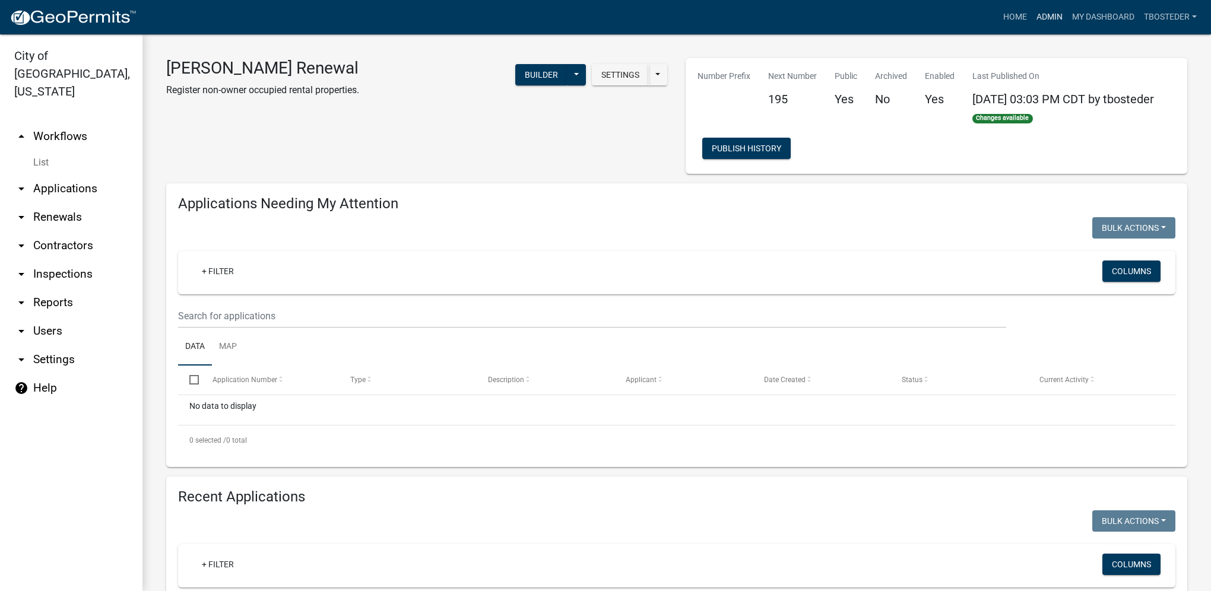
click at [1042, 9] on link "Admin" at bounding box center [1049, 17] width 36 height 23
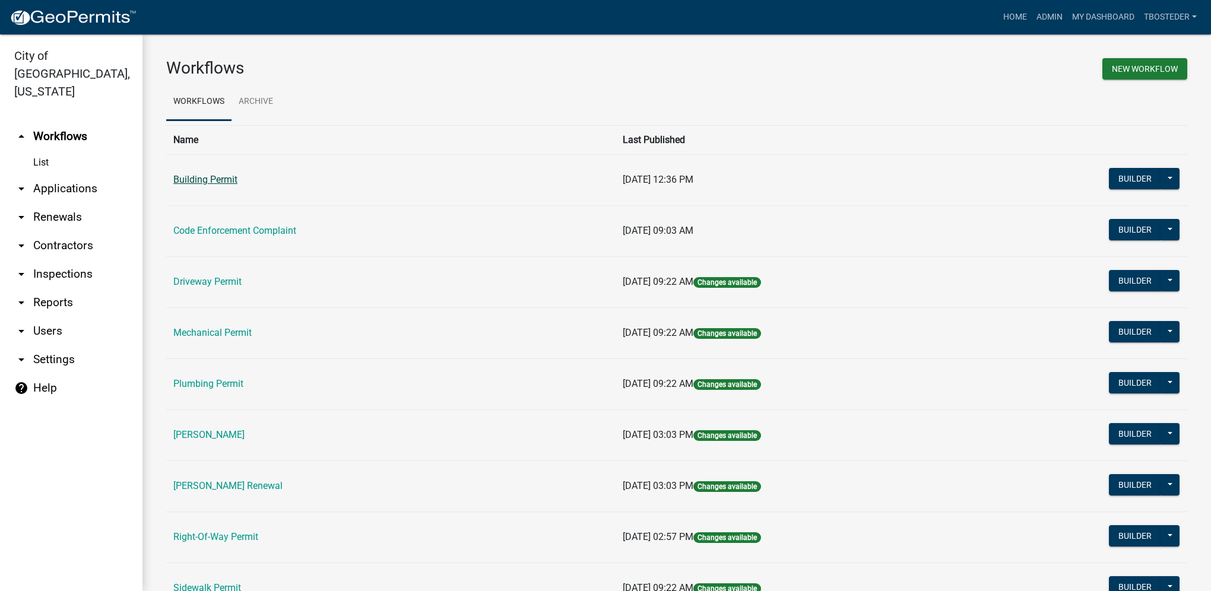
click at [231, 181] on link "Building Permit" at bounding box center [205, 179] width 64 height 11
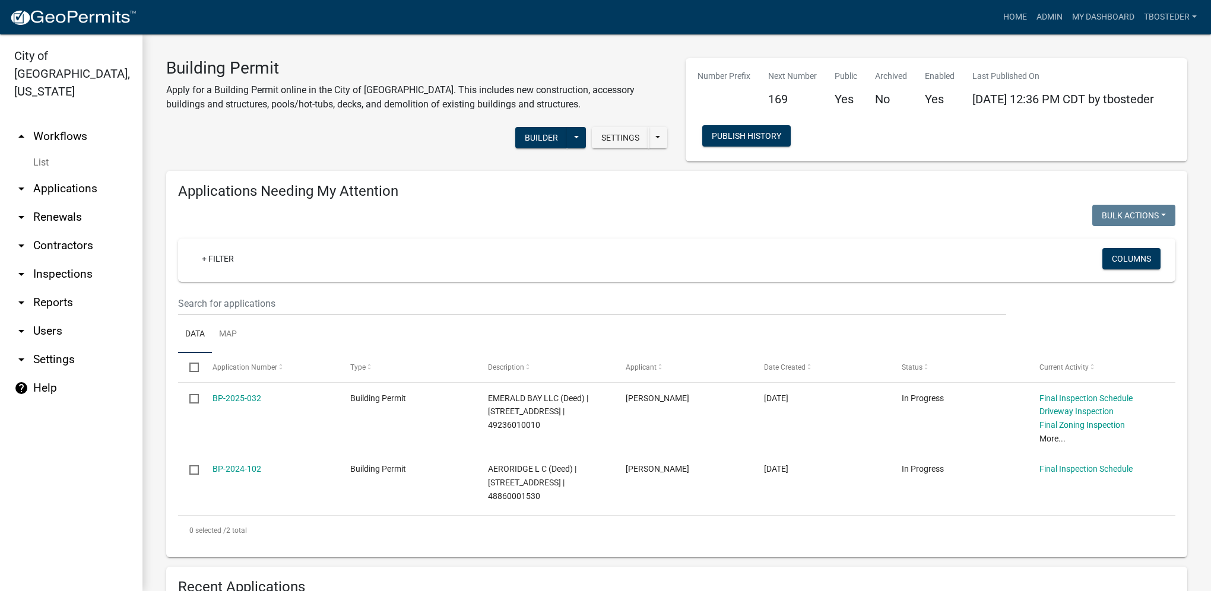
select select "1: 25"
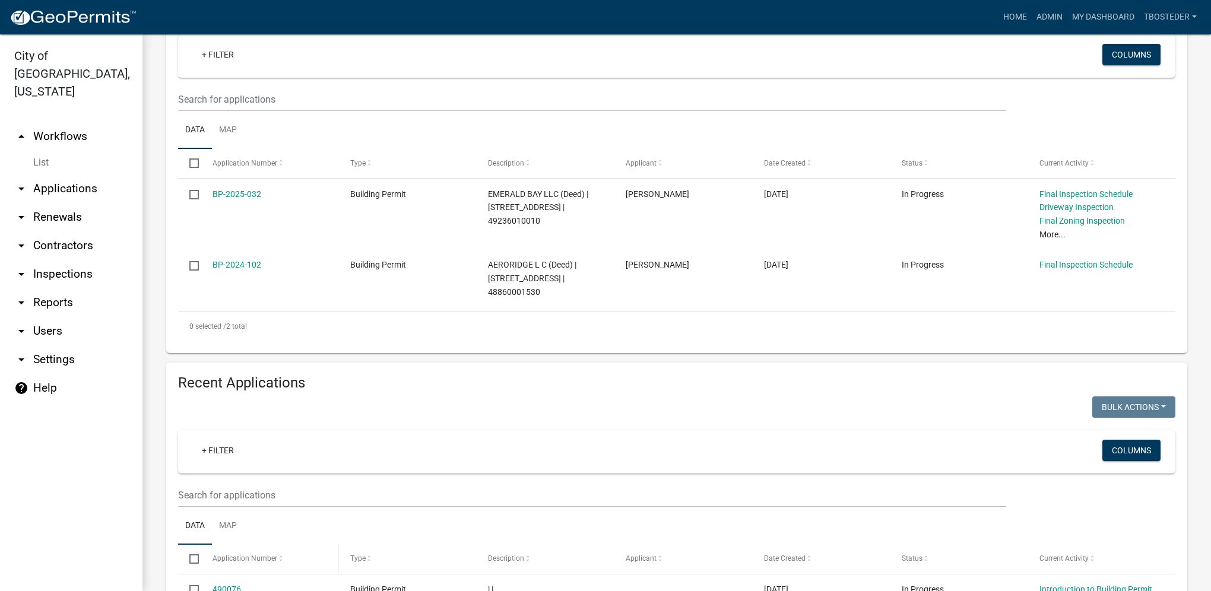
scroll to position [297, 0]
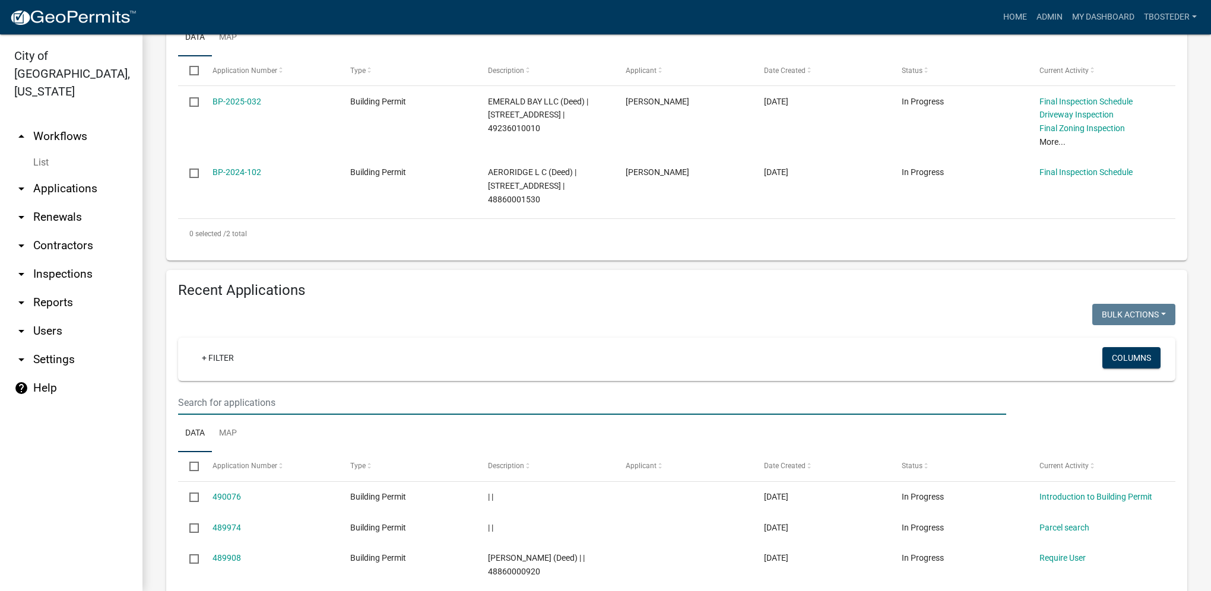
drag, startPoint x: 267, startPoint y: 411, endPoint x: 280, endPoint y: 401, distance: 16.1
click at [267, 411] on input "text" at bounding box center [592, 402] width 828 height 24
type input "1901 e [GEOGRAPHIC_DATA]"
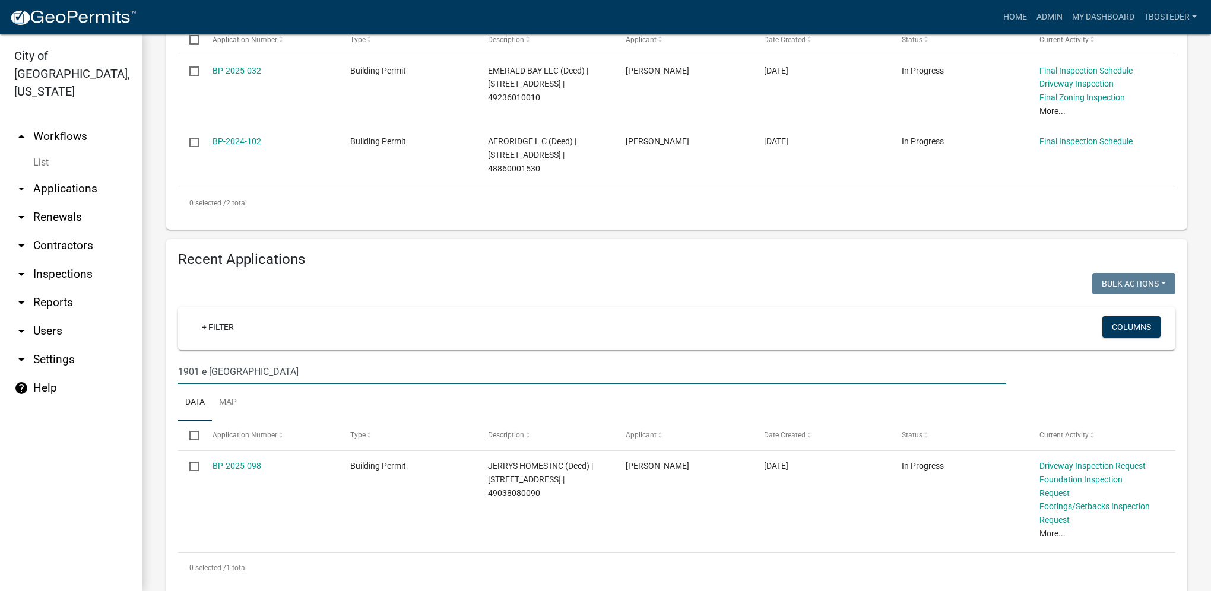
scroll to position [344, 0]
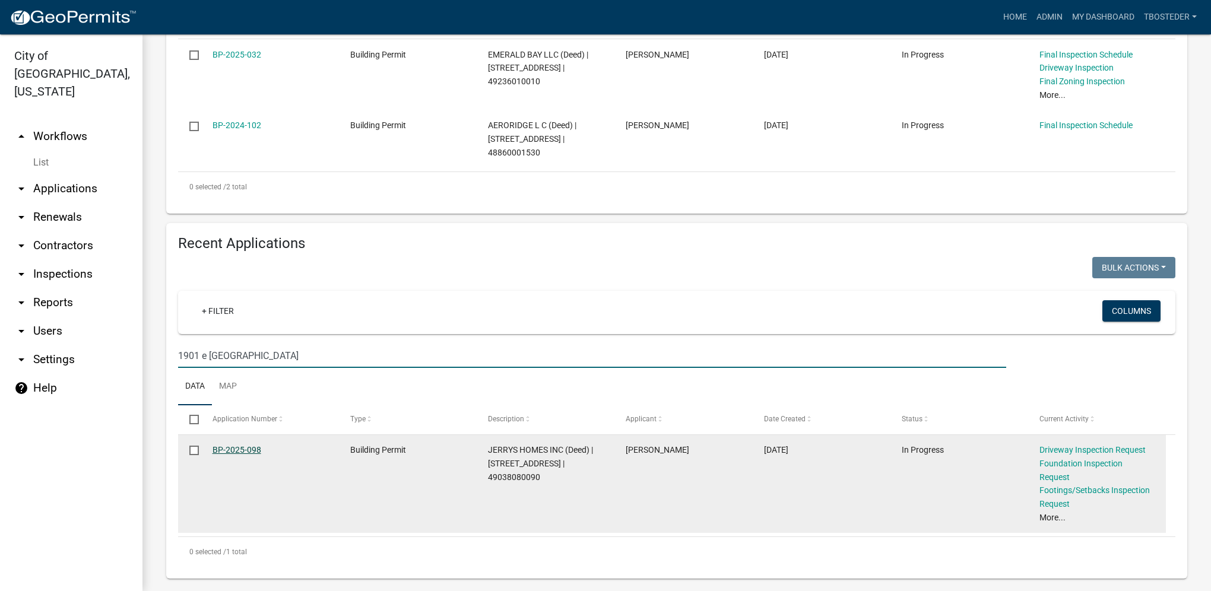
click at [253, 455] on link "BP-2025-098" at bounding box center [236, 449] width 49 height 9
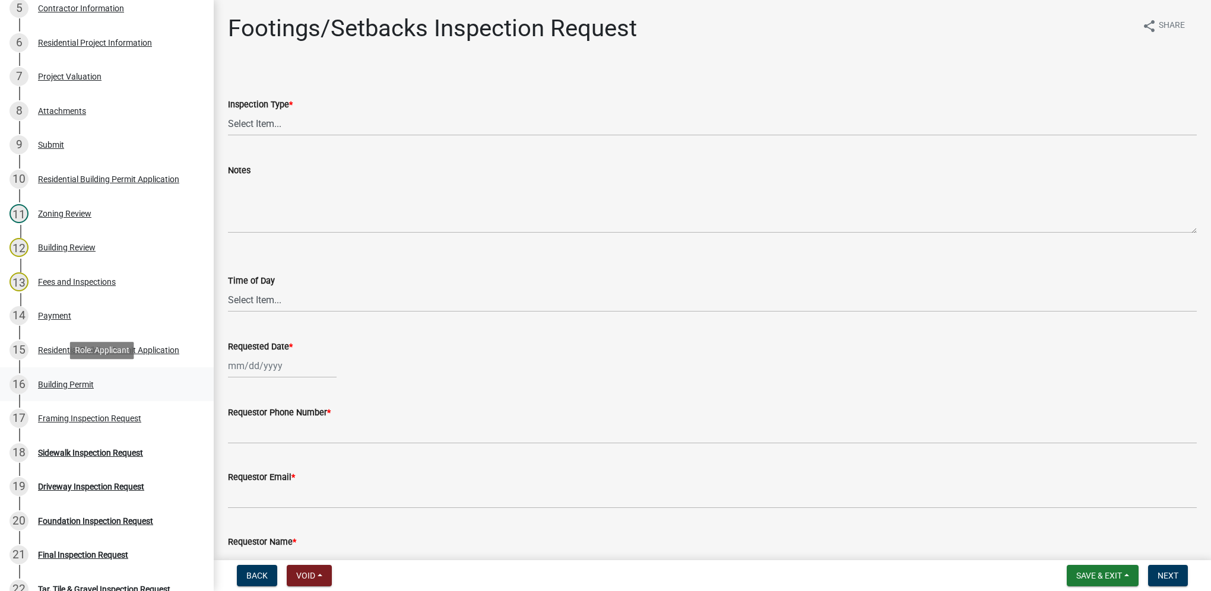
scroll to position [415, 0]
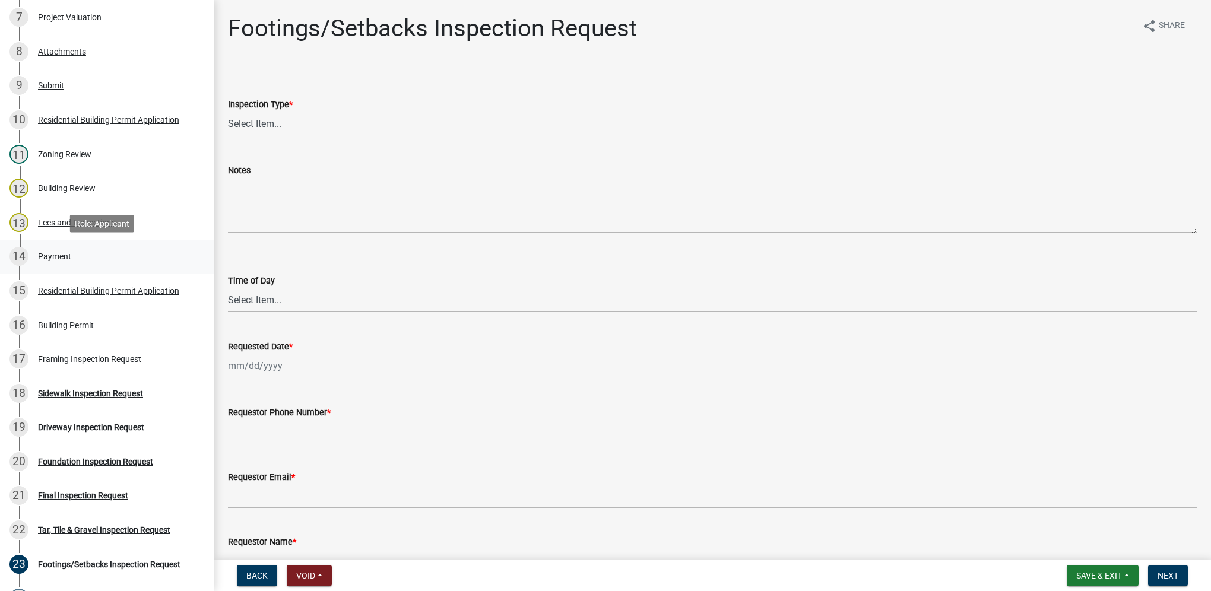
click at [122, 253] on div "14 Payment" at bounding box center [101, 256] width 185 height 19
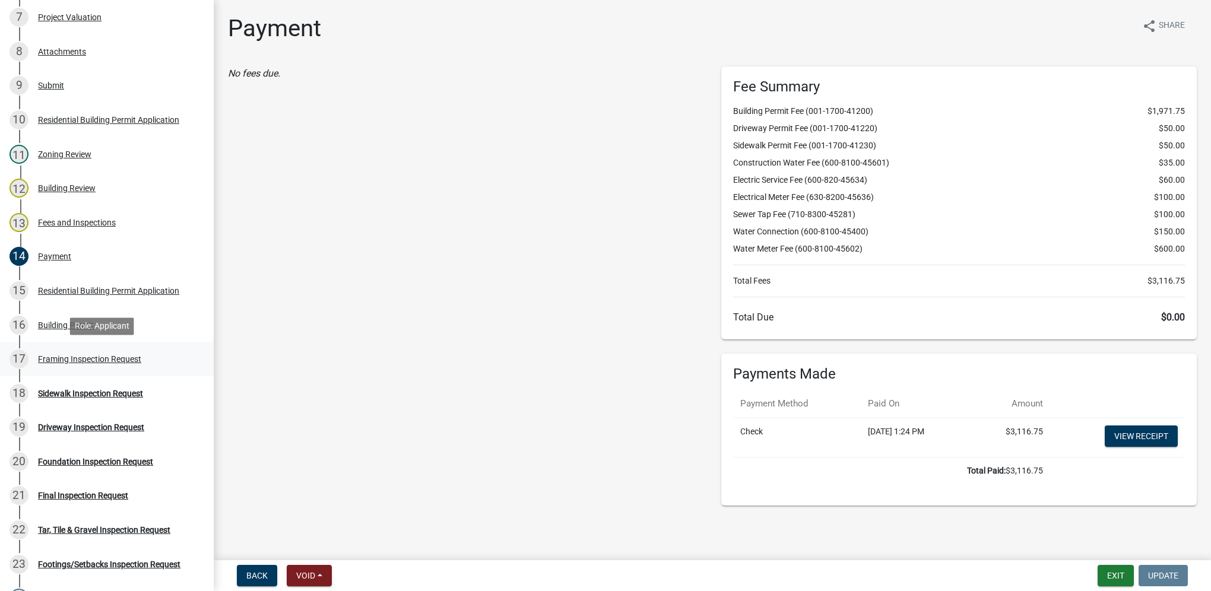
scroll to position [475, 0]
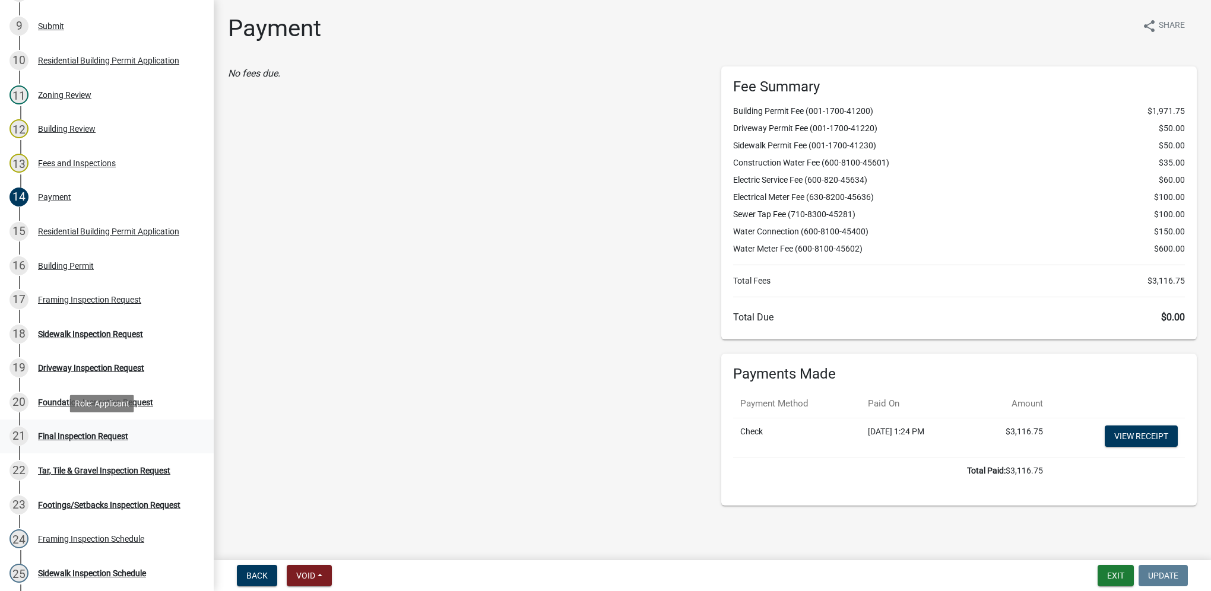
click at [133, 426] on link "21 Final Inspection Request" at bounding box center [107, 437] width 214 height 34
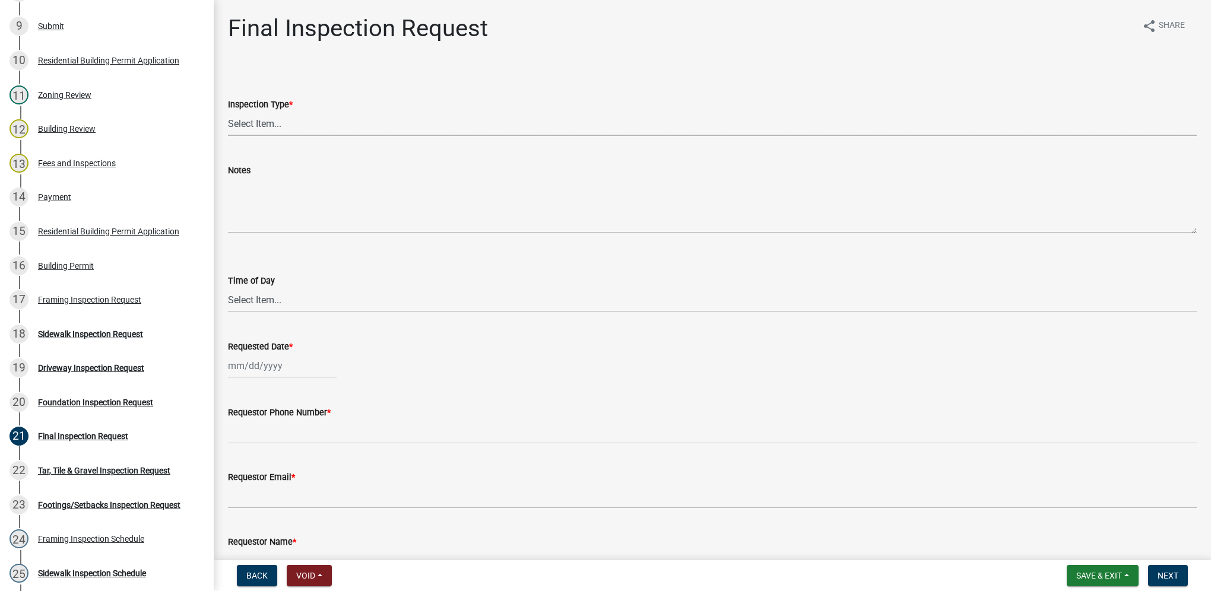
click at [325, 131] on select "Select Item... Final" at bounding box center [712, 124] width 969 height 24
click at [228, 112] on select "Select Item... Final" at bounding box center [712, 124] width 969 height 24
select select "9e95eb3a-8818-42e3-b35f-efe302931548"
click at [274, 313] on wm-data-entity-input "Time of Day Select Item... AM PM" at bounding box center [712, 283] width 969 height 80
click at [272, 294] on select "Select Item... AM PM" at bounding box center [712, 300] width 969 height 24
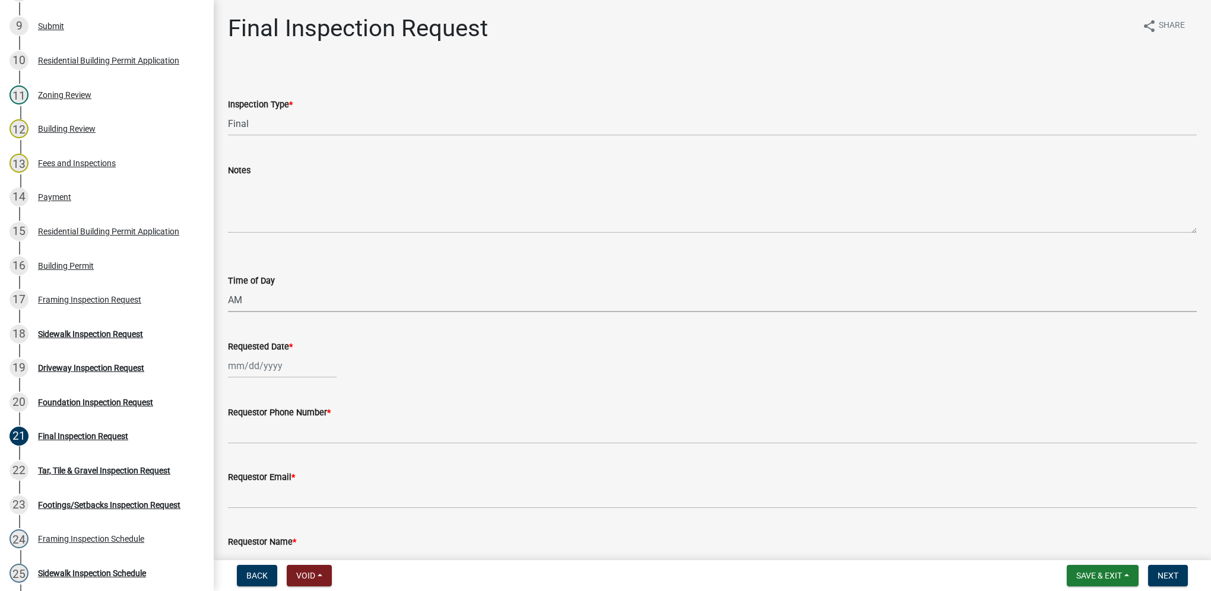
click at [228, 288] on select "Select Item... AM PM" at bounding box center [712, 300] width 969 height 24
select select "88af556d-fdf1-454b-b933-61cadeae1443"
select select "10"
select select "2025"
click at [268, 366] on div "[PERSON_NAME] Feb Mar Apr [PERSON_NAME][DATE] Oct Nov [DATE] 1526 1527 1528 152…" at bounding box center [282, 366] width 109 height 24
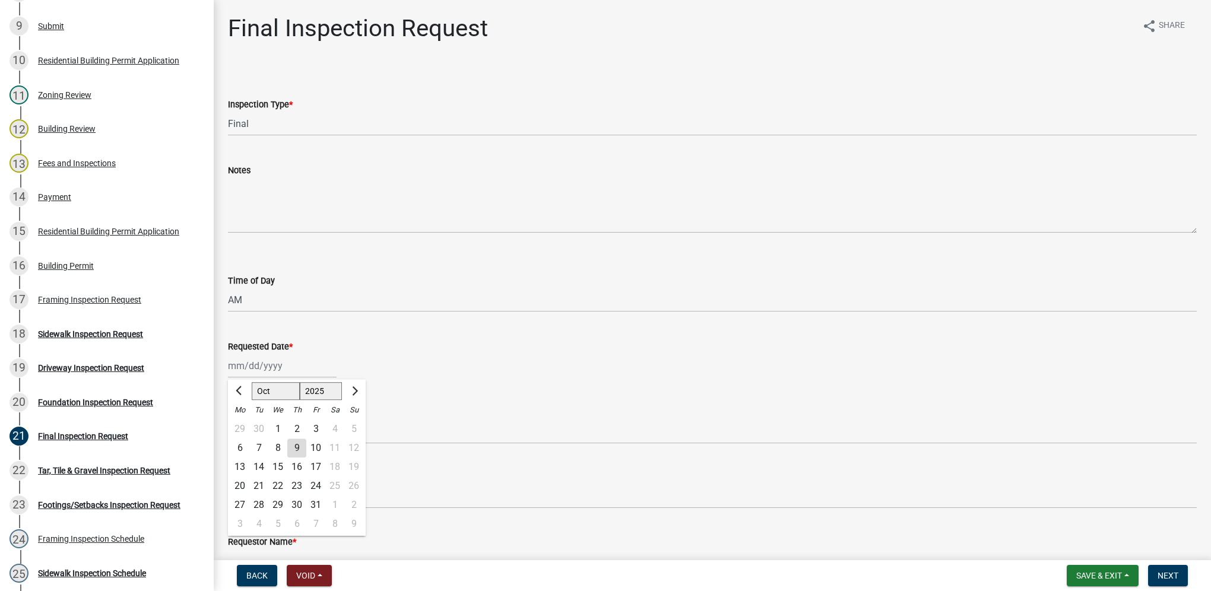
click at [293, 469] on div "16" at bounding box center [296, 467] width 19 height 19
type input "[DATE]"
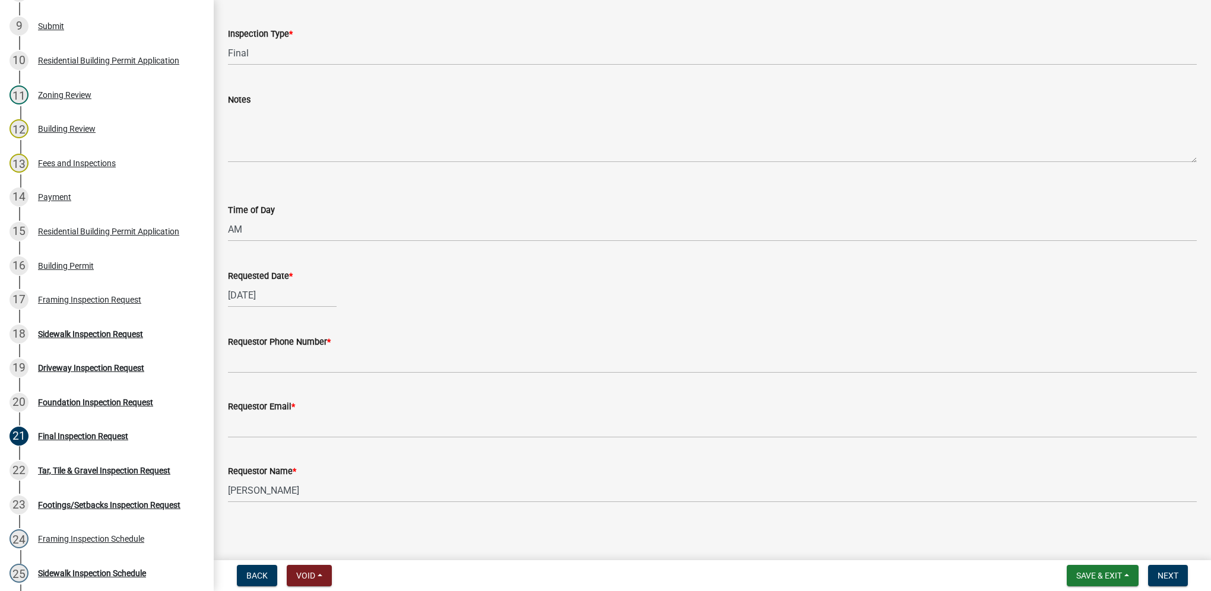
scroll to position [74, 0]
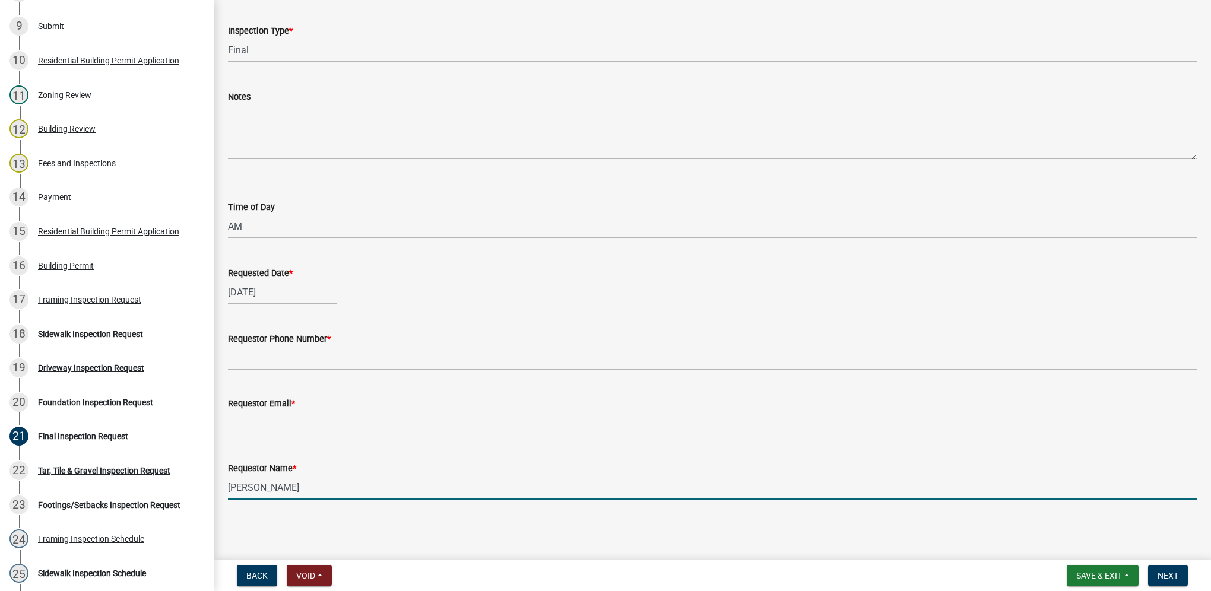
drag, startPoint x: 297, startPoint y: 491, endPoint x: 209, endPoint y: 477, distance: 88.9
click at [209, 477] on div "Building Permit BP-2025-098 Edit View Summary Notes Show emails 1 Introduction …" at bounding box center [605, 295] width 1211 height 591
type input "[PERSON_NAME]"
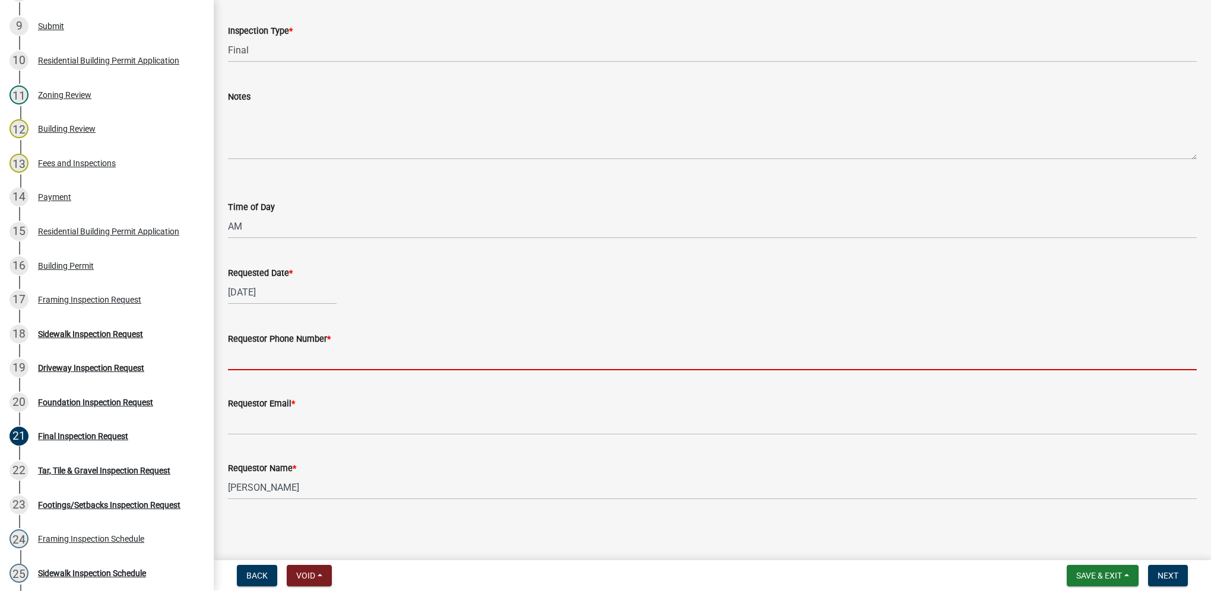
click at [261, 366] on input "Requestor Phone Number *" at bounding box center [712, 358] width 969 height 24
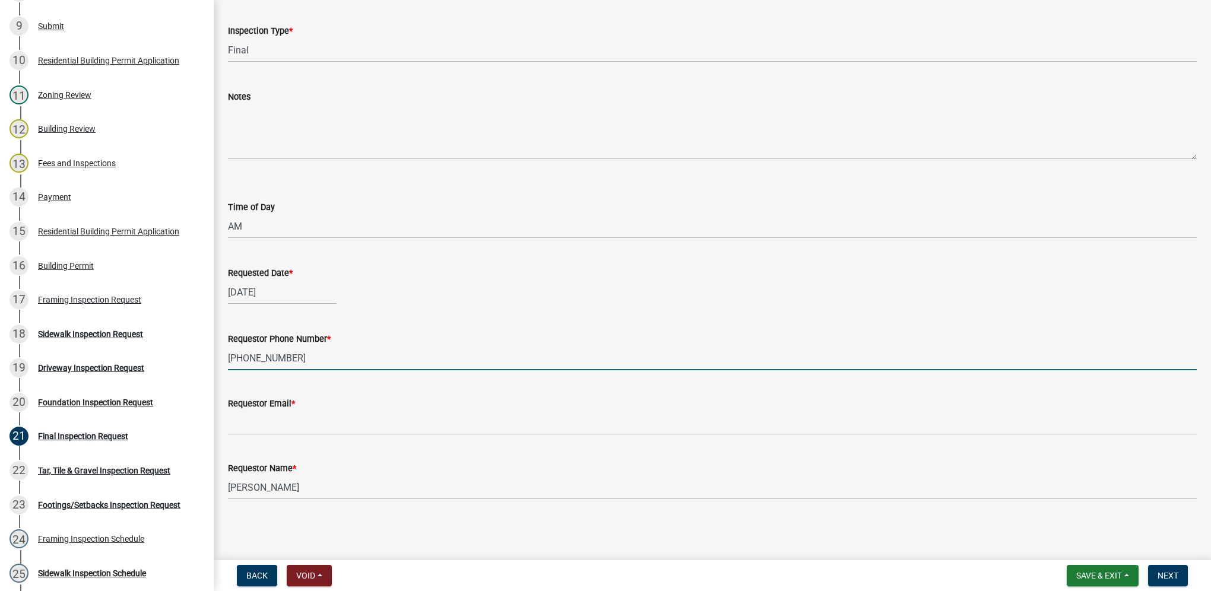
type input "[PHONE_NUMBER]"
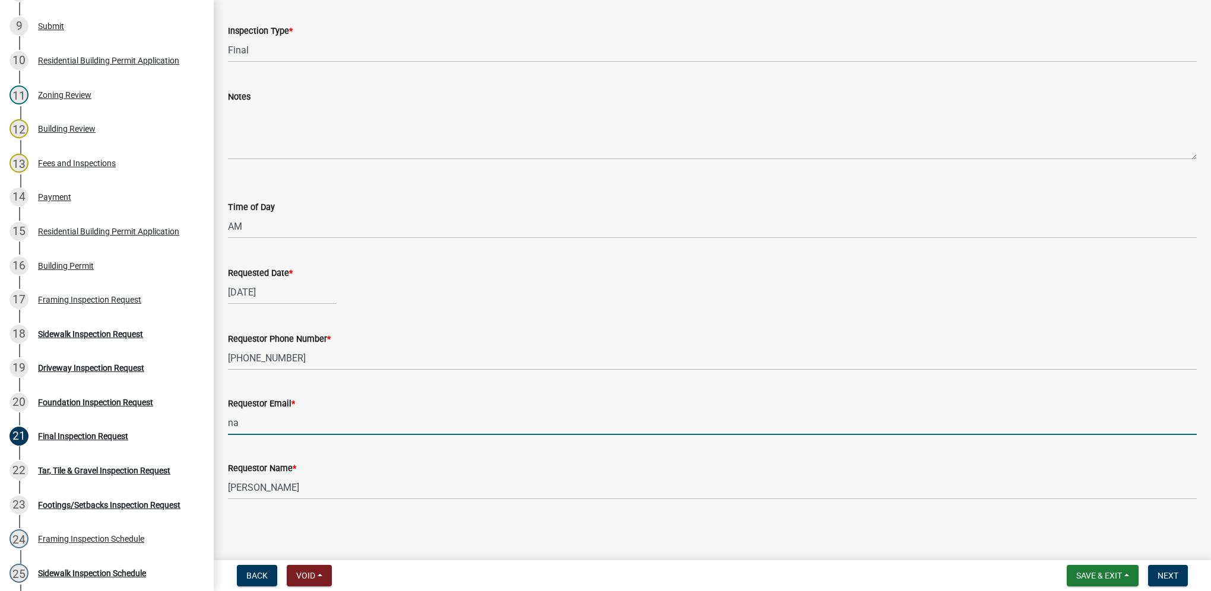
type input "[EMAIL_ADDRESS][DOMAIN_NAME]"
click at [1163, 571] on span "Next" at bounding box center [1167, 575] width 21 height 9
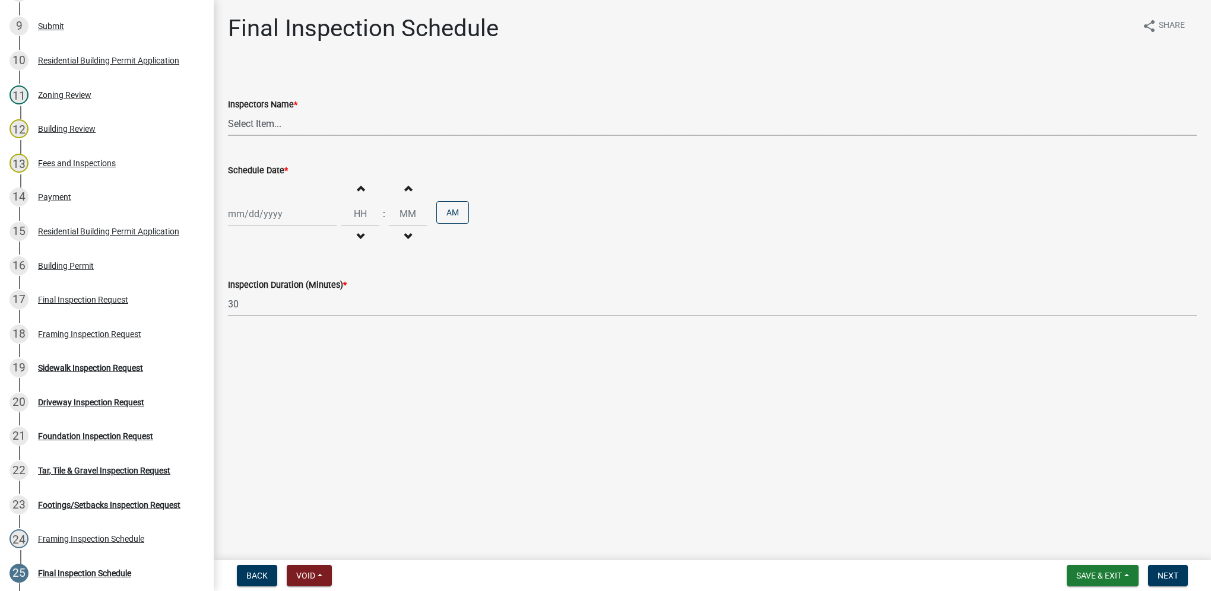
click at [285, 119] on select "Select Item... [DEMOGRAPHIC_DATA] (Indianola Other Inspector) T. Little ([PERSO…" at bounding box center [712, 124] width 969 height 24
select select "27b8dde7-9ed4-44e4-ae8e-5969b60be3e6"
click at [228, 112] on select "Select Item... [DEMOGRAPHIC_DATA] (Indianola Other Inspector) T. Little ([PERSO…" at bounding box center [712, 124] width 969 height 24
click at [306, 225] on div at bounding box center [282, 214] width 109 height 24
select select "10"
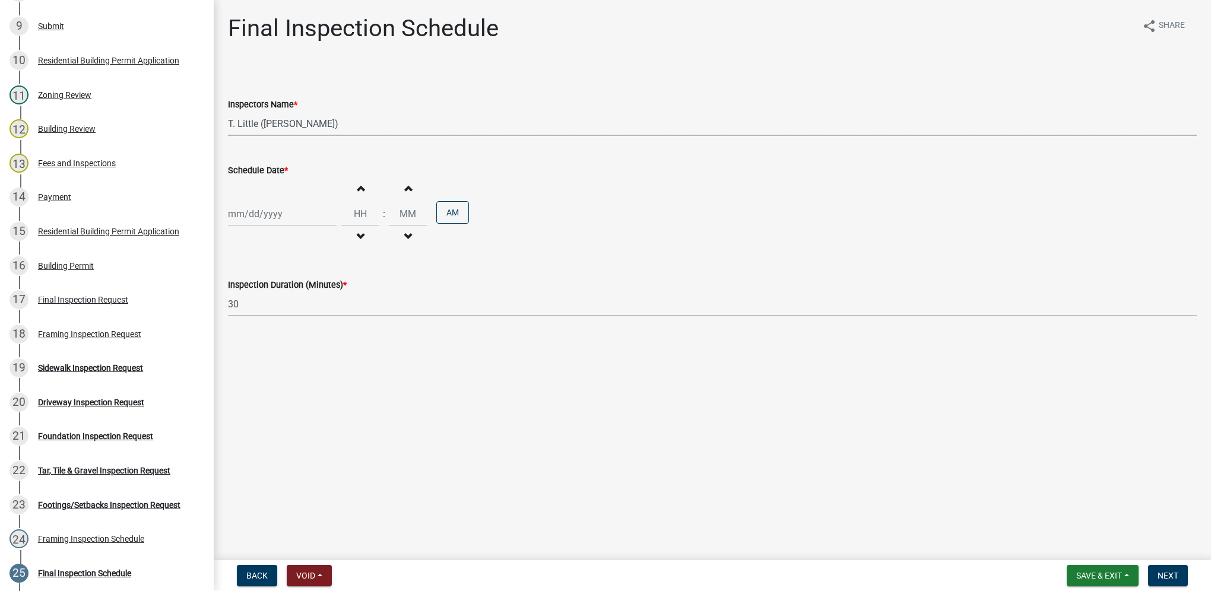
select select "2025"
drag, startPoint x: 293, startPoint y: 318, endPoint x: 302, endPoint y: 285, distance: 33.8
click at [293, 319] on div "16" at bounding box center [296, 315] width 19 height 19
type input "[DATE]"
click at [349, 217] on input "Hours" at bounding box center [360, 214] width 38 height 24
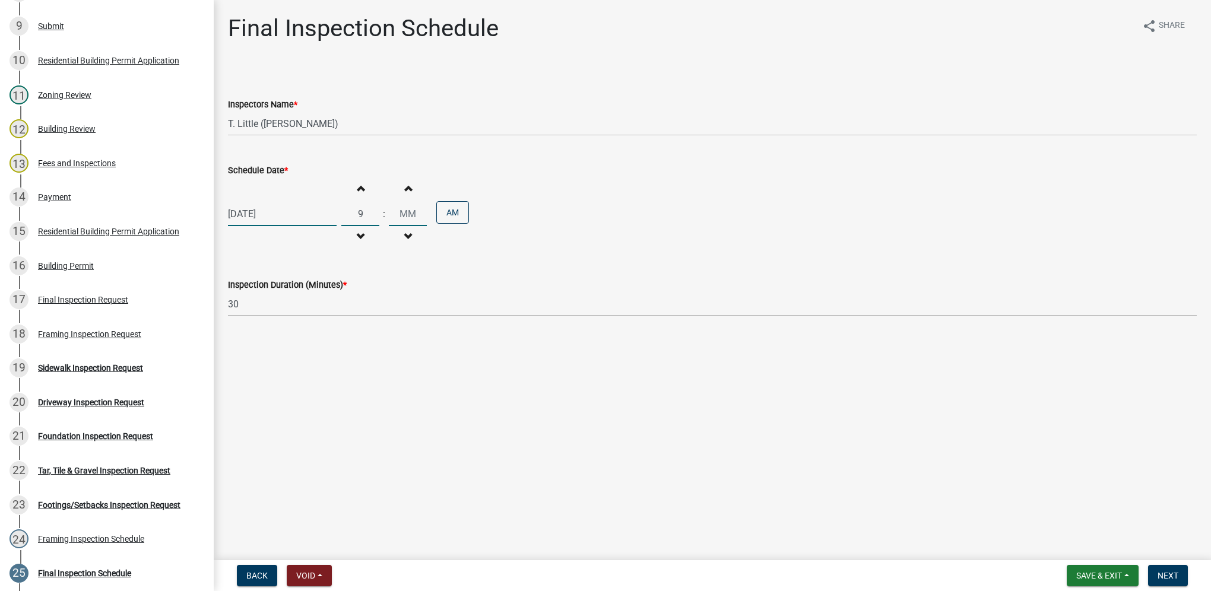
type input "09"
type input "00"
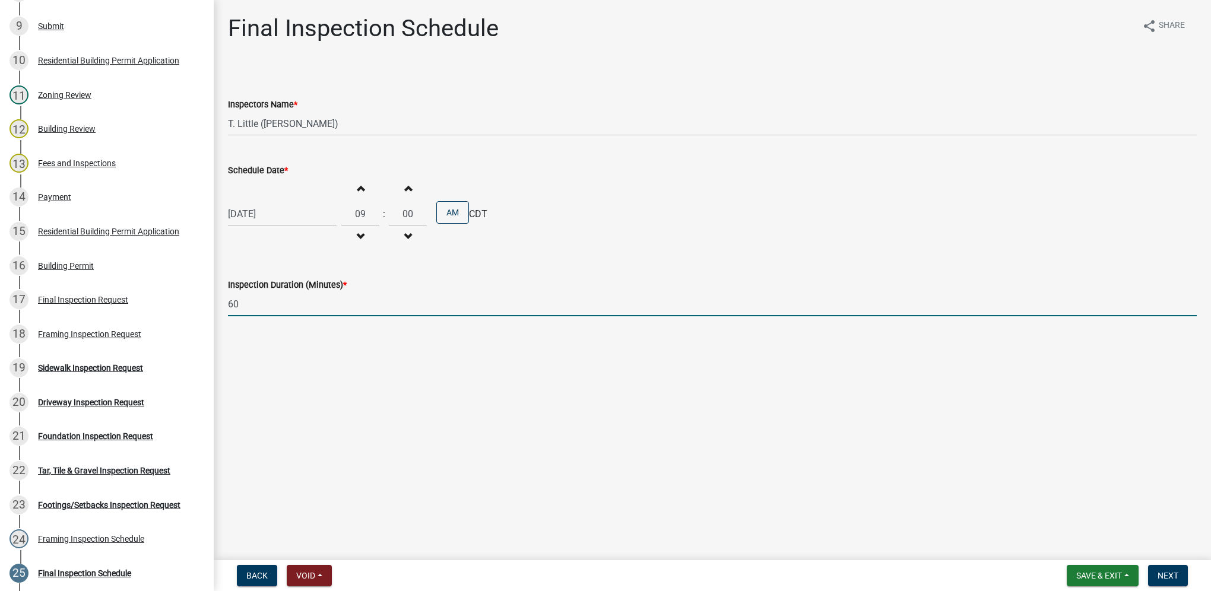
type input "60"
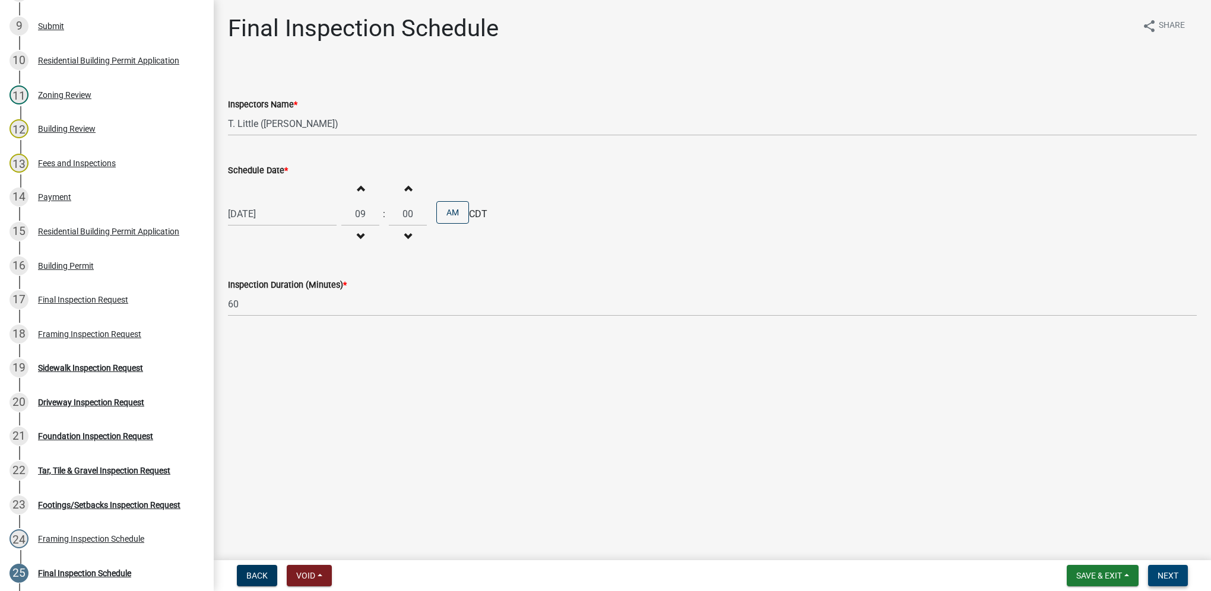
click at [1177, 577] on span "Next" at bounding box center [1167, 575] width 21 height 9
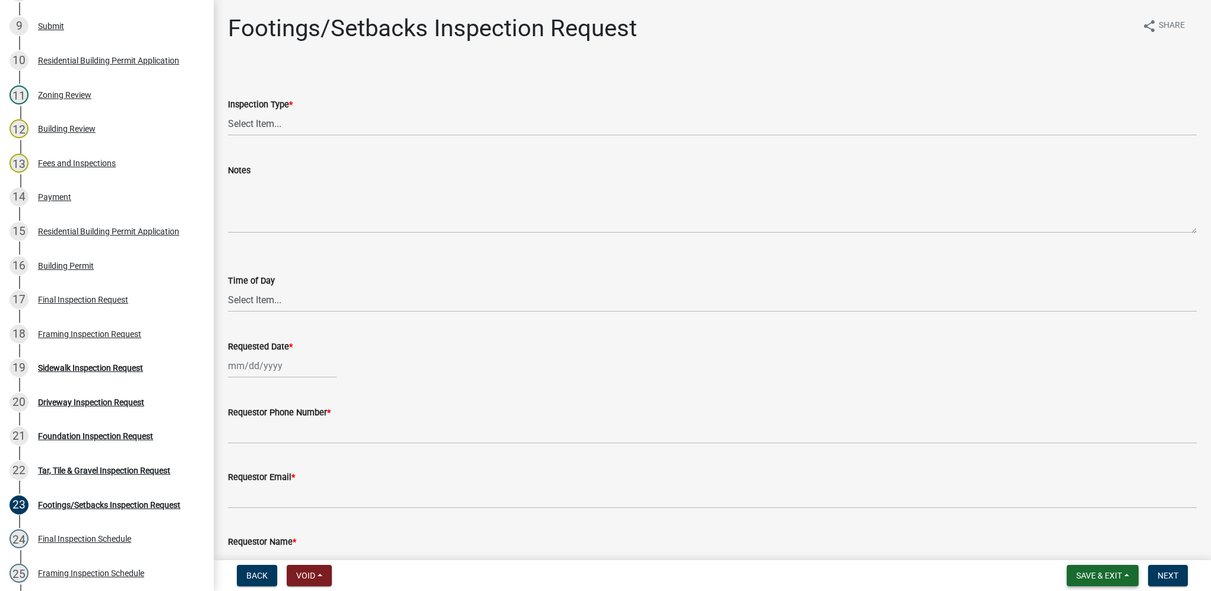
click at [1084, 575] on span "Save & Exit" at bounding box center [1099, 575] width 46 height 9
click at [1085, 544] on button "Save & Exit" at bounding box center [1090, 545] width 95 height 28
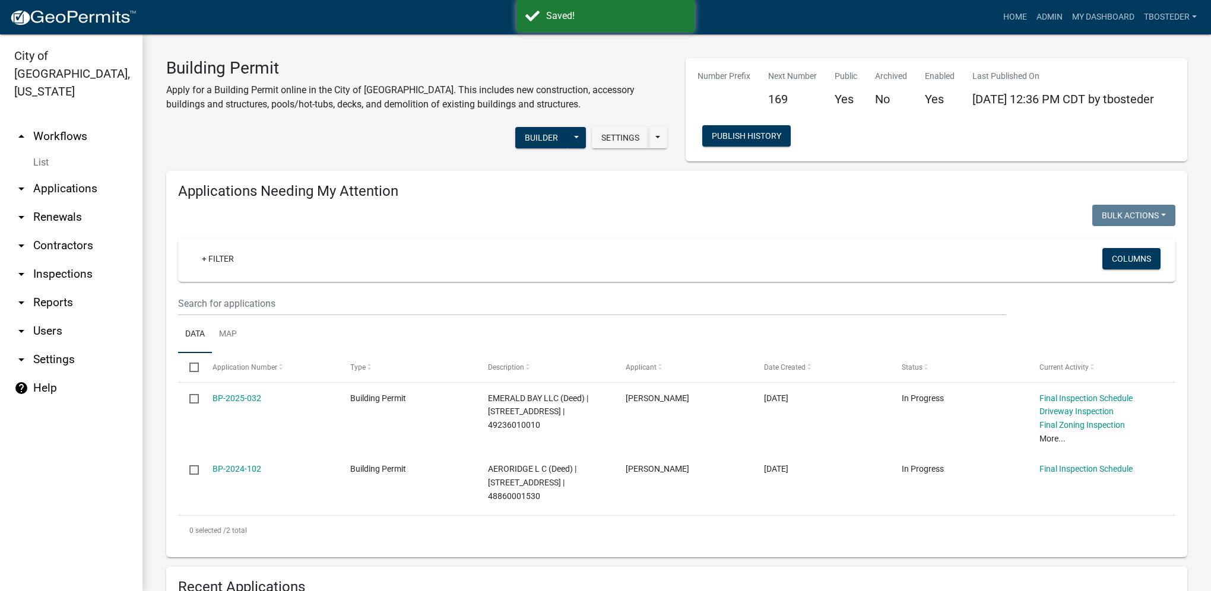
click at [71, 288] on link "arrow_drop_down Reports" at bounding box center [71, 302] width 142 height 28
select select "0: null"
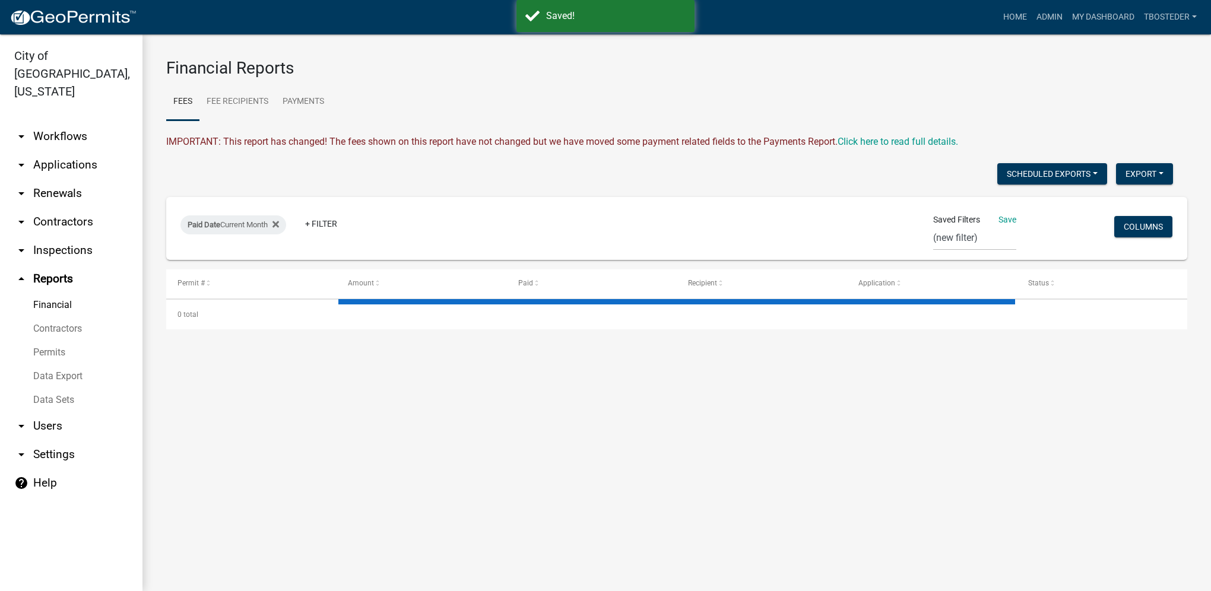
click at [71, 293] on link "Financial" at bounding box center [71, 305] width 142 height 24
select select "3: 100"
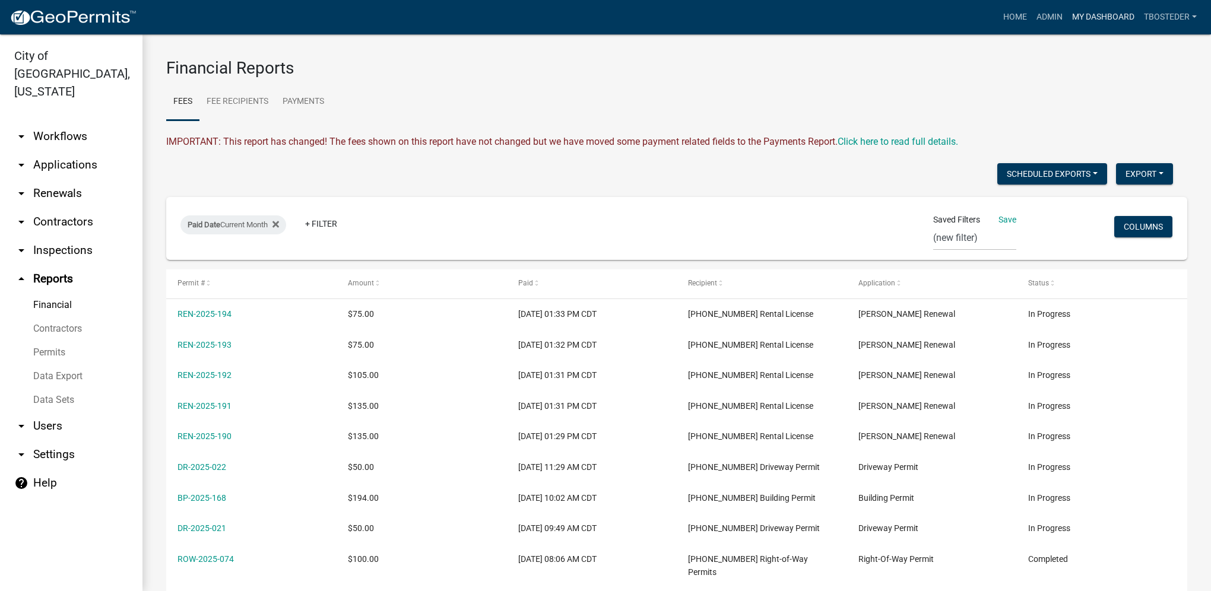
click at [1121, 15] on link "My Dashboard" at bounding box center [1103, 17] width 72 height 23
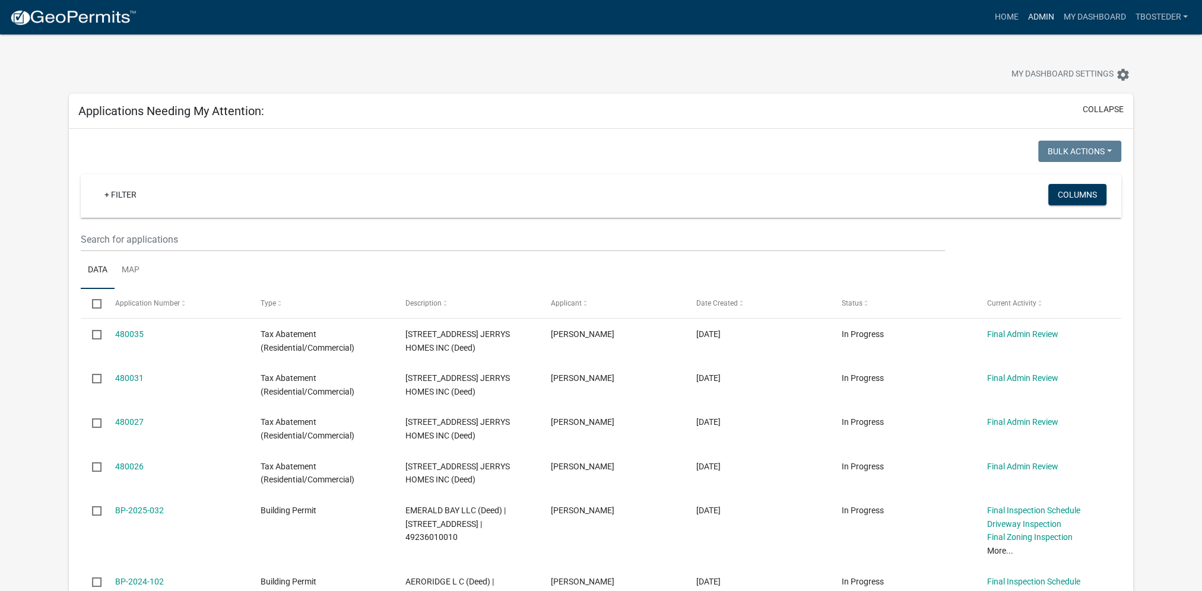
click at [1042, 11] on link "Admin" at bounding box center [1041, 17] width 36 height 23
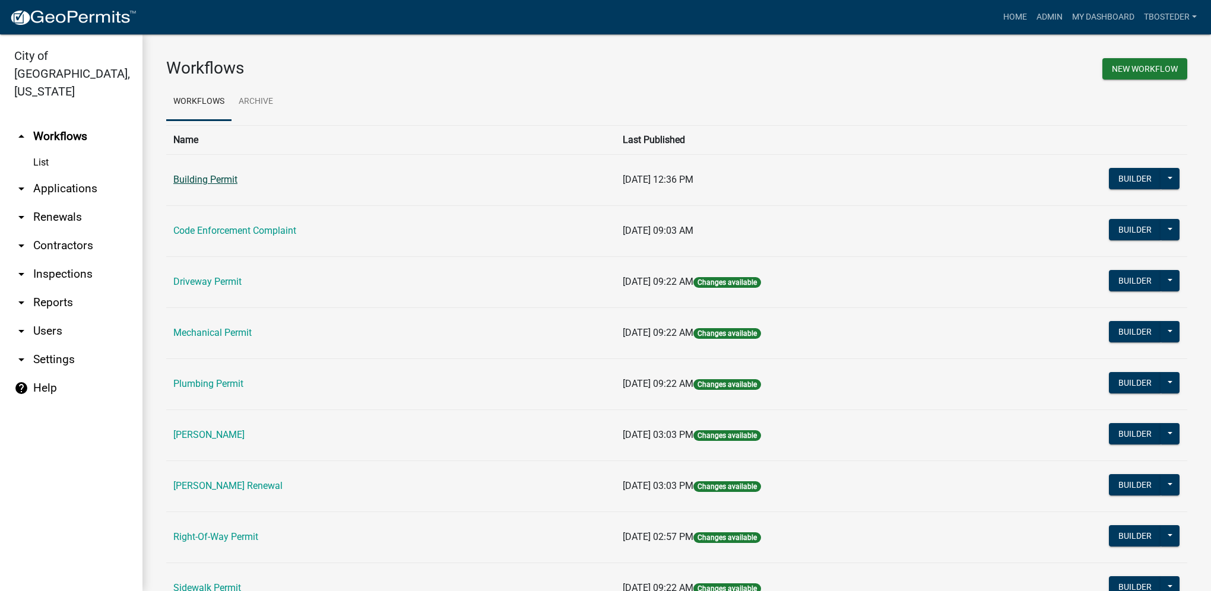
click at [236, 176] on link "Building Permit" at bounding box center [205, 179] width 64 height 11
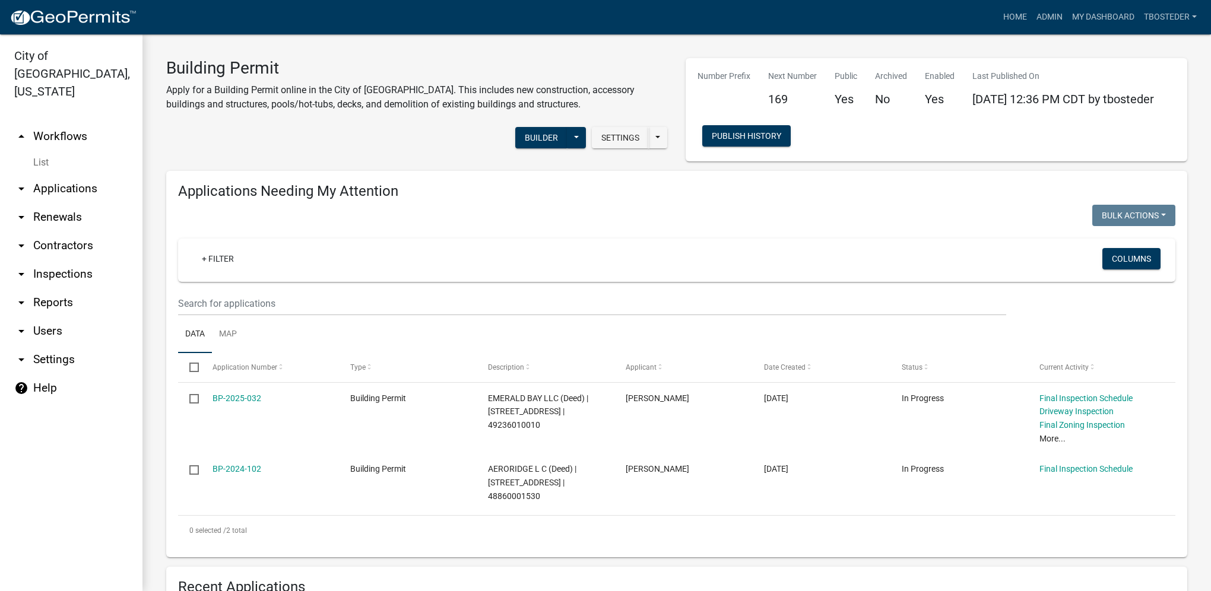
select select "1: 25"
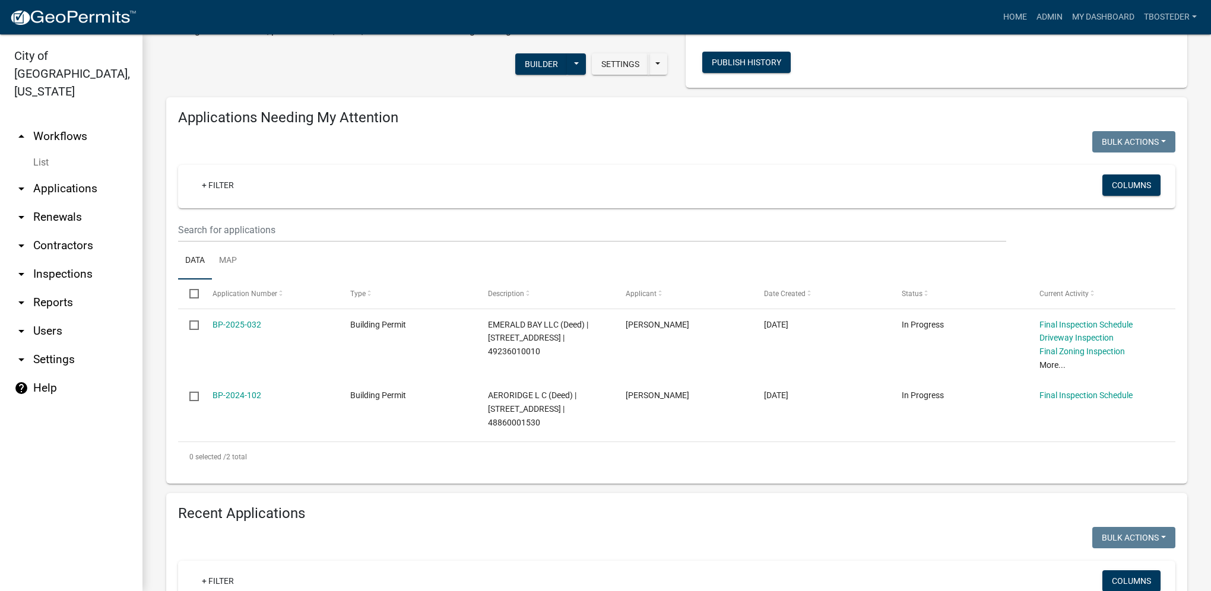
scroll to position [178, 0]
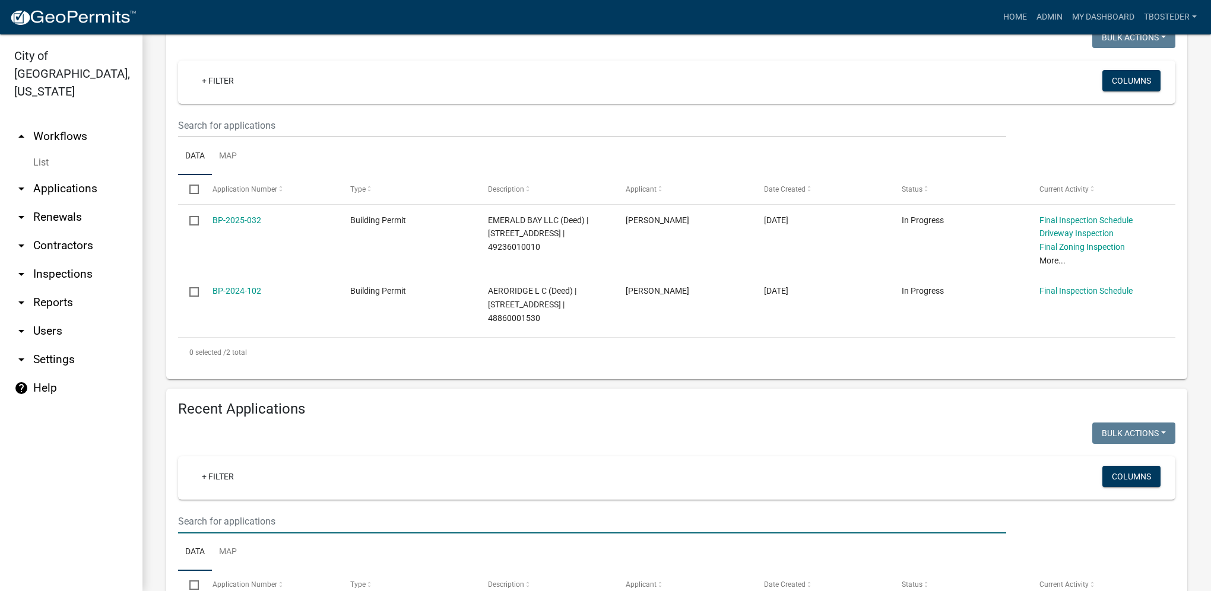
click at [315, 520] on input "text" at bounding box center [592, 521] width 828 height 24
type input "1901 e [GEOGRAPHIC_DATA]"
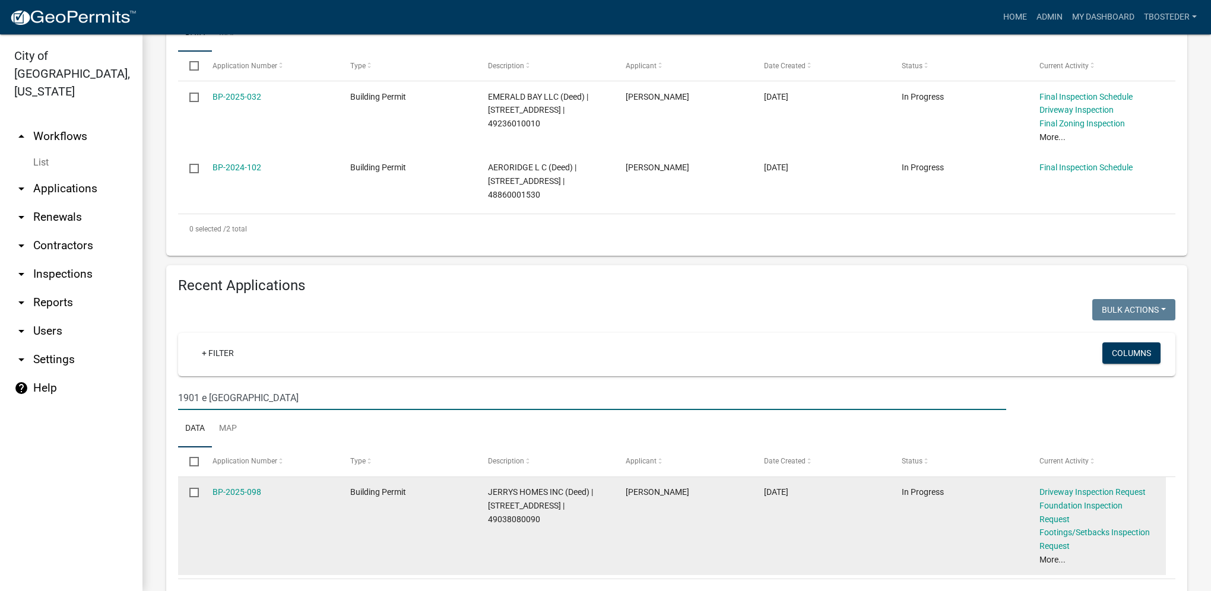
scroll to position [344, 0]
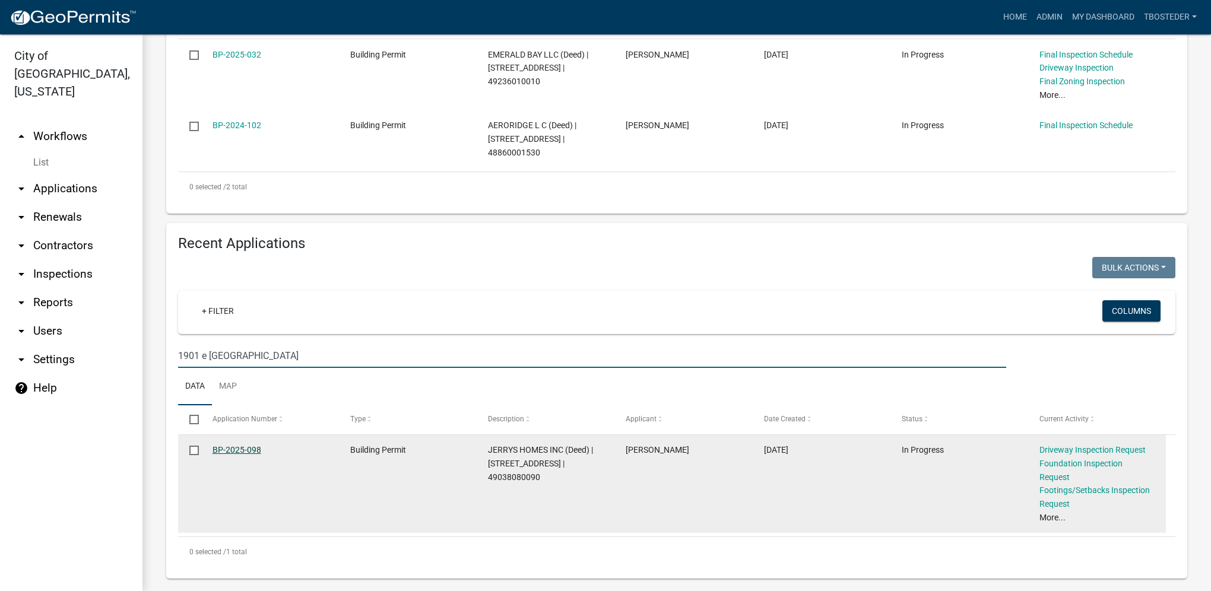
click at [237, 455] on link "BP-2025-098" at bounding box center [236, 449] width 49 height 9
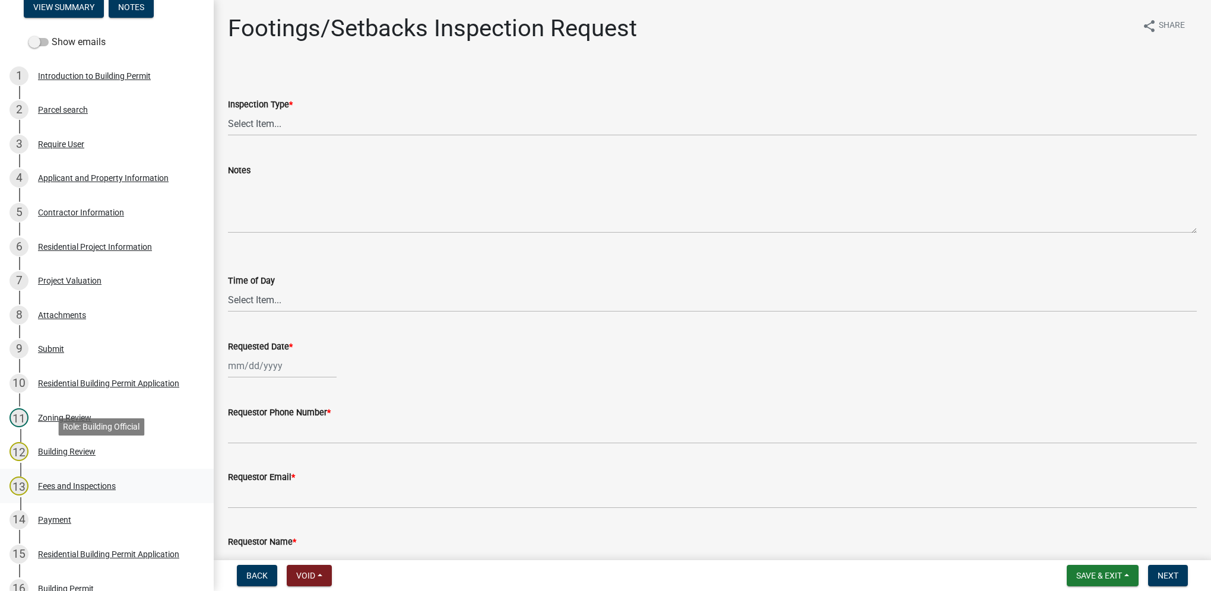
scroll to position [178, 0]
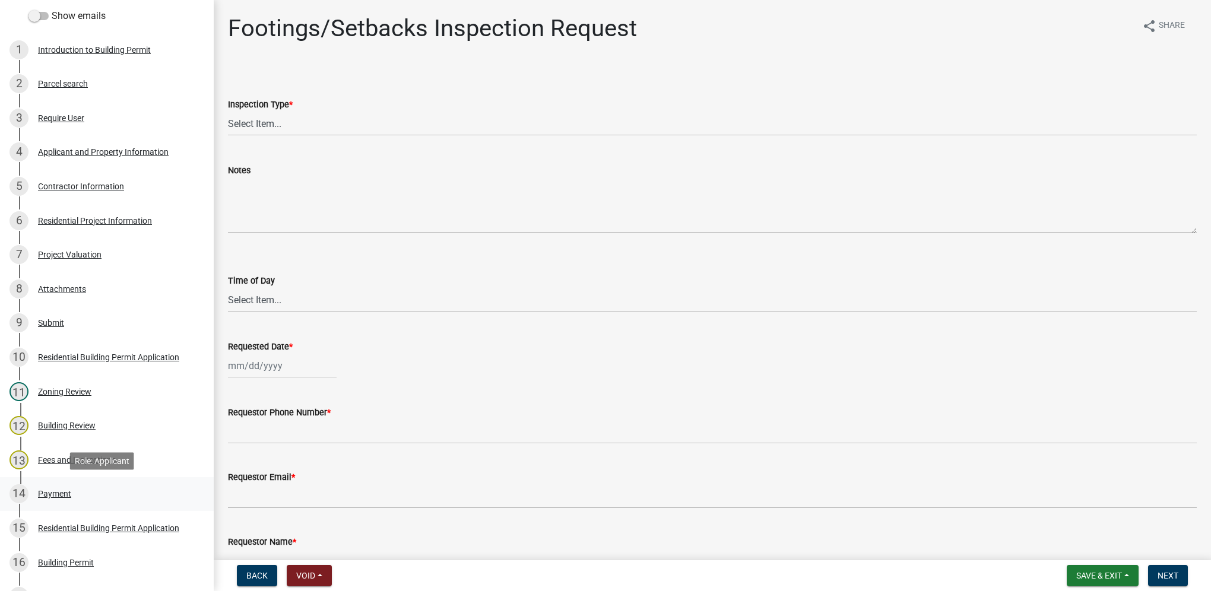
click at [63, 496] on div "Payment" at bounding box center [54, 494] width 33 height 8
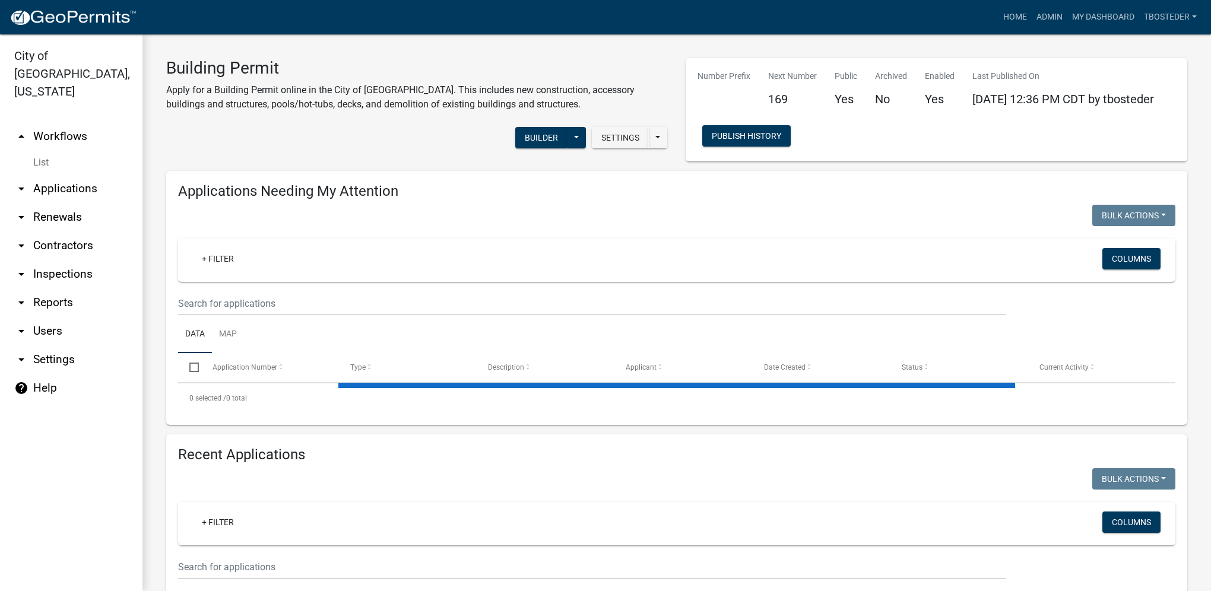
select select "1: 25"
